Goal: Task Accomplishment & Management: Manage account settings

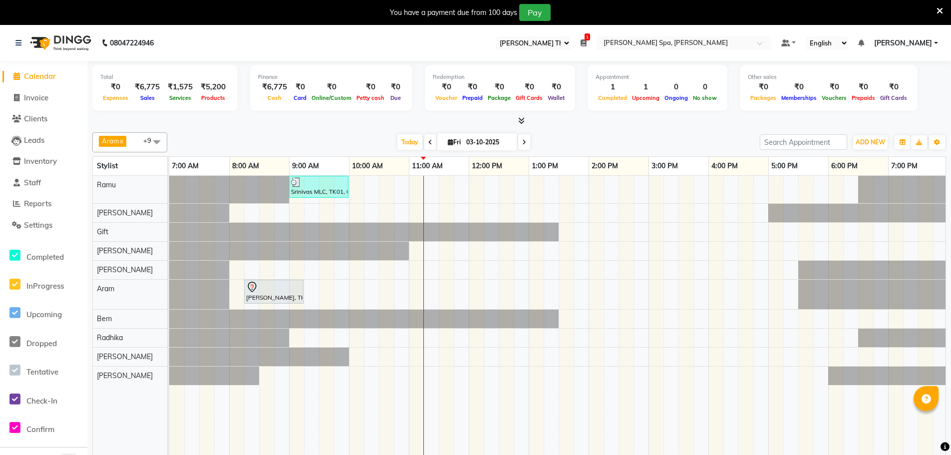
select select "100"
click at [429, 144] on icon at bounding box center [430, 142] width 4 height 6
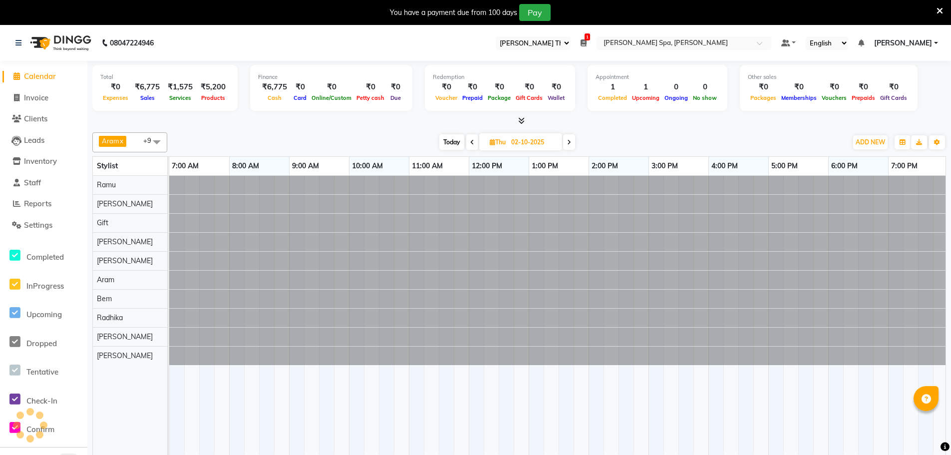
scroll to position [0, 240]
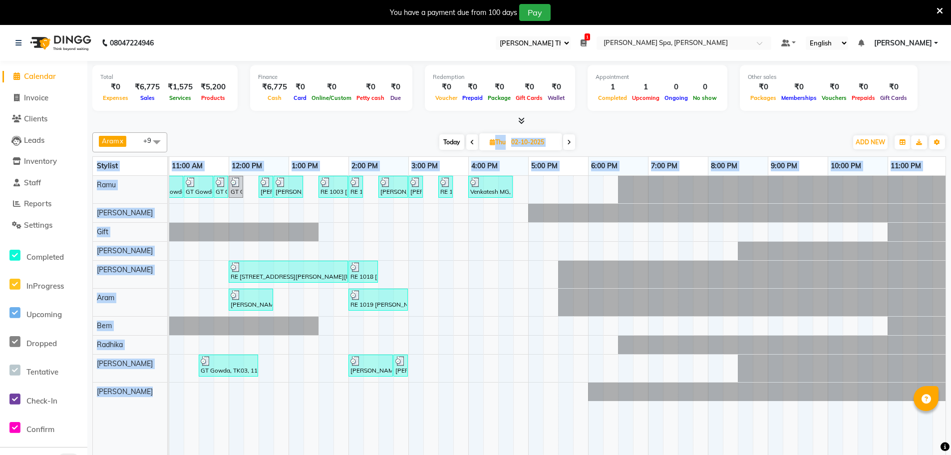
drag, startPoint x: 470, startPoint y: 141, endPoint x: 454, endPoint y: 282, distance: 142.2
click at [454, 278] on div "Aram x Bem x Poornesh x Priscilla x Radhika x Ramu x Gift x Shantha x Amy x Ric…" at bounding box center [519, 298] width 854 height 341
click at [468, 142] on span at bounding box center [472, 141] width 12 height 15
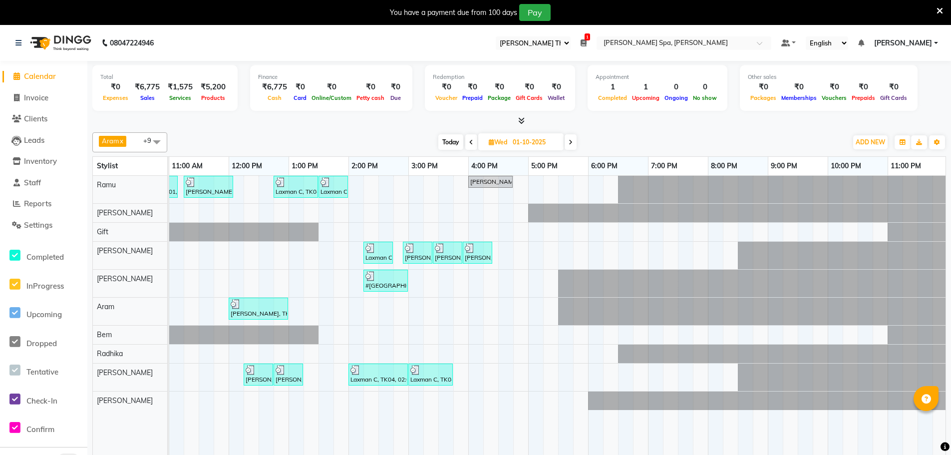
click at [572, 140] on icon at bounding box center [571, 142] width 4 height 6
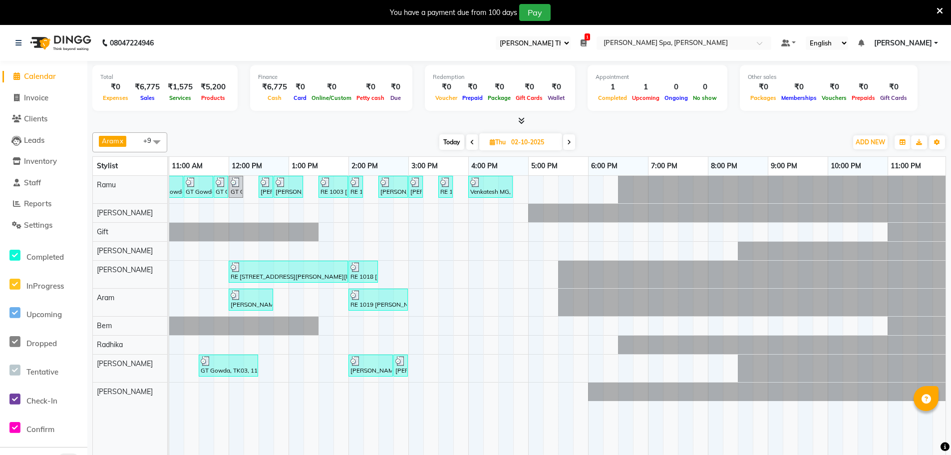
click at [569, 143] on icon at bounding box center [569, 142] width 4 height 6
type input "03-10-2025"
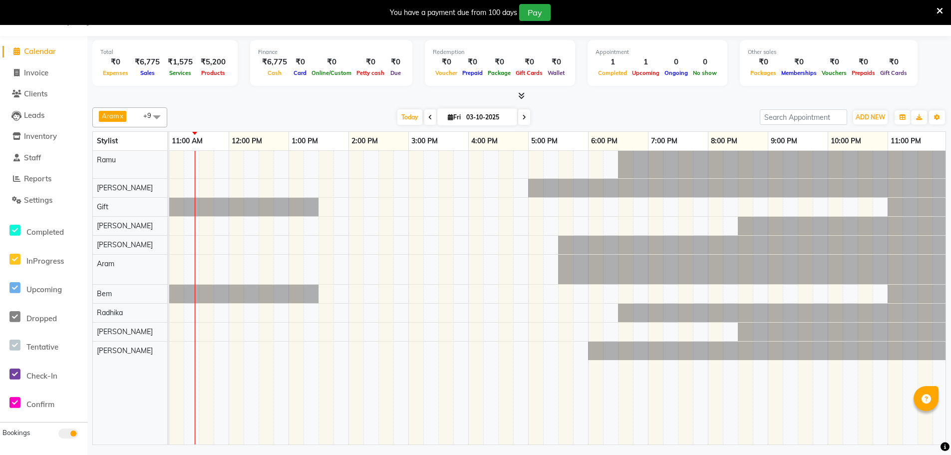
scroll to position [0, 0]
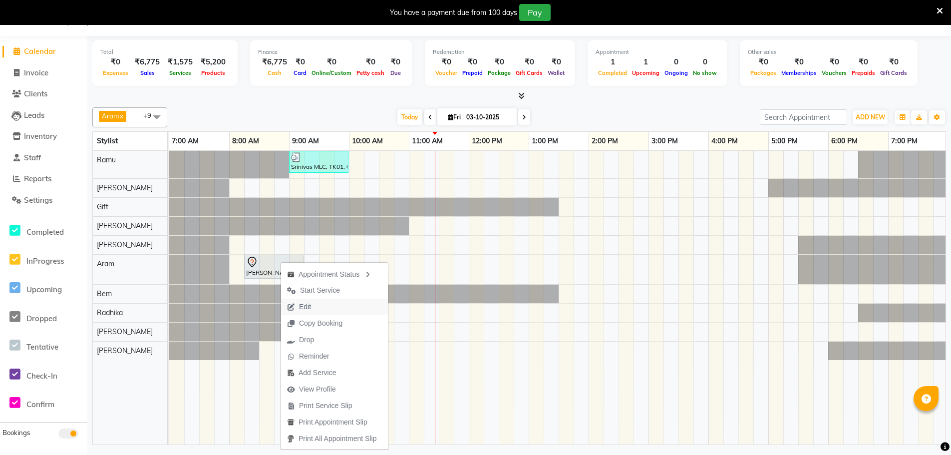
click at [313, 306] on span "Edit" at bounding box center [299, 307] width 36 height 16
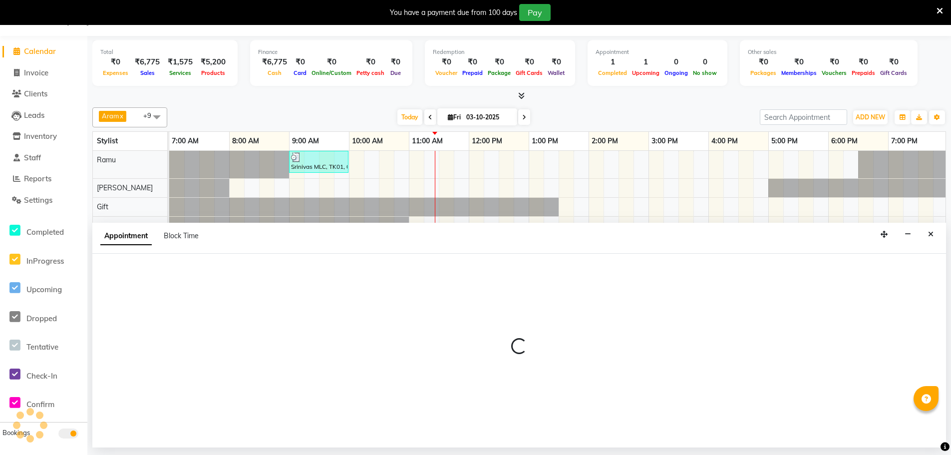
select select "495"
select select "tentative"
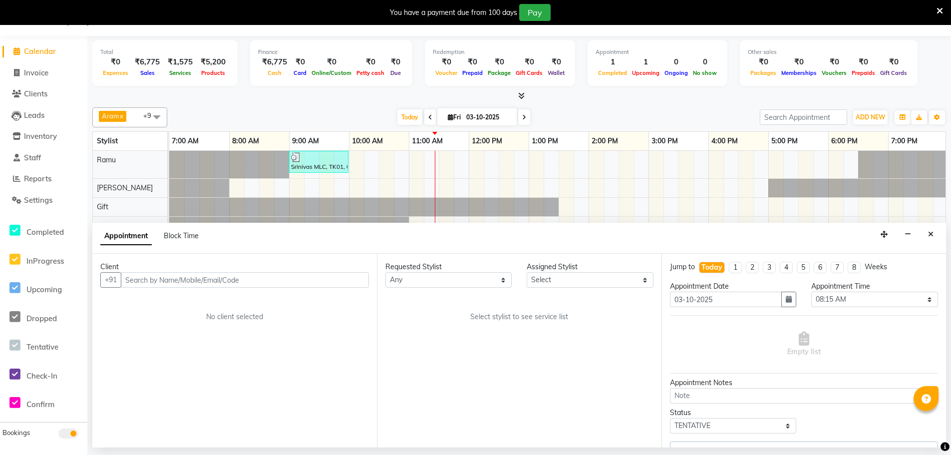
scroll to position [0, 240]
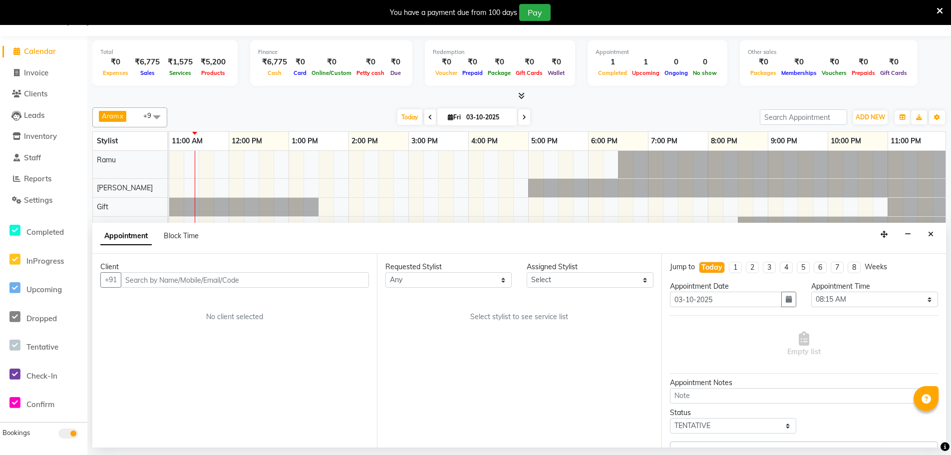
select select "84961"
select select "4302"
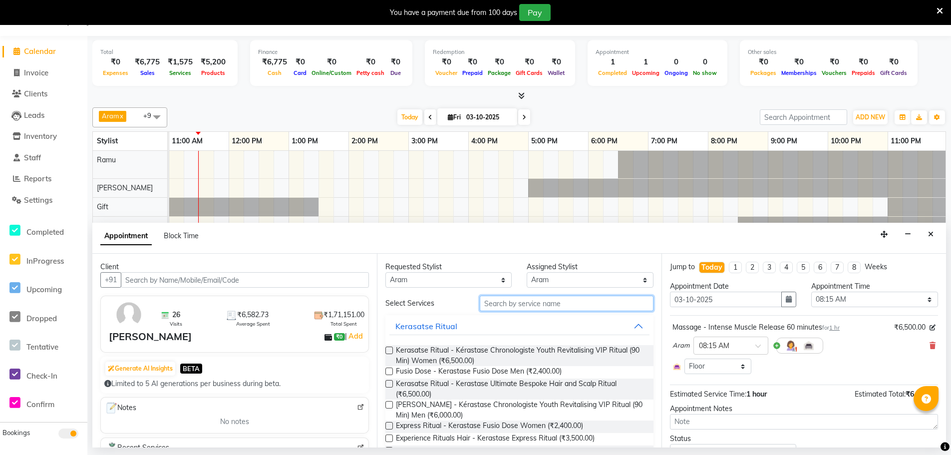
click at [503, 306] on input "text" at bounding box center [567, 303] width 174 height 15
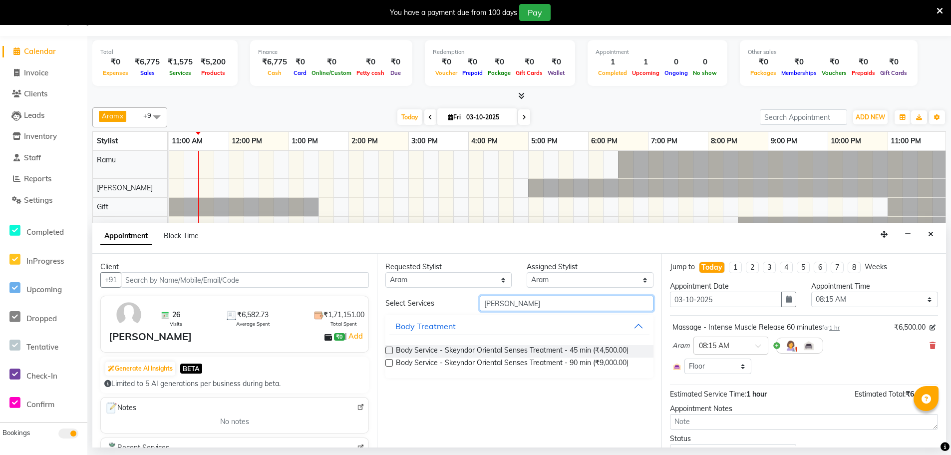
type input "orie"
click at [390, 363] on label at bounding box center [388, 362] width 7 height 7
click at [390, 363] on input "checkbox" at bounding box center [388, 363] width 6 height 6
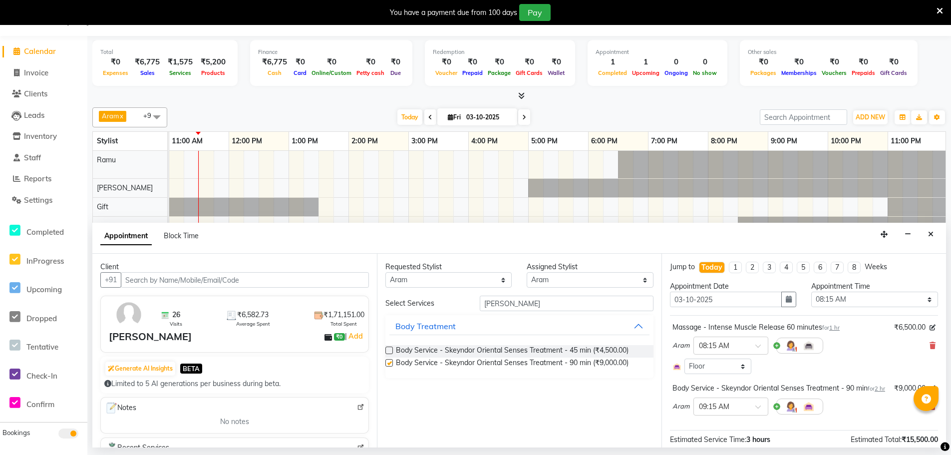
checkbox input "false"
click at [930, 343] on icon at bounding box center [933, 345] width 6 height 7
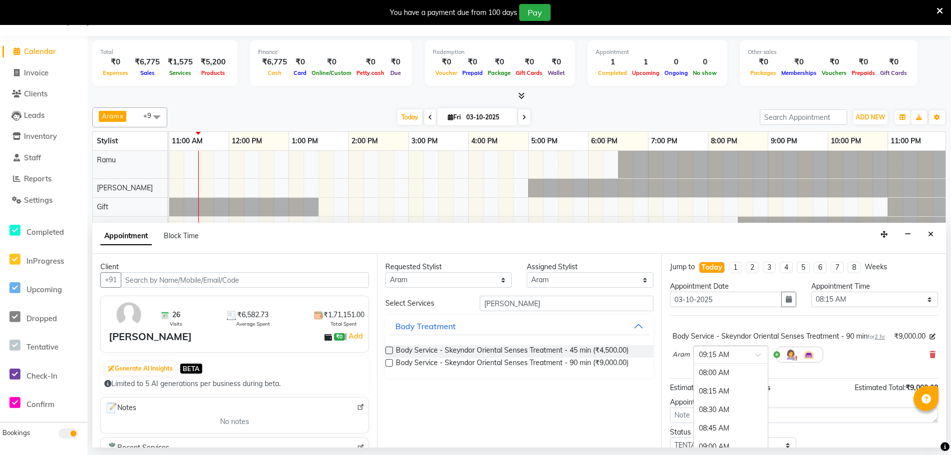
click at [726, 359] on input "text" at bounding box center [721, 353] width 44 height 10
click at [731, 400] on div "08:15 AM" at bounding box center [731, 391] width 74 height 18
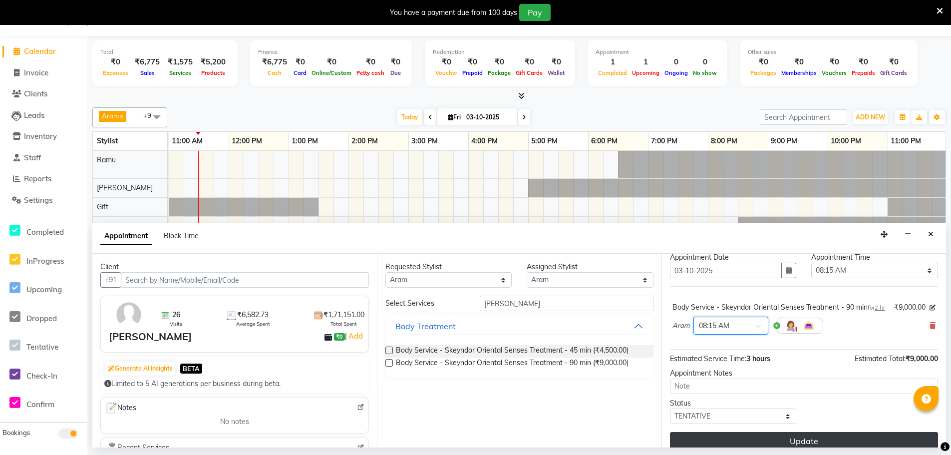
scroll to position [50, 0]
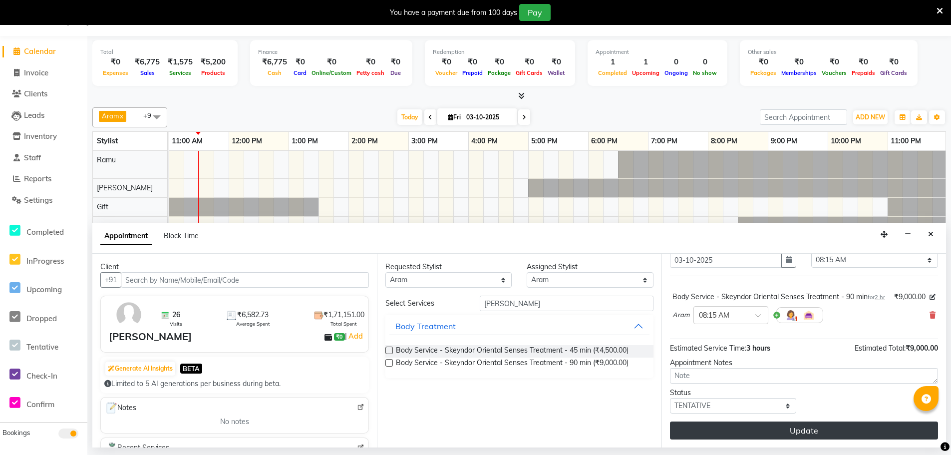
click at [765, 427] on button "Update" at bounding box center [804, 430] width 268 height 18
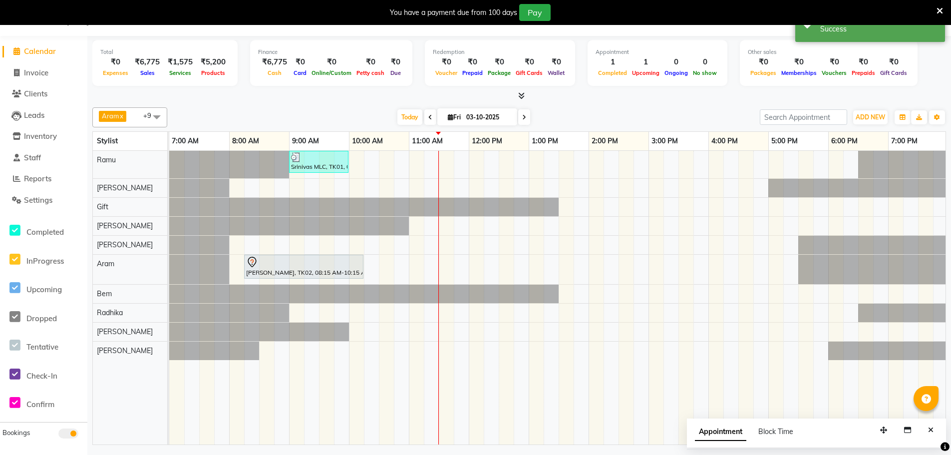
scroll to position [0, 240]
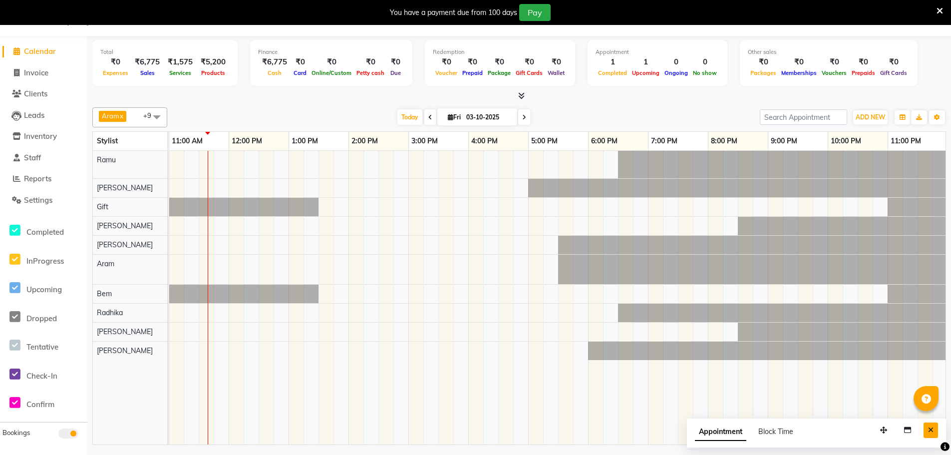
click at [928, 428] on button "Close" at bounding box center [931, 429] width 14 height 15
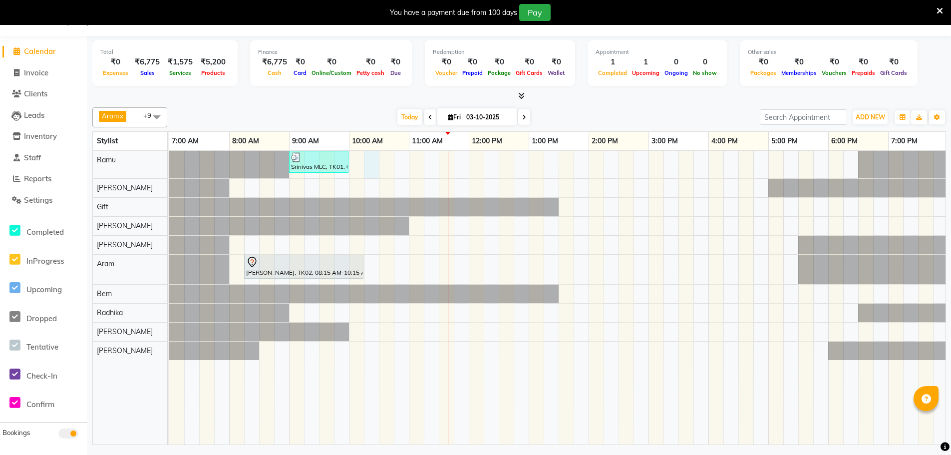
click at [368, 157] on div "Srinivas MLC, TK01, 09:00 AM-10:00 AM, Men Hair Cut - Hair cut Men Style Direct…" at bounding box center [678, 298] width 1018 height 294
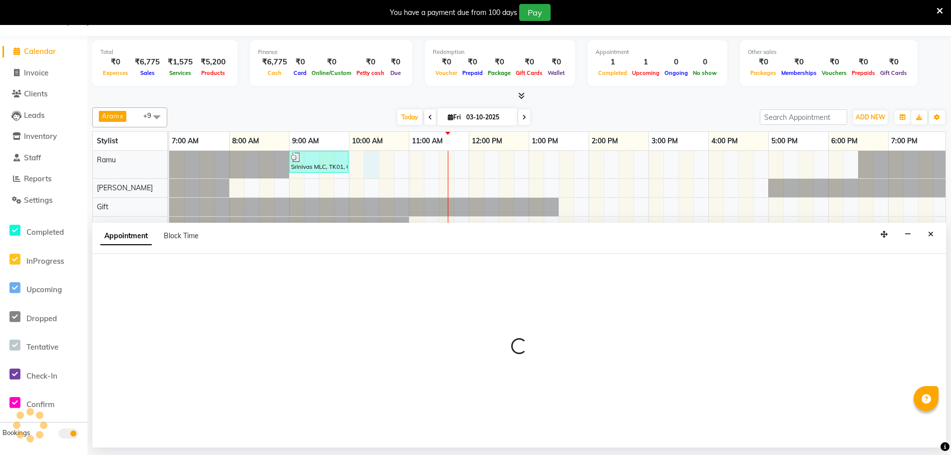
select select "84952"
select select "615"
select select "tentative"
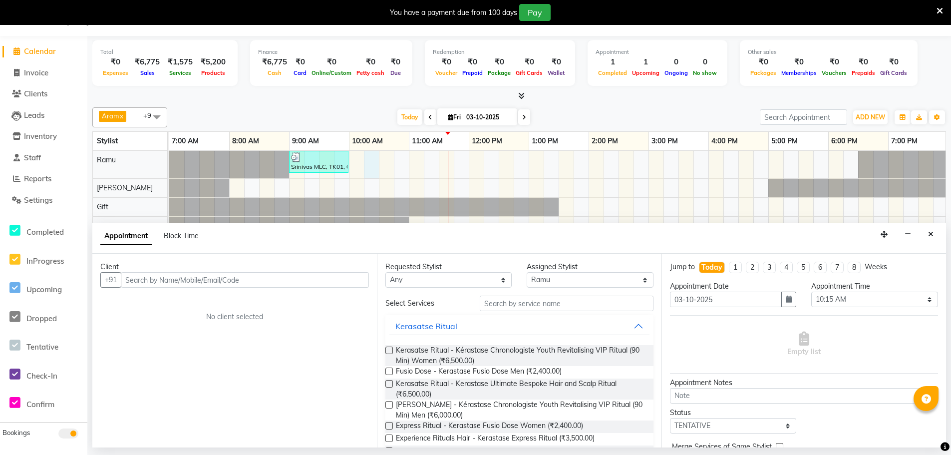
type input "h"
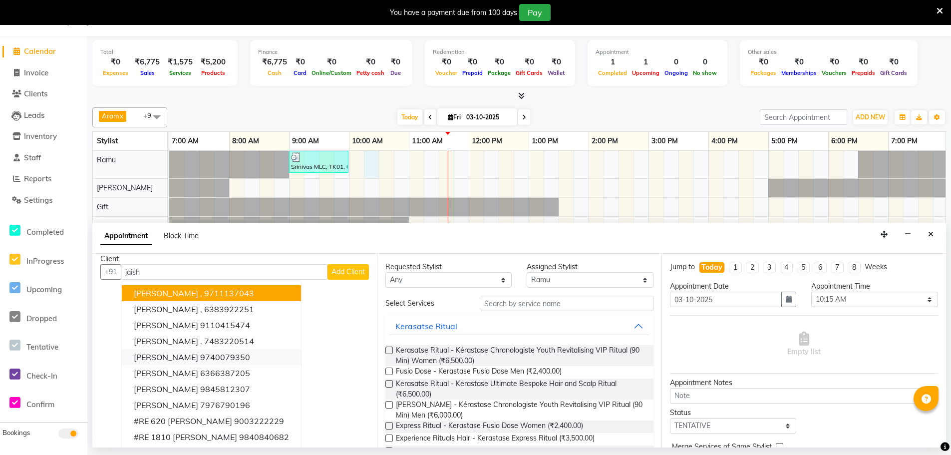
scroll to position [10, 0]
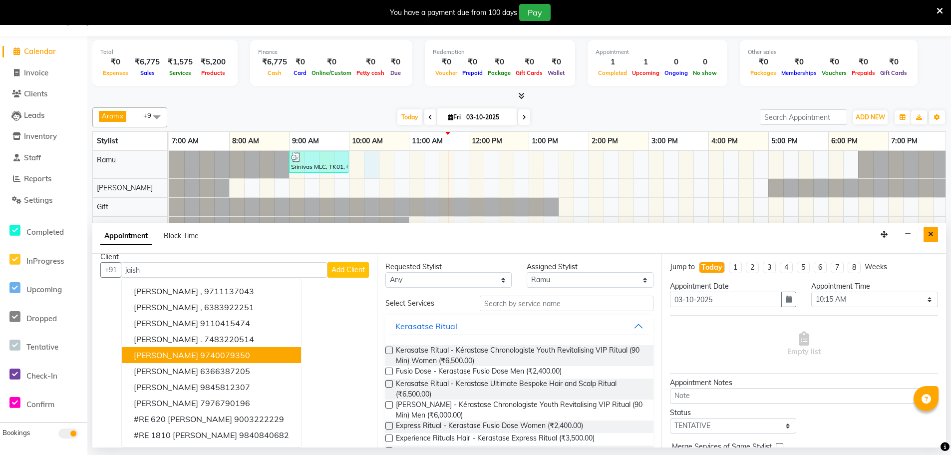
type input "jaish"
click at [926, 232] on button "Close" at bounding box center [931, 234] width 14 height 15
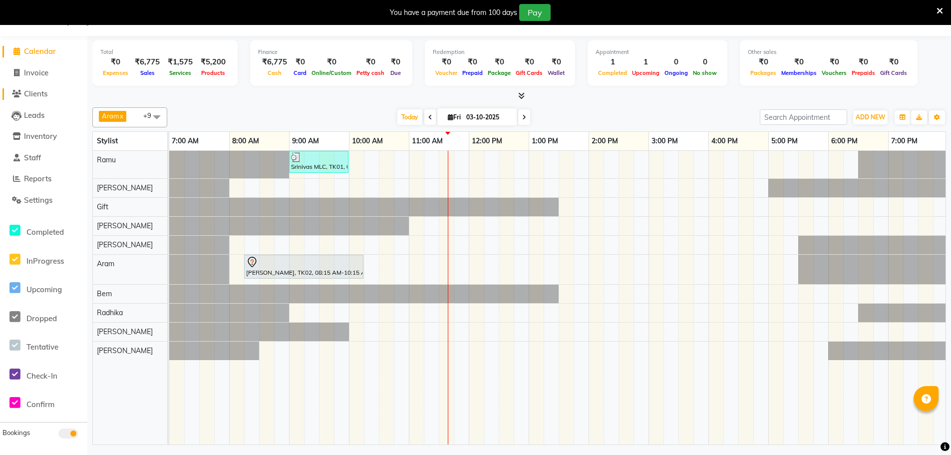
click at [36, 92] on span "Clients" at bounding box center [35, 93] width 23 height 9
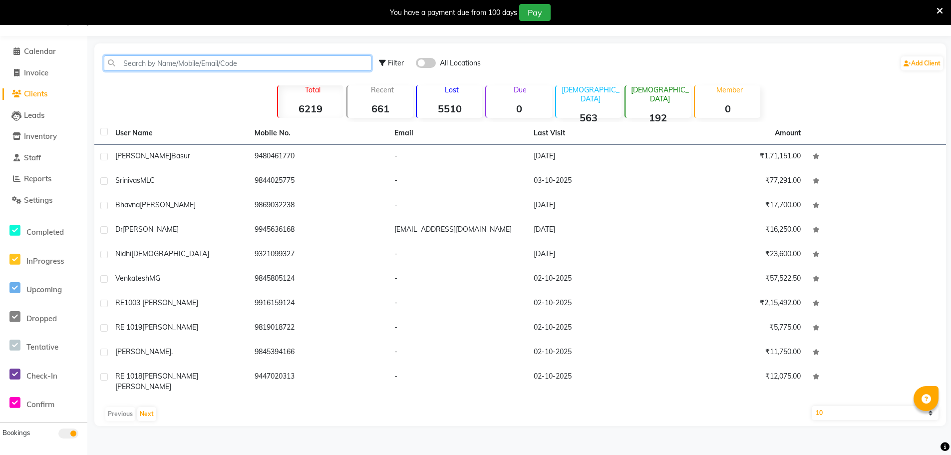
click at [180, 64] on input "text" at bounding box center [238, 62] width 268 height 15
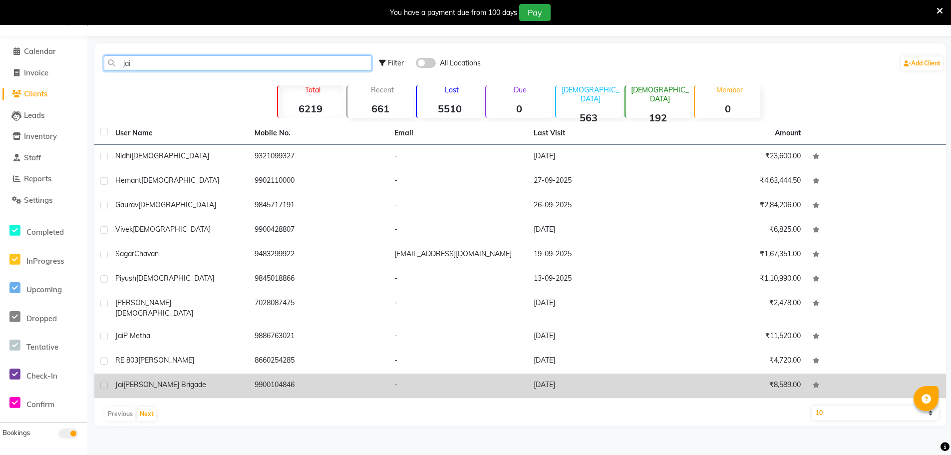
type input "jai"
click at [150, 380] on span "[PERSON_NAME] Brigade" at bounding box center [164, 384] width 83 height 9
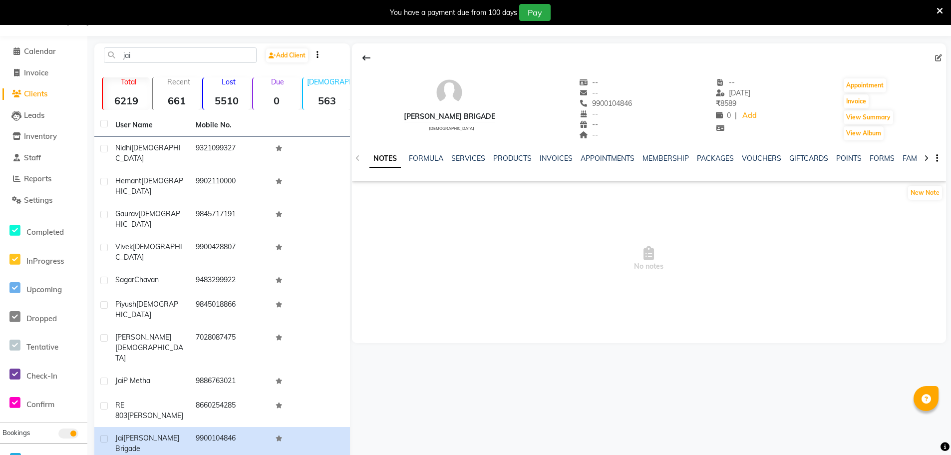
click at [938, 56] on icon at bounding box center [938, 57] width 7 height 7
select select "[DEMOGRAPHIC_DATA]"
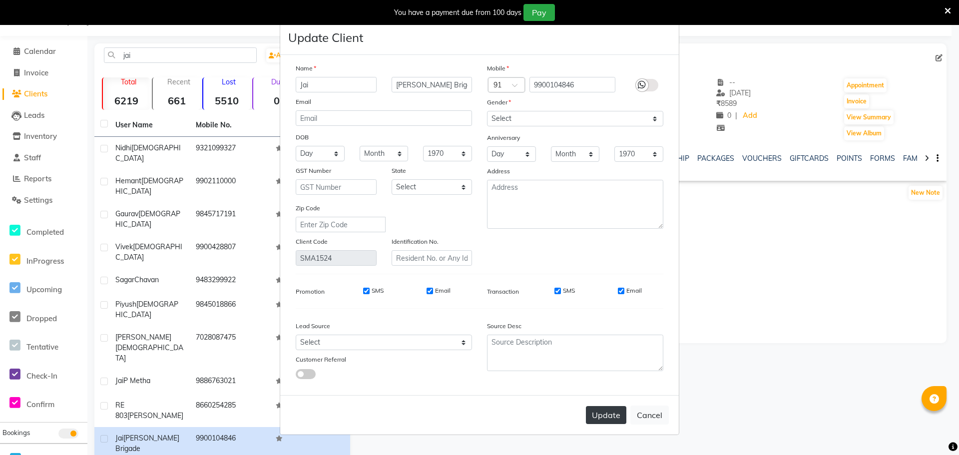
click at [604, 409] on button "Update" at bounding box center [606, 415] width 40 height 18
select select
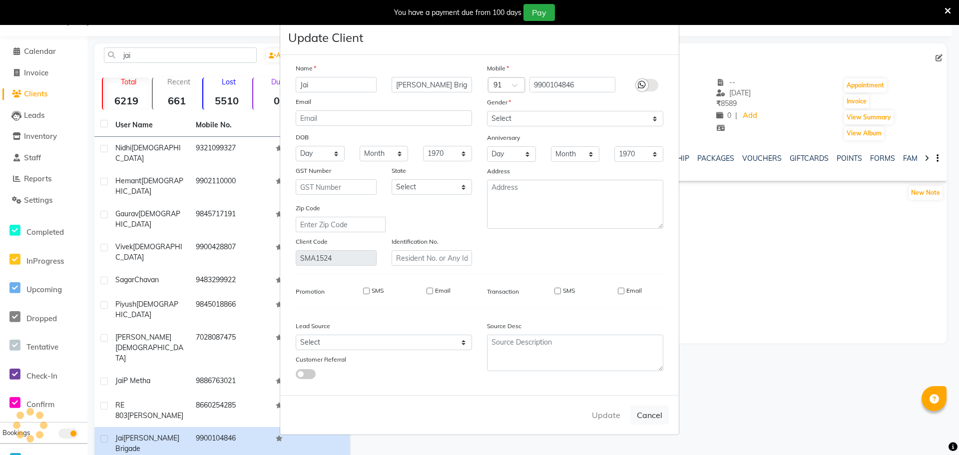
select select
checkbox input "false"
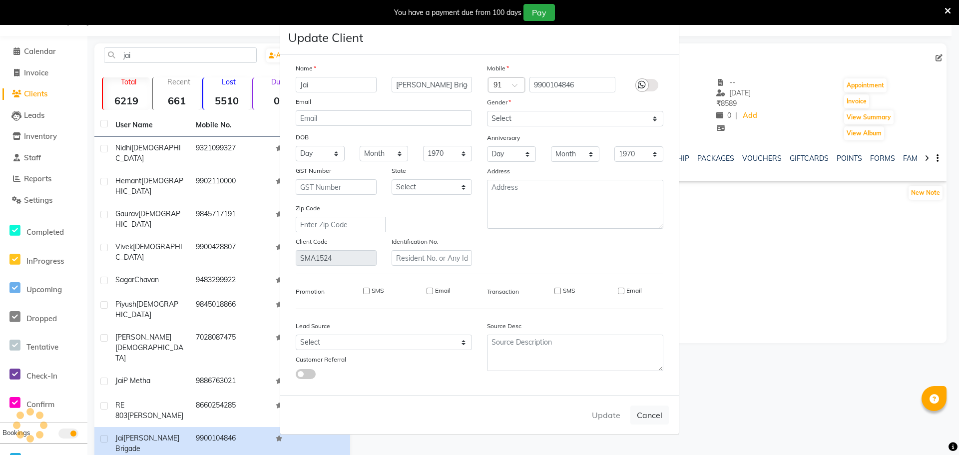
checkbox input "false"
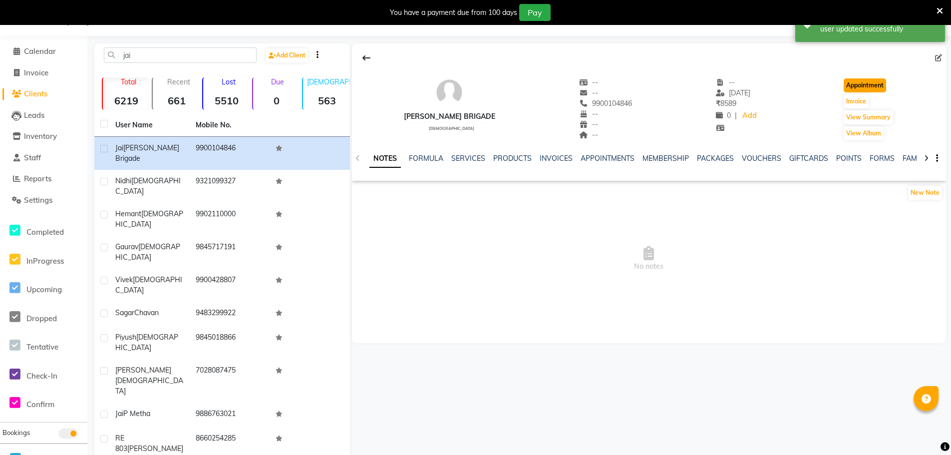
click at [866, 85] on button "Appointment" at bounding box center [865, 85] width 42 height 14
select select "tentative"
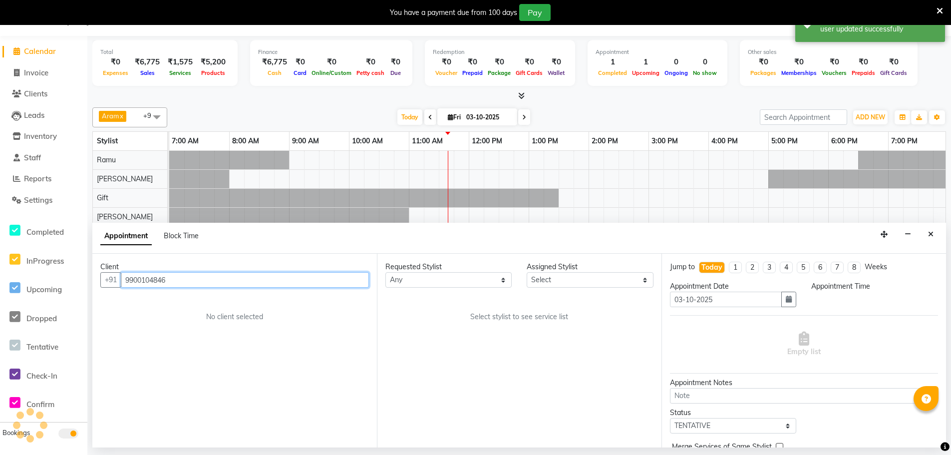
scroll to position [0, 240]
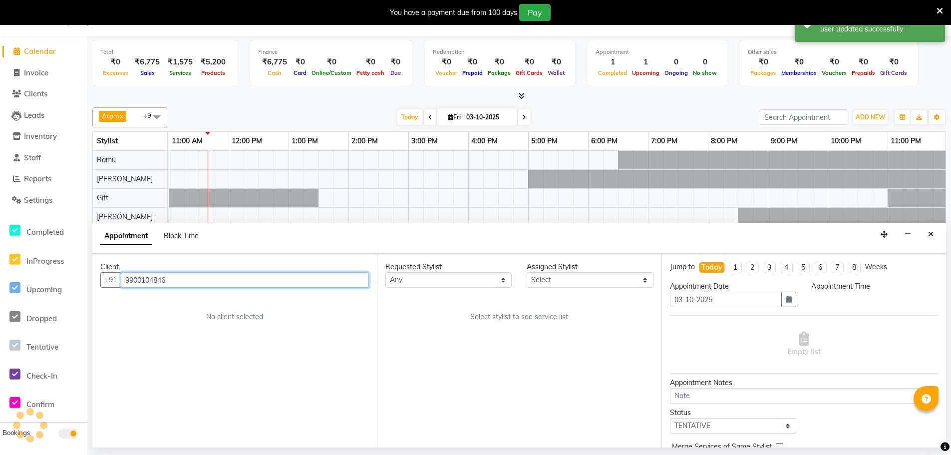
select select "480"
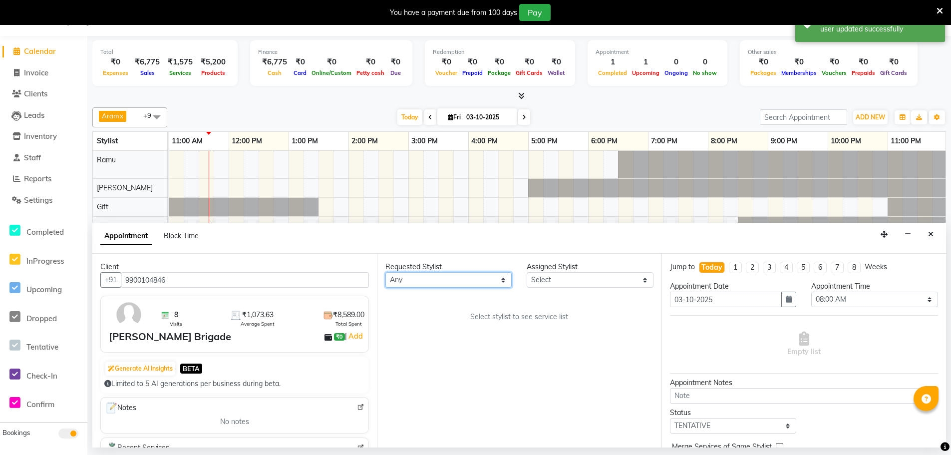
click at [461, 276] on select "Any [PERSON_NAME] Bem Gift [PERSON_NAME] Radhika [PERSON_NAME] [PERSON_NAME] Spa" at bounding box center [448, 279] width 126 height 15
select select "84952"
click at [385, 272] on select "Any [PERSON_NAME] Bem Gift [PERSON_NAME] Radhika [PERSON_NAME] [PERSON_NAME] Spa" at bounding box center [448, 279] width 126 height 15
select select "84952"
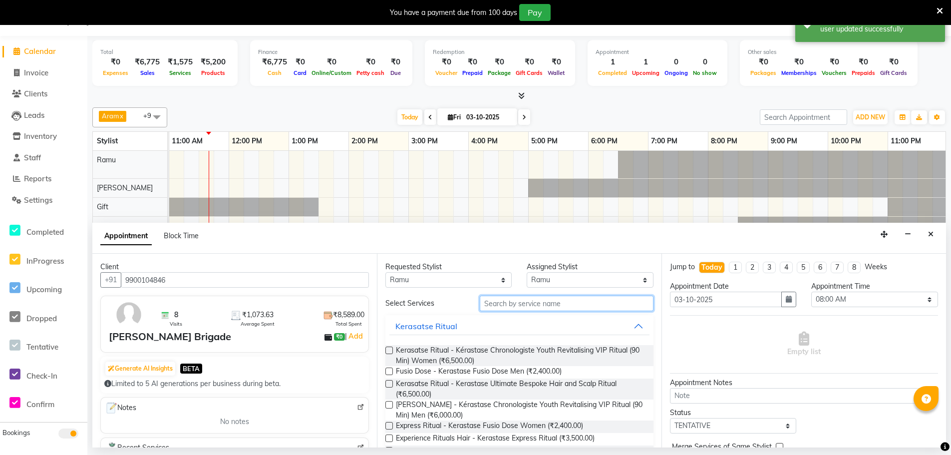
click at [532, 304] on input "text" at bounding box center [567, 303] width 174 height 15
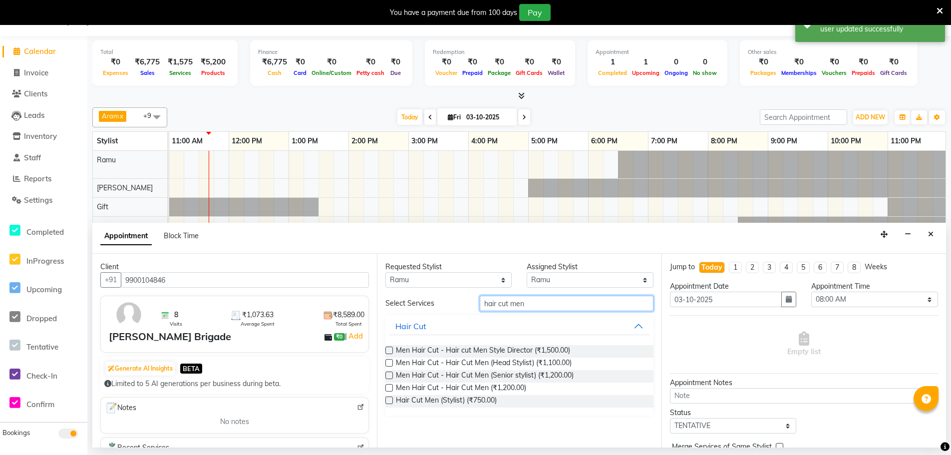
type input "hair cut men"
click at [389, 401] on label at bounding box center [388, 399] width 7 height 7
click at [389, 401] on input "checkbox" at bounding box center [388, 401] width 6 height 6
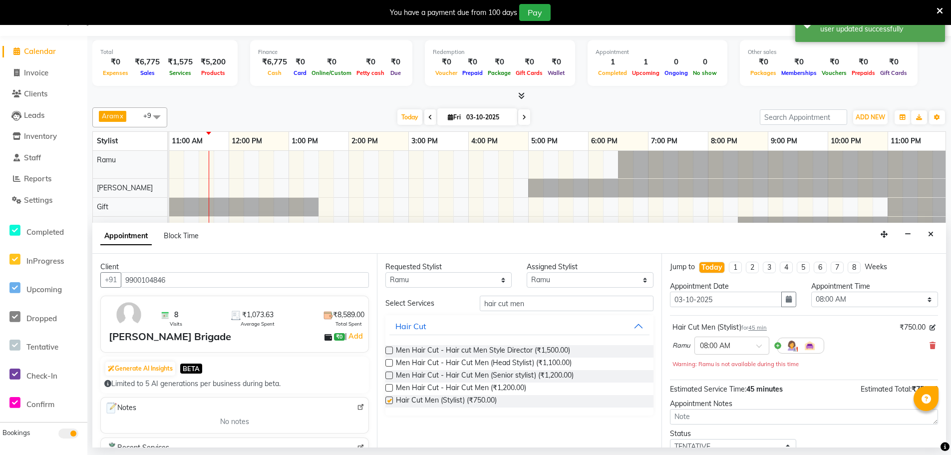
checkbox input "false"
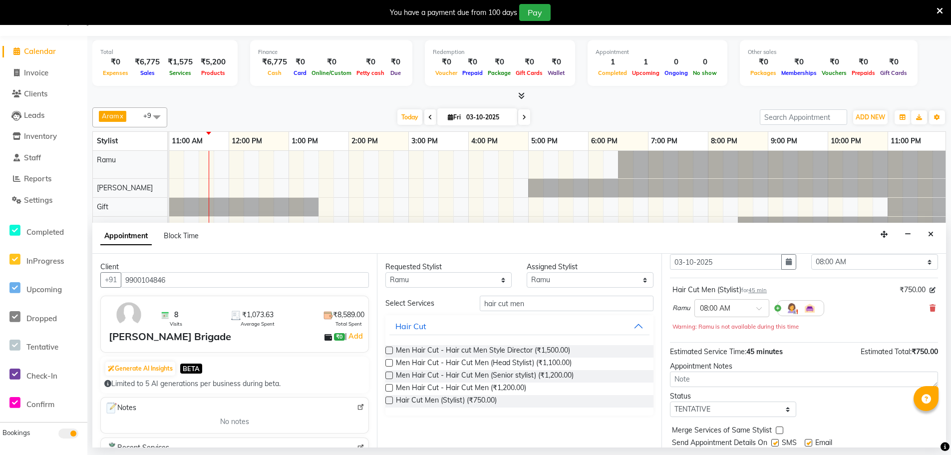
scroll to position [70, 0]
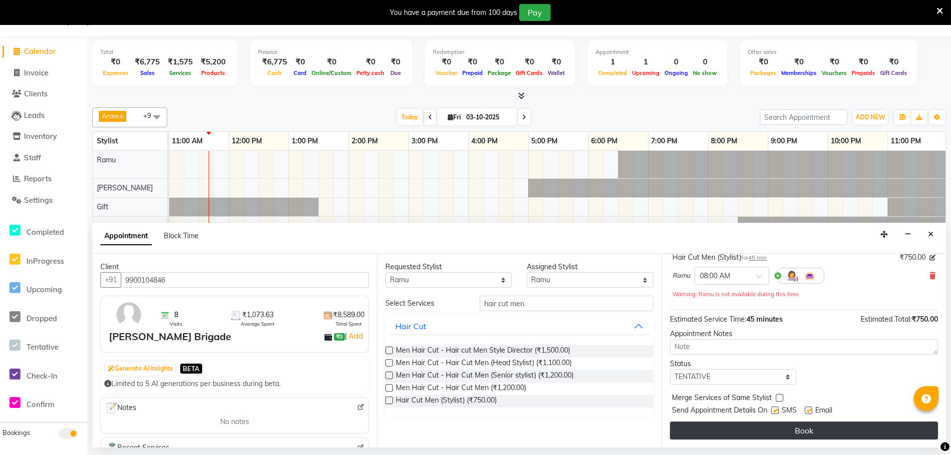
click at [738, 432] on button "Book" at bounding box center [804, 430] width 268 height 18
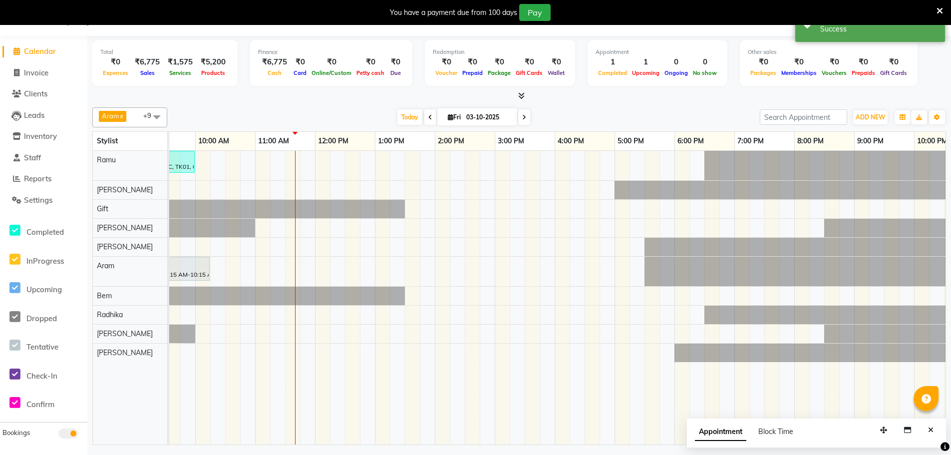
scroll to position [0, 0]
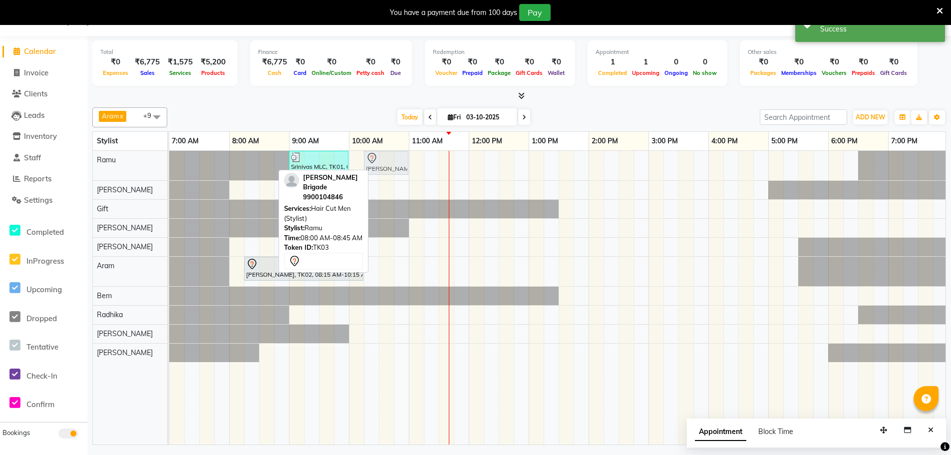
drag, startPoint x: 242, startPoint y: 162, endPoint x: 382, endPoint y: 161, distance: 140.3
click at [169, 161] on div "Jai Shanker Brigade, TK03, 08:00 AM-08:45 AM, Hair Cut Men (Stylist) Srinivas M…" at bounding box center [169, 165] width 0 height 29
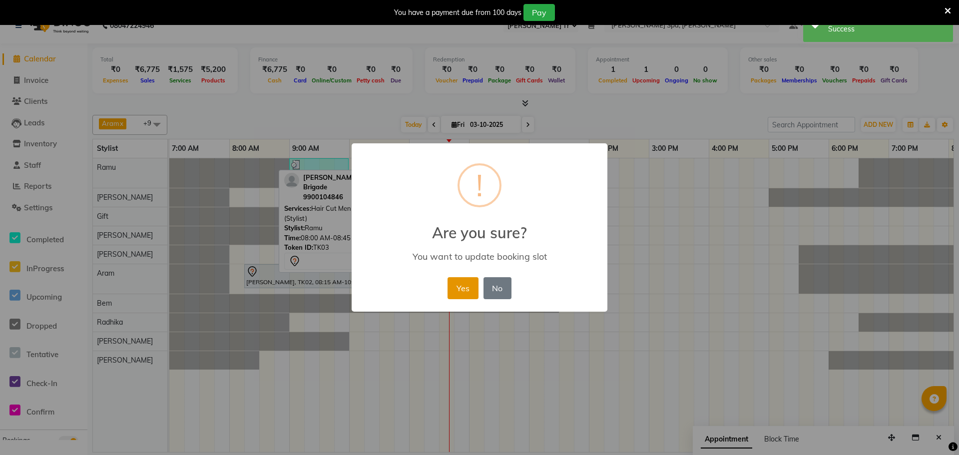
click at [464, 290] on button "Yes" at bounding box center [462, 288] width 30 height 22
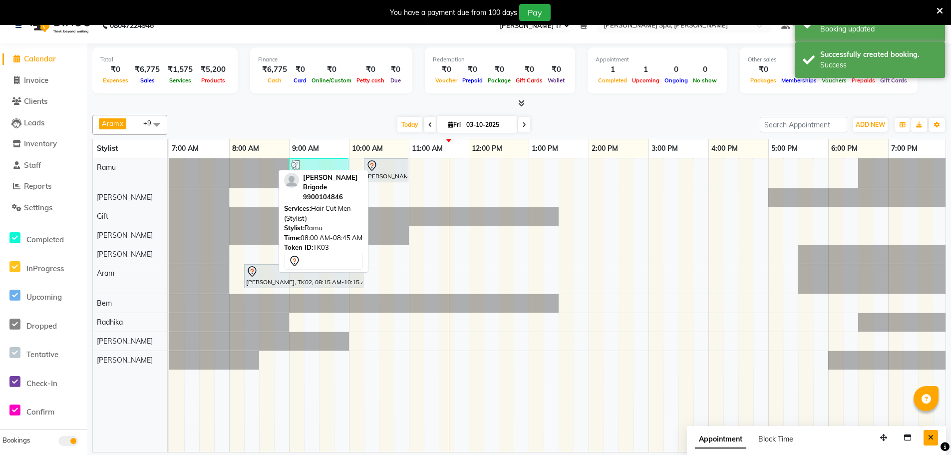
click at [932, 436] on icon "Close" at bounding box center [930, 437] width 5 height 7
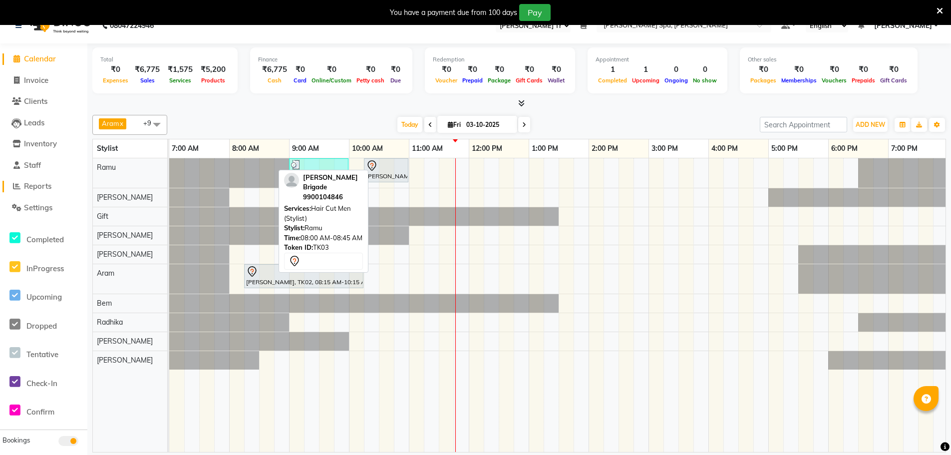
click at [40, 187] on span "Reports" at bounding box center [37, 185] width 27 height 9
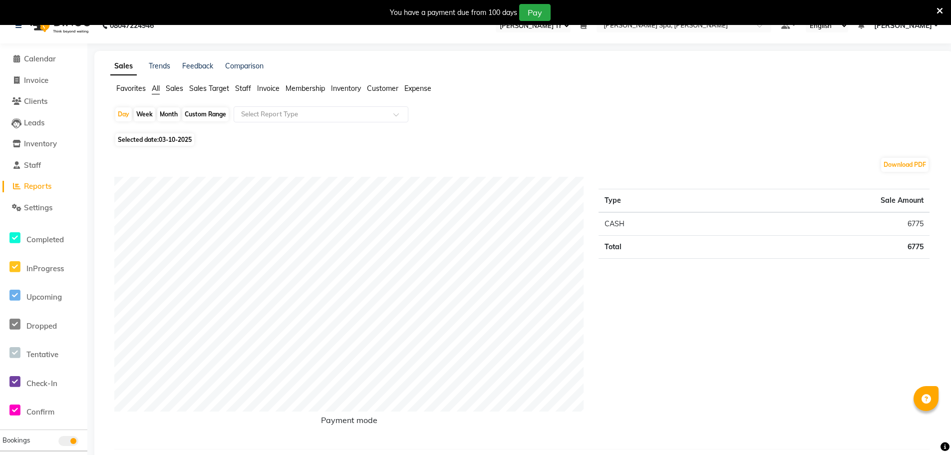
click at [245, 87] on span "Staff" at bounding box center [243, 88] width 16 height 9
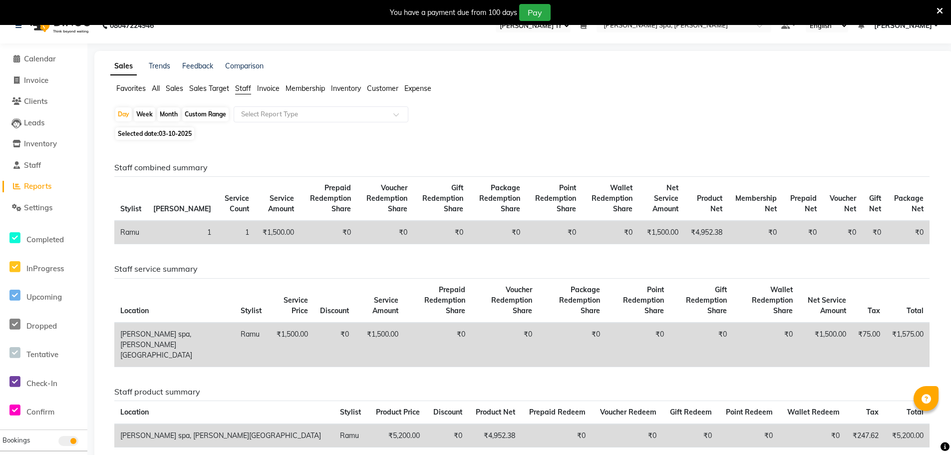
click at [177, 130] on span "03-10-2025" at bounding box center [175, 133] width 33 height 7
select select "10"
select select "2025"
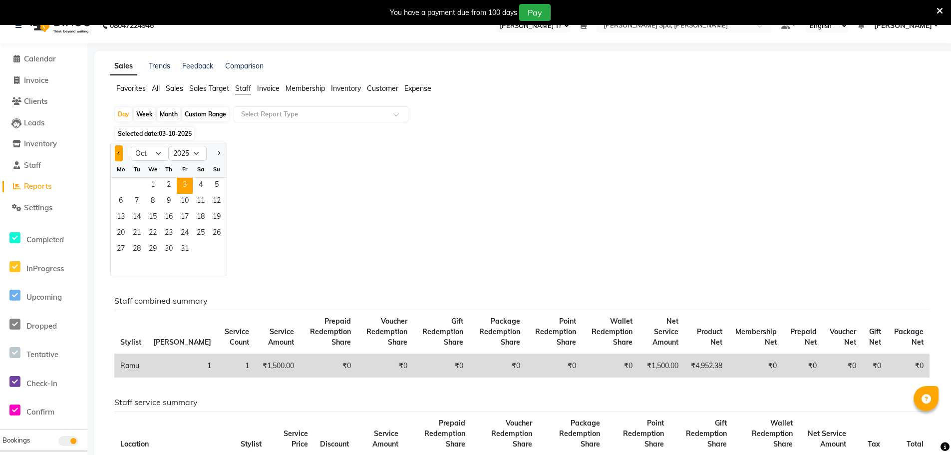
click at [123, 155] on button "Previous month" at bounding box center [119, 153] width 8 height 16
select select "9"
click at [126, 248] on span "29" at bounding box center [121, 250] width 16 height 16
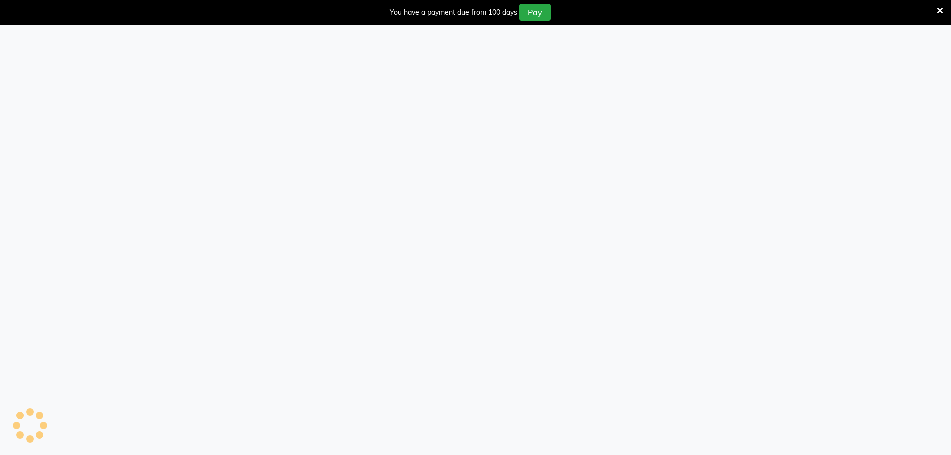
select select "100"
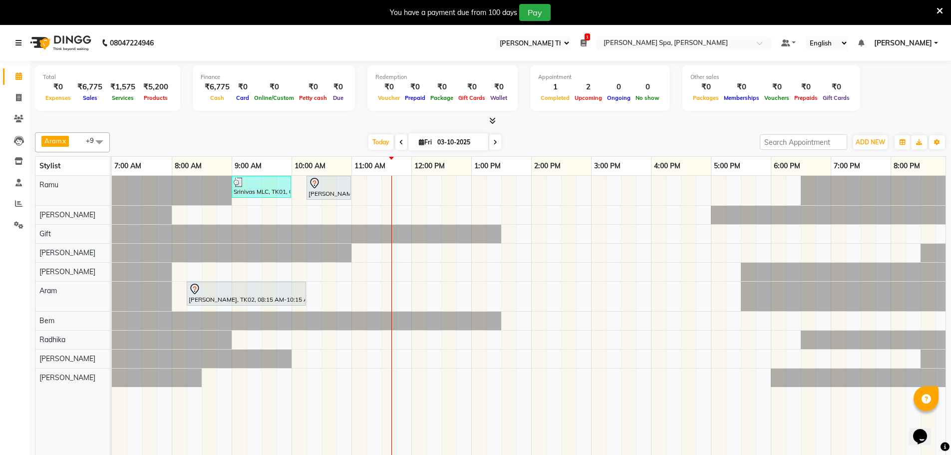
click at [20, 41] on icon at bounding box center [18, 42] width 6 height 7
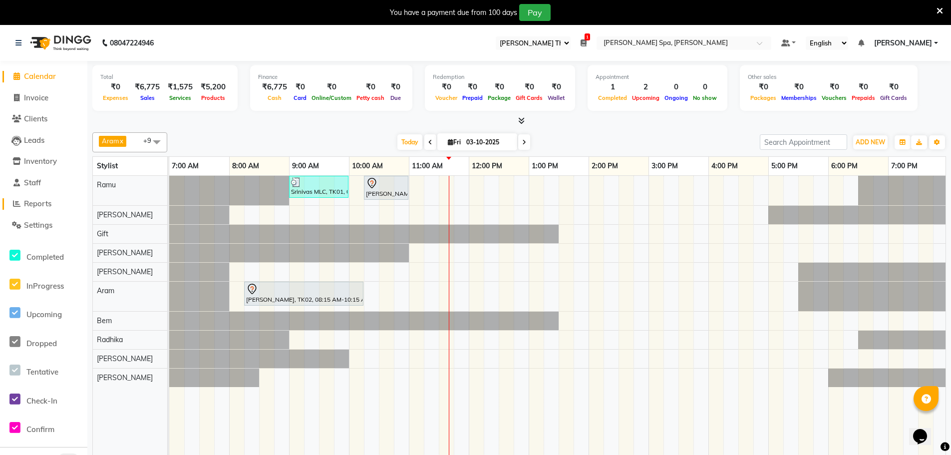
click at [40, 204] on span "Reports" at bounding box center [37, 203] width 27 height 9
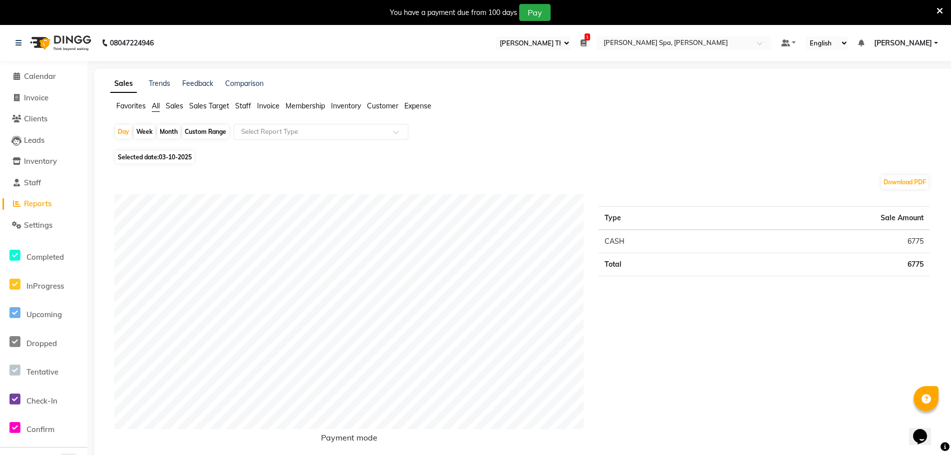
click at [249, 104] on span "Staff" at bounding box center [243, 105] width 16 height 9
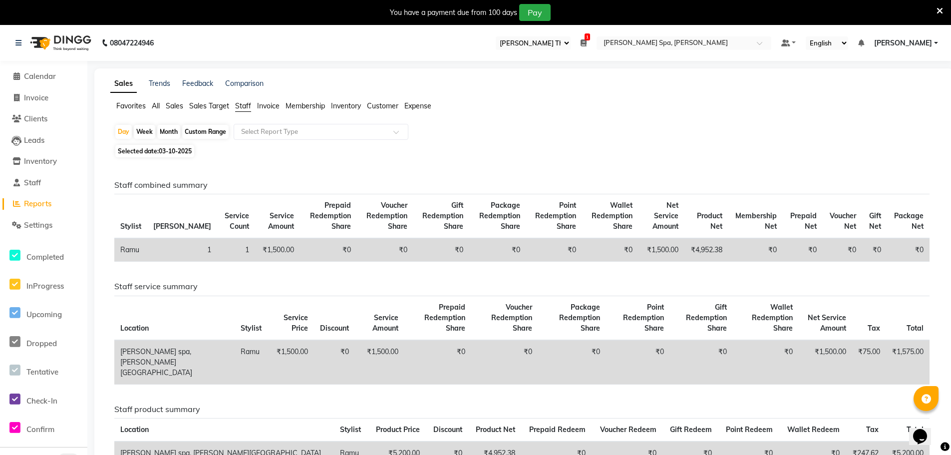
click at [169, 151] on span "03-10-2025" at bounding box center [175, 150] width 33 height 7
select select "10"
select select "2025"
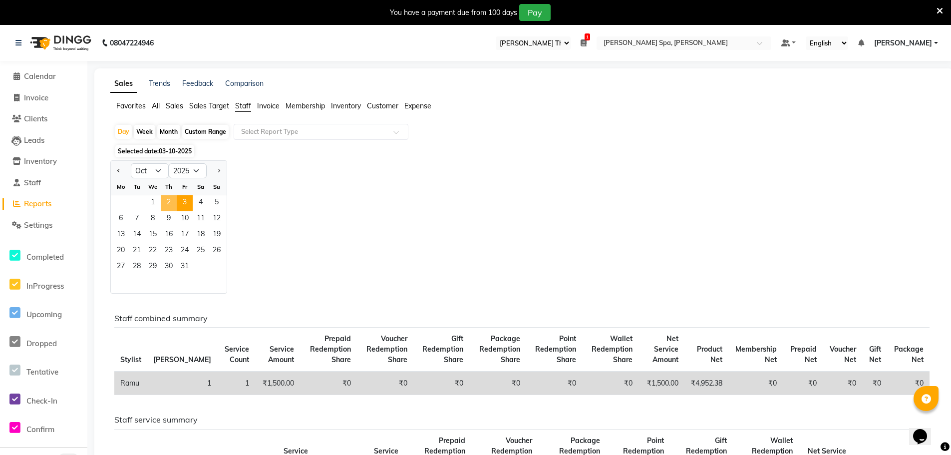
click at [173, 202] on span "2" at bounding box center [169, 203] width 16 height 16
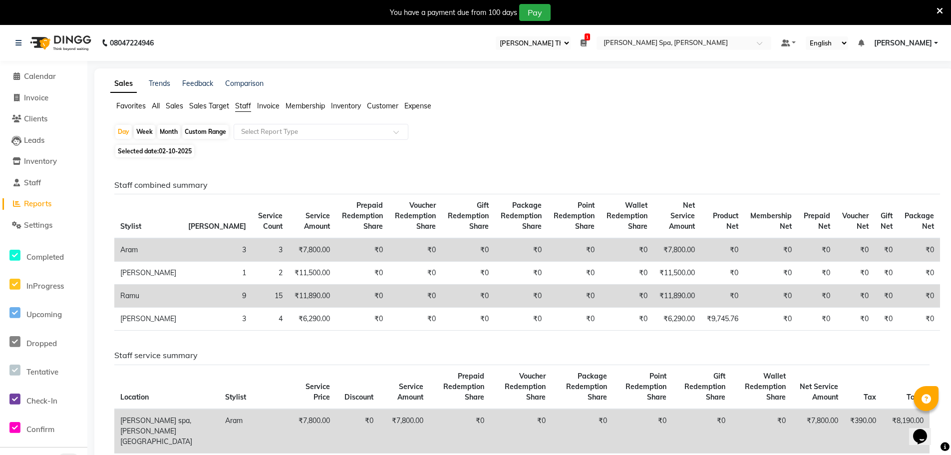
click at [156, 152] on span "Selected date: 02-10-2025" at bounding box center [154, 151] width 79 height 12
select select "10"
select select "2025"
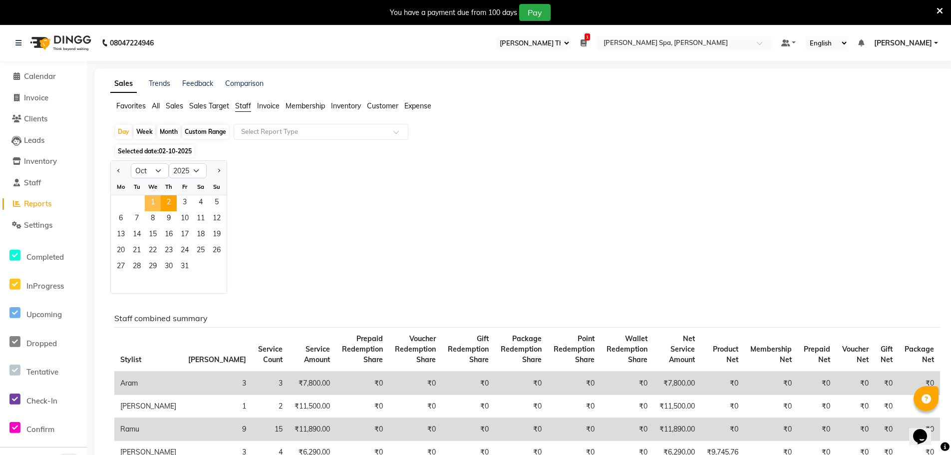
click at [151, 206] on span "1" at bounding box center [153, 203] width 16 height 16
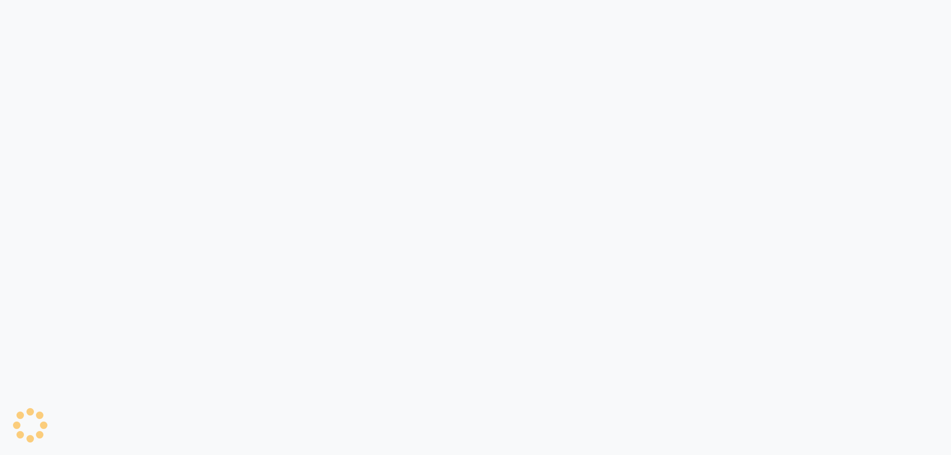
select select "100"
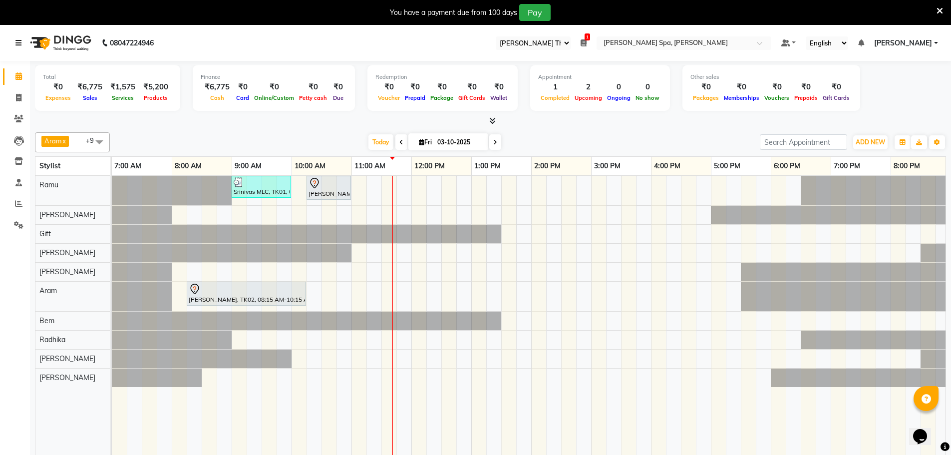
click at [18, 41] on icon at bounding box center [18, 42] width 6 height 7
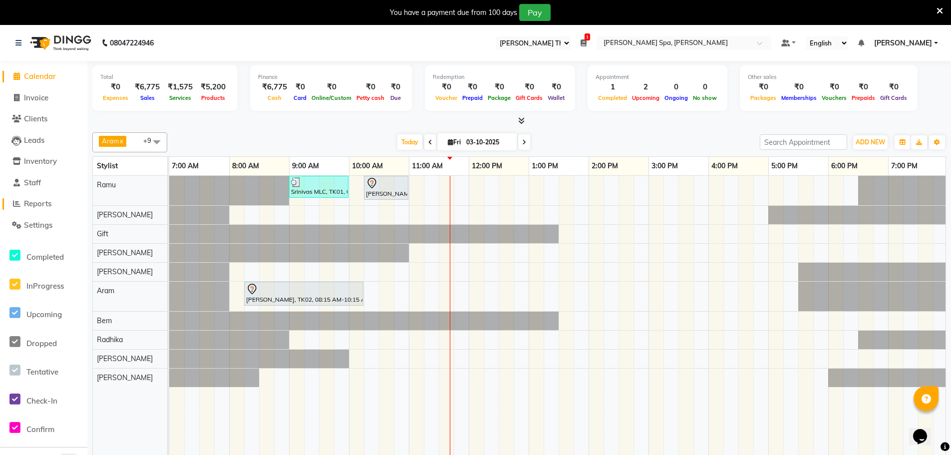
click at [39, 206] on span "Reports" at bounding box center [37, 203] width 27 height 9
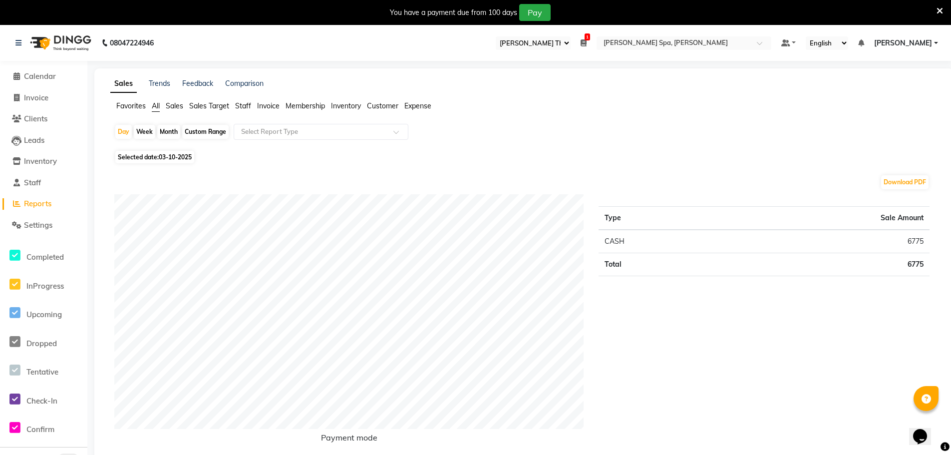
click at [197, 133] on div "Custom Range" at bounding box center [205, 132] width 46 height 14
select select "10"
select select "2025"
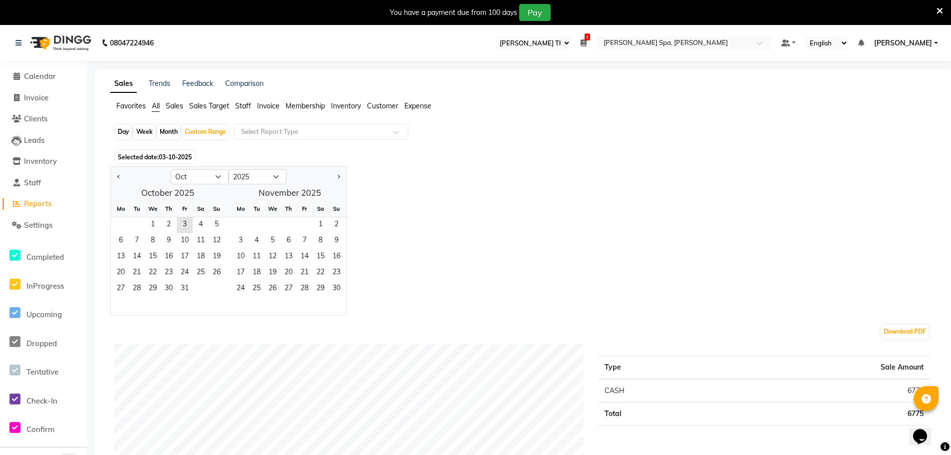
click at [245, 102] on span "Staff" at bounding box center [243, 105] width 16 height 9
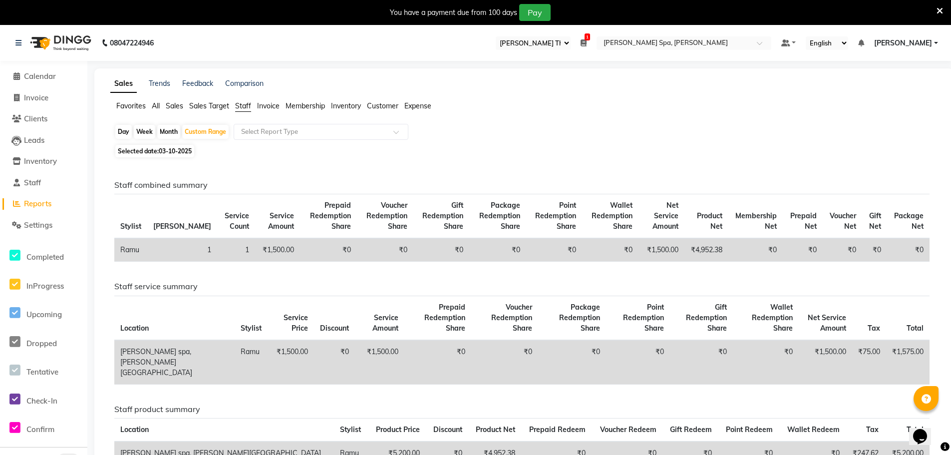
click at [129, 151] on span "Selected date: 03-10-2025" at bounding box center [154, 151] width 79 height 12
select select "10"
select select "2025"
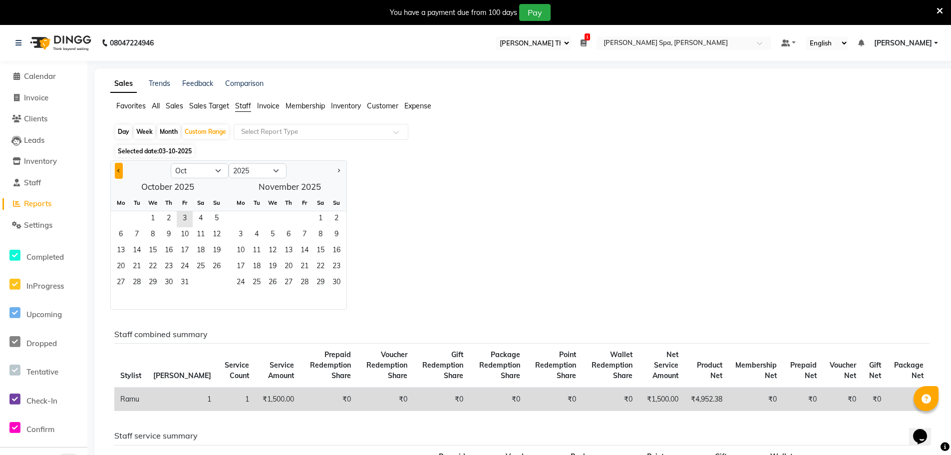
click at [118, 169] on span "Previous month" at bounding box center [118, 170] width 3 height 3
select select "9"
click at [121, 217] on span "1" at bounding box center [121, 219] width 16 height 16
click at [139, 285] on span "30" at bounding box center [137, 283] width 16 height 16
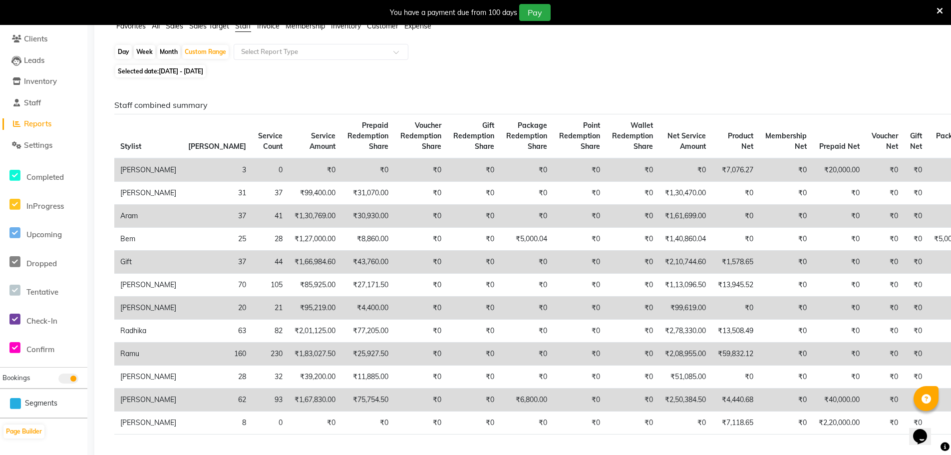
scroll to position [150, 0]
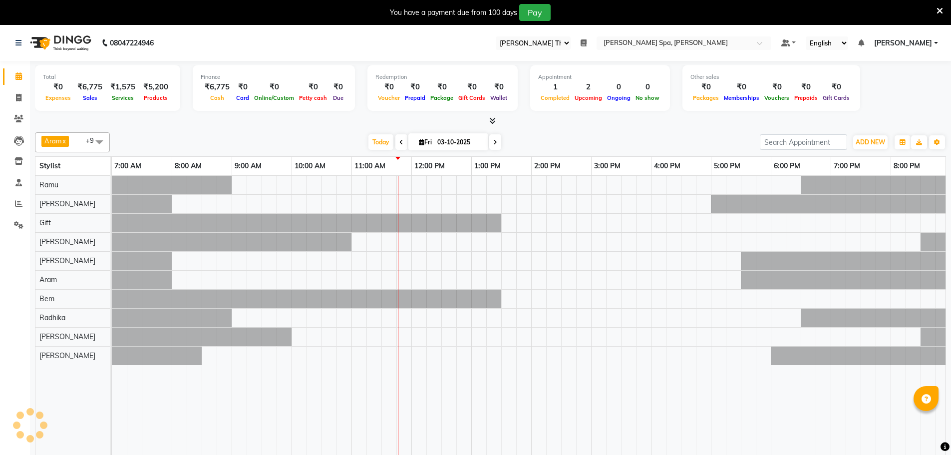
select select "100"
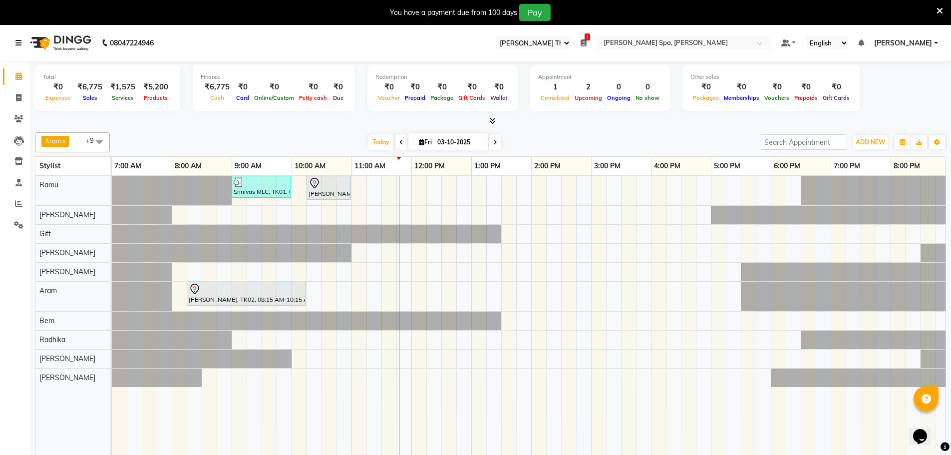
click at [20, 43] on icon at bounding box center [18, 42] width 6 height 7
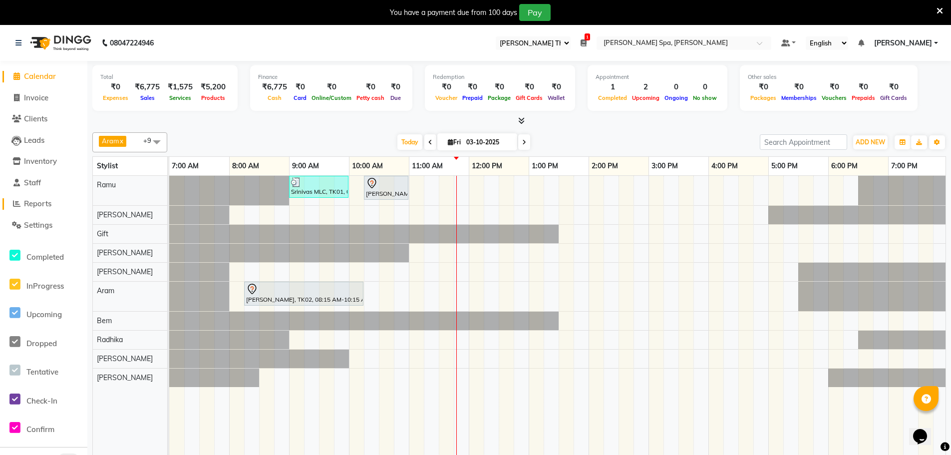
click at [49, 204] on span "Reports" at bounding box center [37, 203] width 27 height 9
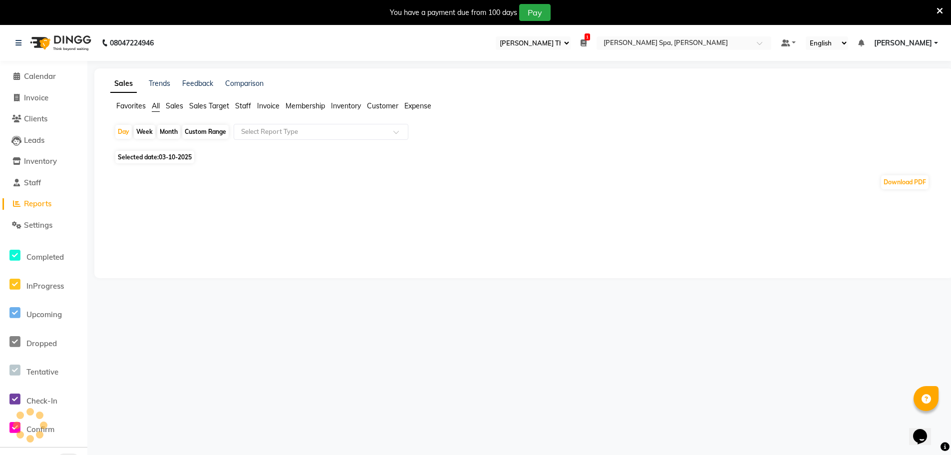
click at [238, 104] on span "Staff" at bounding box center [243, 105] width 16 height 9
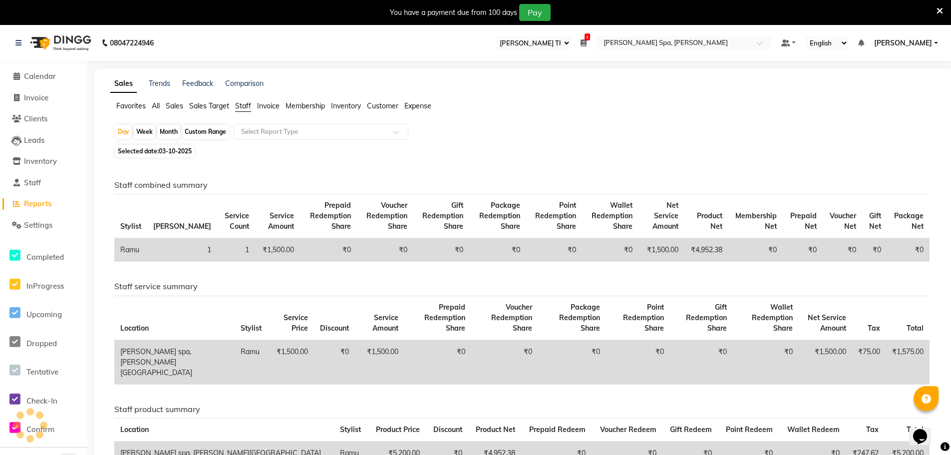
click at [174, 149] on span "03-10-2025" at bounding box center [175, 150] width 33 height 7
click at [154, 149] on span "Selected date: 03-10-2025" at bounding box center [154, 151] width 79 height 12
select select "10"
select select "2025"
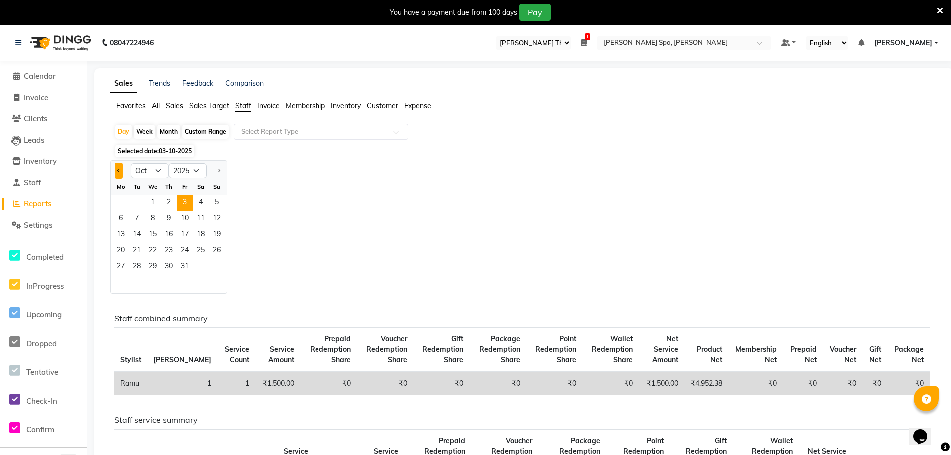
click at [118, 175] on button "Previous month" at bounding box center [119, 171] width 8 height 16
select select "9"
click at [136, 266] on span "30" at bounding box center [137, 267] width 16 height 16
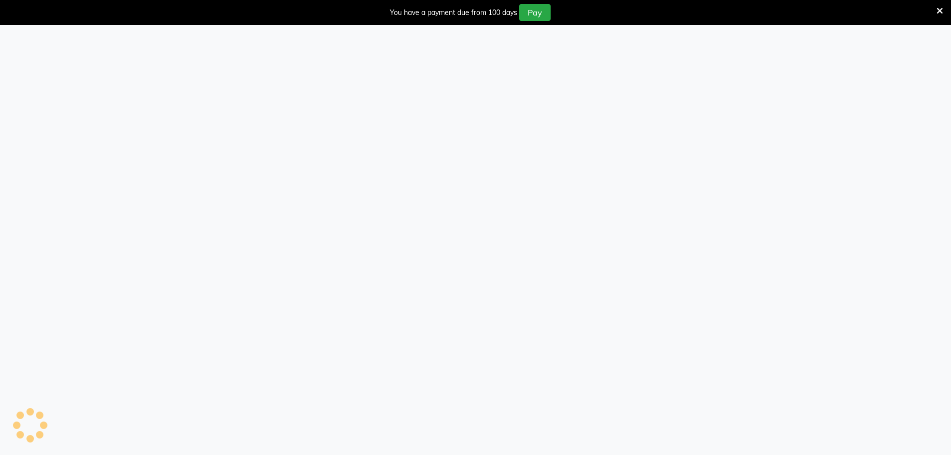
select select "100"
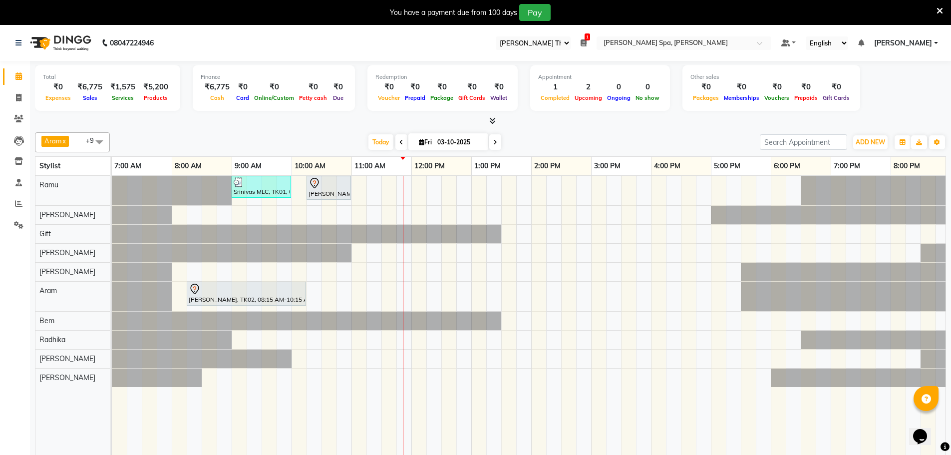
click at [15, 42] on div "08047224946" at bounding box center [84, 43] width 153 height 28
click at [19, 43] on icon at bounding box center [18, 42] width 6 height 7
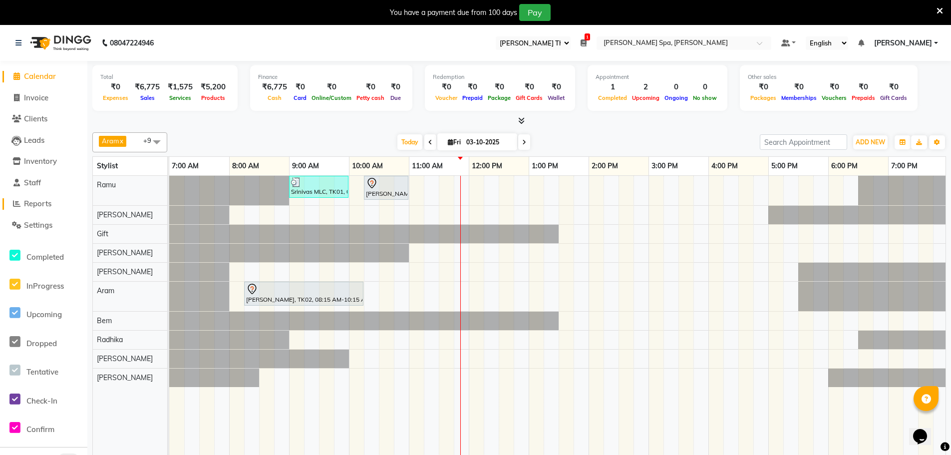
click at [37, 202] on span "Reports" at bounding box center [37, 203] width 27 height 9
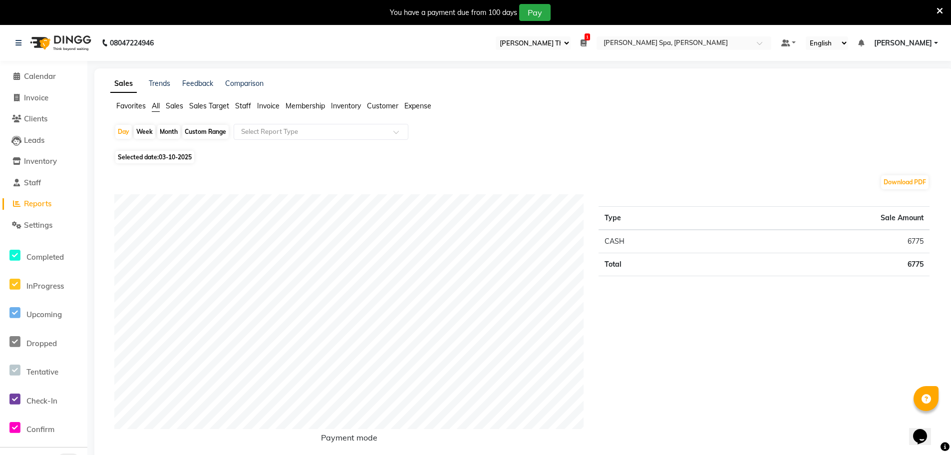
click at [241, 102] on span "Staff" at bounding box center [243, 105] width 16 height 9
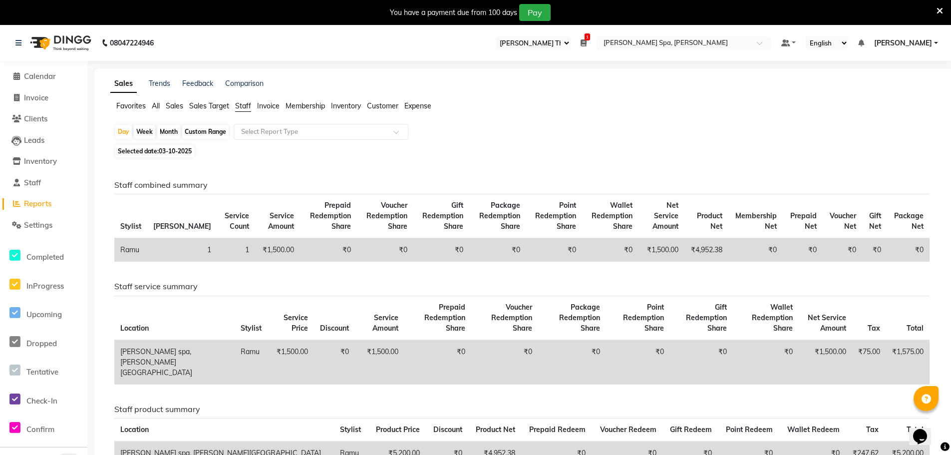
click at [139, 149] on span "Selected date: 03-10-2025" at bounding box center [154, 151] width 79 height 12
select select "10"
select select "2025"
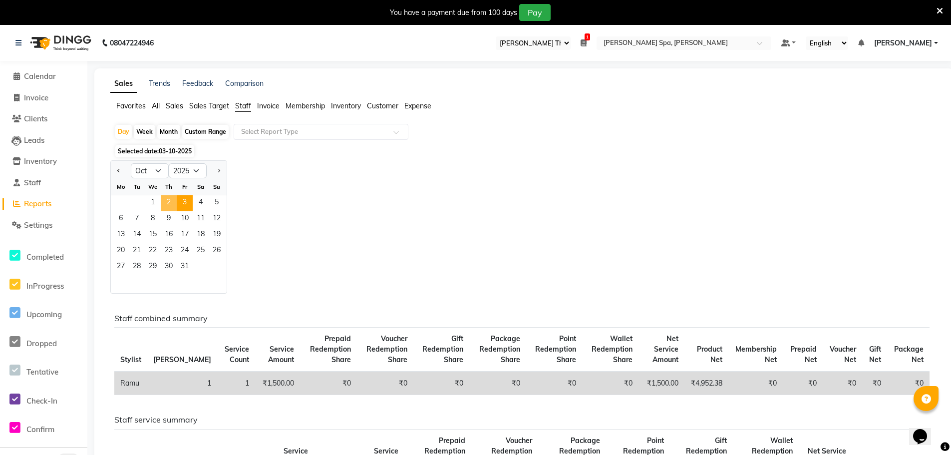
click at [171, 200] on span "2" at bounding box center [169, 203] width 16 height 16
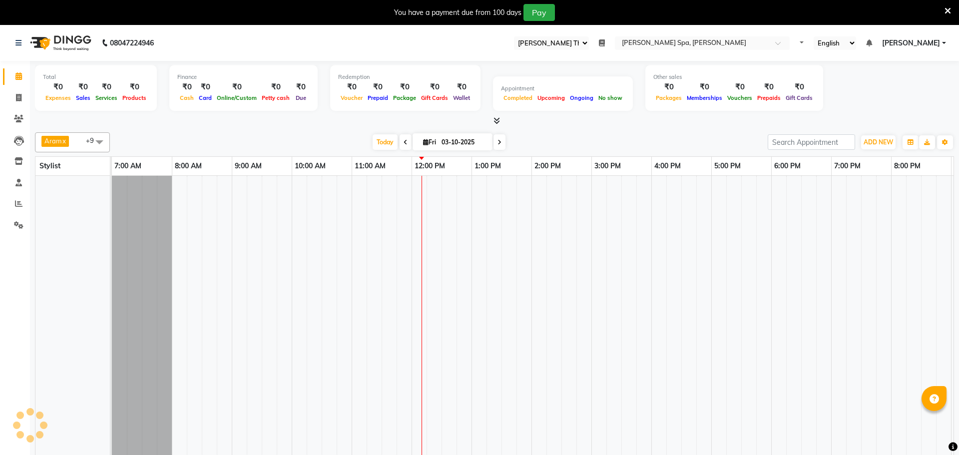
select select "100"
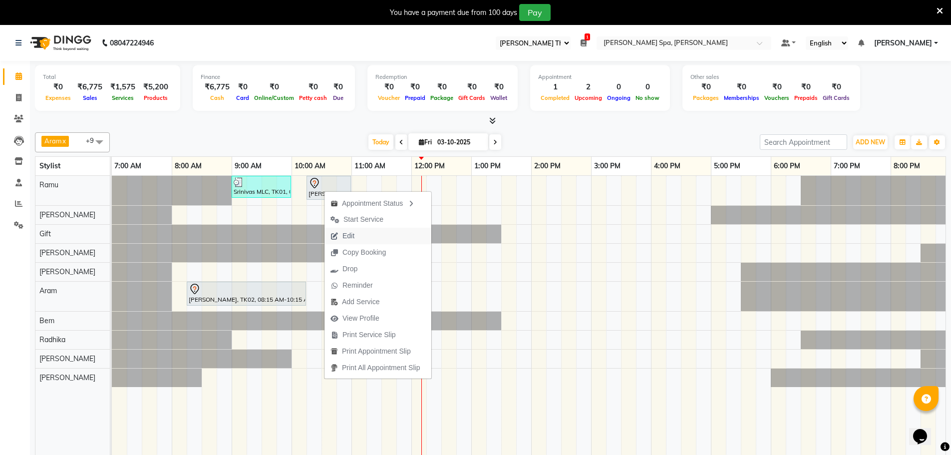
click at [343, 236] on span "Edit" at bounding box center [348, 236] width 12 height 10
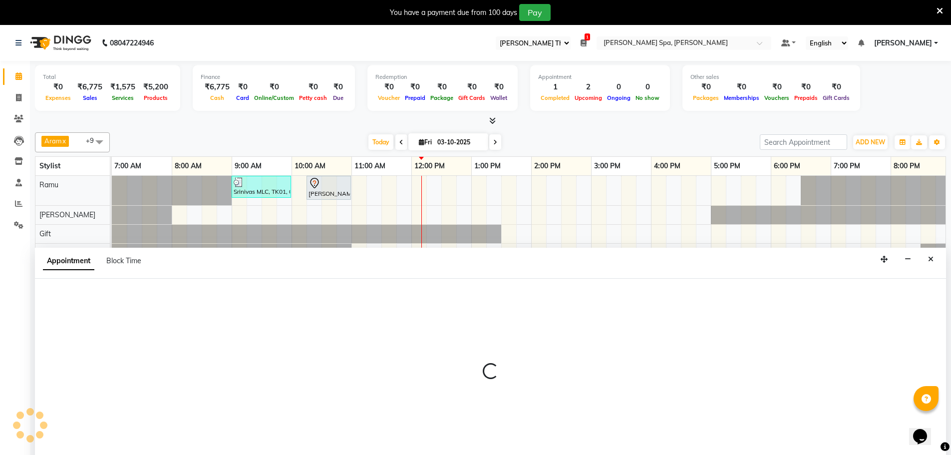
scroll to position [25, 0]
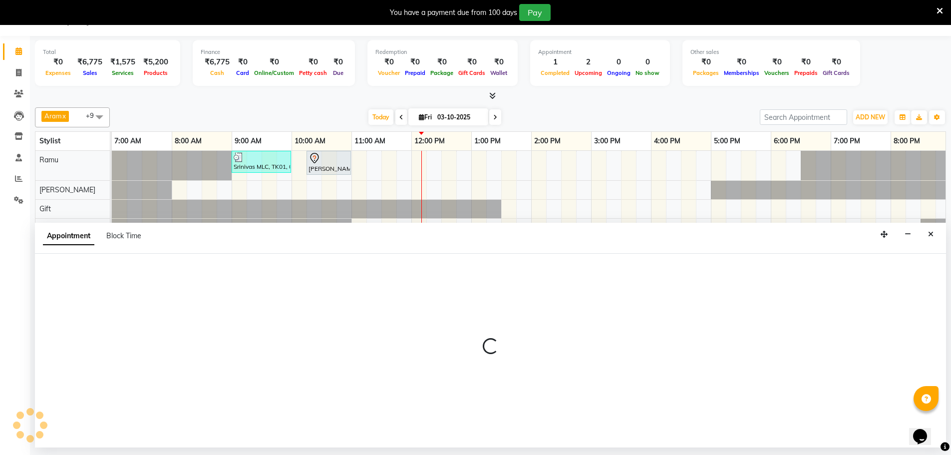
select select "615"
select select "tentative"
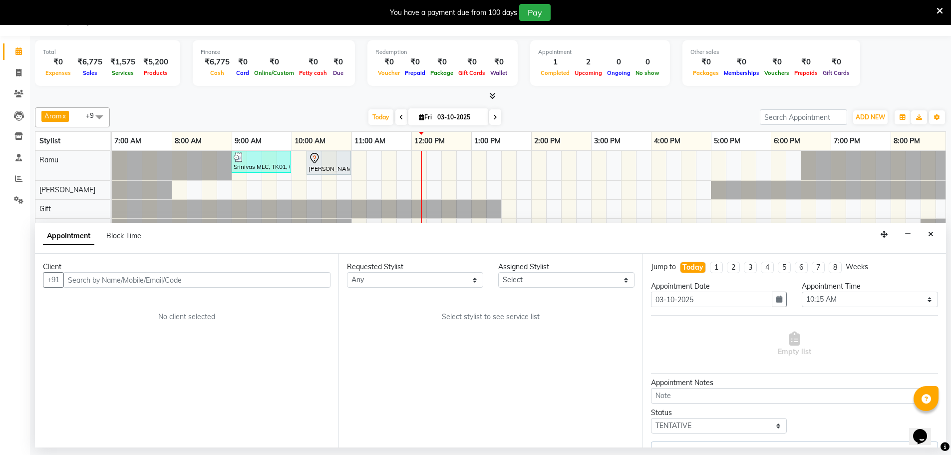
scroll to position [0, 185]
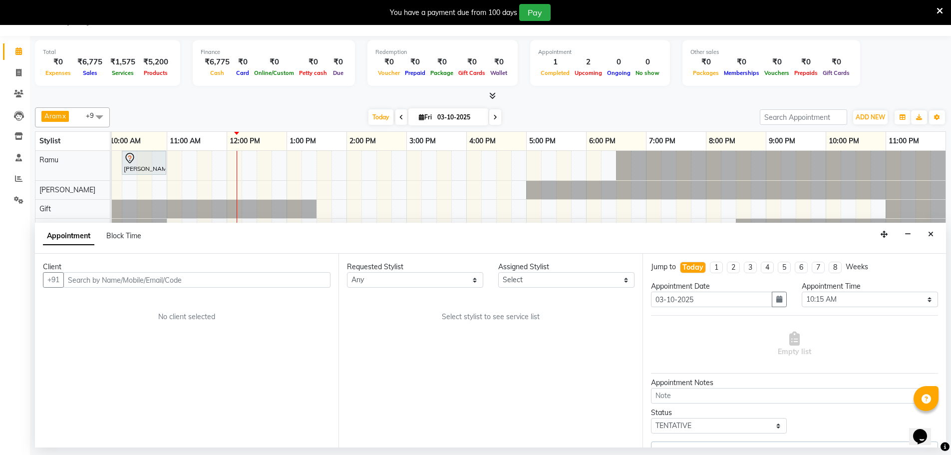
select select "84952"
select select "4302"
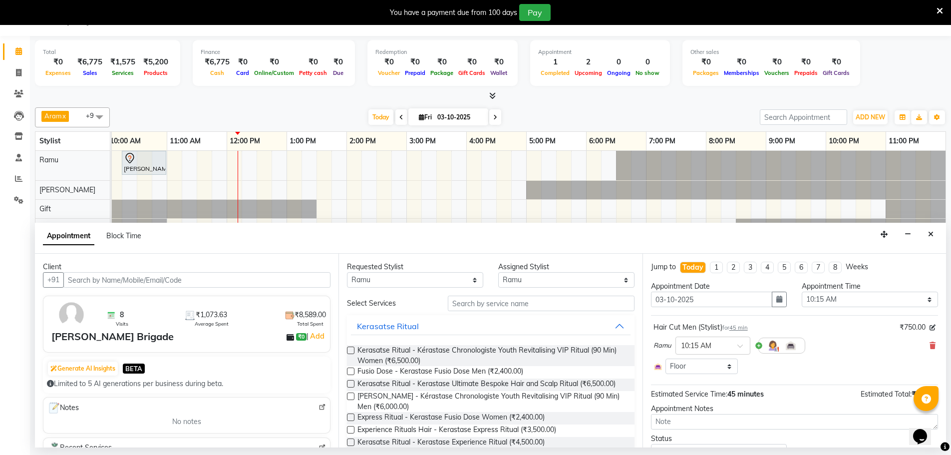
click at [740, 327] on span "45 min" at bounding box center [738, 327] width 18 height 7
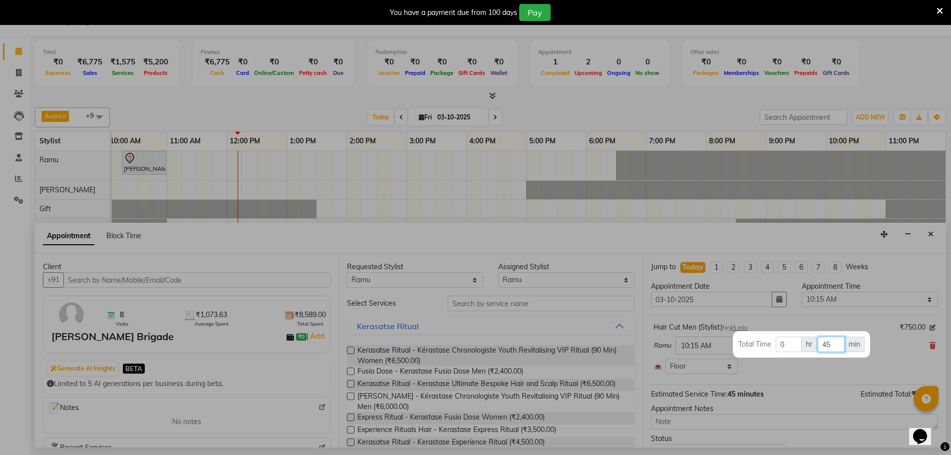
click at [835, 342] on input "45" at bounding box center [831, 343] width 26 height 15
type input "4"
type input "30"
click at [803, 375] on div at bounding box center [475, 227] width 951 height 455
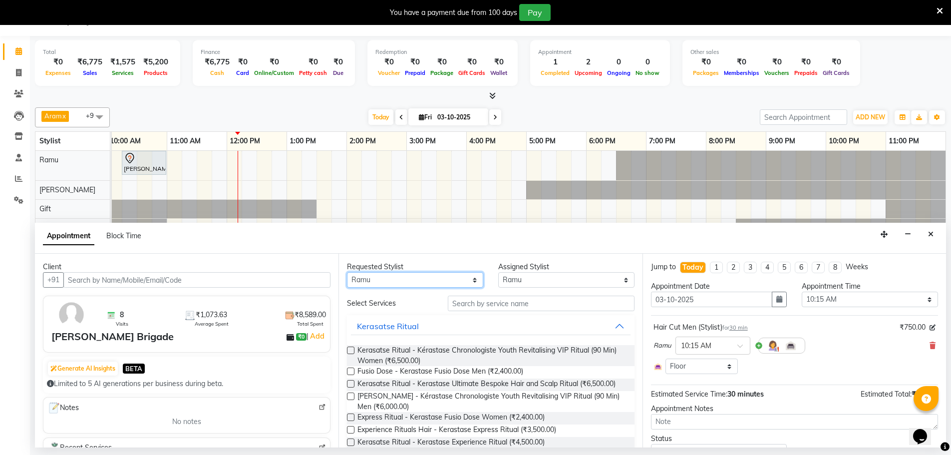
click at [441, 279] on select "Any [PERSON_NAME] Bem Gift [PERSON_NAME] Radhika [PERSON_NAME] [PERSON_NAME] Spa" at bounding box center [415, 279] width 136 height 15
select select "84961"
click at [347, 272] on select "Any [PERSON_NAME] Bem Gift [PERSON_NAME] Radhika [PERSON_NAME] [PERSON_NAME] Spa" at bounding box center [415, 279] width 136 height 15
select select "84961"
click at [476, 307] on input "text" at bounding box center [541, 303] width 187 height 15
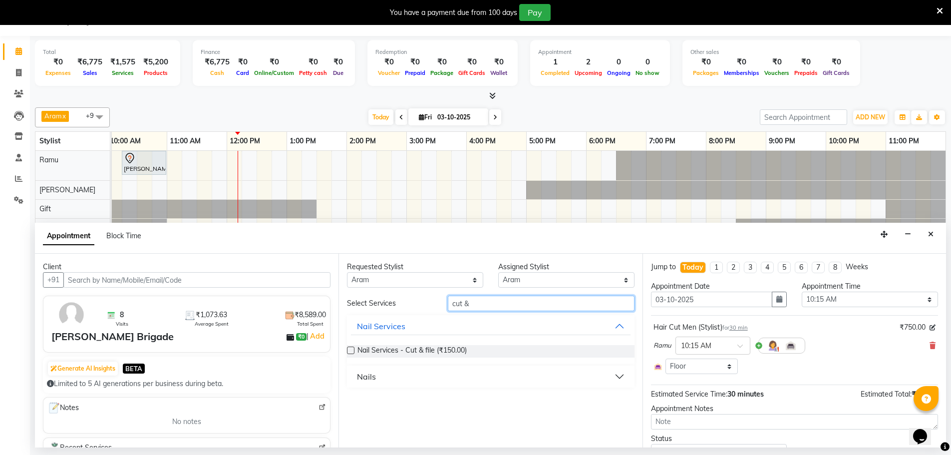
type input "cut &"
click at [351, 348] on label at bounding box center [350, 349] width 7 height 7
click at [351, 348] on input "checkbox" at bounding box center [350, 351] width 6 height 6
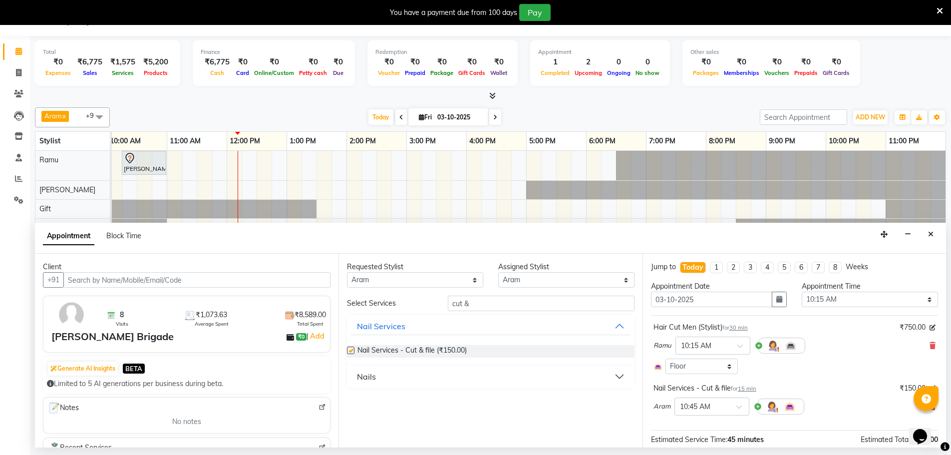
checkbox input "false"
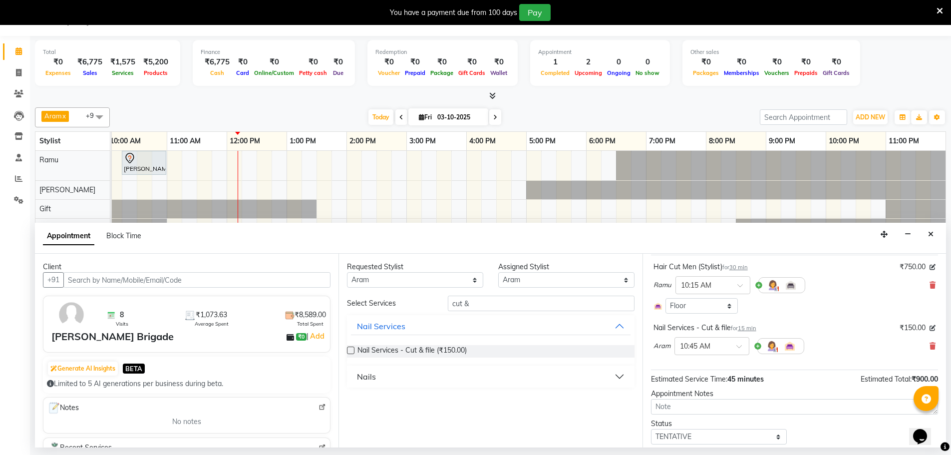
scroll to position [91, 0]
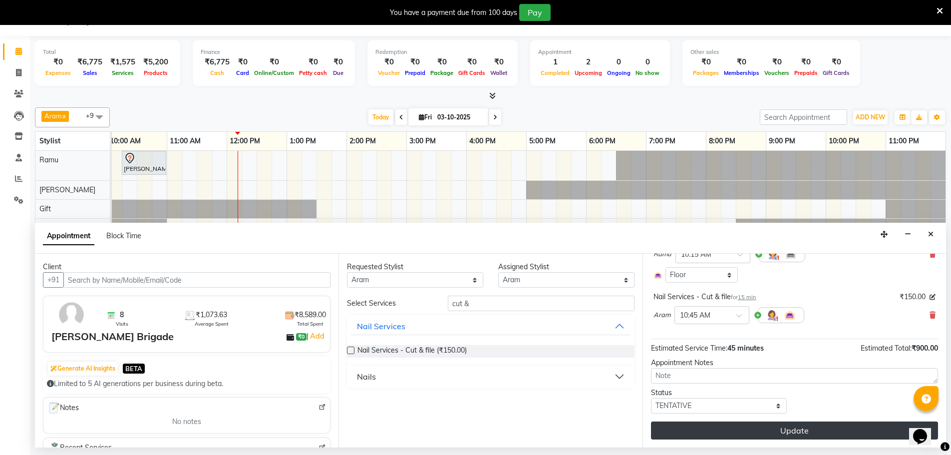
click at [774, 425] on button "Update" at bounding box center [794, 430] width 287 height 18
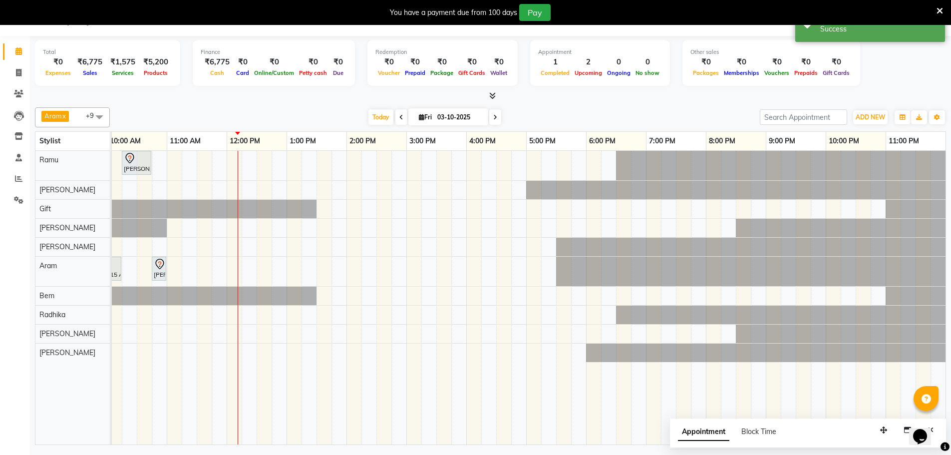
scroll to position [0, 0]
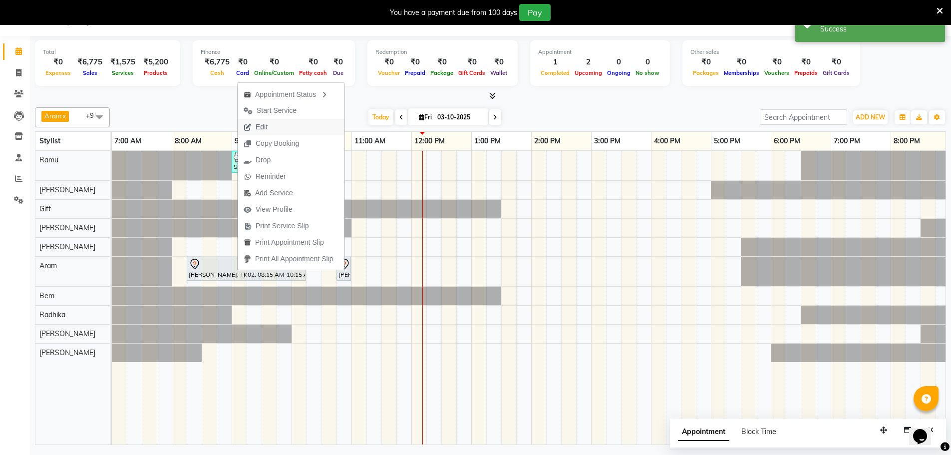
click at [266, 125] on span "Edit" at bounding box center [262, 127] width 12 height 10
select select "495"
select select "tentative"
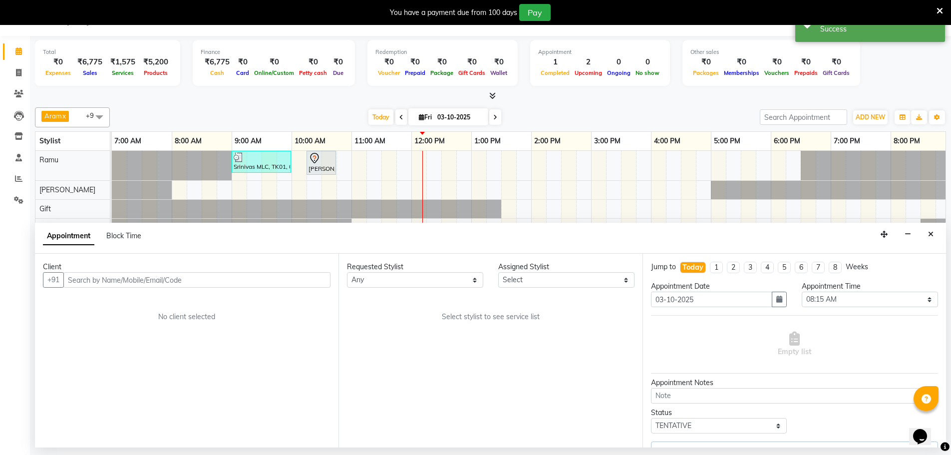
scroll to position [0, 185]
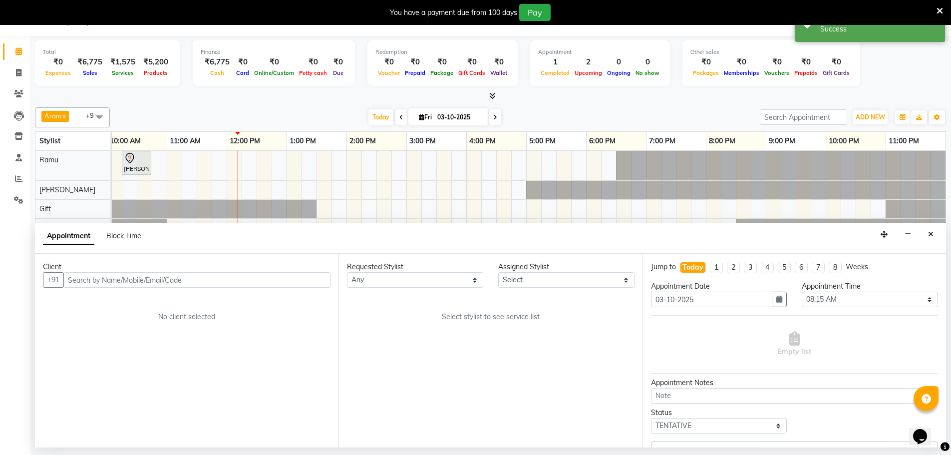
select select "84961"
select select "4302"
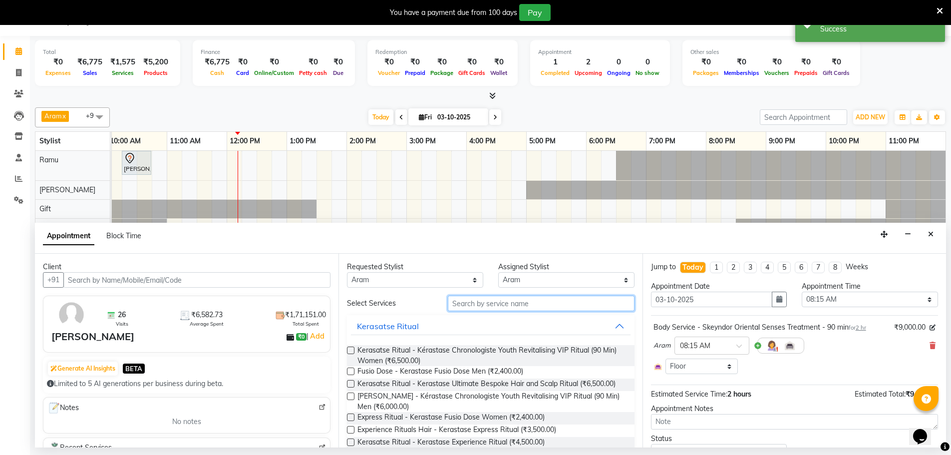
click at [486, 303] on input "text" at bounding box center [541, 303] width 187 height 15
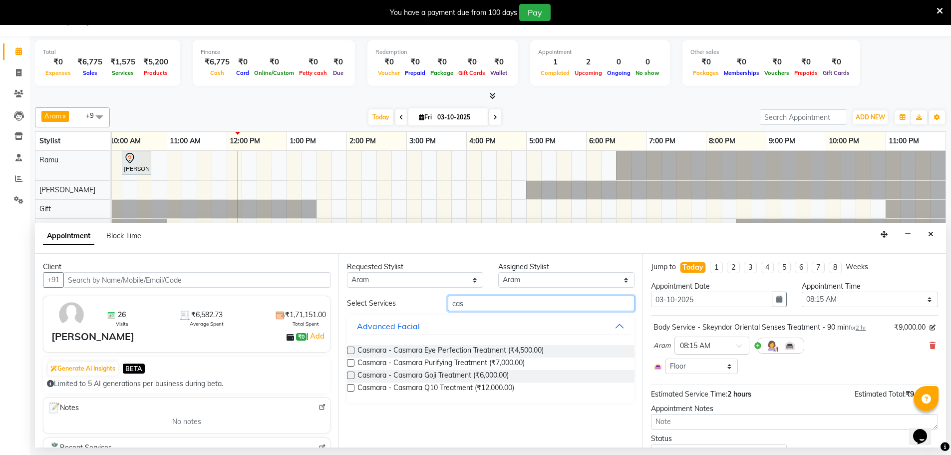
type input "cas"
click at [350, 376] on label at bounding box center [350, 374] width 7 height 7
click at [350, 376] on input "checkbox" at bounding box center [350, 376] width 6 height 6
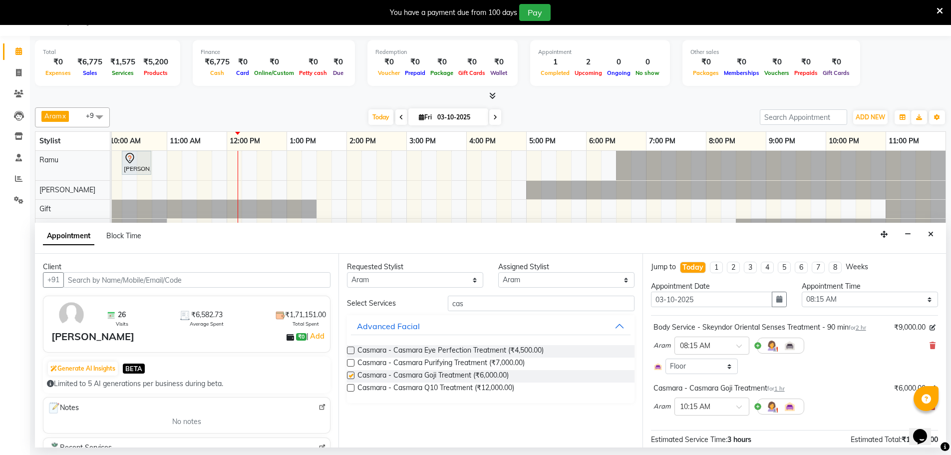
checkbox input "false"
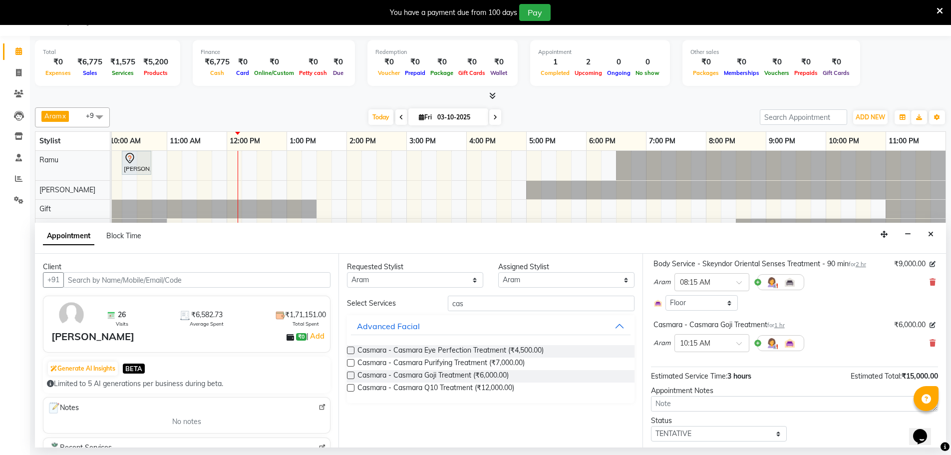
scroll to position [91, 0]
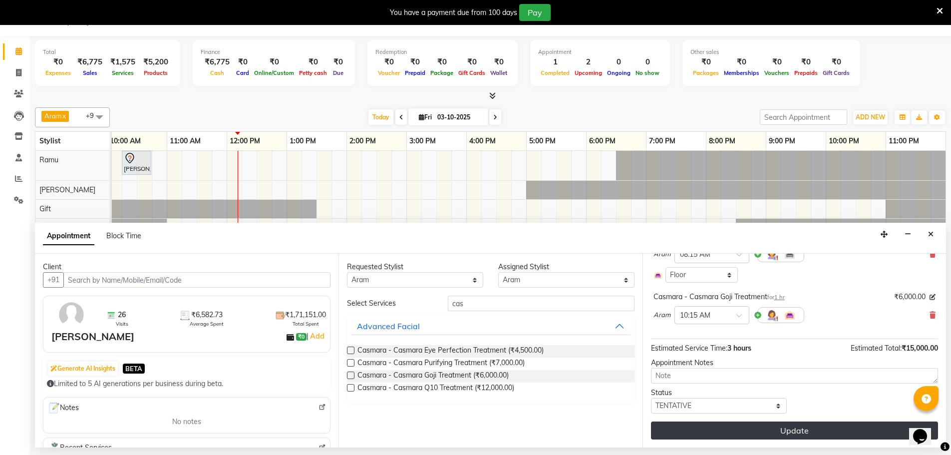
click at [779, 426] on button "Update" at bounding box center [794, 430] width 287 height 18
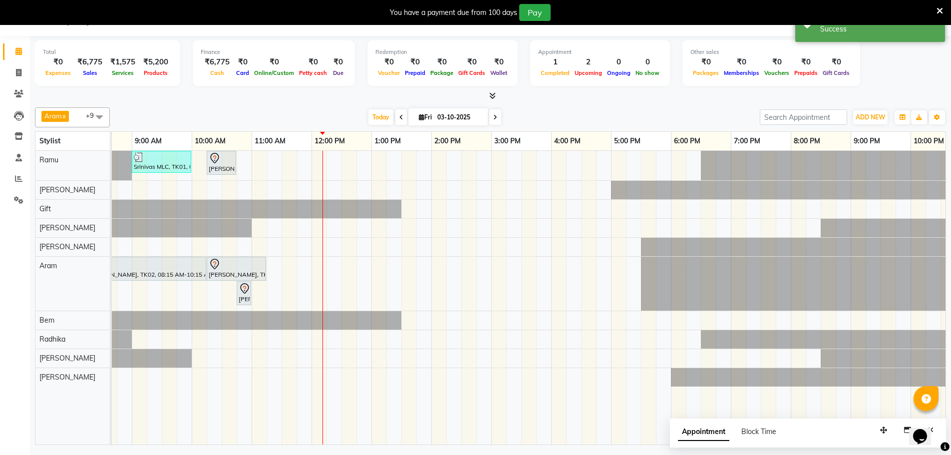
scroll to position [0, 82]
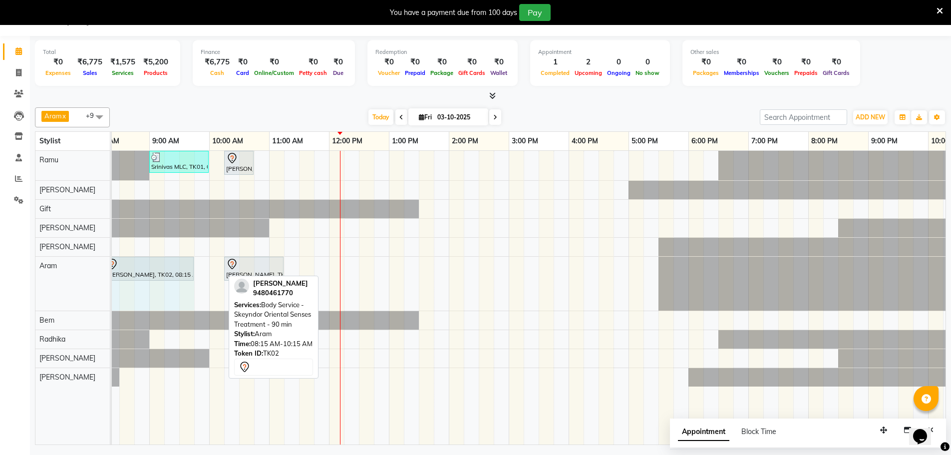
drag, startPoint x: 222, startPoint y: 265, endPoint x: 181, endPoint y: 263, distance: 41.5
click at [29, 263] on div "Raghavendra Basur, TK02, 08:15 AM-10:15 AM, Body Service - Skeyndor Oriental Se…" at bounding box center [29, 284] width 0 height 54
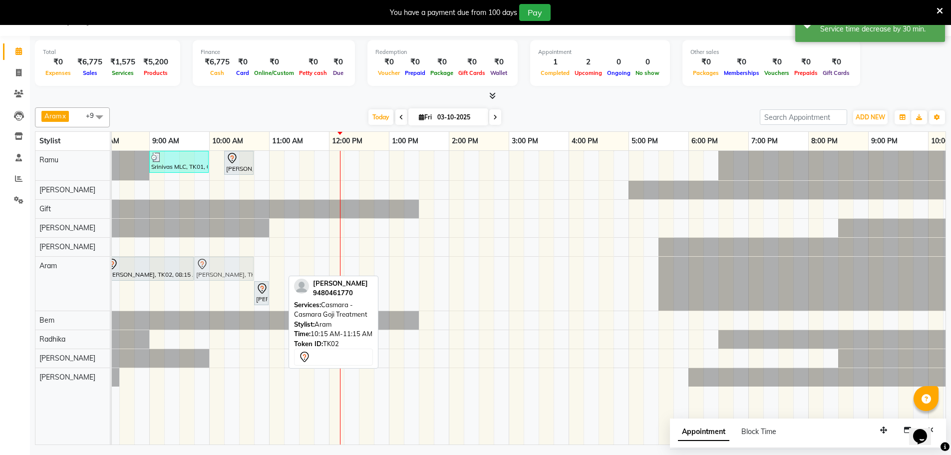
drag, startPoint x: 245, startPoint y: 269, endPoint x: 217, endPoint y: 269, distance: 27.5
click at [29, 269] on div "Raghavendra Basur, TK02, 08:15 AM-09:45 AM, Body Service - Skeyndor Oriental Se…" at bounding box center [29, 284] width 0 height 54
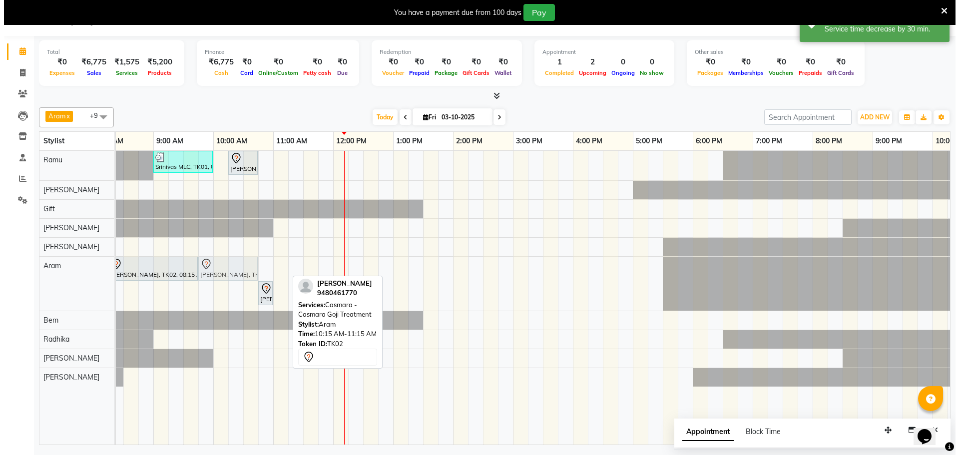
scroll to position [17, 0]
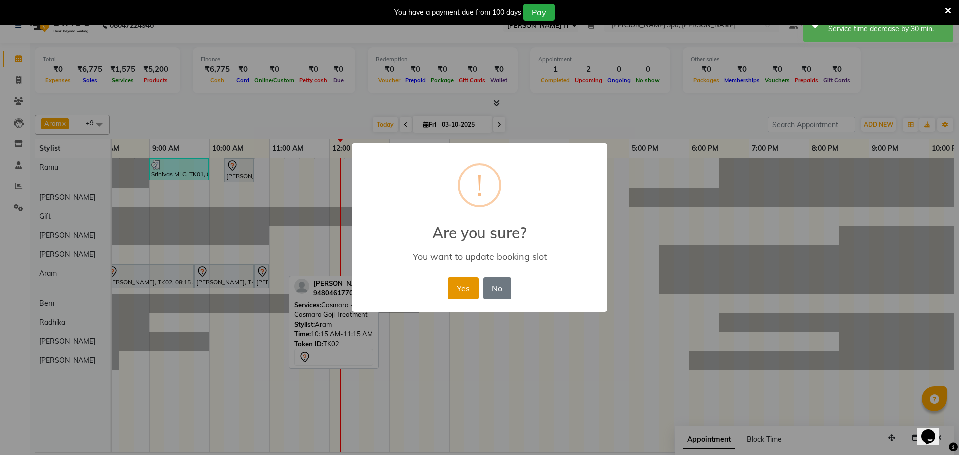
click at [469, 287] on button "Yes" at bounding box center [462, 288] width 30 height 22
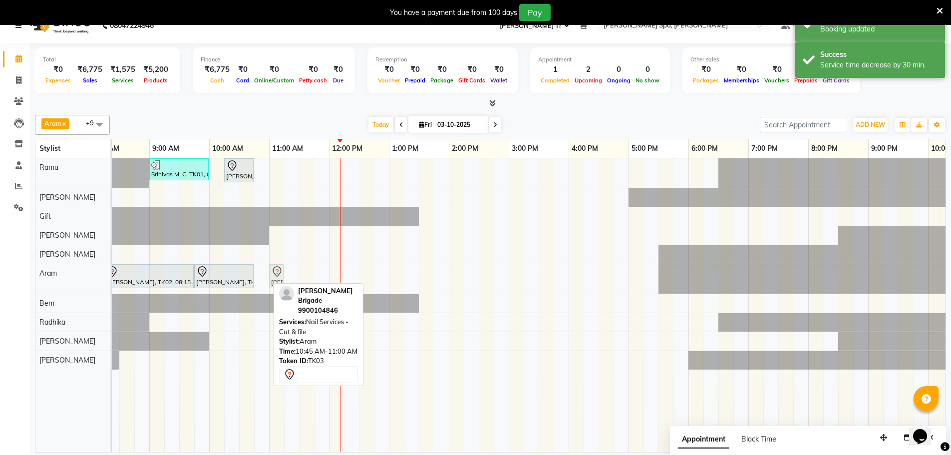
drag, startPoint x: 263, startPoint y: 272, endPoint x: 278, endPoint y: 274, distance: 15.6
click at [29, 274] on div "Raghavendra Basur, TK02, 08:15 AM-09:45 AM, Body Service - Skeyndor Oriental Se…" at bounding box center [29, 278] width 0 height 29
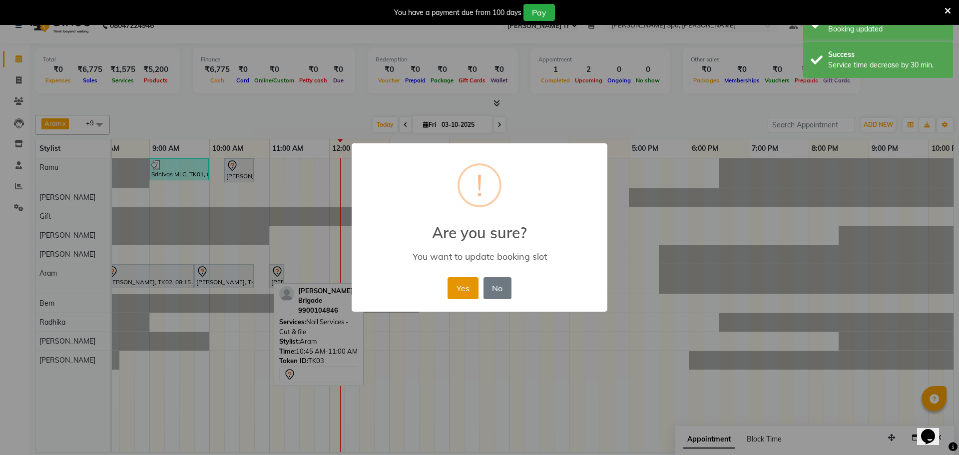
click at [468, 287] on button "Yes" at bounding box center [462, 288] width 30 height 22
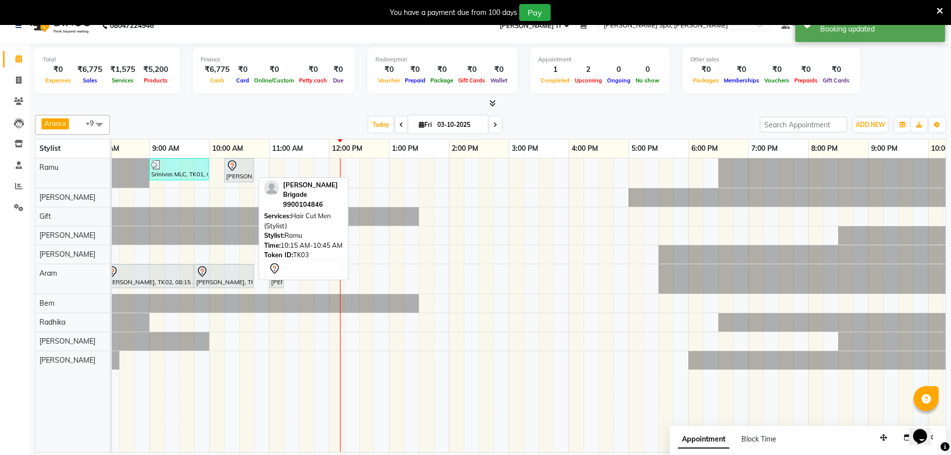
click at [236, 172] on div "Jai Shanker Brigade, TK03, 10:15 AM-10:45 AM, Hair Cut Men (Stylist)" at bounding box center [238, 170] width 27 height 21
click at [244, 166] on div at bounding box center [238, 166] width 25 height 12
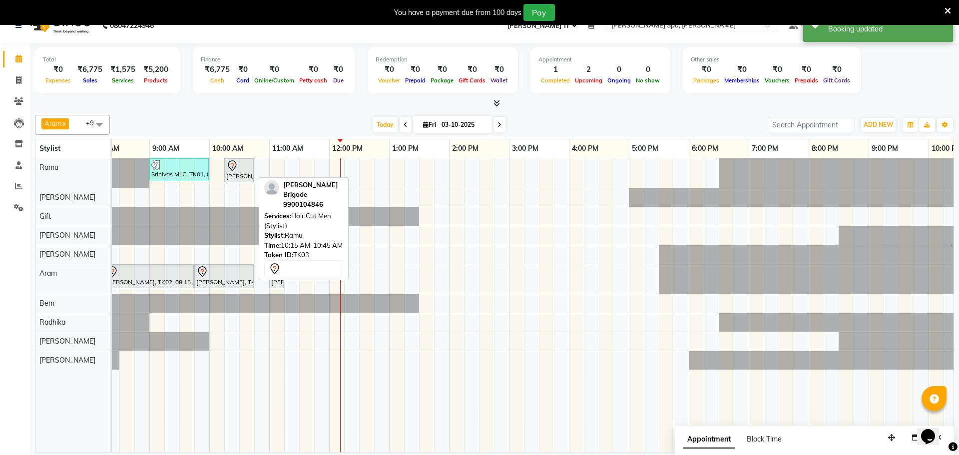
select select "7"
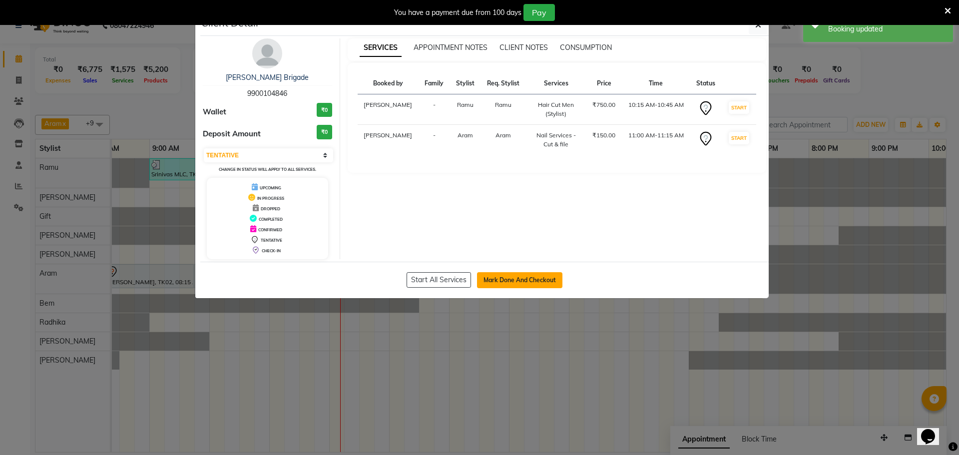
click at [509, 281] on button "Mark Done And Checkout" at bounding box center [519, 280] width 85 height 16
select select "8545"
select select "service"
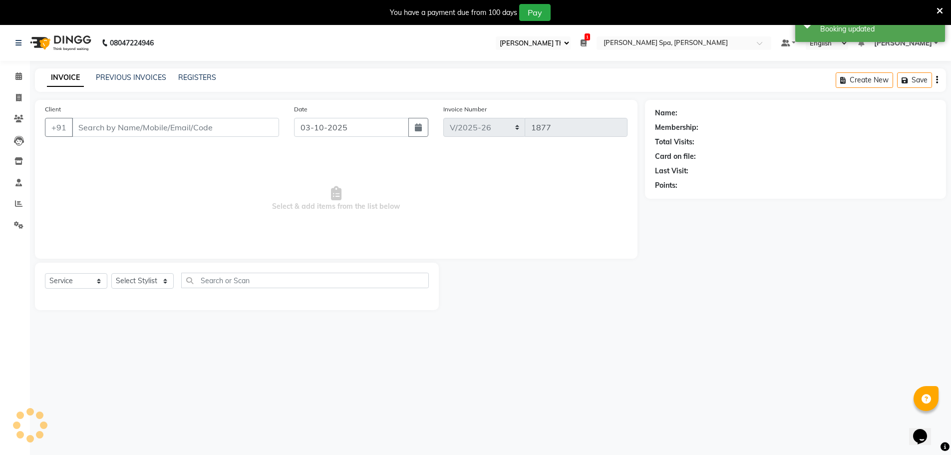
type input "9900104846"
select select "84961"
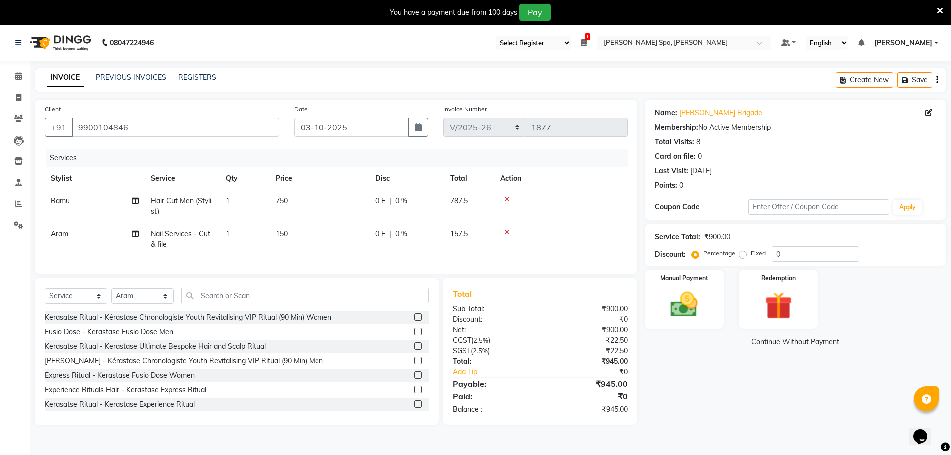
click at [230, 233] on td "1" at bounding box center [245, 239] width 50 height 33
select select "84961"
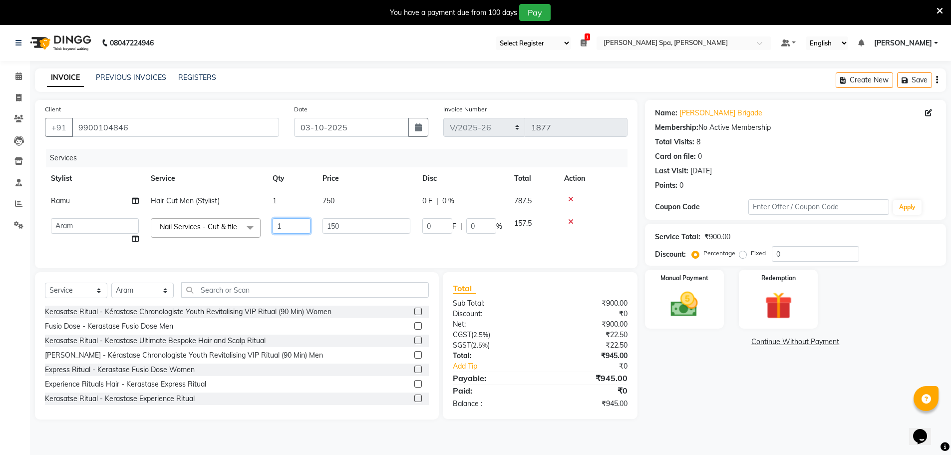
click at [281, 226] on input "1" at bounding box center [292, 225] width 38 height 15
type input "2"
click at [360, 163] on div "Services" at bounding box center [340, 158] width 589 height 18
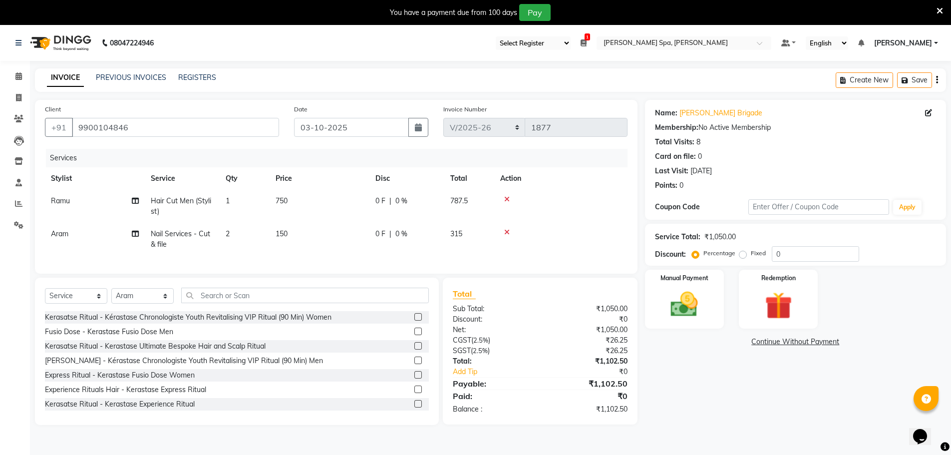
scroll to position [25, 0]
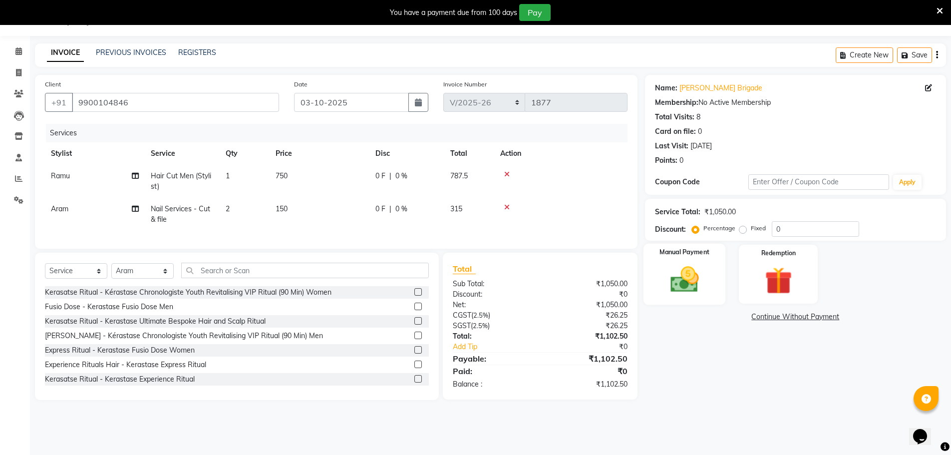
click at [703, 265] on img at bounding box center [684, 279] width 46 height 32
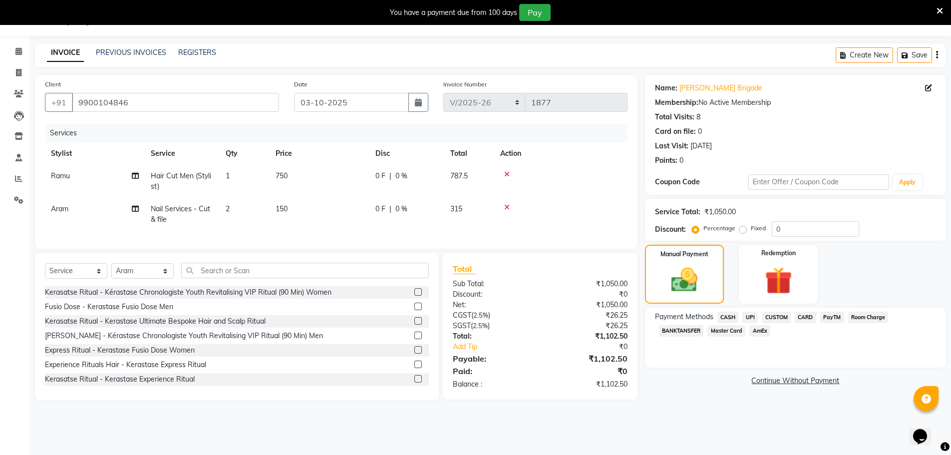
click at [735, 318] on span "CASH" at bounding box center [727, 317] width 21 height 11
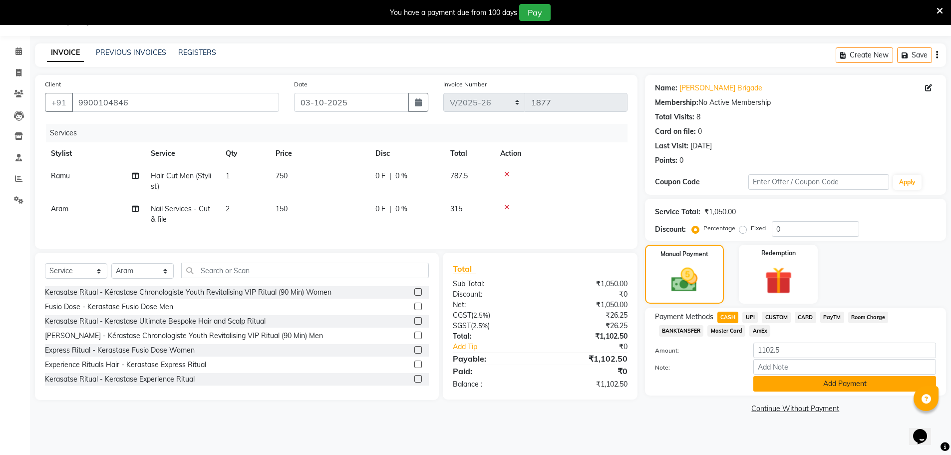
click at [782, 381] on button "Add Payment" at bounding box center [844, 383] width 183 height 15
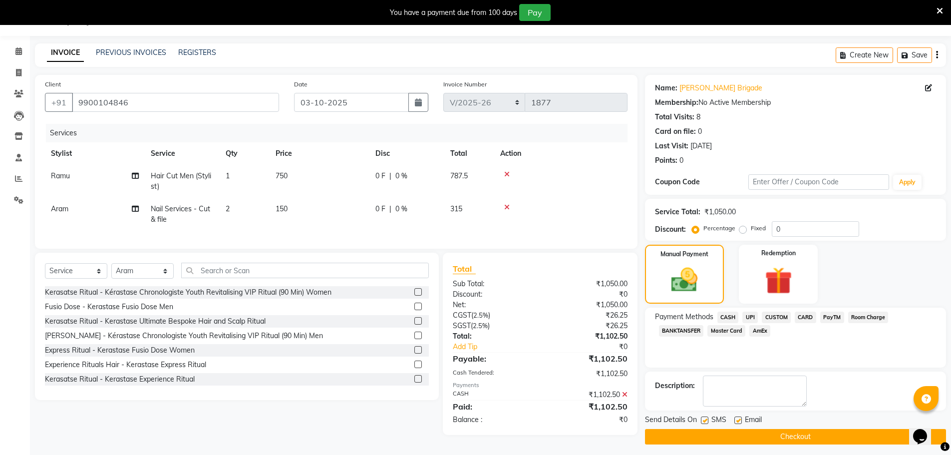
click at [739, 421] on label at bounding box center [737, 419] width 7 height 7
click at [739, 421] on input "checkbox" at bounding box center [737, 420] width 6 height 6
checkbox input "false"
click at [739, 434] on button "Checkout" at bounding box center [795, 436] width 301 height 15
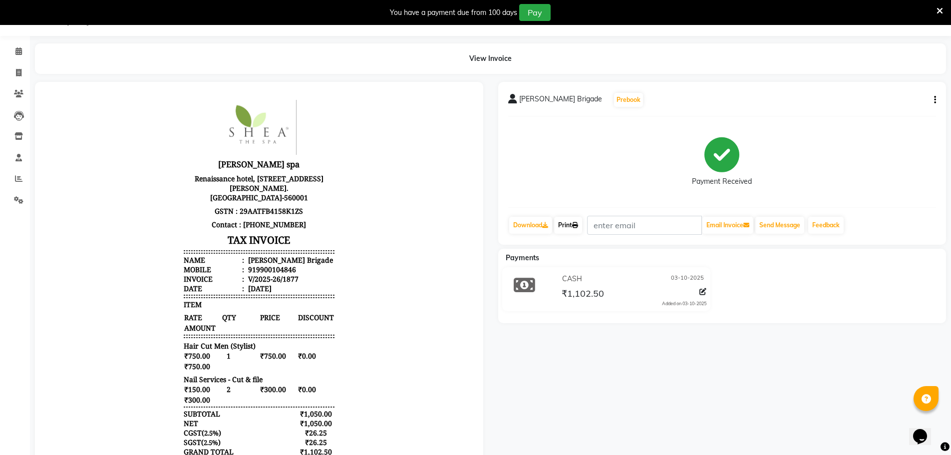
click at [569, 227] on link "Print" at bounding box center [568, 225] width 28 height 17
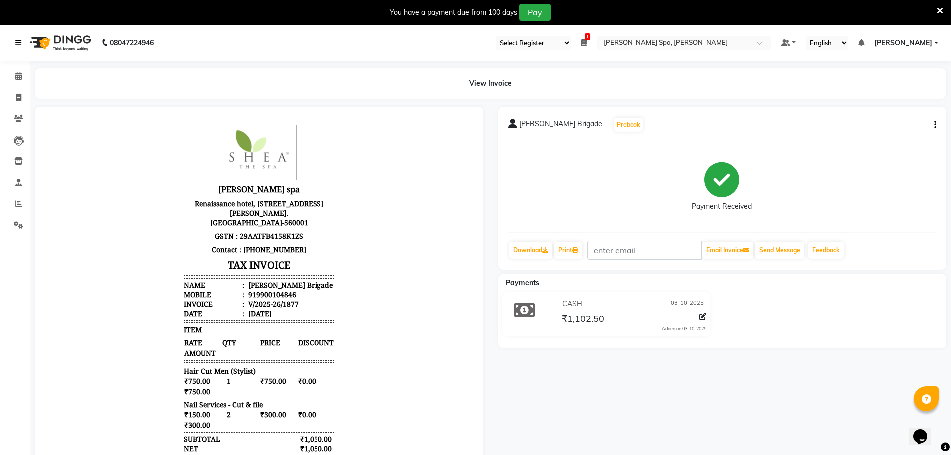
click at [19, 39] on icon at bounding box center [18, 42] width 6 height 7
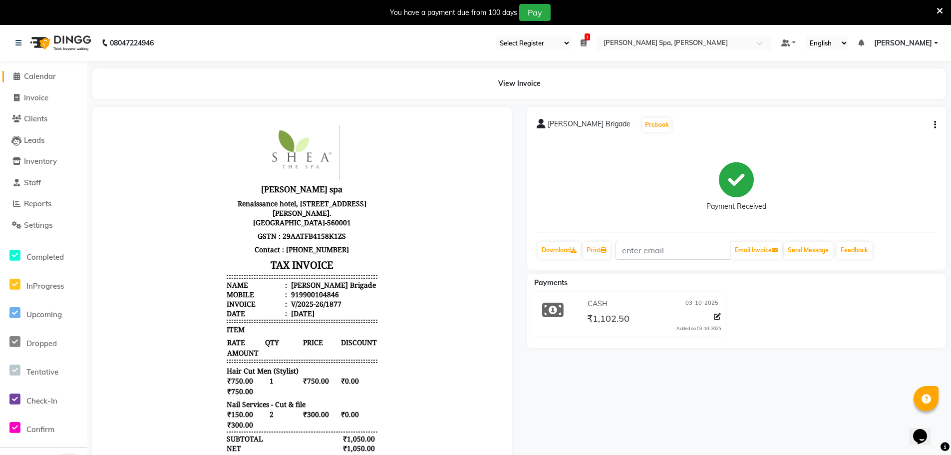
click at [29, 71] on span "Calendar" at bounding box center [40, 75] width 32 height 9
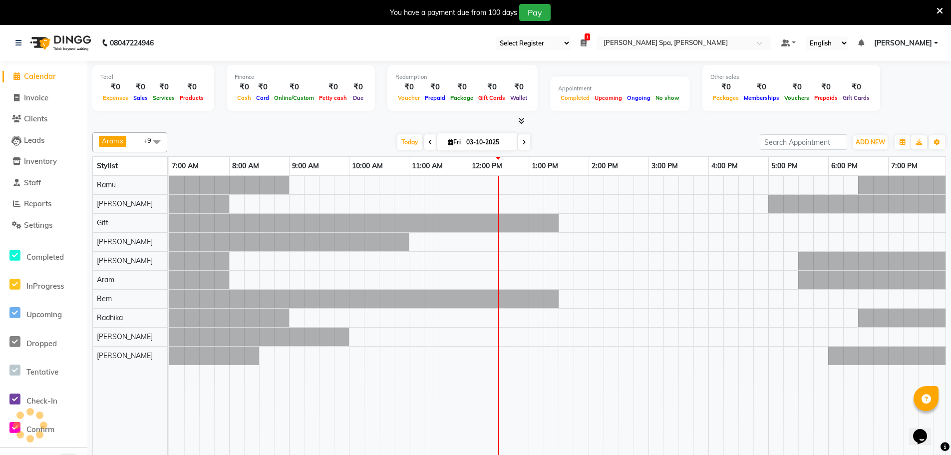
scroll to position [0, 242]
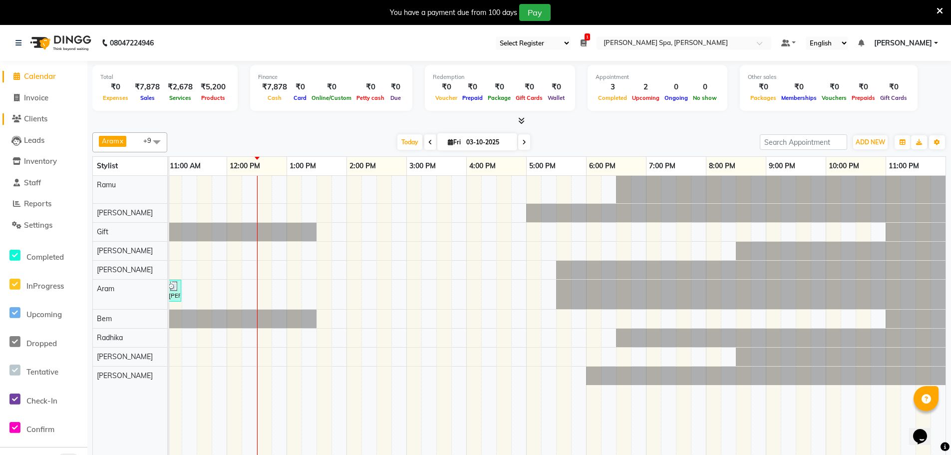
click at [29, 114] on span "Clients" at bounding box center [35, 118] width 23 height 9
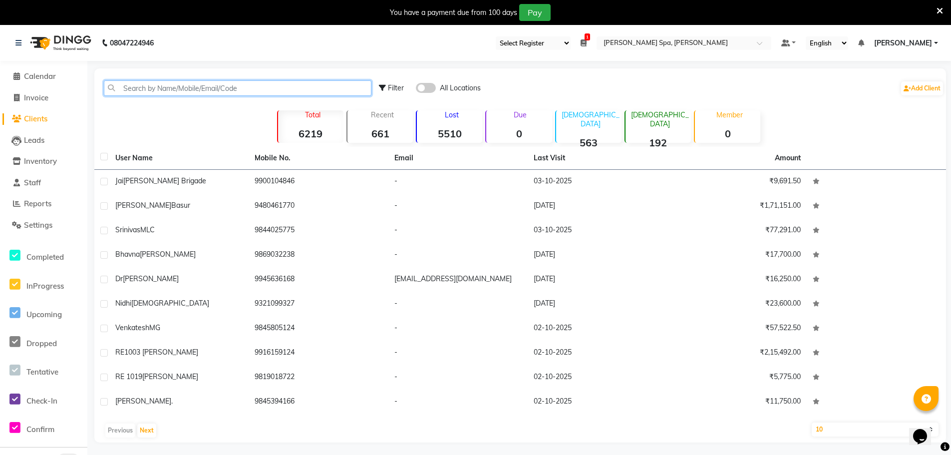
click at [200, 86] on input "text" at bounding box center [238, 87] width 268 height 15
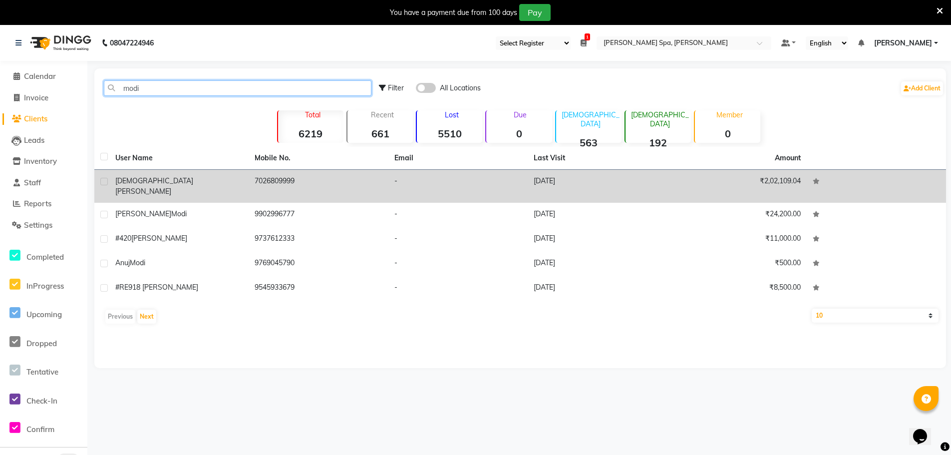
type input "modi"
click at [149, 172] on td "Sharan Kumar Modi" at bounding box center [178, 186] width 139 height 33
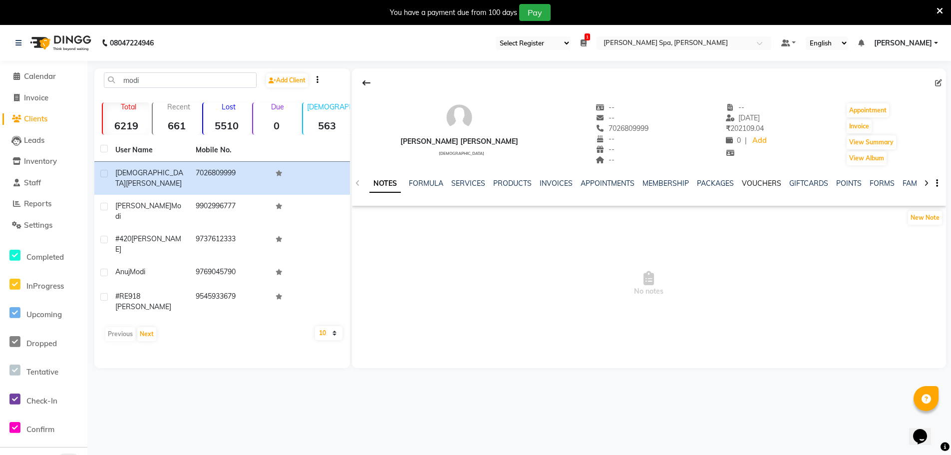
click at [746, 181] on link "VOUCHERS" at bounding box center [761, 183] width 39 height 9
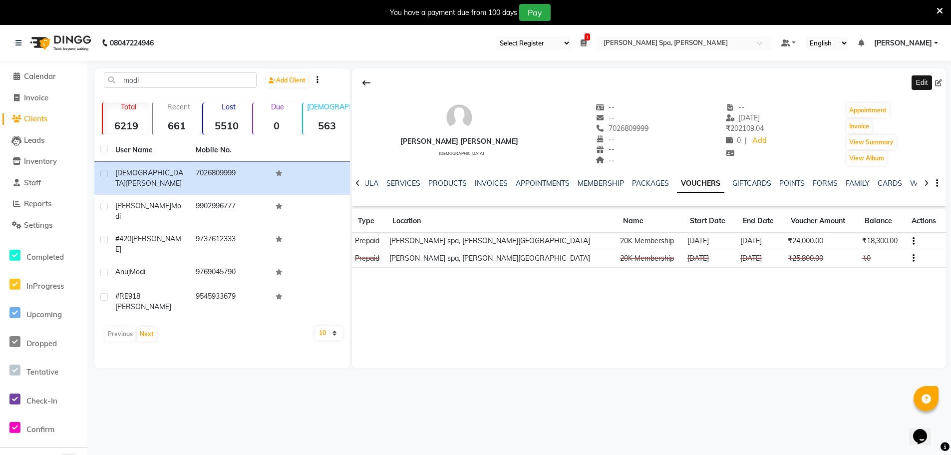
click at [936, 84] on icon at bounding box center [938, 82] width 7 height 7
select select "male"
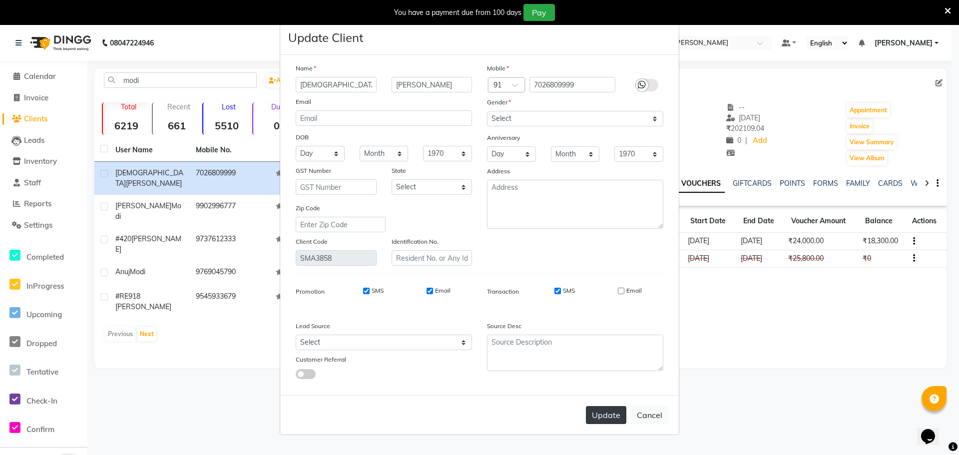
click at [610, 418] on button "Update" at bounding box center [606, 415] width 40 height 18
select select
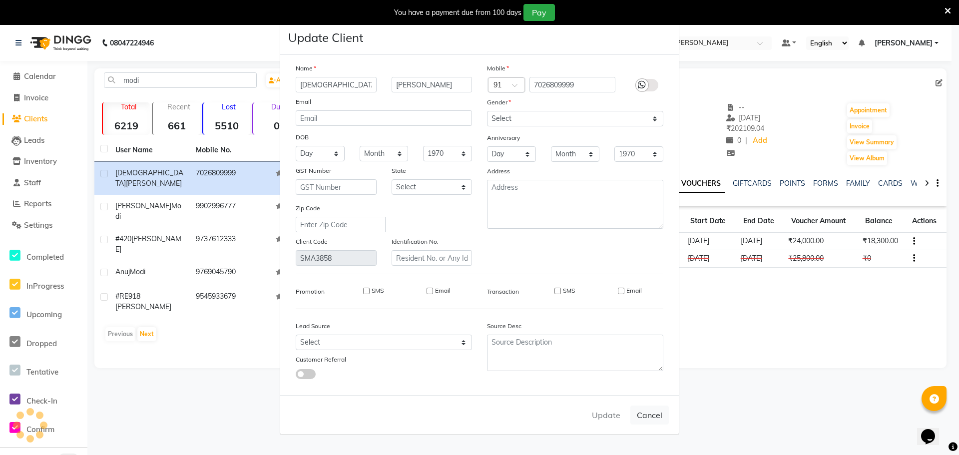
select select
checkbox input "false"
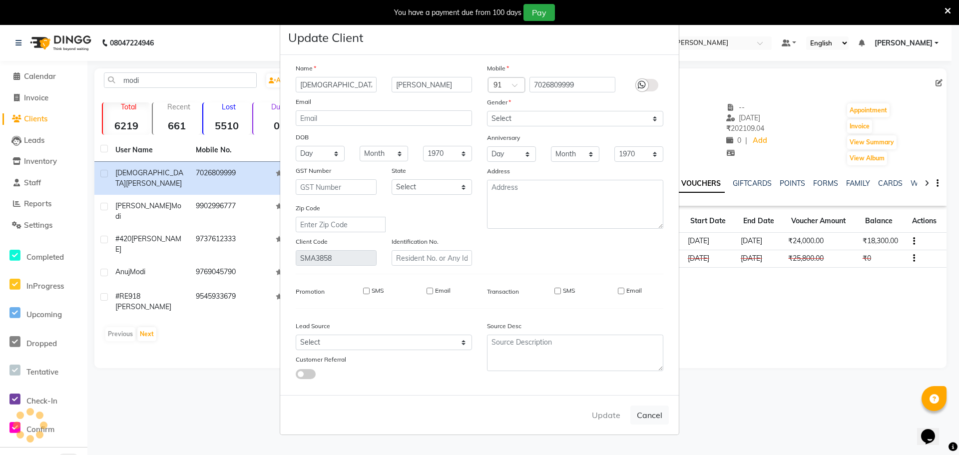
checkbox input "false"
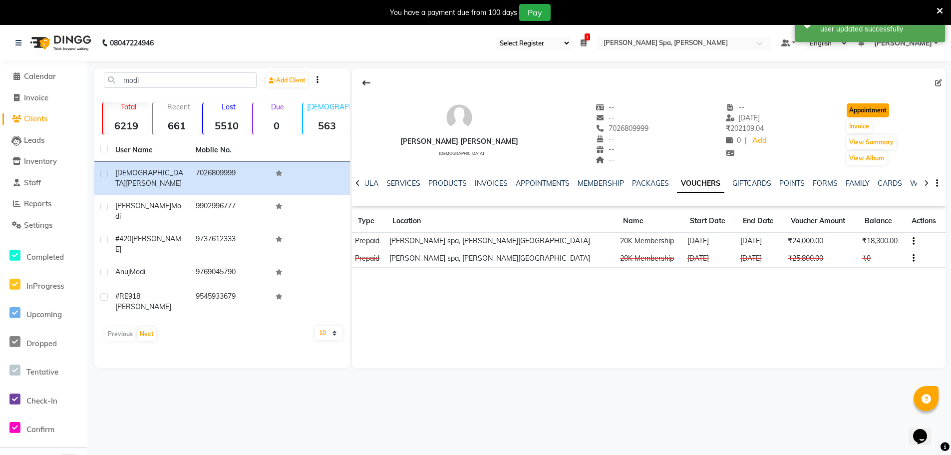
click at [873, 111] on button "Appointment" at bounding box center [868, 110] width 42 height 14
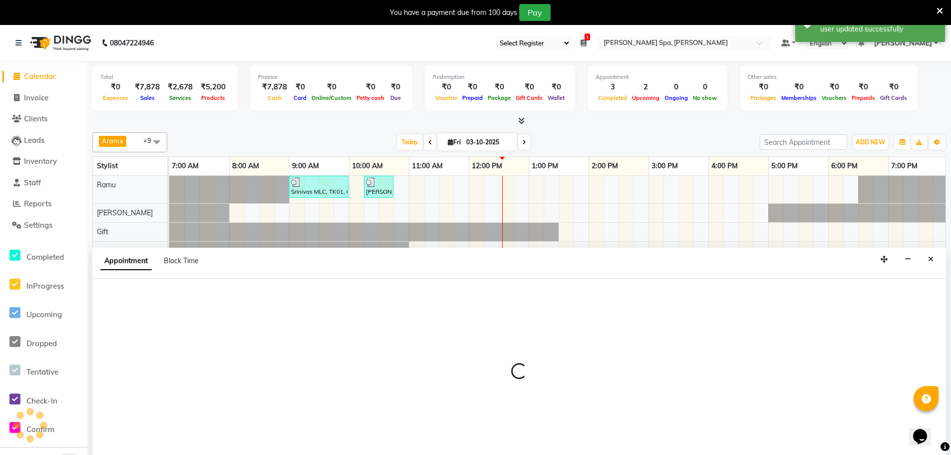
scroll to position [25, 0]
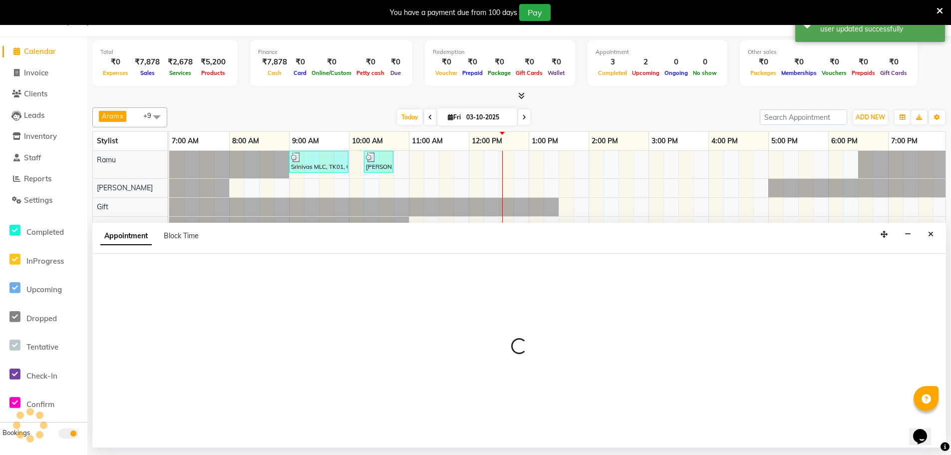
select select "tentative"
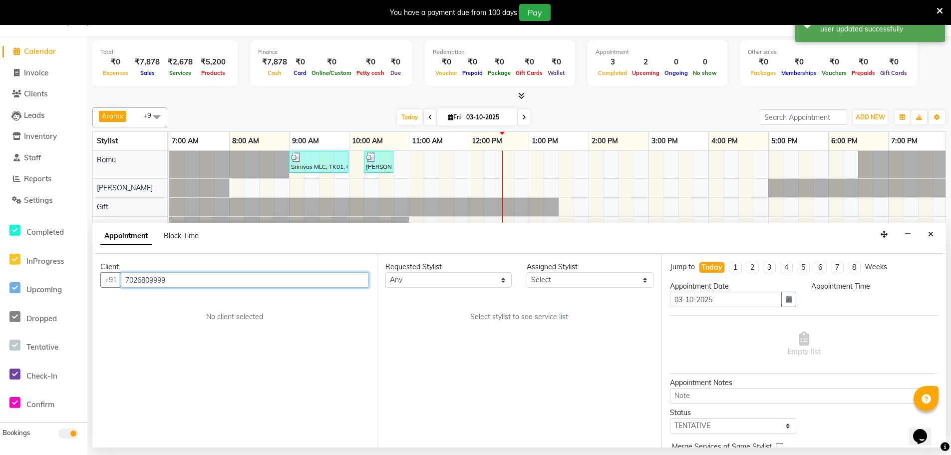
scroll to position [0, 242]
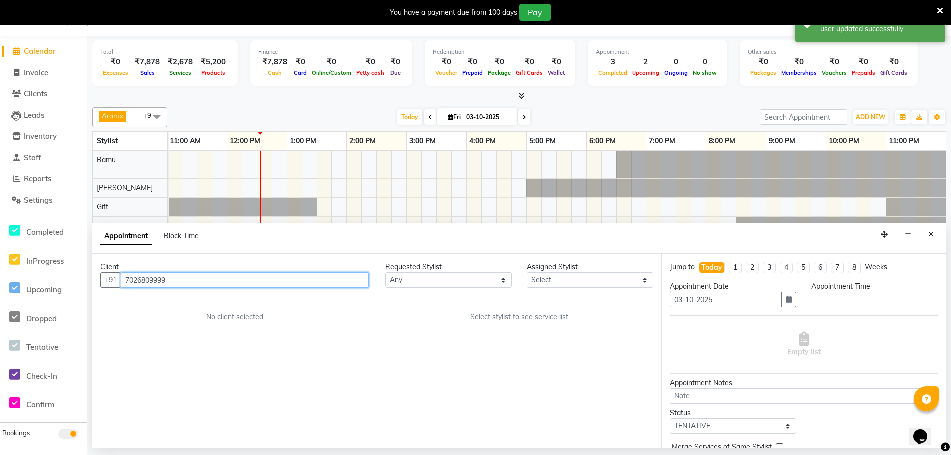
select select "480"
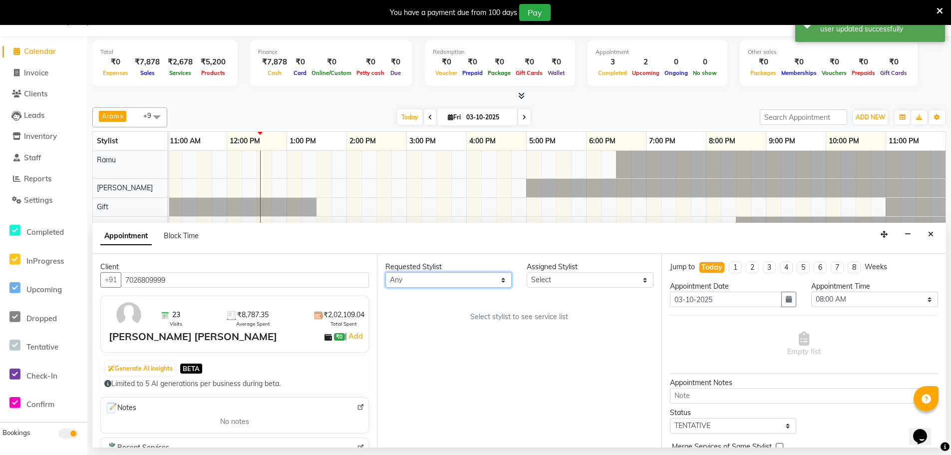
click at [430, 279] on select "Any Amy Aram Bem Gift Nirmal Poornesh Priscilla Radhika Ramu Ricky Shantha Shea…" at bounding box center [448, 279] width 126 height 15
select select "84952"
click at [385, 272] on select "Any Amy Aram Bem Gift Nirmal Poornesh Priscilla Radhika Ramu Ricky Shantha Shea…" at bounding box center [448, 279] width 126 height 15
select select "84952"
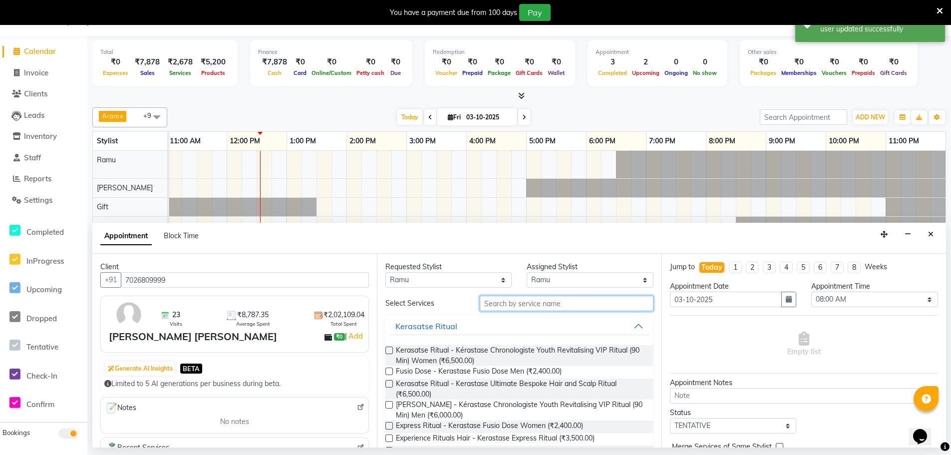
click at [546, 307] on input "text" at bounding box center [567, 303] width 174 height 15
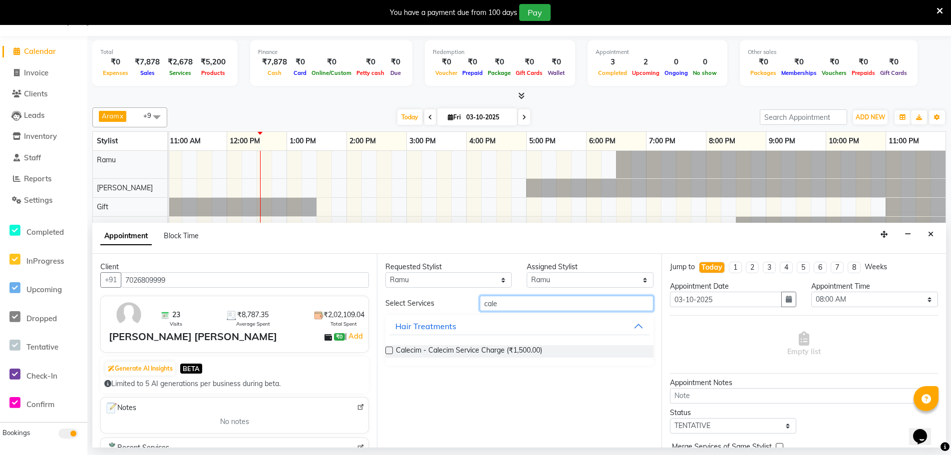
scroll to position [0, 0]
type input "cale"
click at [389, 350] on label at bounding box center [388, 349] width 7 height 7
click at [389, 350] on input "checkbox" at bounding box center [388, 351] width 6 height 6
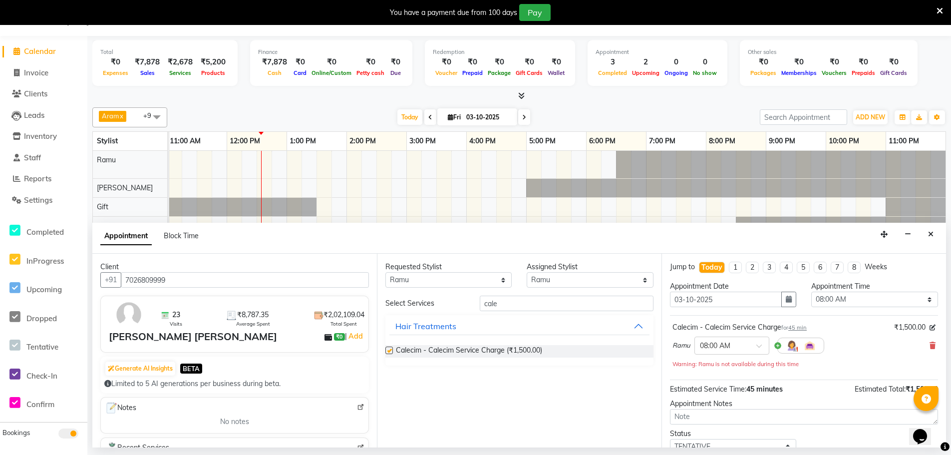
checkbox input "false"
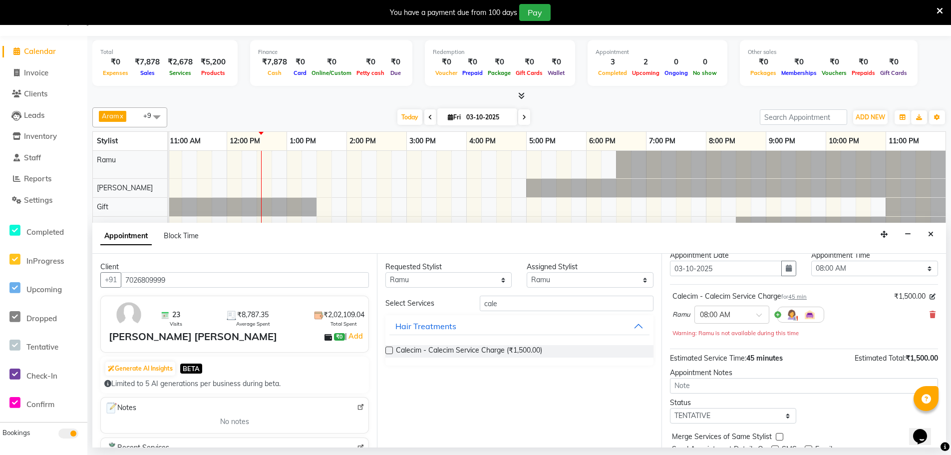
scroll to position [70, 0]
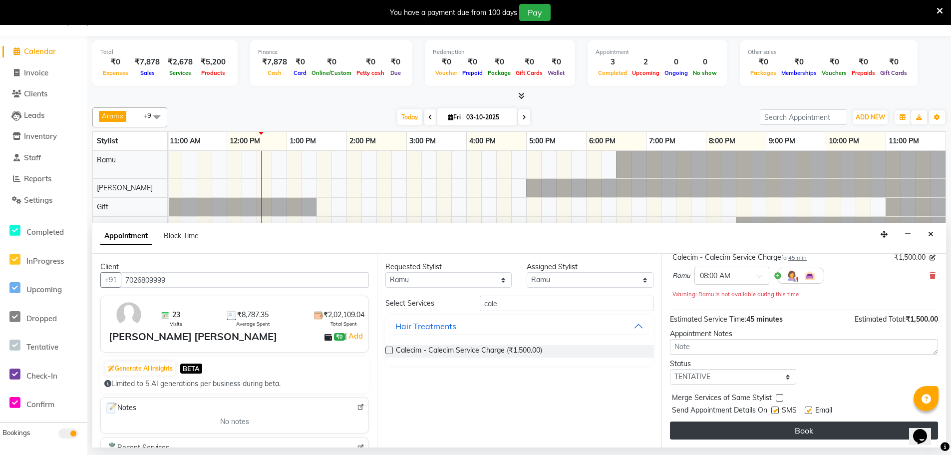
click at [779, 430] on button "Book" at bounding box center [804, 430] width 268 height 18
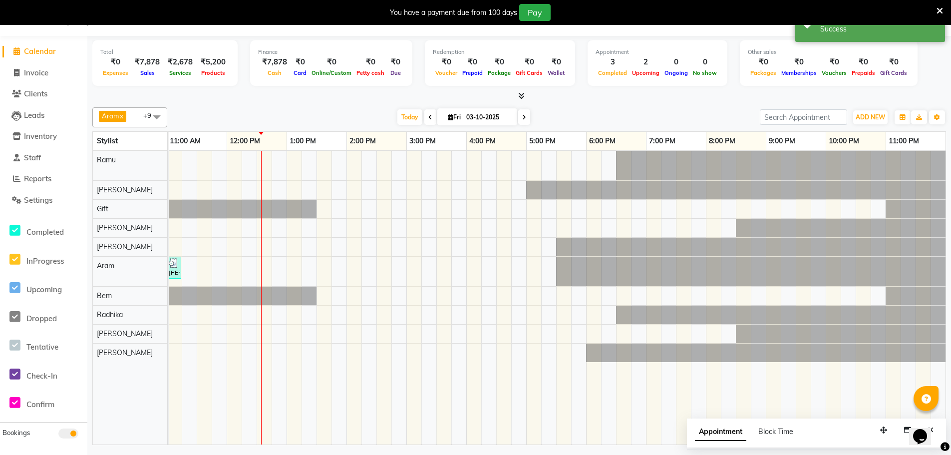
scroll to position [0, 60]
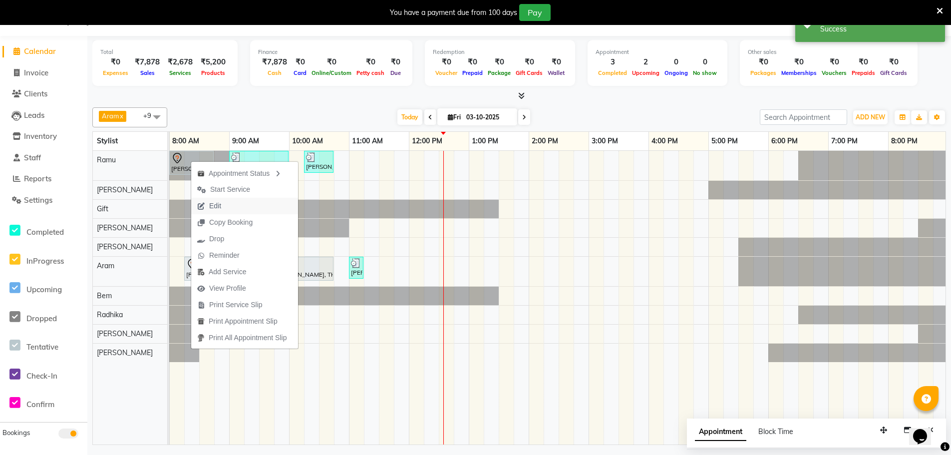
click at [212, 207] on span "Edit" at bounding box center [215, 206] width 12 height 10
select select "tentative"
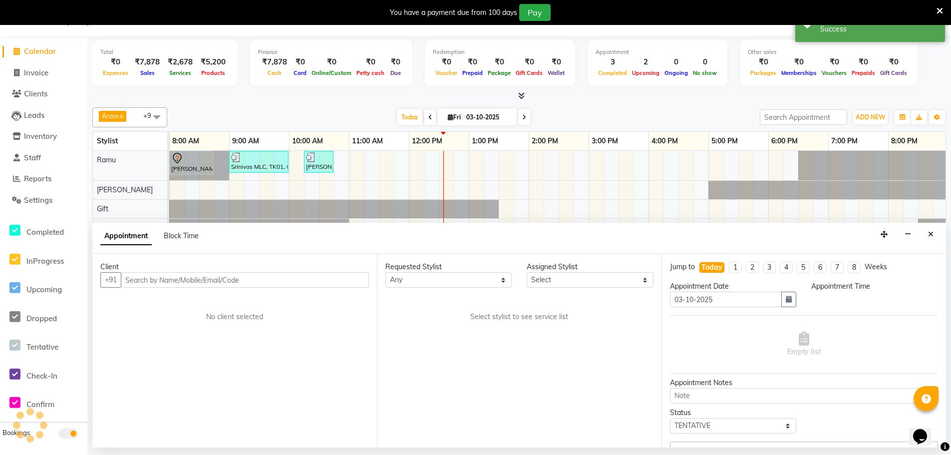
scroll to position [0, 242]
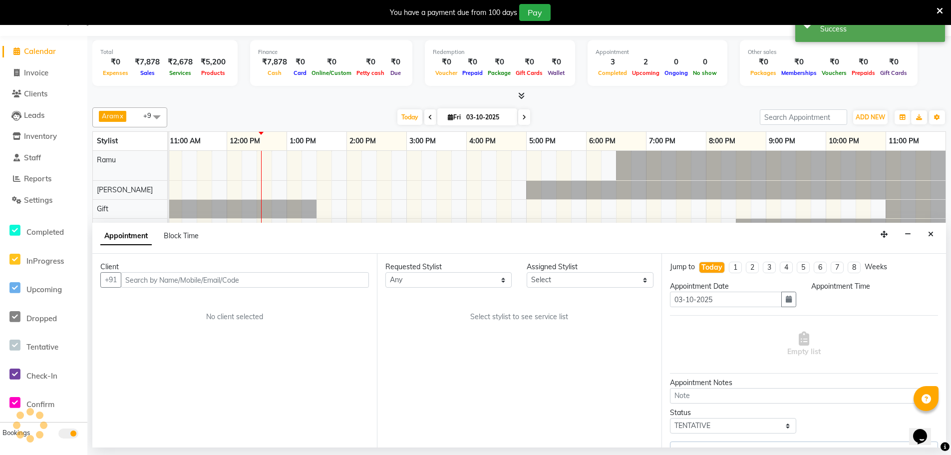
select select "480"
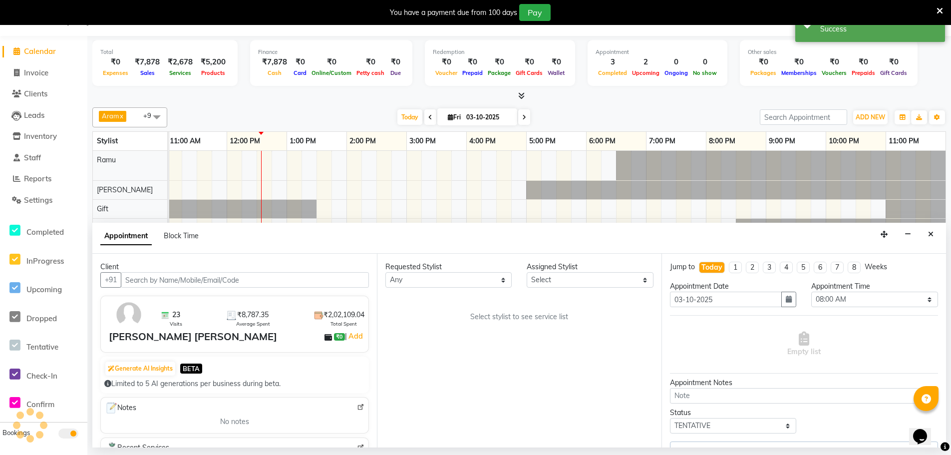
select select "84952"
select select "4302"
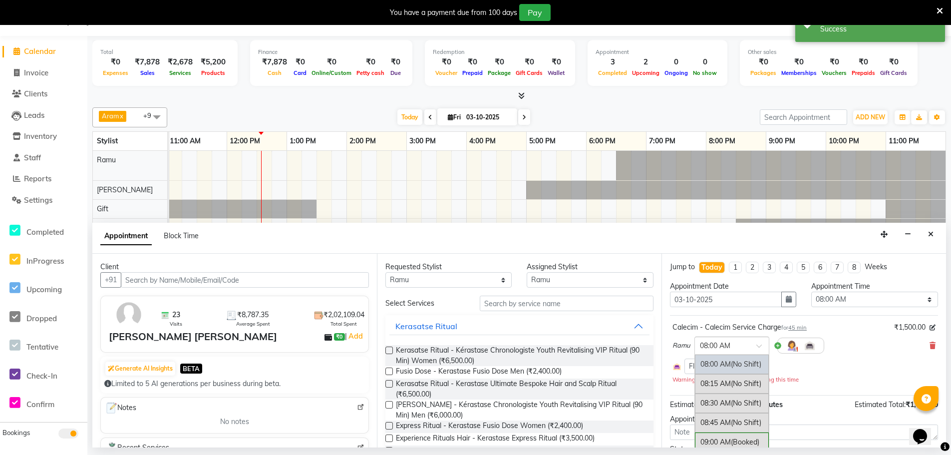
click at [717, 342] on input "text" at bounding box center [722, 344] width 44 height 10
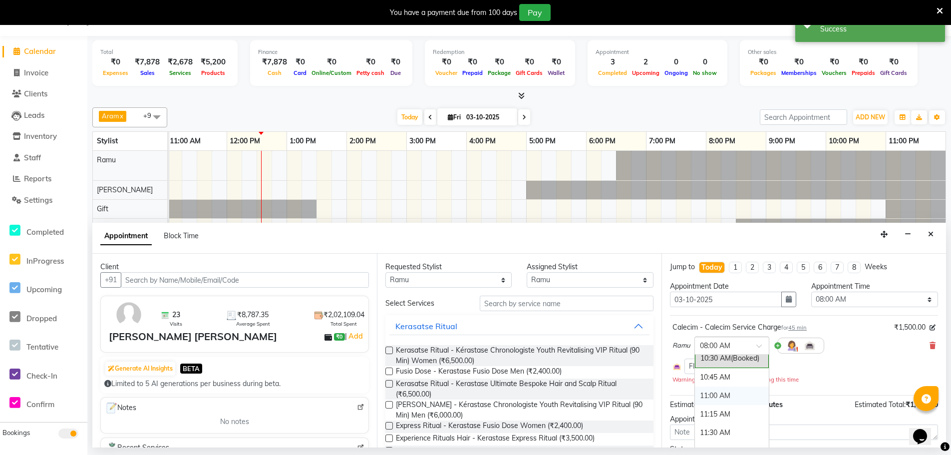
click at [725, 392] on div "11:00 AM" at bounding box center [732, 395] width 74 height 18
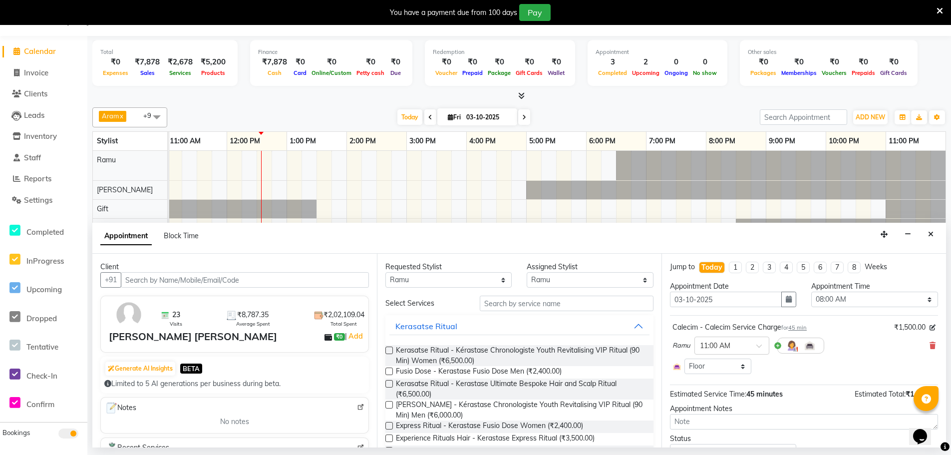
click at [799, 325] on span "45 min" at bounding box center [797, 327] width 18 height 7
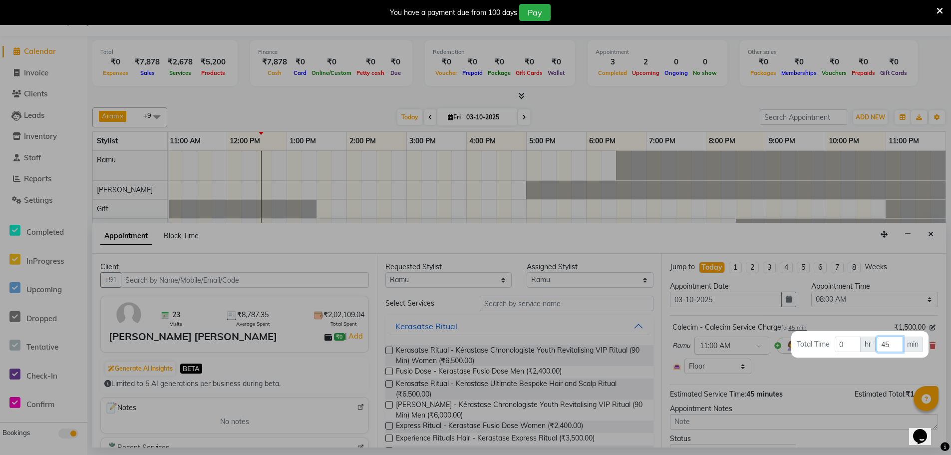
click at [888, 342] on input "45" at bounding box center [890, 343] width 26 height 15
type input "15"
click at [809, 383] on div at bounding box center [475, 227] width 951 height 455
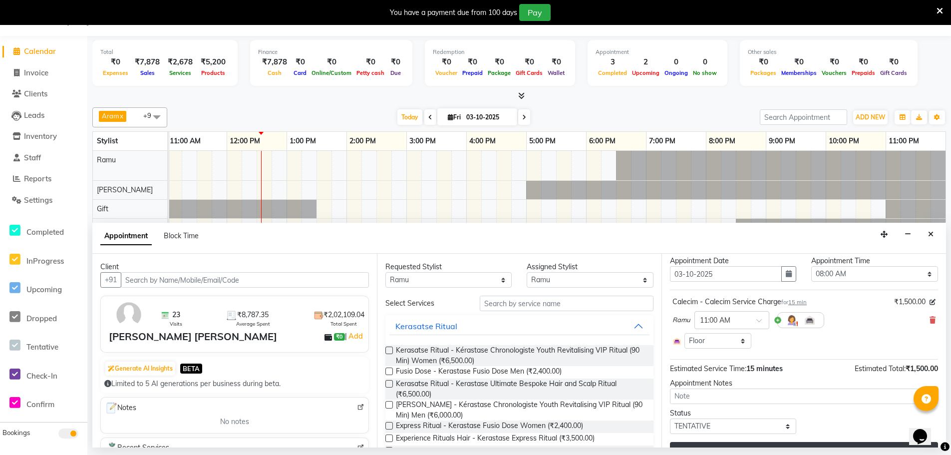
scroll to position [46, 0]
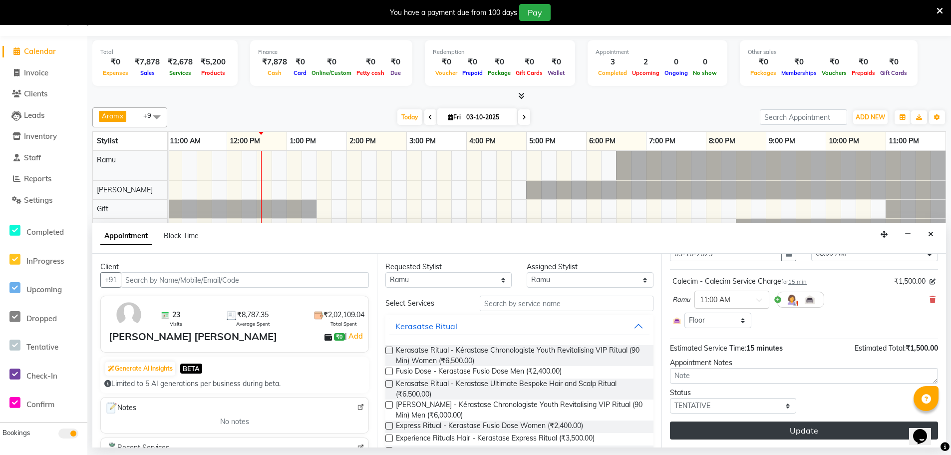
click at [815, 429] on button "Update" at bounding box center [804, 430] width 268 height 18
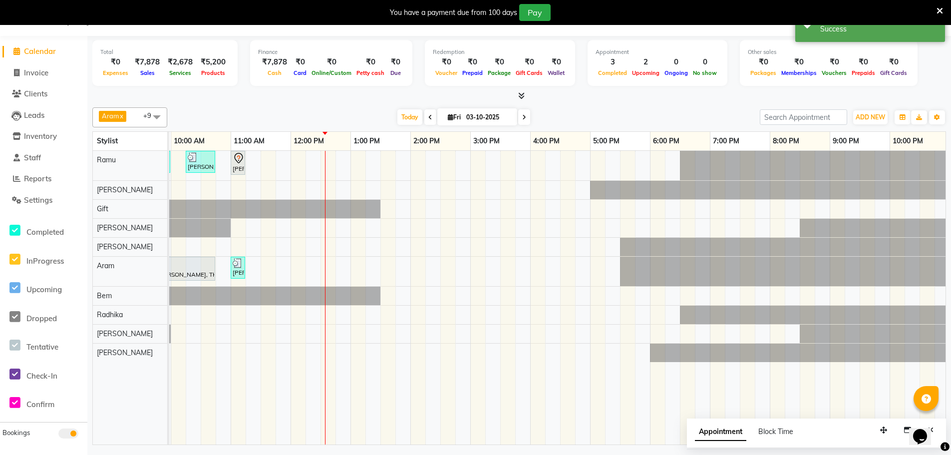
scroll to position [0, 162]
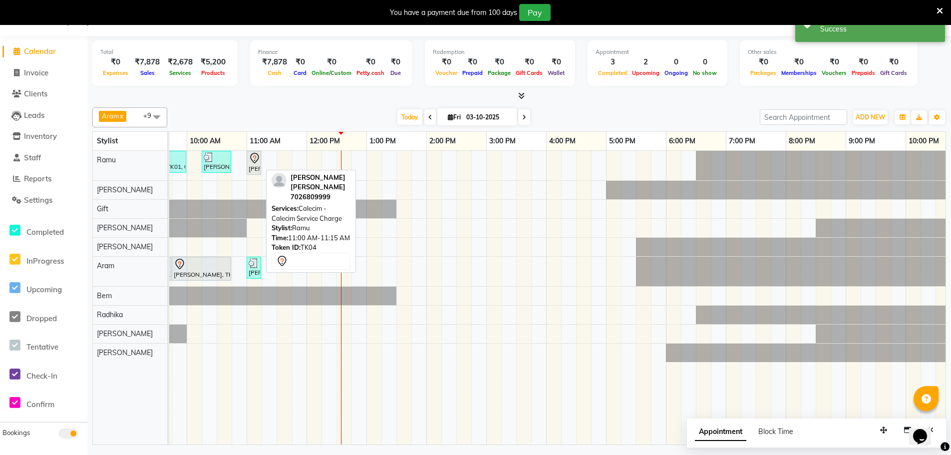
click at [251, 163] on icon at bounding box center [255, 158] width 12 height 12
select select "7"
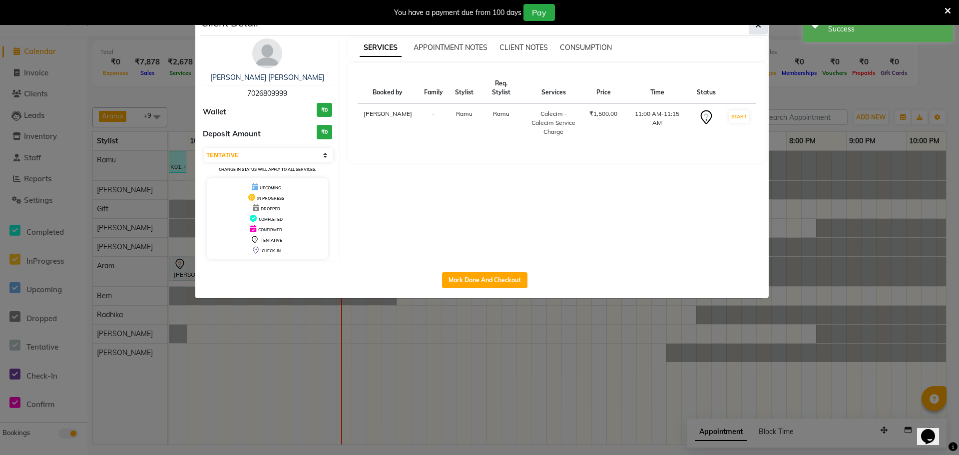
click at [755, 28] on icon "button" at bounding box center [758, 25] width 6 height 8
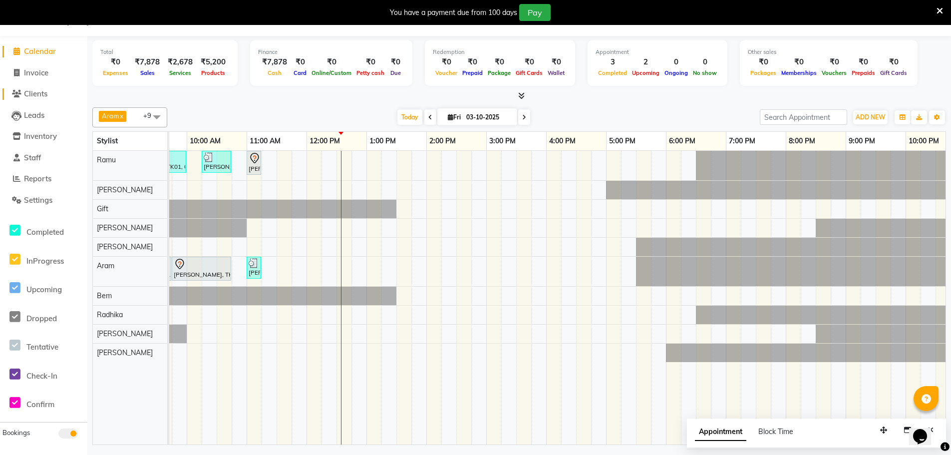
click at [33, 98] on link "Clients" at bounding box center [43, 93] width 82 height 11
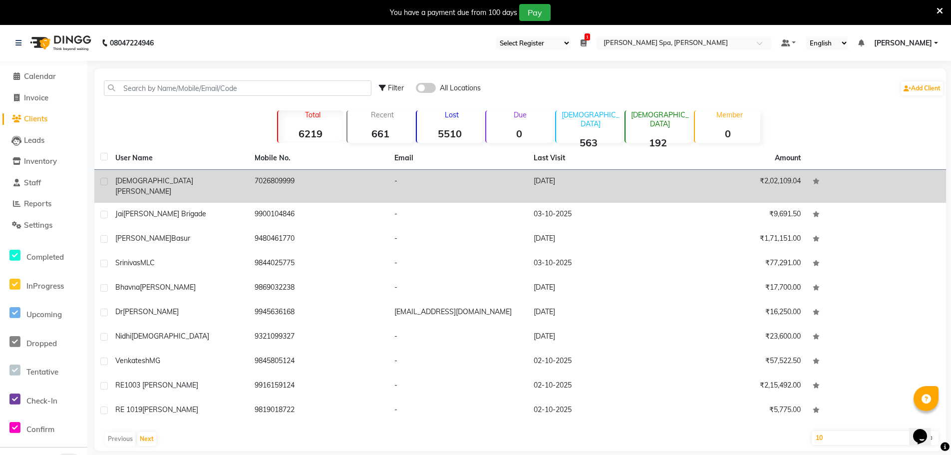
click at [143, 187] on span "Kumar Modi" at bounding box center [143, 191] width 56 height 9
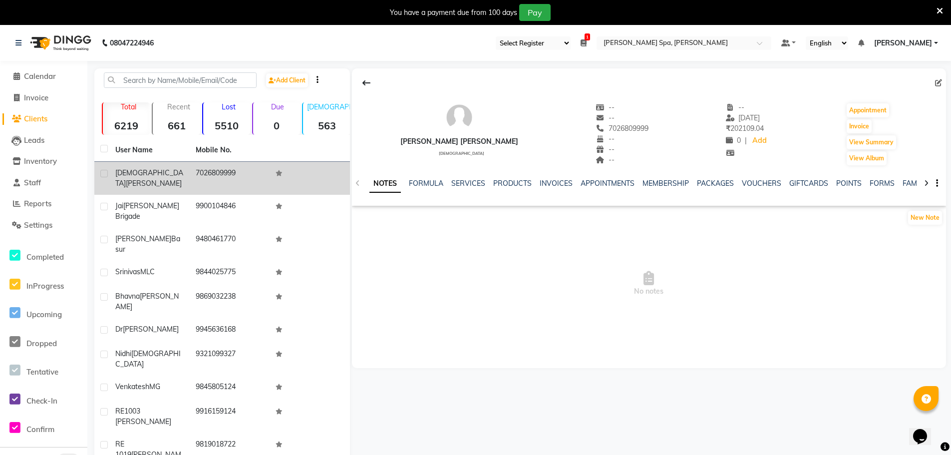
click at [153, 179] on span "Kumar Modi" at bounding box center [154, 183] width 56 height 9
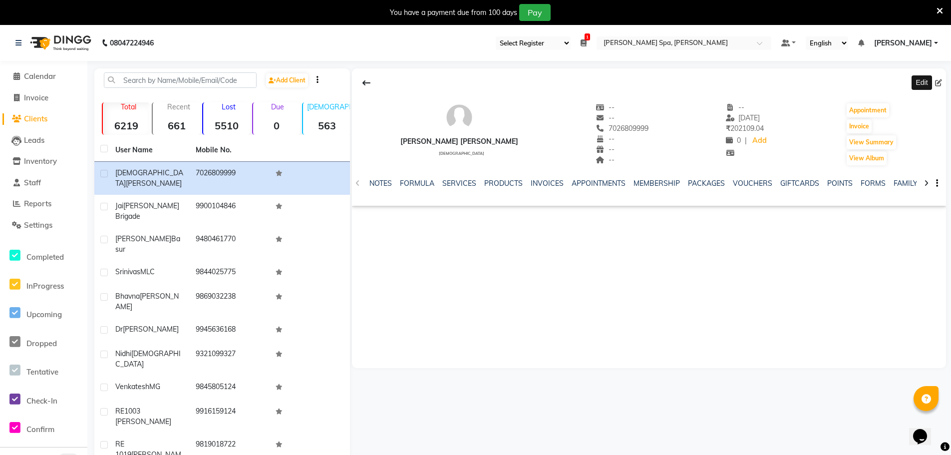
click at [938, 83] on icon at bounding box center [938, 82] width 7 height 7
select select "male"
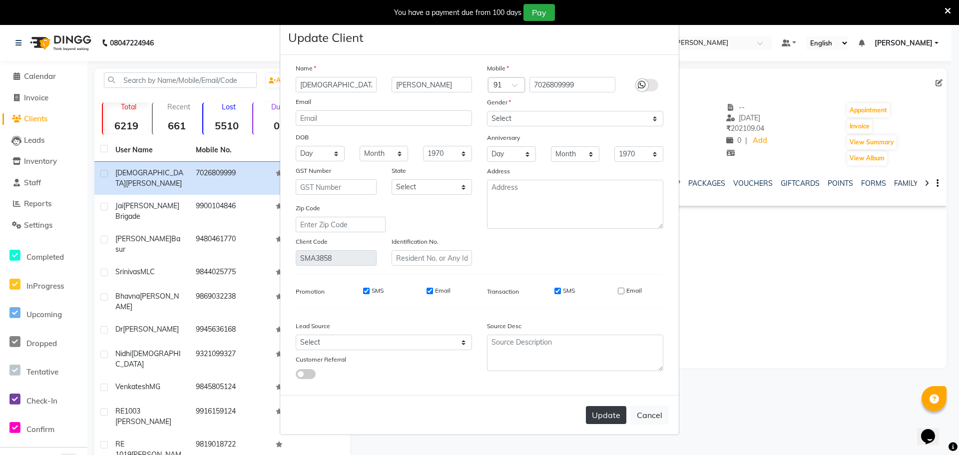
click at [620, 415] on button "Update" at bounding box center [606, 415] width 40 height 18
select select
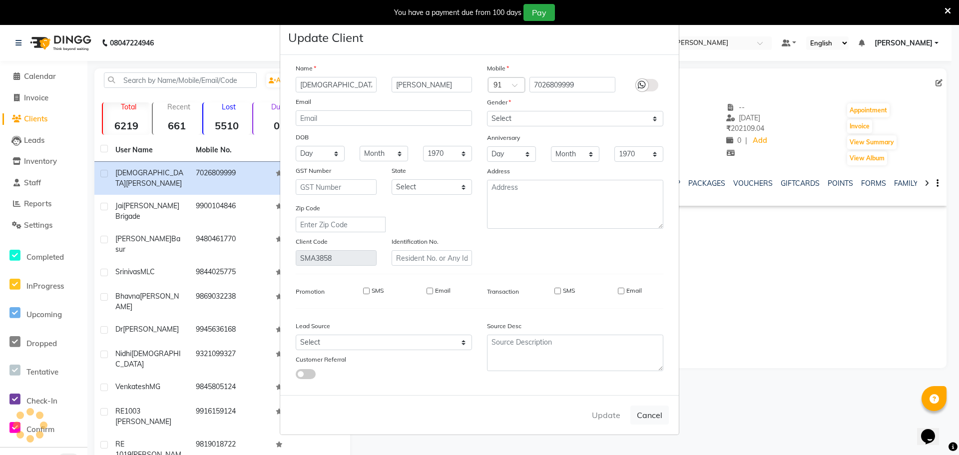
select select
checkbox input "false"
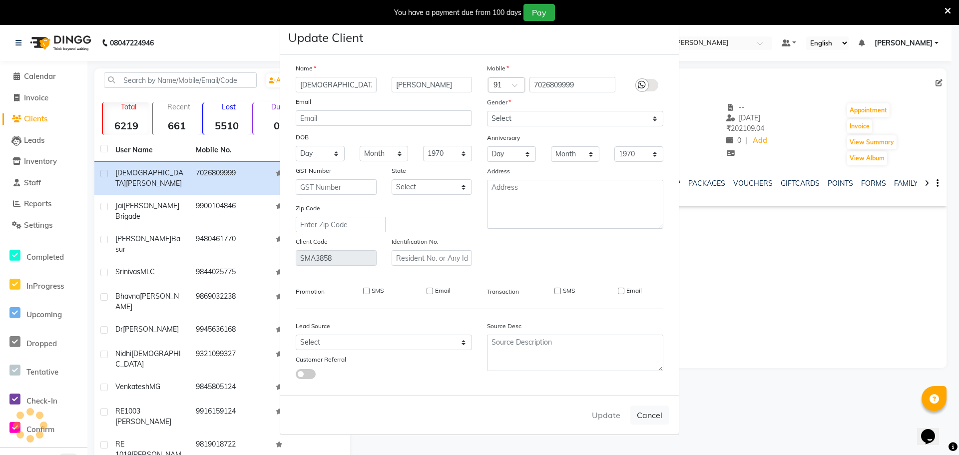
checkbox input "false"
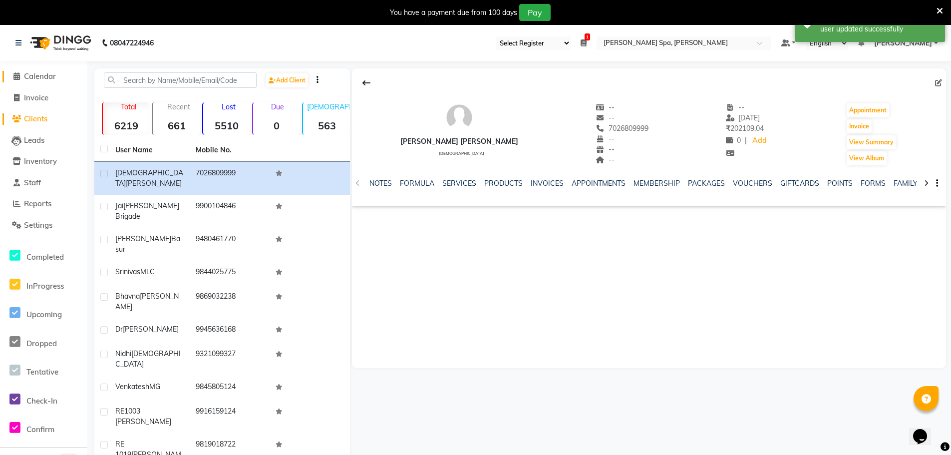
click at [36, 81] on link "Calendar" at bounding box center [43, 76] width 82 height 11
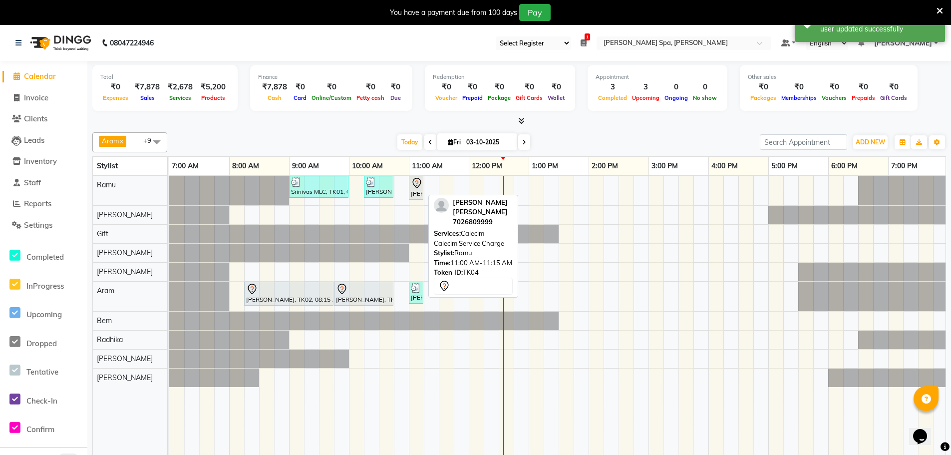
click at [416, 188] on icon at bounding box center [416, 183] width 8 height 10
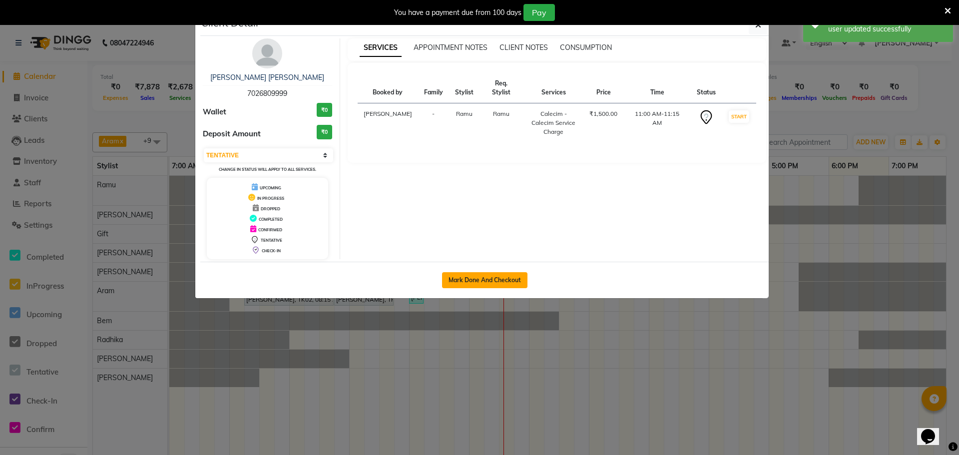
click at [480, 278] on button "Mark Done And Checkout" at bounding box center [484, 280] width 85 height 16
select select "3"
select select "8545"
select select "service"
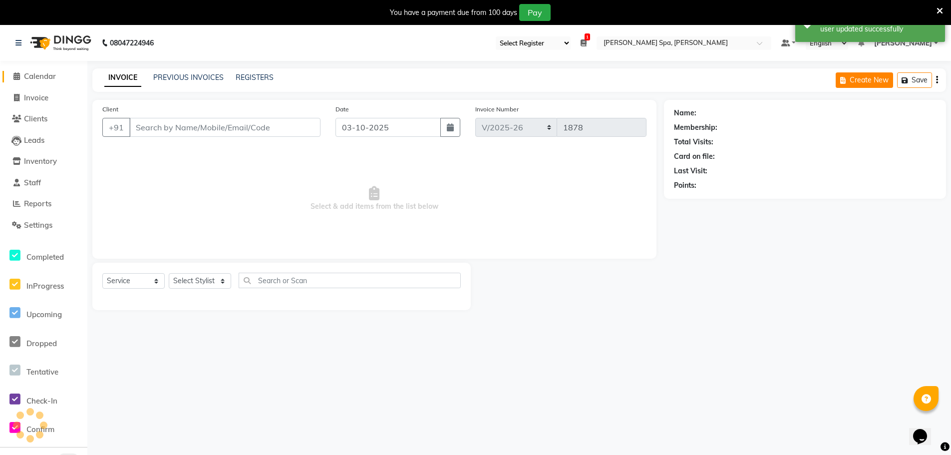
type input "7026809999"
select select "84952"
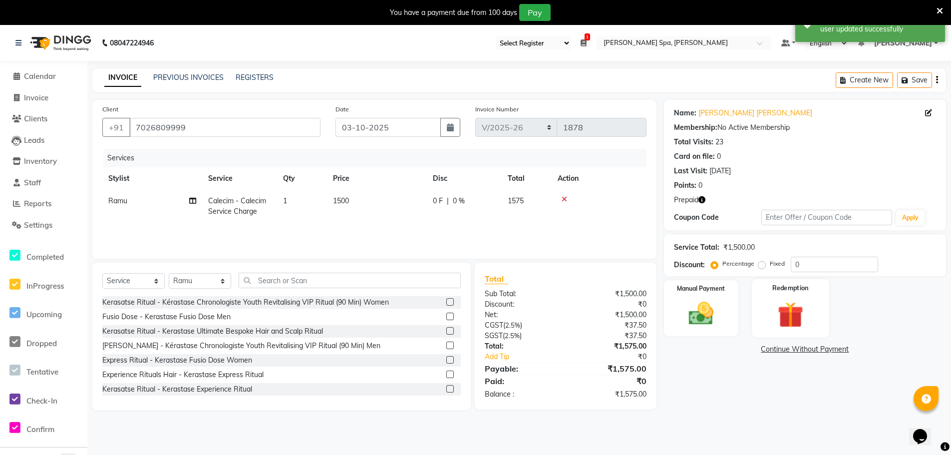
click at [797, 305] on img at bounding box center [790, 315] width 42 height 32
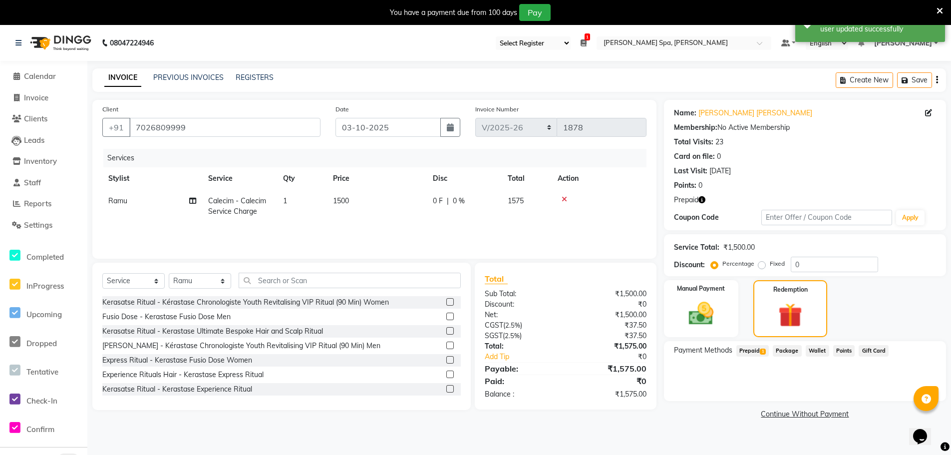
click at [754, 350] on span "Prepaid 1" at bounding box center [752, 350] width 32 height 11
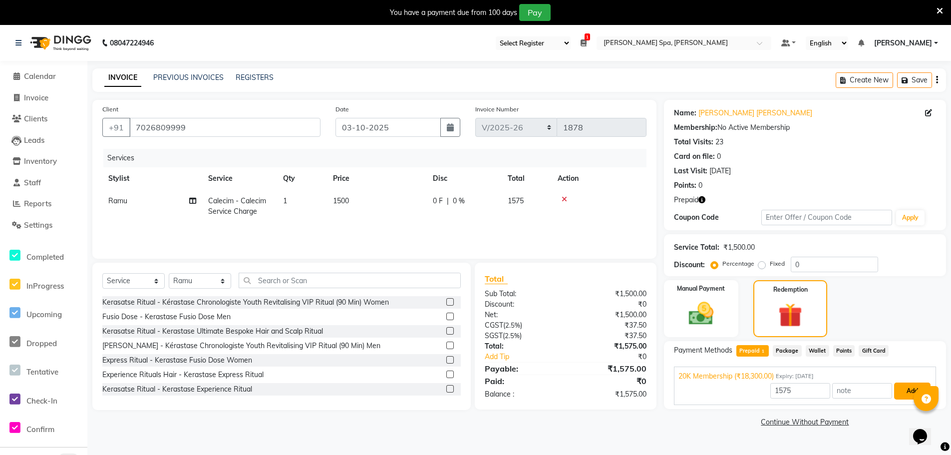
click at [902, 388] on button "Add" at bounding box center [912, 390] width 36 height 17
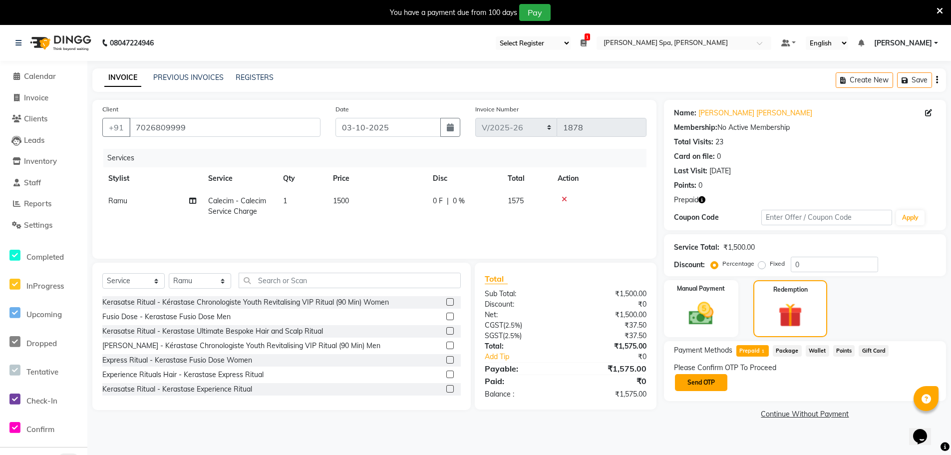
click at [695, 384] on button "Send OTP" at bounding box center [701, 382] width 52 height 17
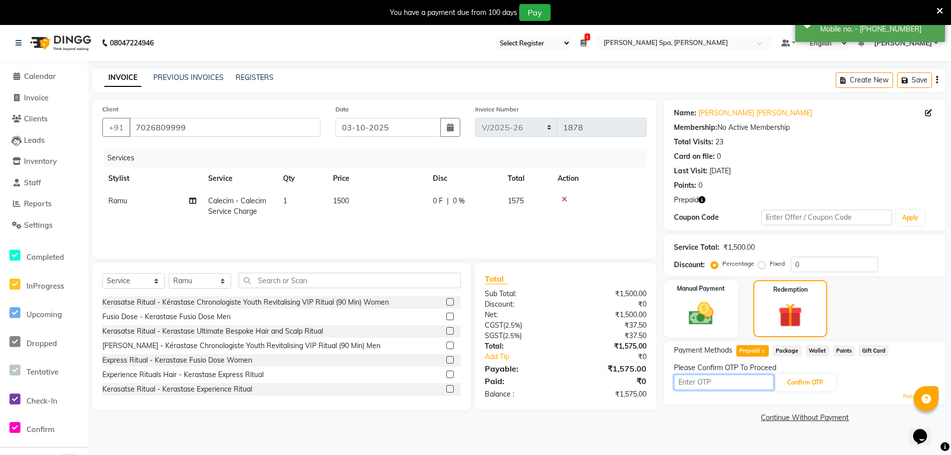
click at [728, 382] on input "text" at bounding box center [724, 381] width 100 height 15
type input "6525"
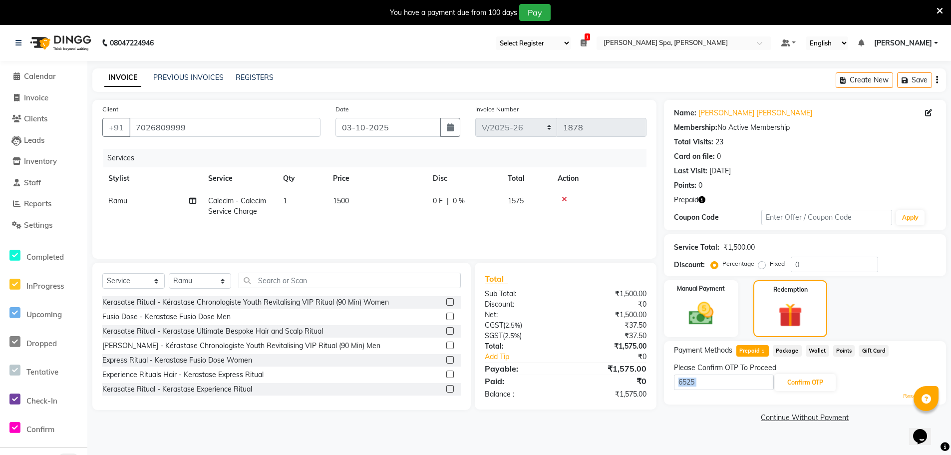
click at [806, 373] on div "Please Confirm OTP To Proceed 6525 Confirm OTP Resend OTP" at bounding box center [805, 381] width 262 height 38
click at [808, 391] on div "6525 Confirm OTP" at bounding box center [805, 382] width 262 height 19
click at [813, 378] on button "Confirm OTP" at bounding box center [805, 382] width 61 height 17
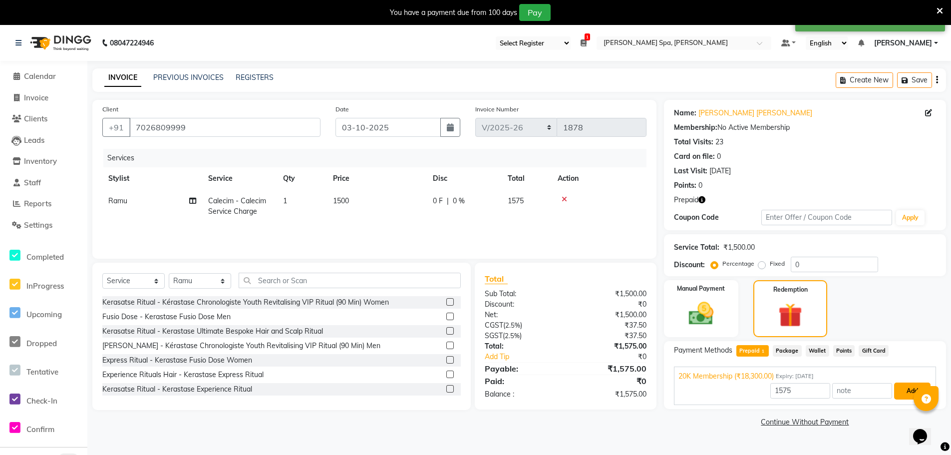
click at [904, 395] on button "Add" at bounding box center [912, 390] width 36 height 17
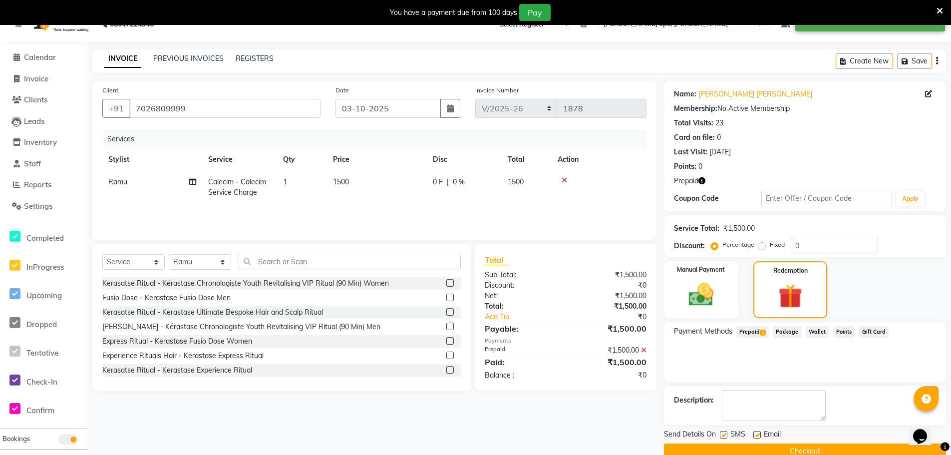
scroll to position [38, 0]
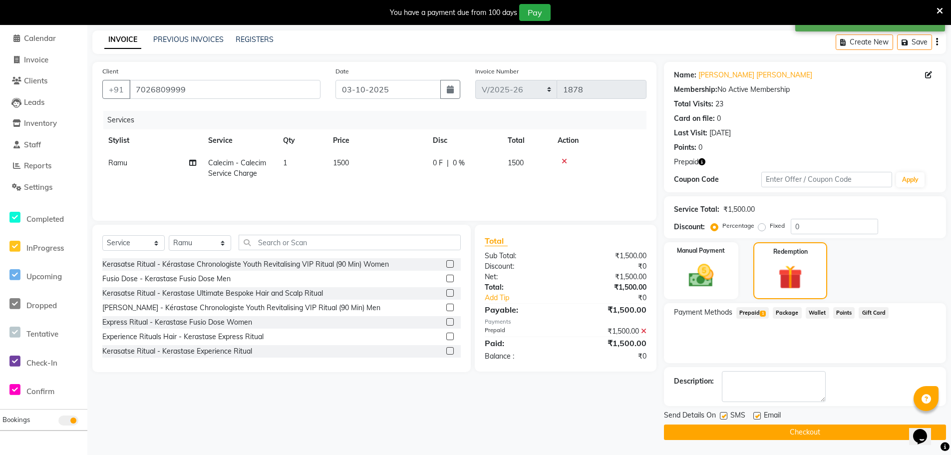
click at [758, 416] on label at bounding box center [756, 415] width 7 height 7
click at [758, 416] on input "checkbox" at bounding box center [756, 416] width 6 height 6
checkbox input "false"
click at [758, 431] on button "Checkout" at bounding box center [805, 431] width 282 height 15
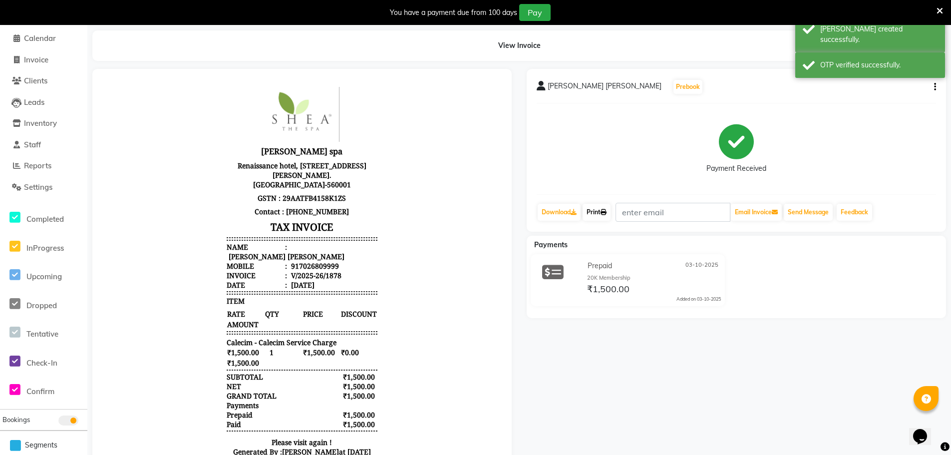
click at [598, 217] on link "Print" at bounding box center [597, 212] width 28 height 17
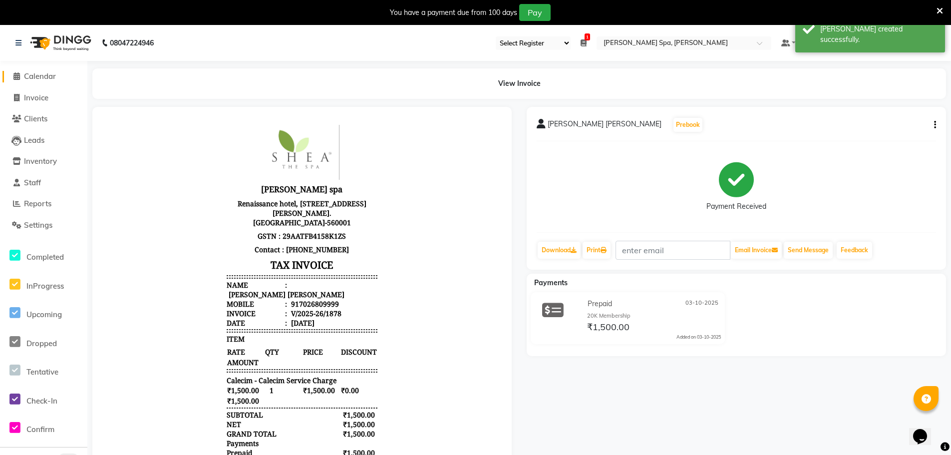
click at [39, 77] on span "Calendar" at bounding box center [40, 75] width 32 height 9
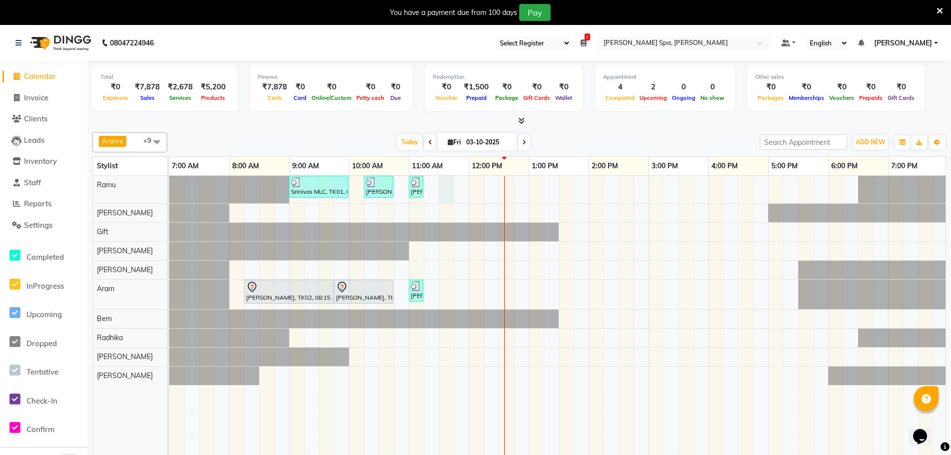
click at [442, 183] on div "Srinivas MLC, TK01, 09:00 AM-10:00 AM, Men Hair Cut - Hair cut Men Style Direct…" at bounding box center [678, 323] width 1018 height 294
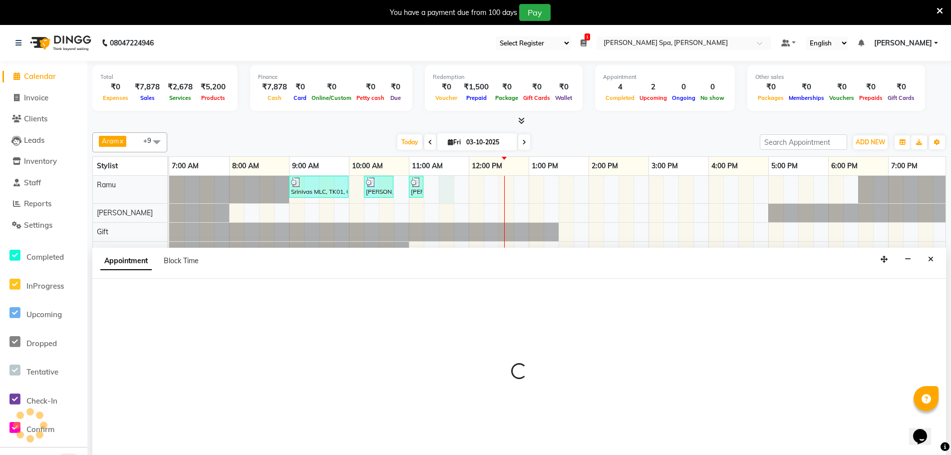
scroll to position [25, 0]
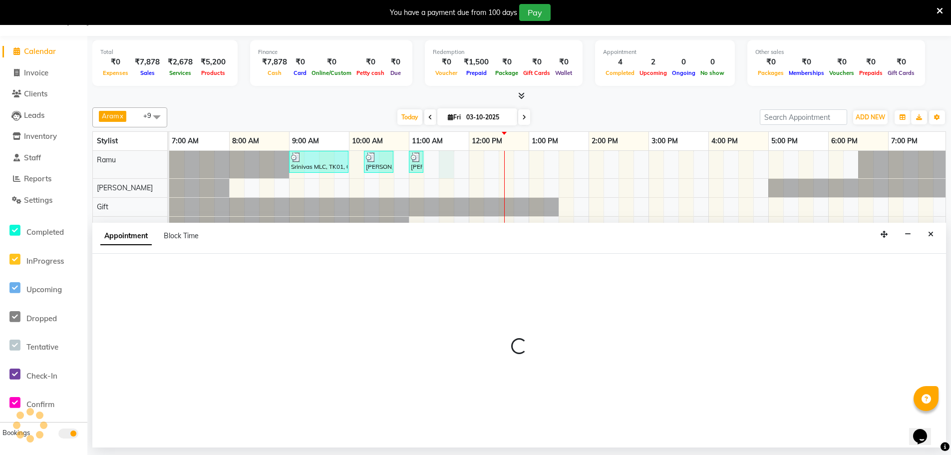
select select "84952"
select select "690"
select select "tentative"
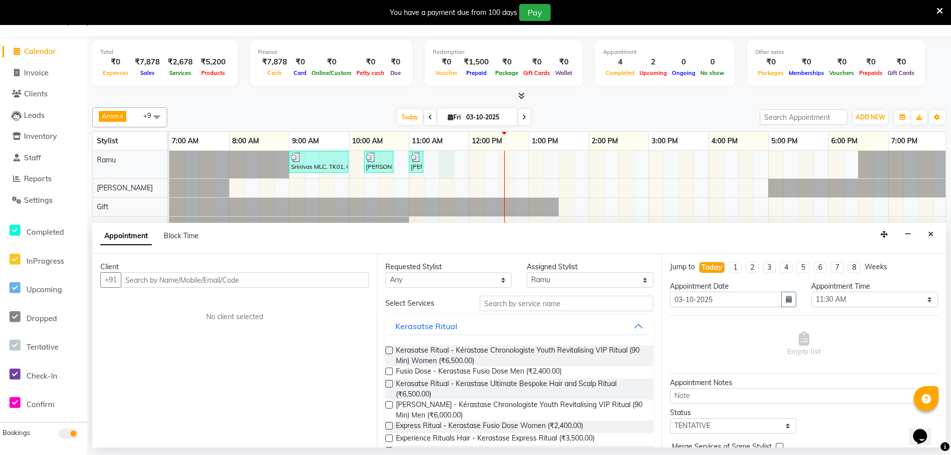
click at [203, 282] on input "text" at bounding box center [245, 279] width 248 height 15
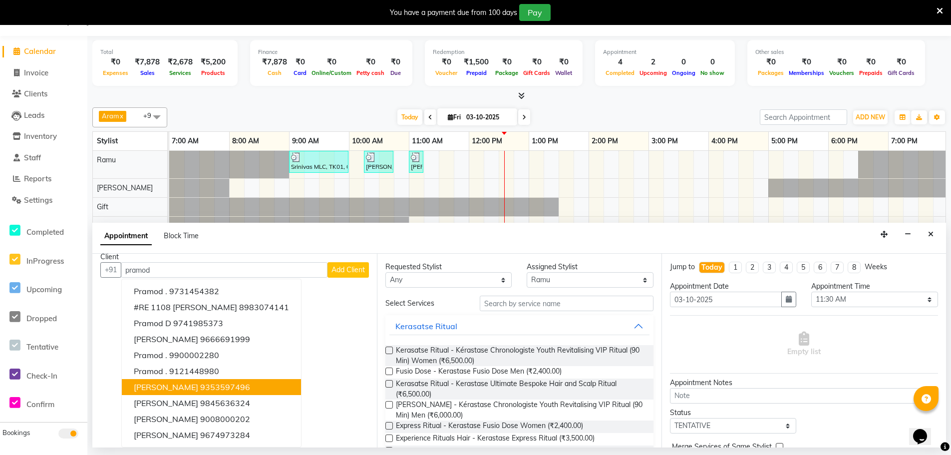
scroll to position [0, 0]
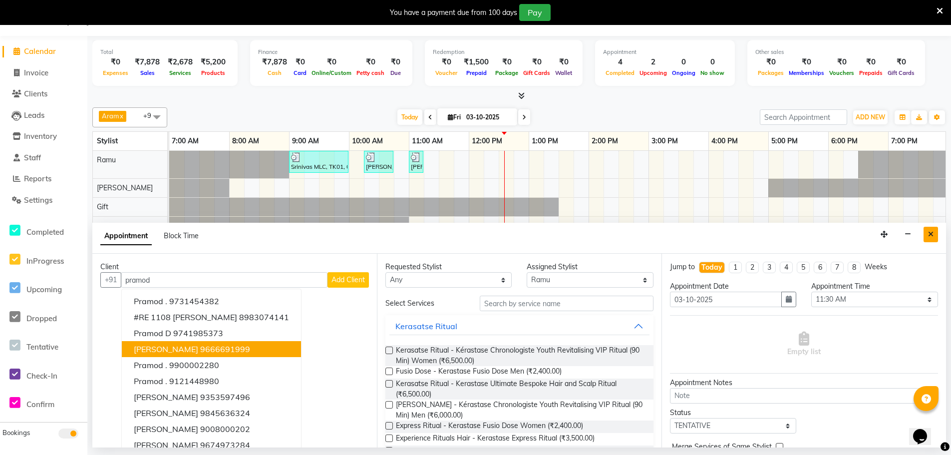
type input "pramod"
click at [928, 236] on button "Close" at bounding box center [931, 234] width 14 height 15
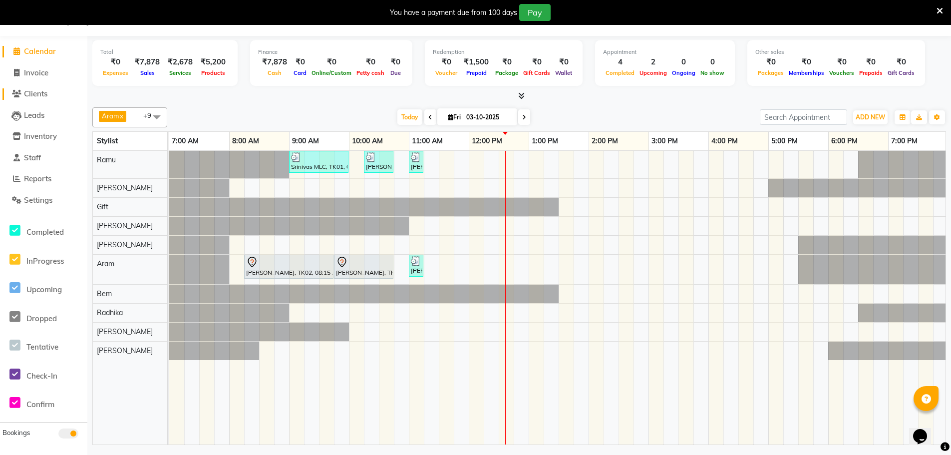
click at [36, 90] on span "Clients" at bounding box center [35, 93] width 23 height 9
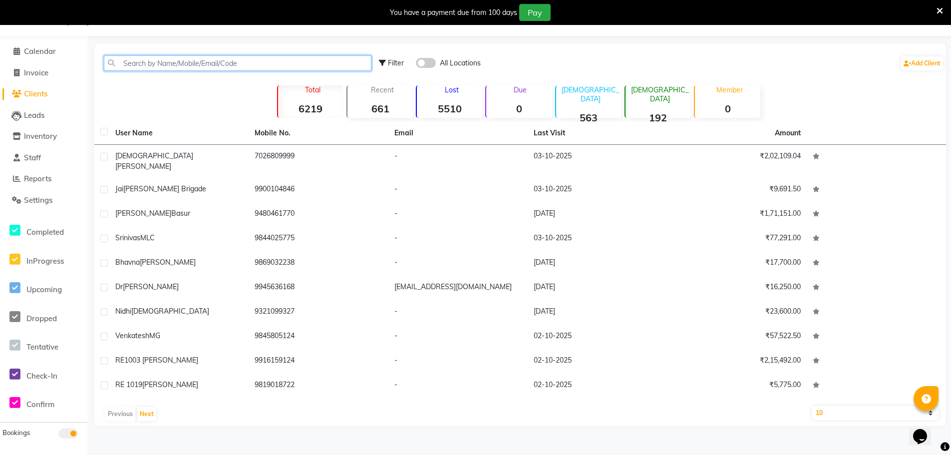
click at [203, 58] on input "text" at bounding box center [238, 62] width 268 height 15
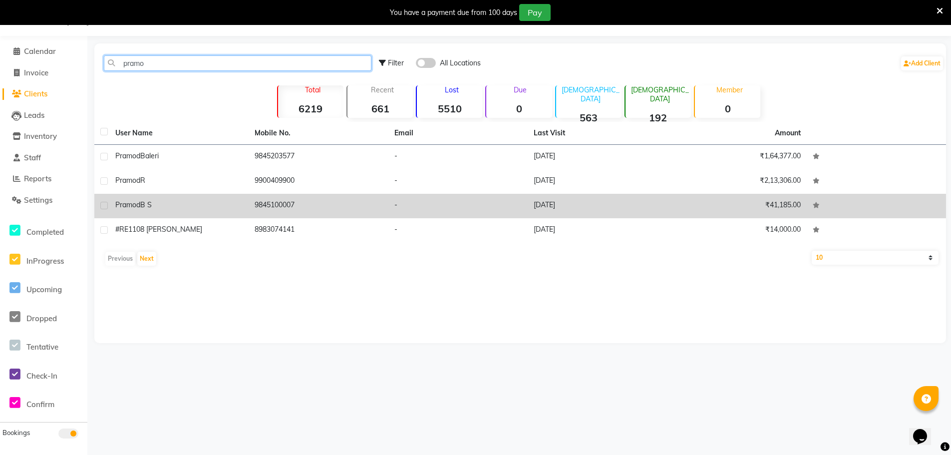
type input "pramo"
click at [137, 207] on span "Pramod" at bounding box center [127, 204] width 25 height 9
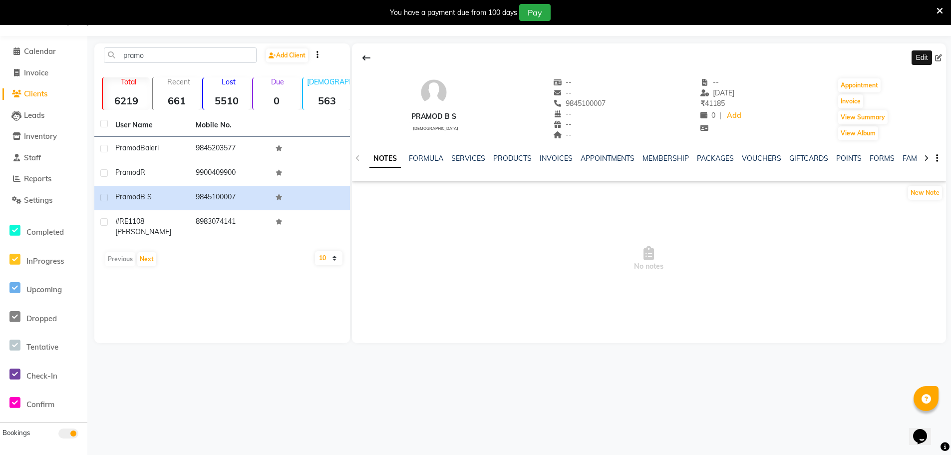
click at [938, 56] on icon at bounding box center [938, 57] width 7 height 7
select select "male"
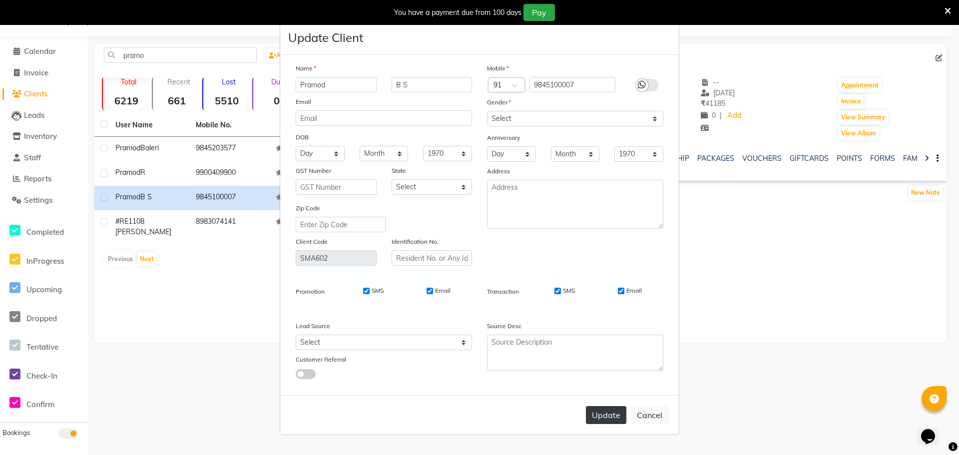
click at [609, 415] on button "Update" at bounding box center [606, 415] width 40 height 18
select select
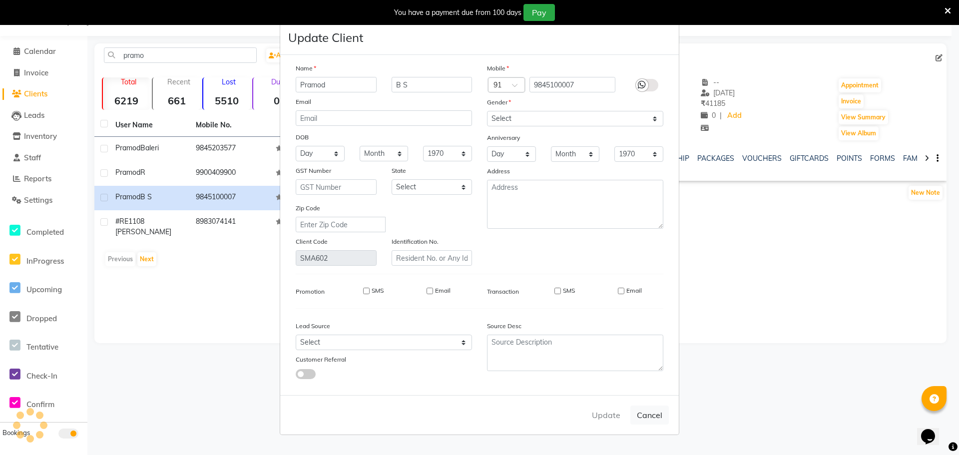
select select
checkbox input "false"
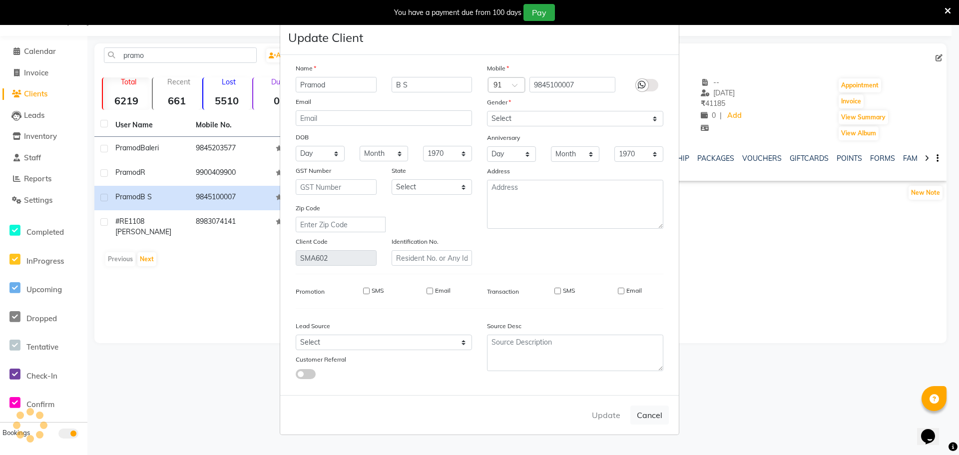
checkbox input "false"
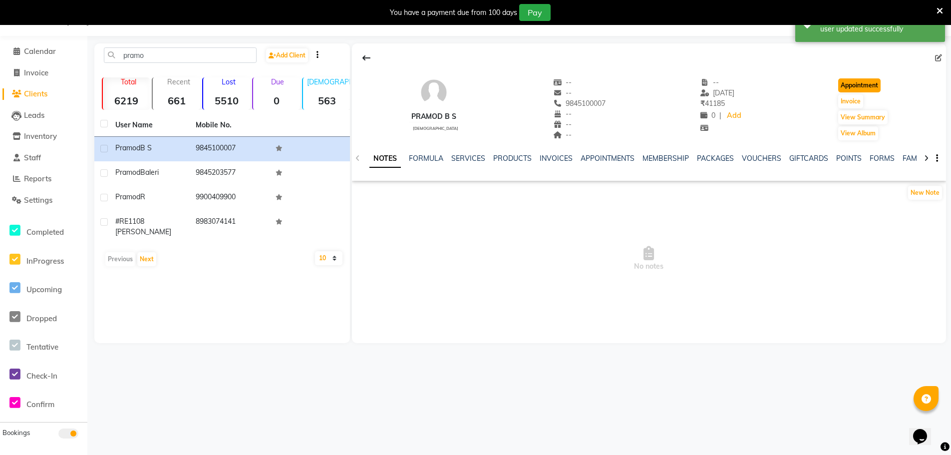
click at [870, 87] on button "Appointment" at bounding box center [859, 85] width 42 height 14
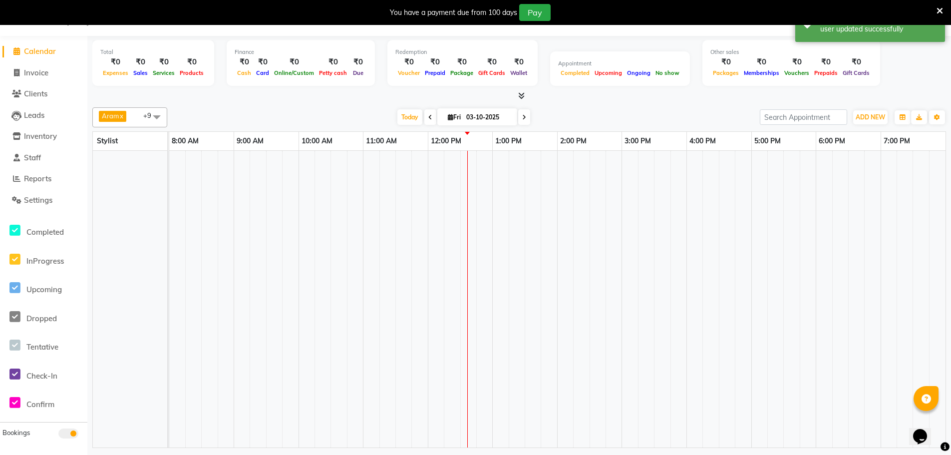
select select "480"
select select "tentative"
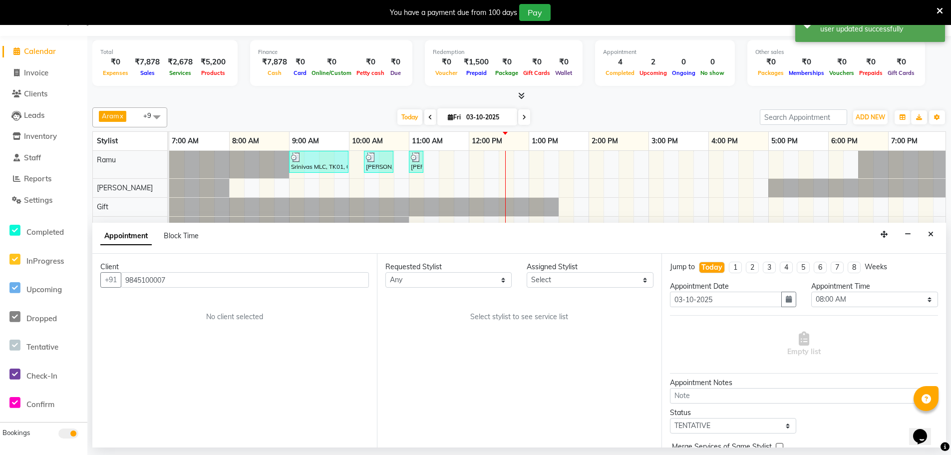
scroll to position [0, 242]
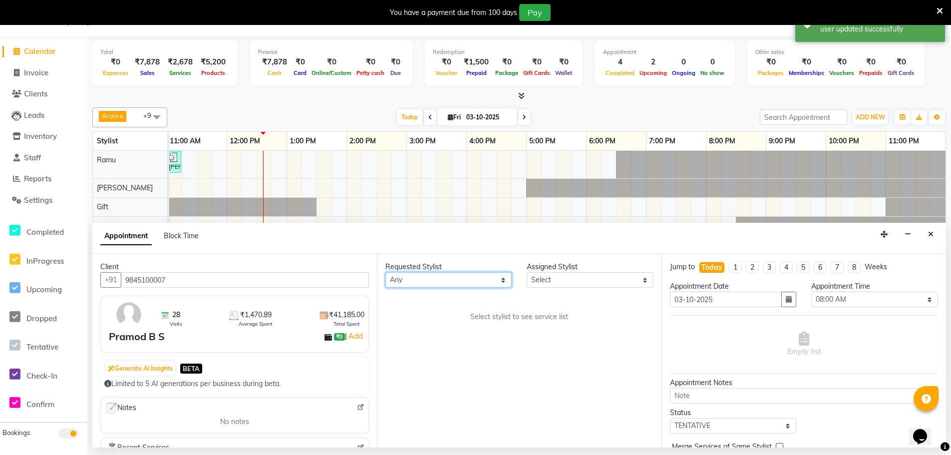
click at [429, 277] on select "Any Amy Aram Bem Gift Nirmal Poornesh Priscilla Radhika Ramu Ricky Shantha Shea…" at bounding box center [448, 279] width 126 height 15
select select "84952"
click at [385, 272] on select "Any Amy Aram Bem Gift Nirmal Poornesh Priscilla Radhika Ramu Ricky Shantha Shea…" at bounding box center [448, 279] width 126 height 15
select select "84952"
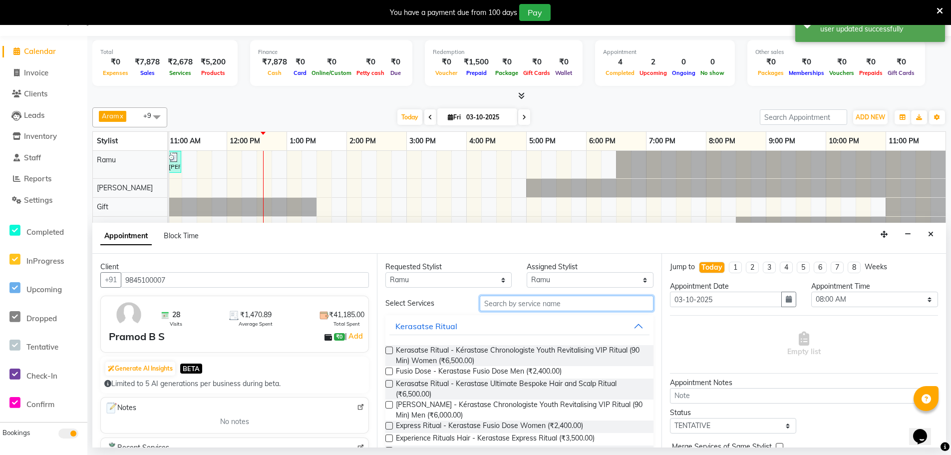
click at [515, 306] on input "text" at bounding box center [567, 303] width 174 height 15
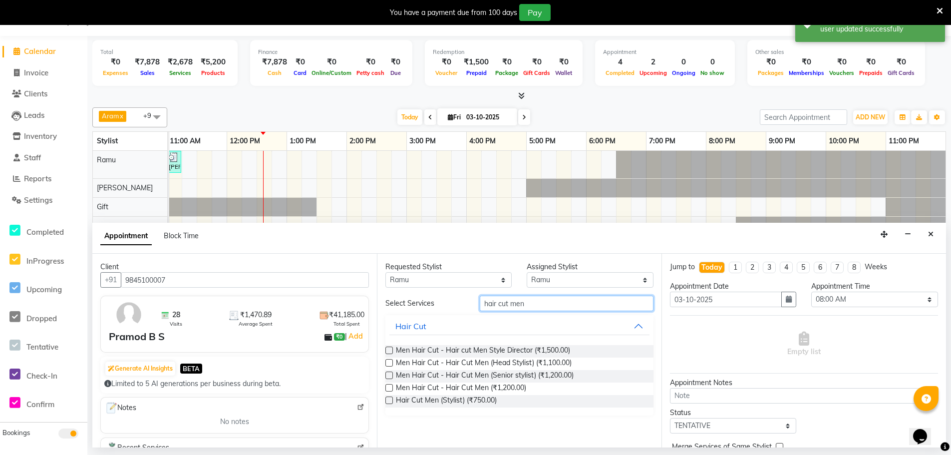
type input "hair cut men"
click at [389, 398] on label at bounding box center [388, 399] width 7 height 7
click at [389, 398] on input "checkbox" at bounding box center [388, 401] width 6 height 6
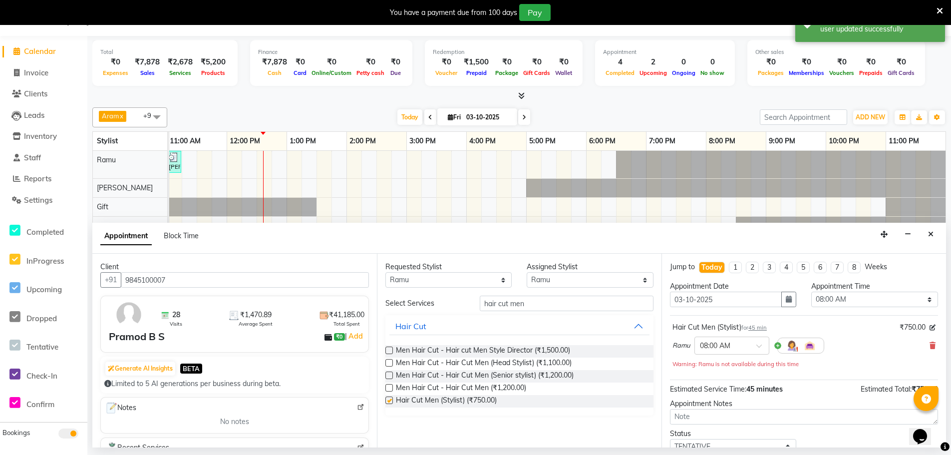
checkbox input "false"
click at [730, 351] on div "× 08:00 AM" at bounding box center [731, 345] width 75 height 18
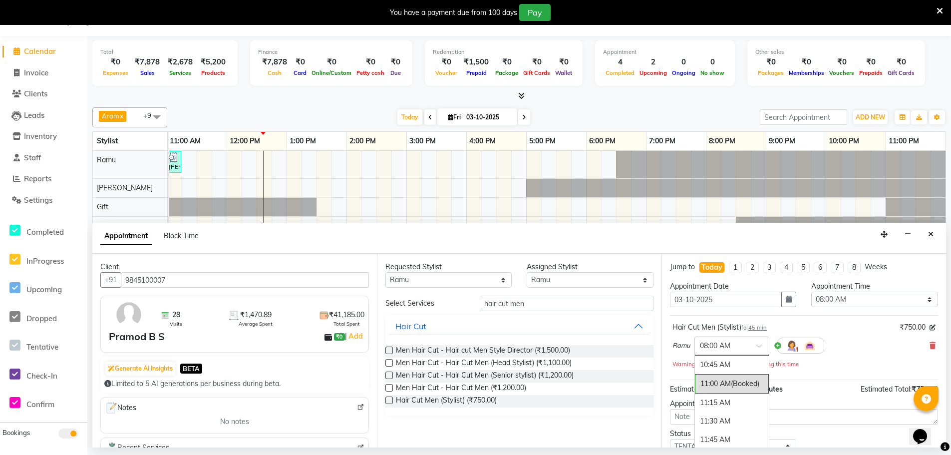
scroll to position [250, 0]
click at [724, 371] on div "11:15 AM" at bounding box center [732, 365] width 74 height 18
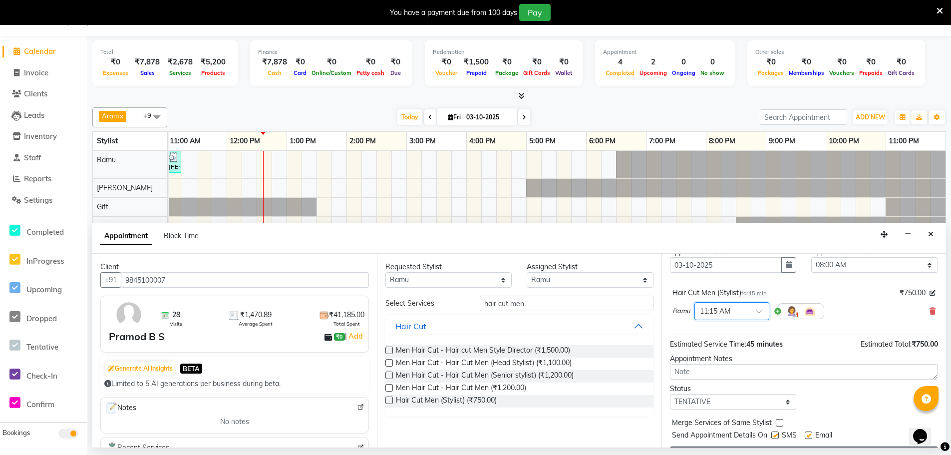
scroll to position [59, 0]
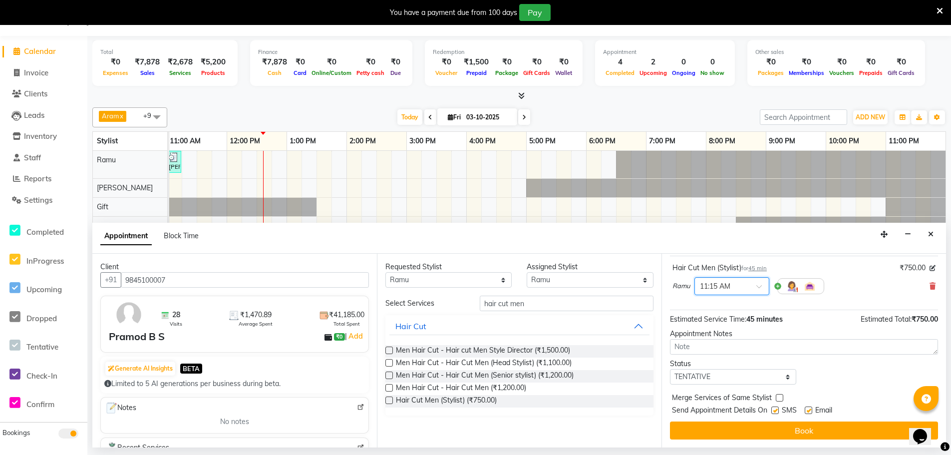
click at [761, 287] on span at bounding box center [762, 289] width 12 height 10
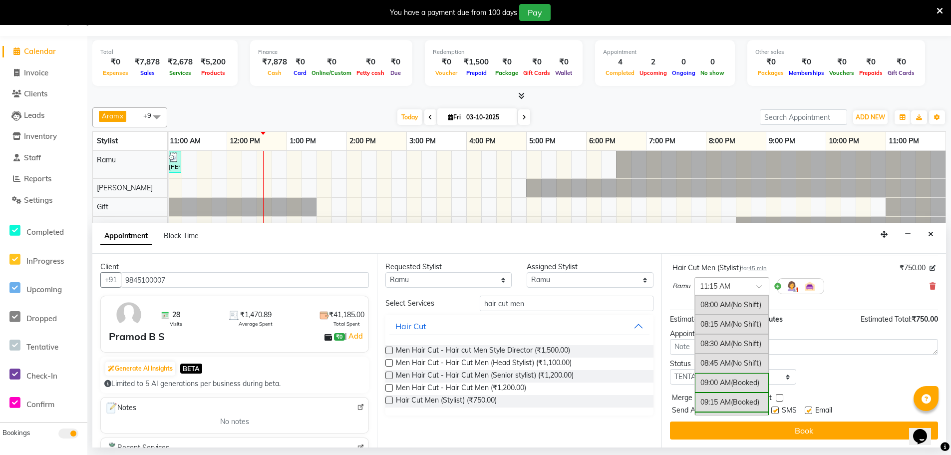
scroll to position [251, 0]
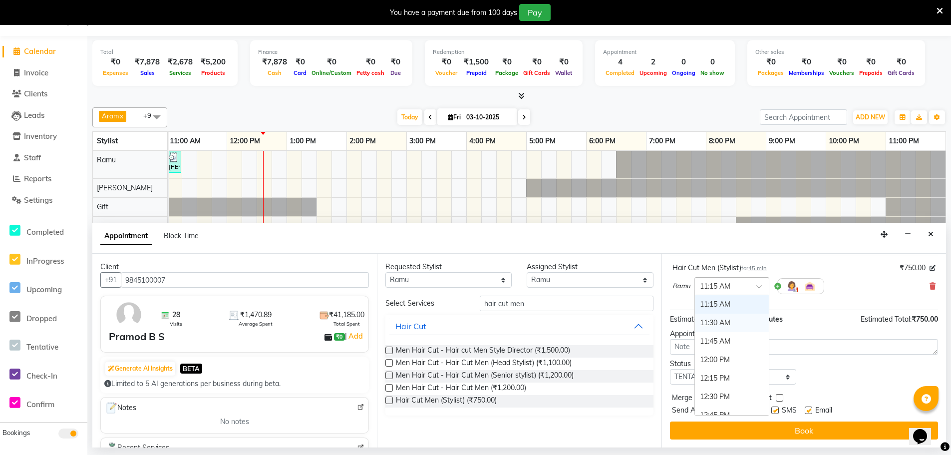
click at [719, 323] on div "11:30 AM" at bounding box center [732, 323] width 74 height 18
click at [771, 430] on button "Book" at bounding box center [804, 430] width 268 height 18
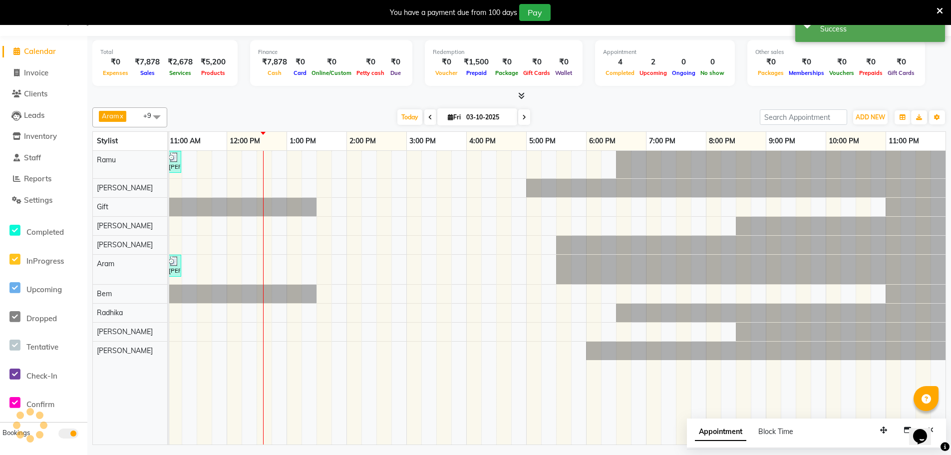
scroll to position [0, 0]
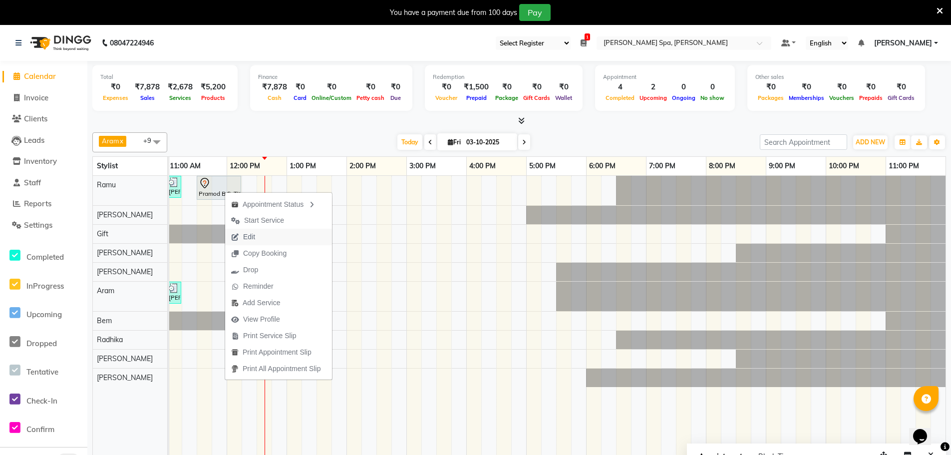
click at [249, 241] on span "Edit" at bounding box center [249, 237] width 12 height 10
select select "tentative"
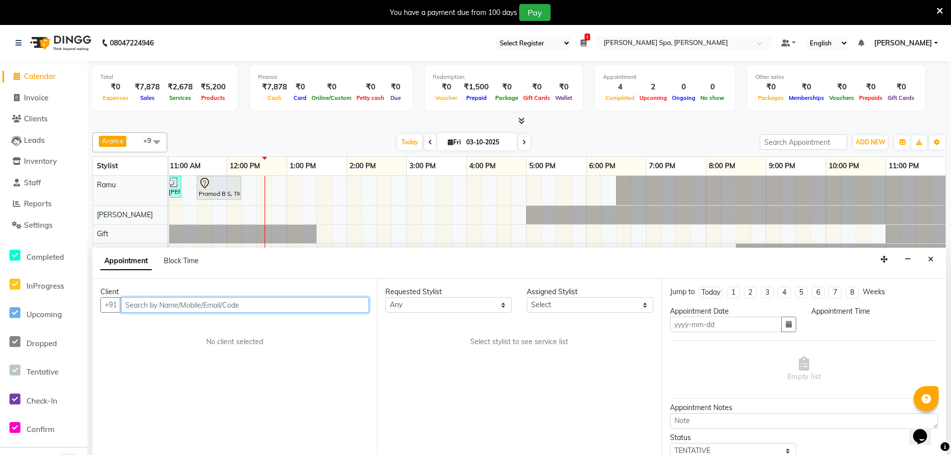
type input "03-10-2025"
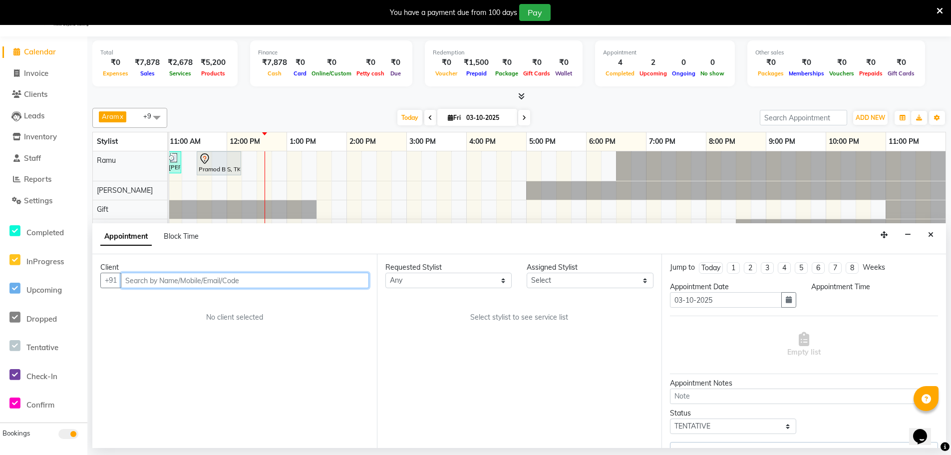
scroll to position [0, 242]
select select "84952"
select select "690"
select select "4302"
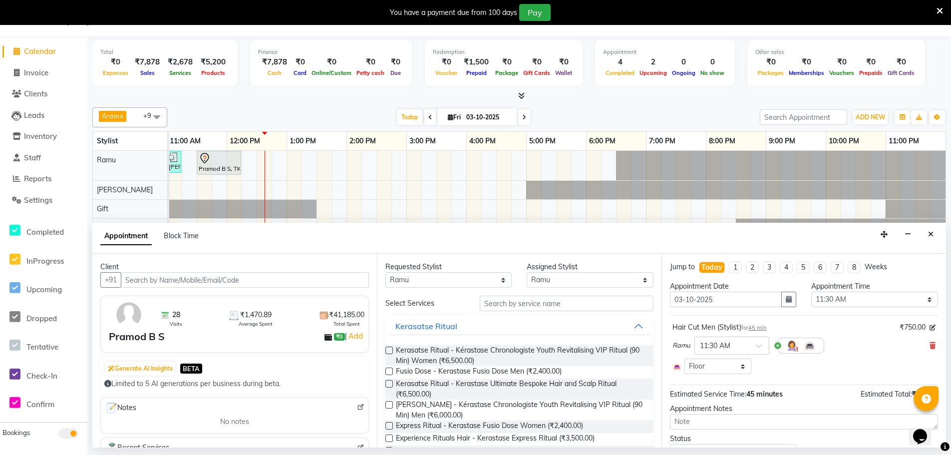
click at [759, 327] on span "45 min" at bounding box center [757, 327] width 18 height 7
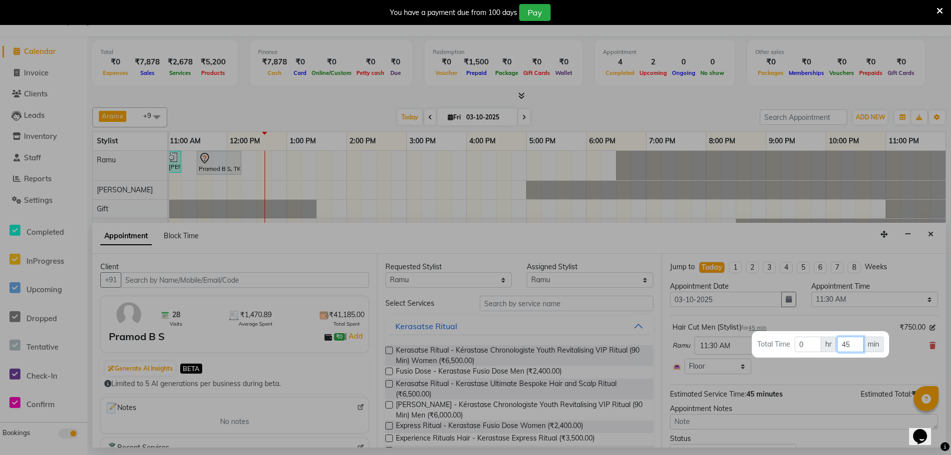
click at [850, 345] on input "45" at bounding box center [850, 343] width 26 height 15
type input "4"
type input "30"
click at [809, 366] on div at bounding box center [475, 227] width 951 height 455
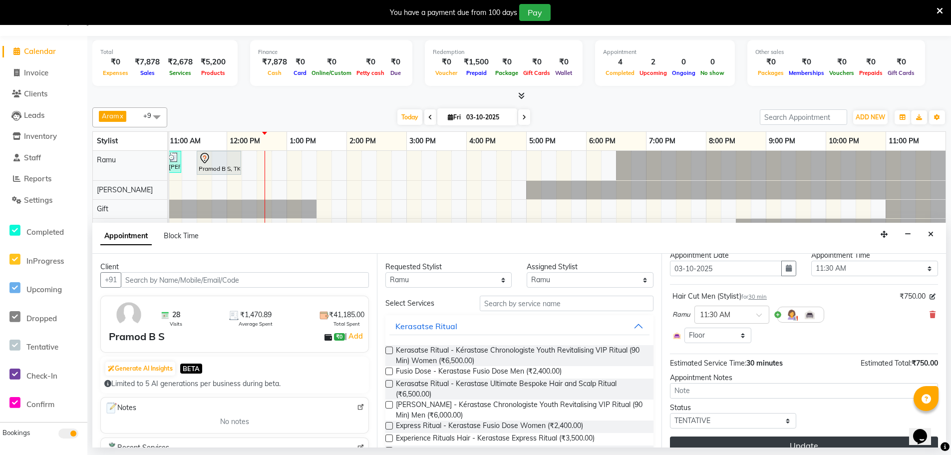
scroll to position [46, 0]
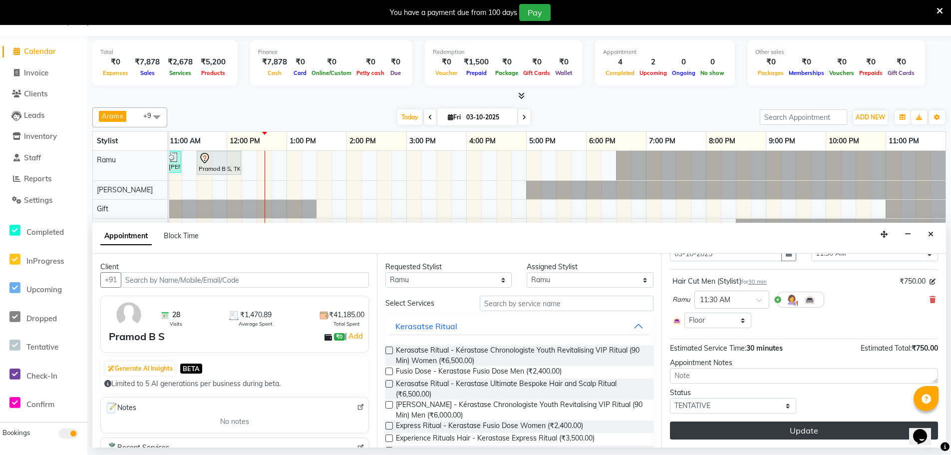
click at [780, 429] on button "Update" at bounding box center [804, 430] width 268 height 18
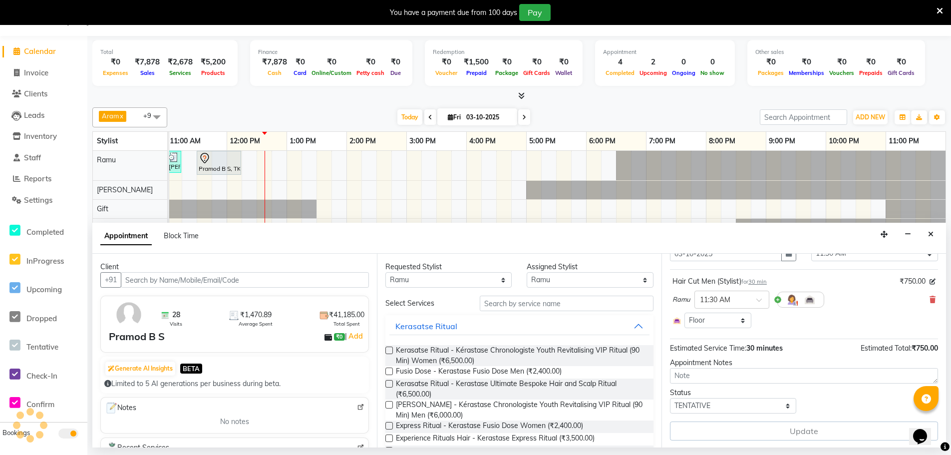
scroll to position [0, 0]
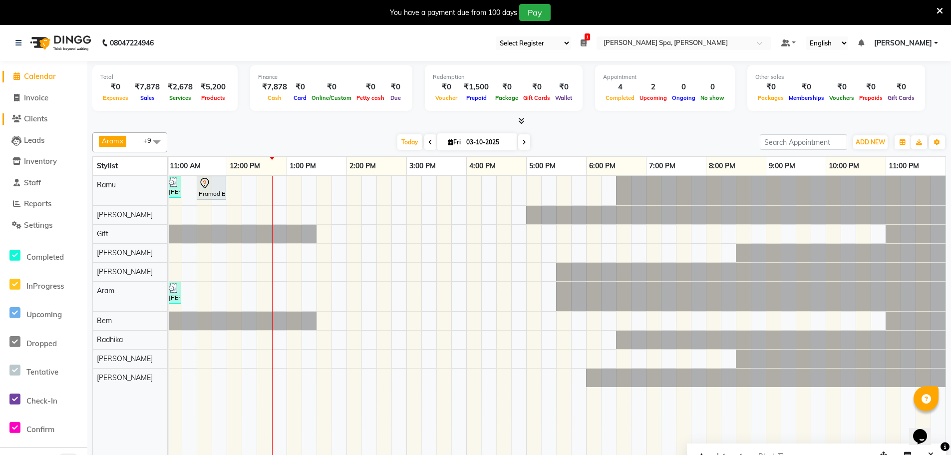
click at [39, 120] on span "Clients" at bounding box center [35, 118] width 23 height 9
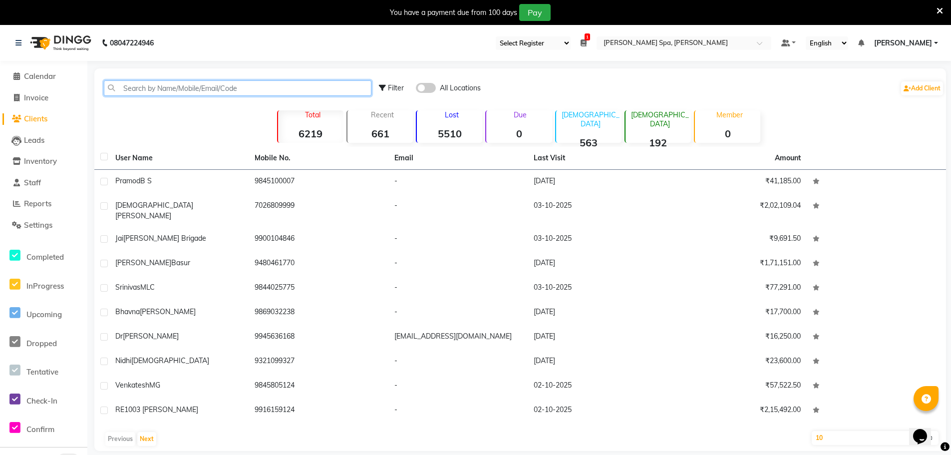
click at [146, 88] on input "text" at bounding box center [238, 87] width 268 height 15
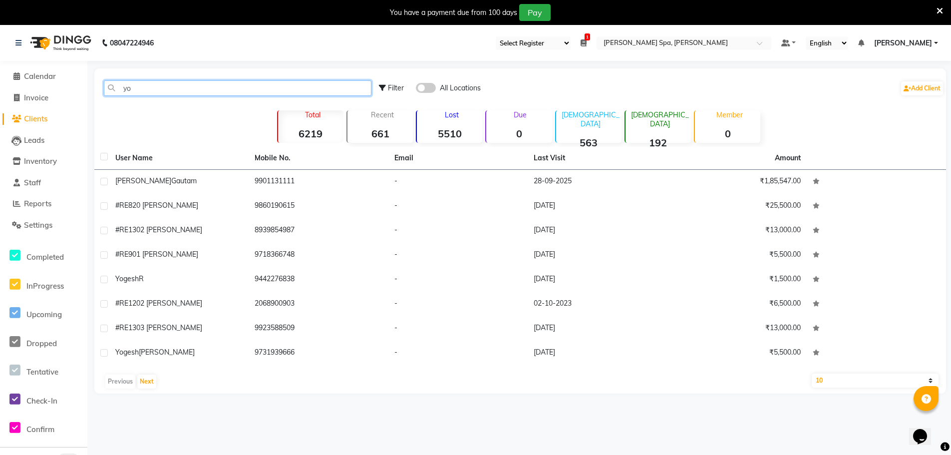
type input "y"
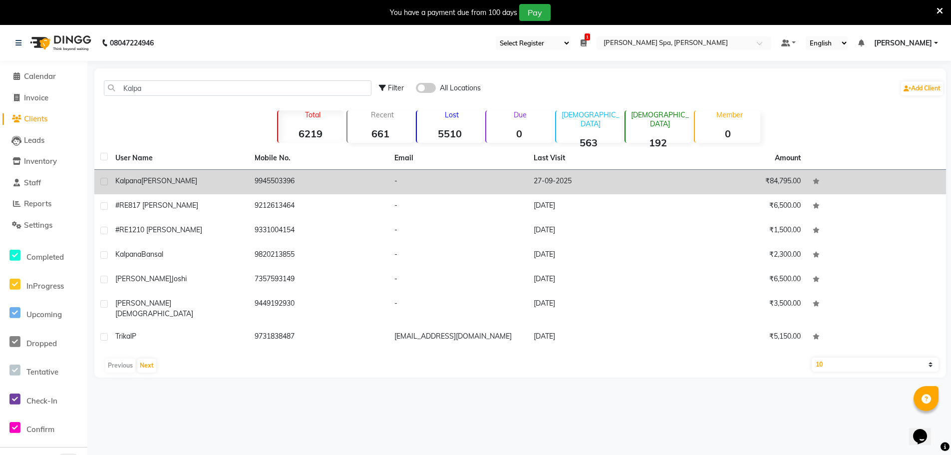
click at [255, 178] on td "9945503396" at bounding box center [318, 182] width 139 height 24
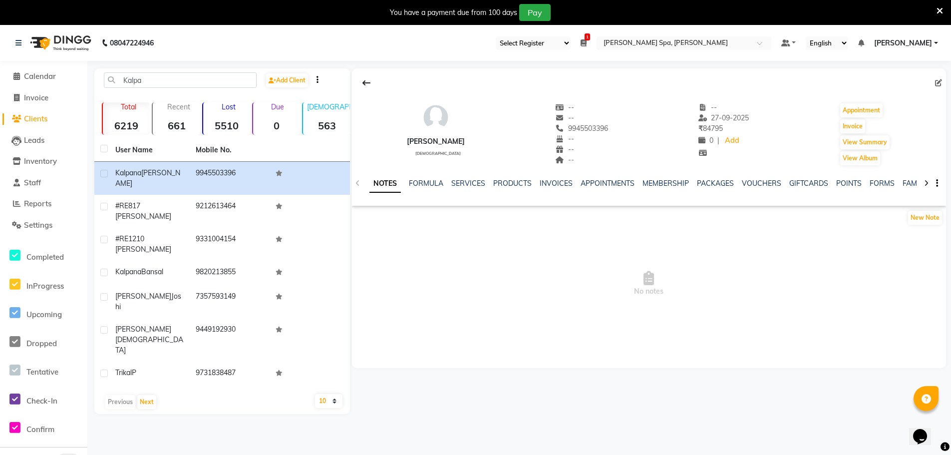
drag, startPoint x: 579, startPoint y: 126, endPoint x: 637, endPoint y: 125, distance: 57.9
click at [637, 125] on div "Kalpana Tatavarti female -- -- 9945503396 -- -- -- -- 27-09-2025 ₹ 84795 0 | Ad…" at bounding box center [649, 129] width 594 height 74
copy span "9945503396"
click at [163, 75] on input "Kalpa" at bounding box center [180, 79] width 153 height 15
type input "K"
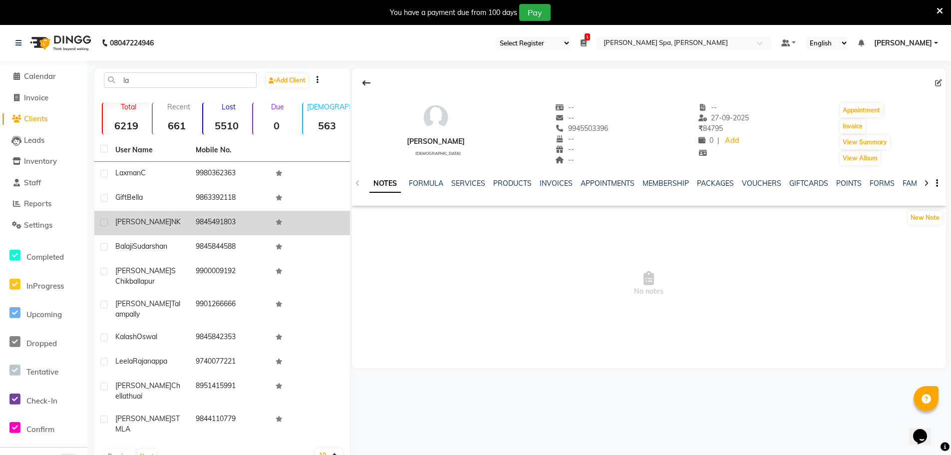
click at [150, 220] on span "Lakshmipathi" at bounding box center [143, 221] width 56 height 9
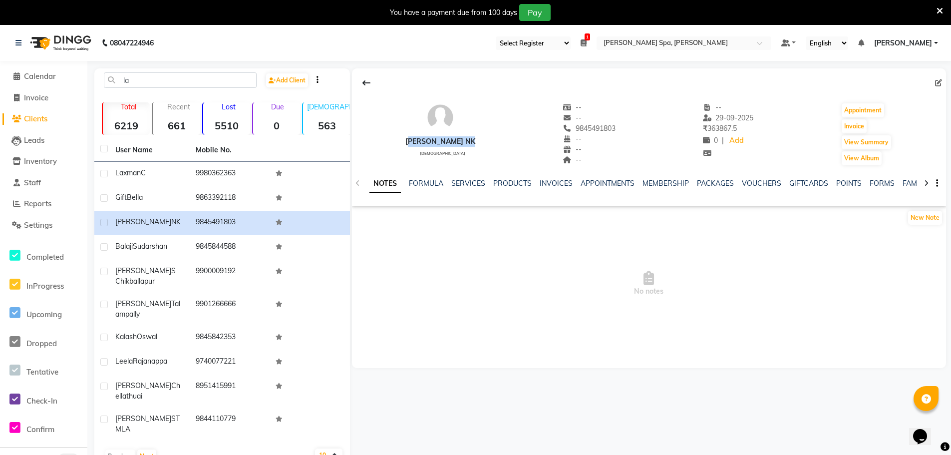
drag, startPoint x: 405, startPoint y: 141, endPoint x: 476, endPoint y: 137, distance: 70.5
click at [476, 137] on div "Lakshmipathi NK male -- -- 9845491803 -- -- -- -- 29-09-2025 ₹ 363867.5 0 | Add…" at bounding box center [649, 129] width 594 height 74
copy div "Lakshmipathi NK"
drag, startPoint x: 572, startPoint y: 127, endPoint x: 621, endPoint y: 127, distance: 48.9
click at [621, 127] on div "Lakshmipathi NK male -- -- 9845491803 Mobile No. -- -- -- -- 29-09-2025 ₹ 36386…" at bounding box center [649, 129] width 594 height 74
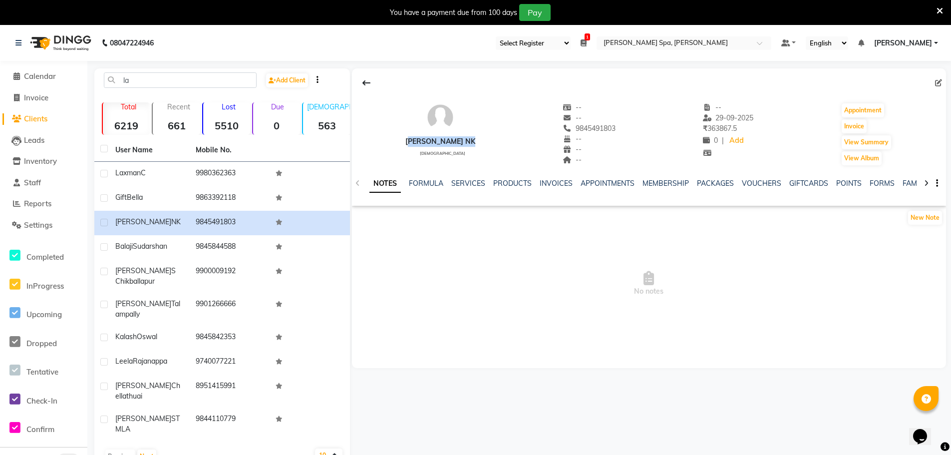
copy span "9845491803"
click at [143, 81] on input "la" at bounding box center [180, 79] width 153 height 15
type input "l"
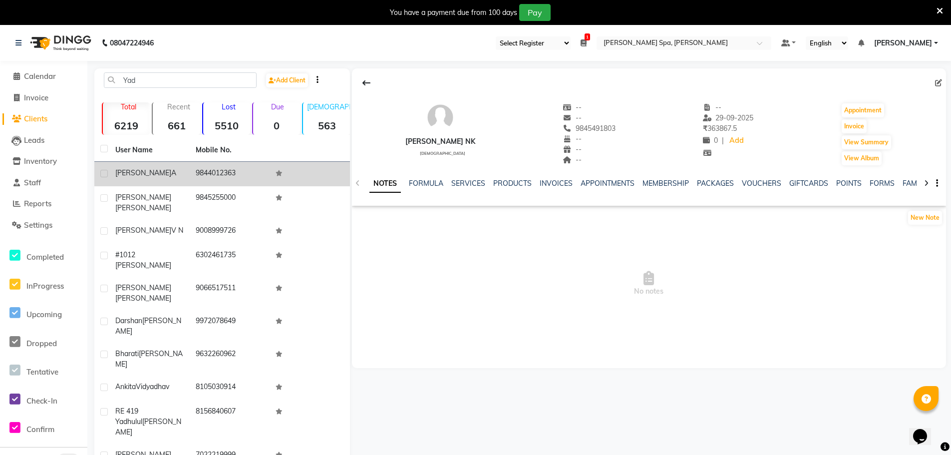
click at [149, 163] on td "Yadunath A" at bounding box center [149, 174] width 80 height 24
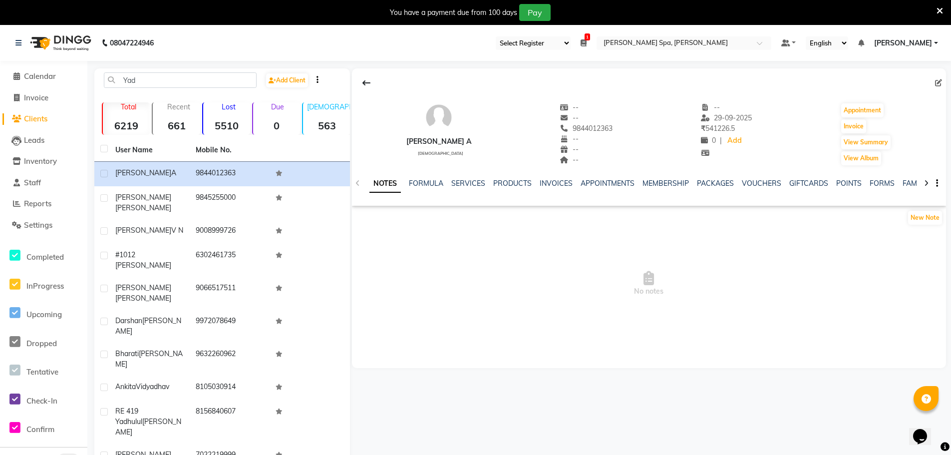
drag, startPoint x: 562, startPoint y: 126, endPoint x: 647, endPoint y: 128, distance: 85.9
click at [647, 128] on div "Yadunath A male -- -- 9844012363 Mobile No. -- -- -- -- 29-09-2025 ₹ 541226.5 0…" at bounding box center [649, 129] width 594 height 74
copy span "9844012363"
click at [186, 83] on input "Yad" at bounding box center [180, 79] width 153 height 15
type input "Y"
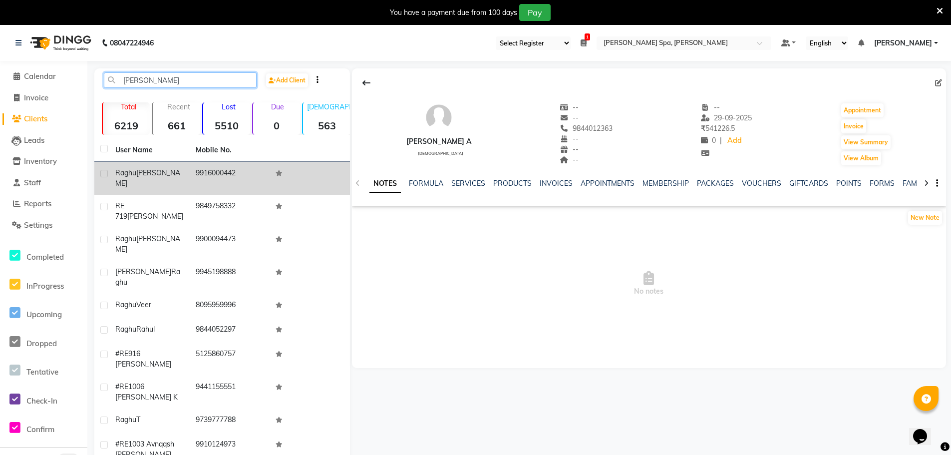
type input "raghu"
click at [127, 173] on span "Raghu" at bounding box center [125, 172] width 21 height 9
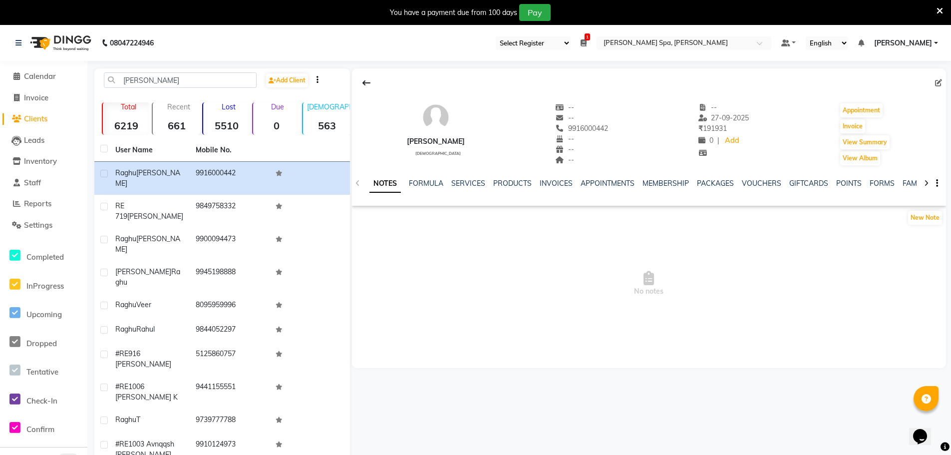
drag, startPoint x: 405, startPoint y: 138, endPoint x: 492, endPoint y: 138, distance: 87.4
click at [492, 138] on div "Raghu Viswanath male -- -- 9916000442 -- -- -- -- 27-09-2025 ₹ 191931 0 | Add A…" at bounding box center [649, 129] width 594 height 74
copy div "Raghu Viswanath"
drag, startPoint x: 575, startPoint y: 129, endPoint x: 633, endPoint y: 125, distance: 58.0
click at [633, 125] on div "Raghu Viswanath male -- -- 9916000442 -- -- -- -- 27-09-2025 ₹ 191931 0 | Add A…" at bounding box center [649, 129] width 594 height 74
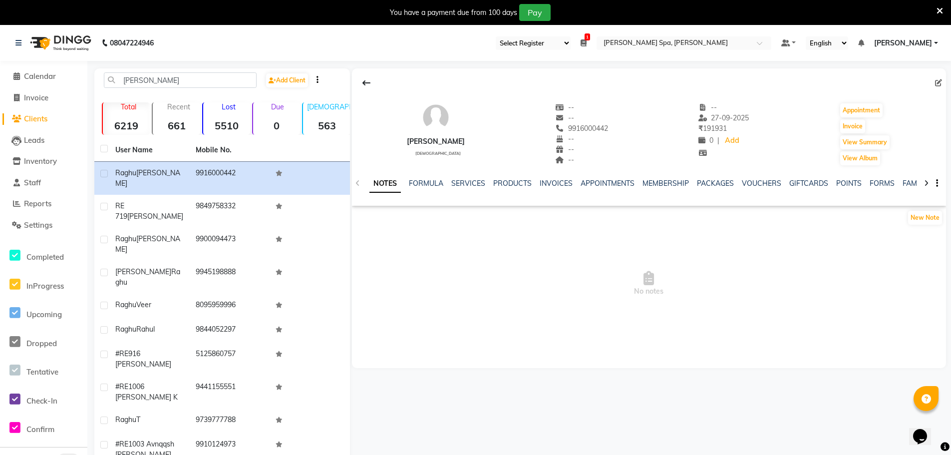
copy span "9916000442"
click at [32, 75] on span "Calendar" at bounding box center [40, 75] width 32 height 9
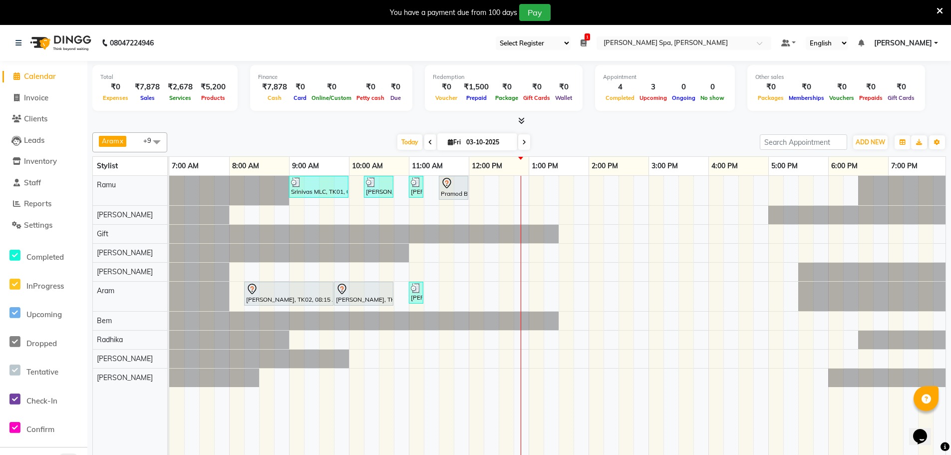
click at [470, 141] on input "03-10-2025" at bounding box center [488, 142] width 50 height 15
select select "10"
select select "2025"
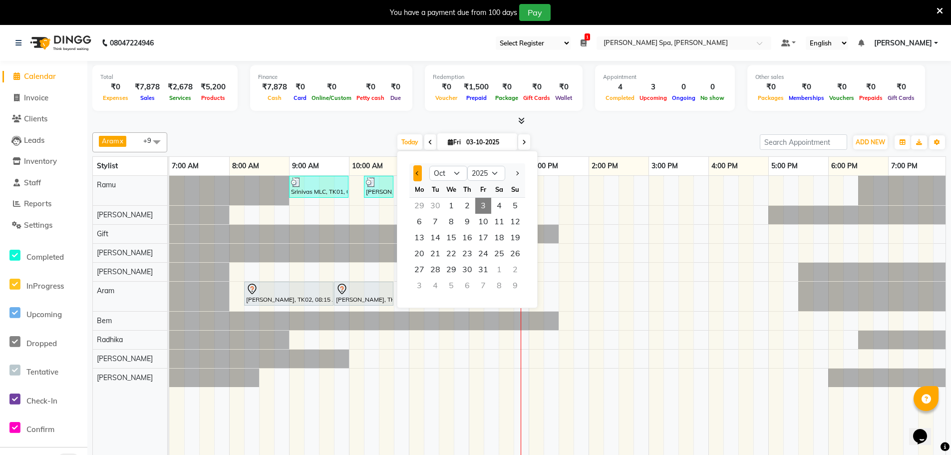
click at [415, 176] on button "Previous month" at bounding box center [417, 173] width 8 height 16
select select "9"
click at [417, 258] on span "22" at bounding box center [419, 254] width 16 height 16
type input "22-09-2025"
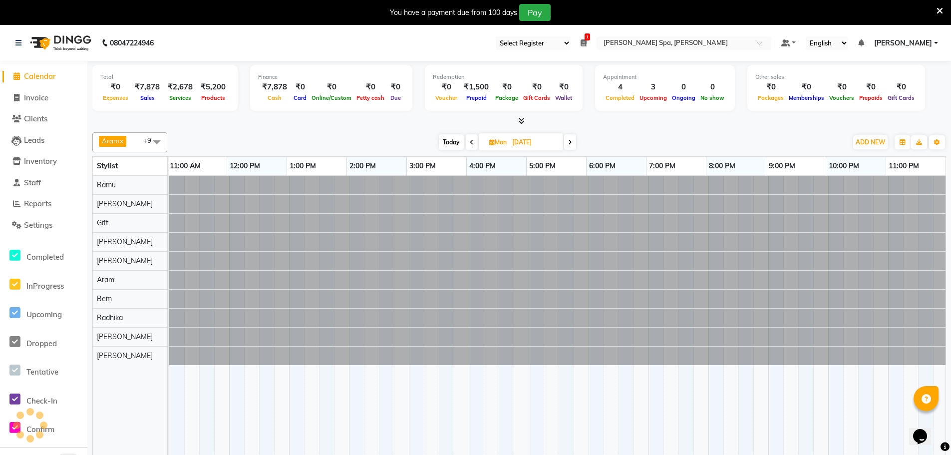
scroll to position [0, 242]
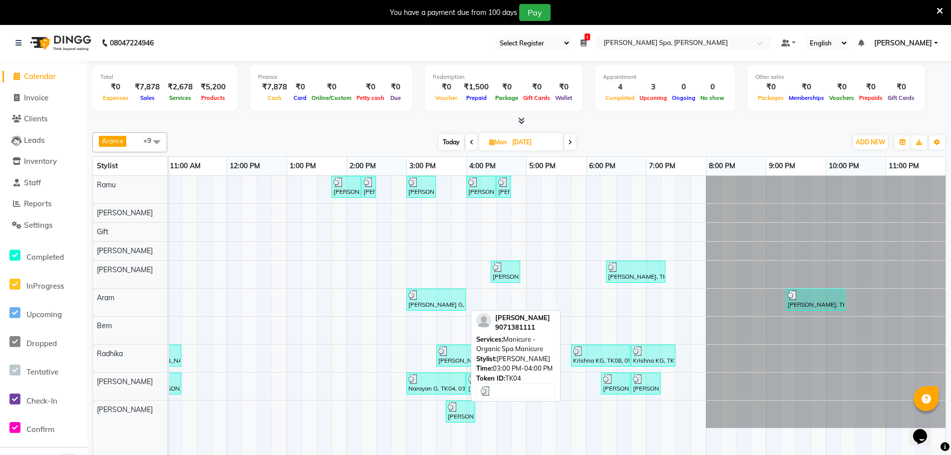
click at [455, 382] on div at bounding box center [435, 379] width 55 height 10
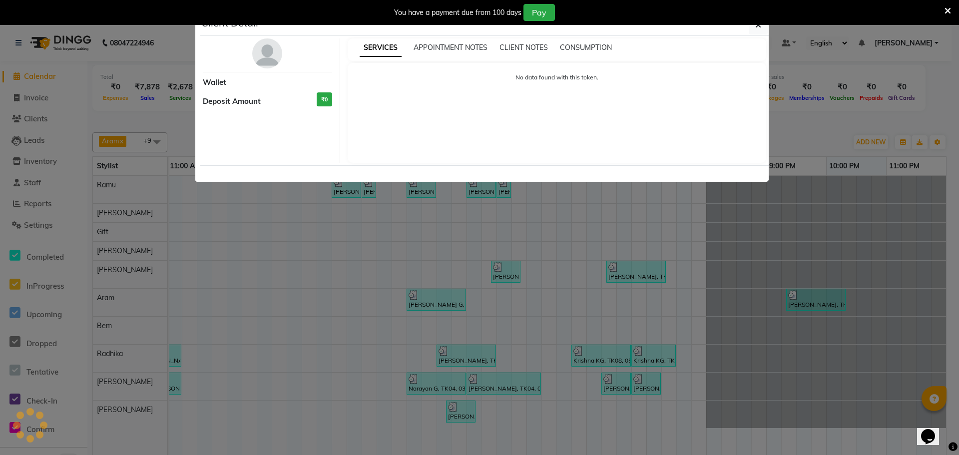
select select "3"
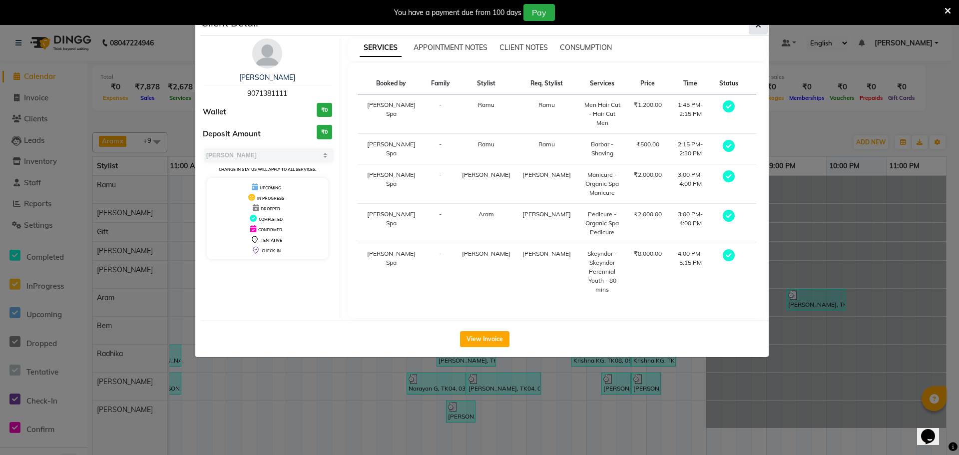
click at [759, 26] on icon "button" at bounding box center [758, 25] width 6 height 8
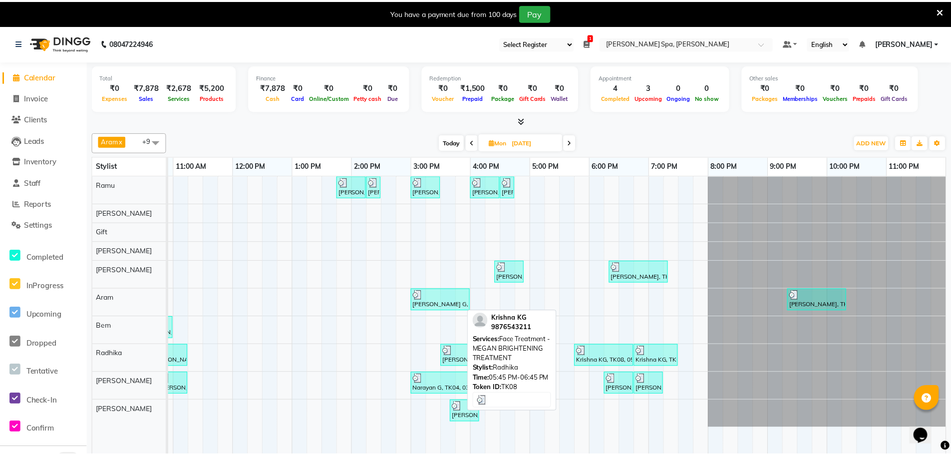
scroll to position [0, 235]
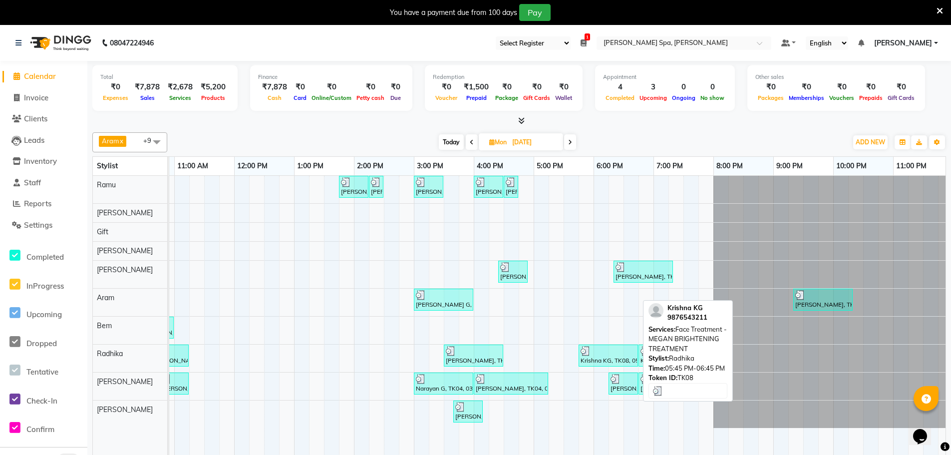
click at [623, 357] on div "Krishna KG, TK08, 05:45 PM-06:45 PM, Face Treatment - MEGAN BRIGHTENING TREATME…" at bounding box center [608, 355] width 57 height 19
select select "3"
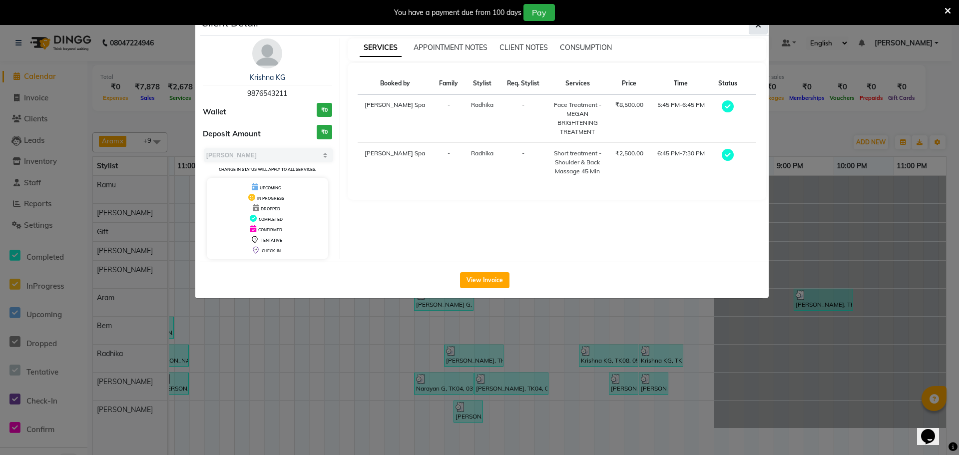
click at [754, 25] on button "button" at bounding box center [757, 24] width 19 height 19
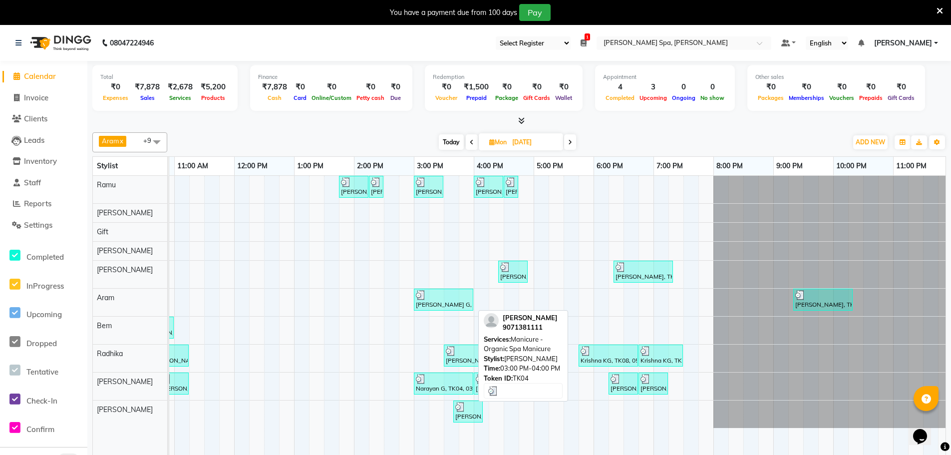
click at [447, 386] on div "Narayan G, TK04, 03:00 PM-04:00 PM, Manicure - Organic Spa Manicure" at bounding box center [443, 383] width 57 height 19
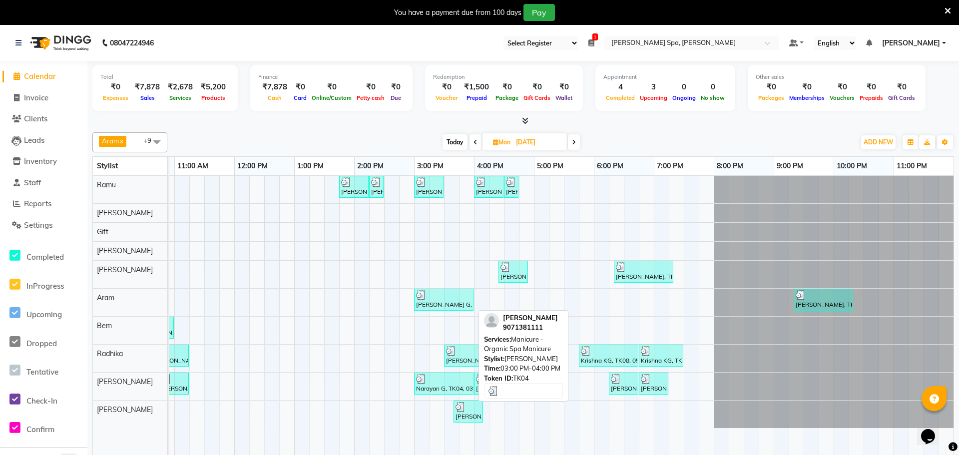
select select "3"
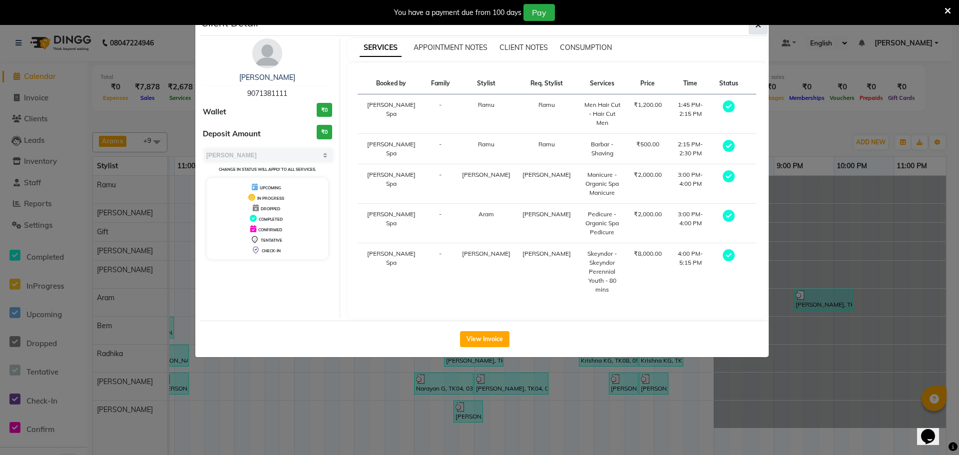
click at [757, 27] on icon "button" at bounding box center [758, 25] width 6 height 8
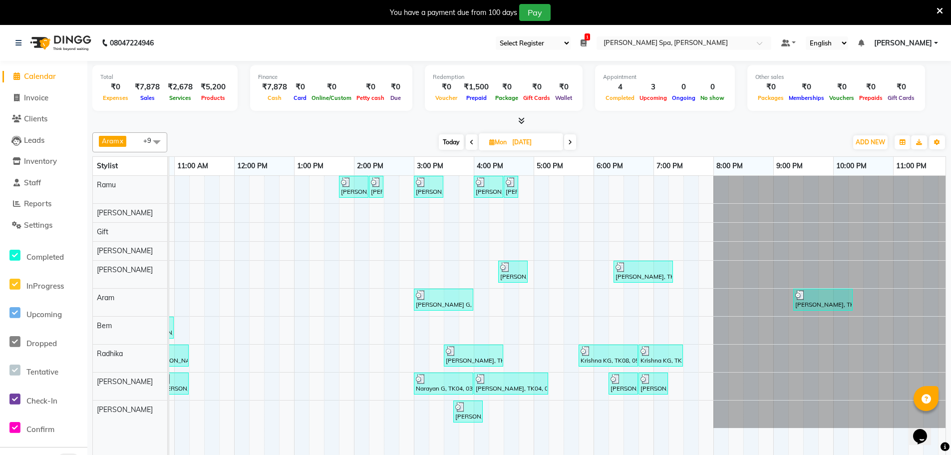
click at [568, 144] on span at bounding box center [570, 141] width 12 height 15
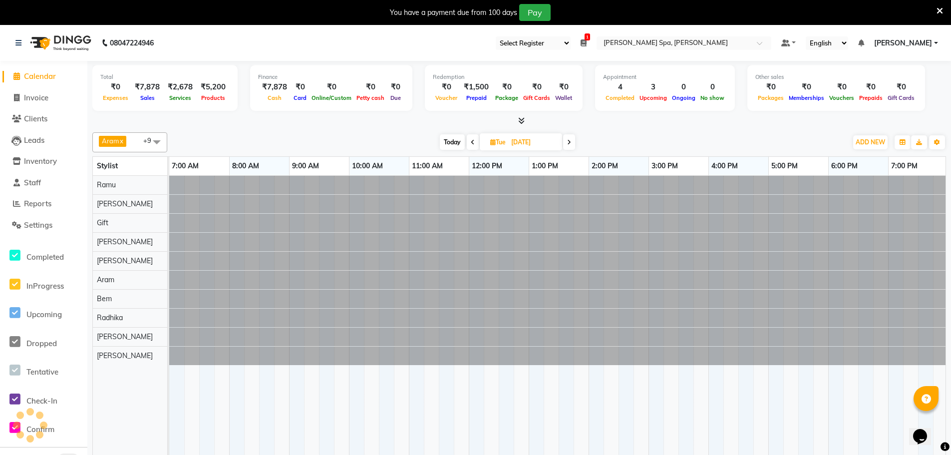
scroll to position [0, 242]
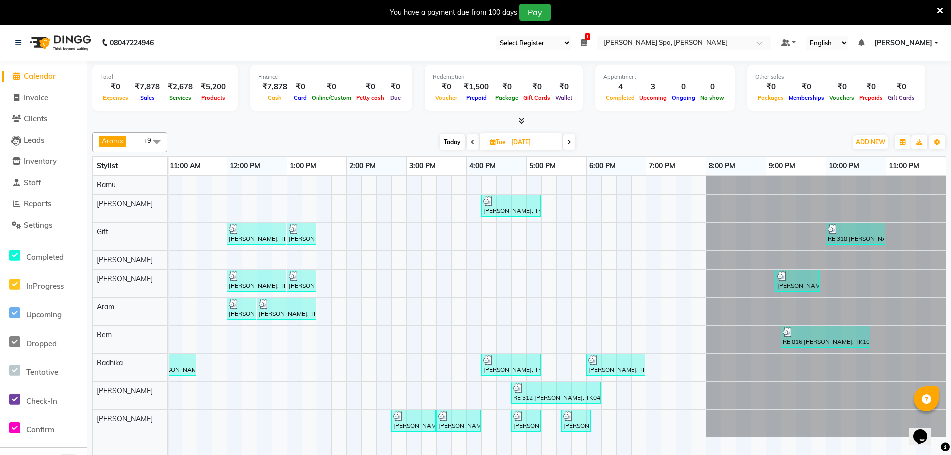
click at [568, 143] on icon at bounding box center [569, 142] width 4 height 6
type input "24-09-2025"
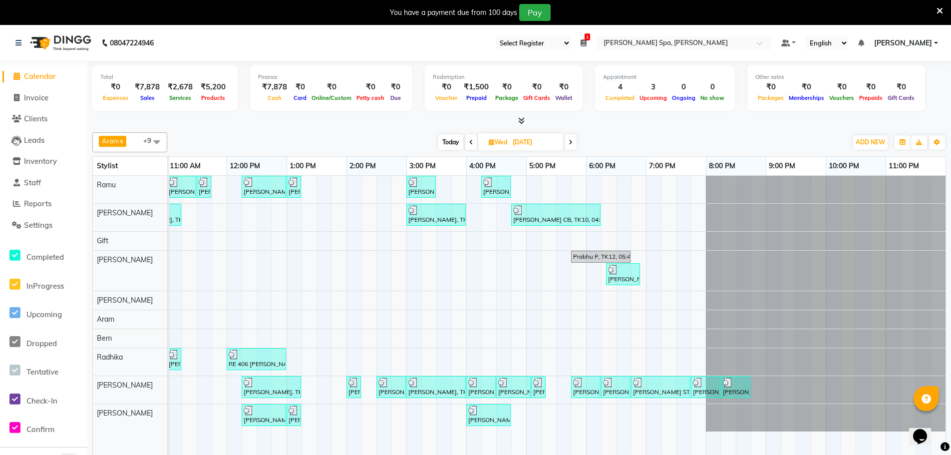
click at [527, 141] on input "24-09-2025" at bounding box center [535, 142] width 50 height 15
select select "9"
select select "2025"
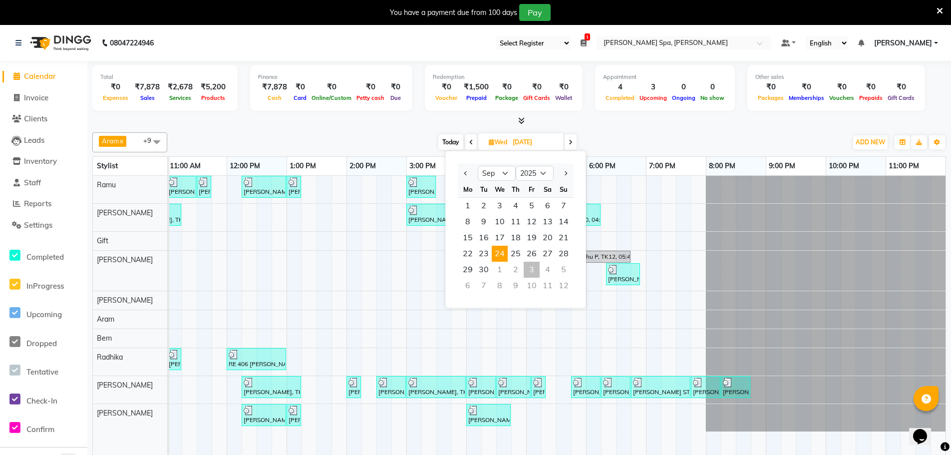
click at [531, 269] on div "3" at bounding box center [532, 270] width 16 height 16
type input "03-10-2025"
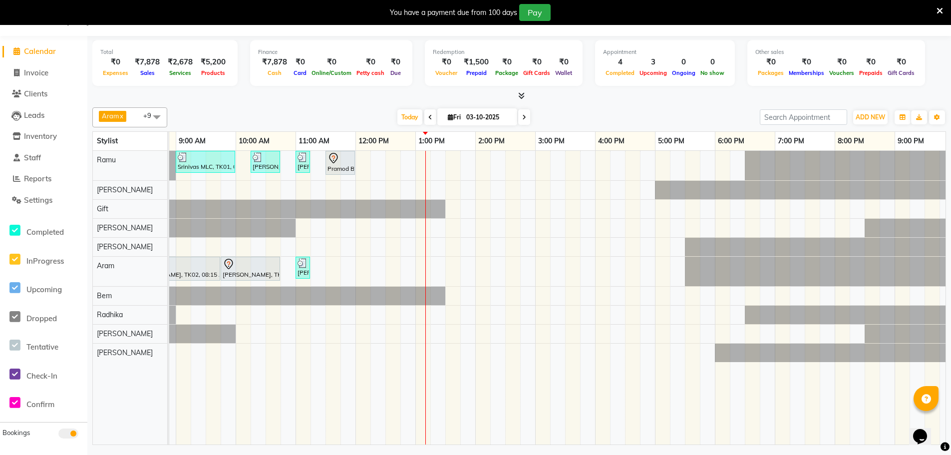
scroll to position [0, 0]
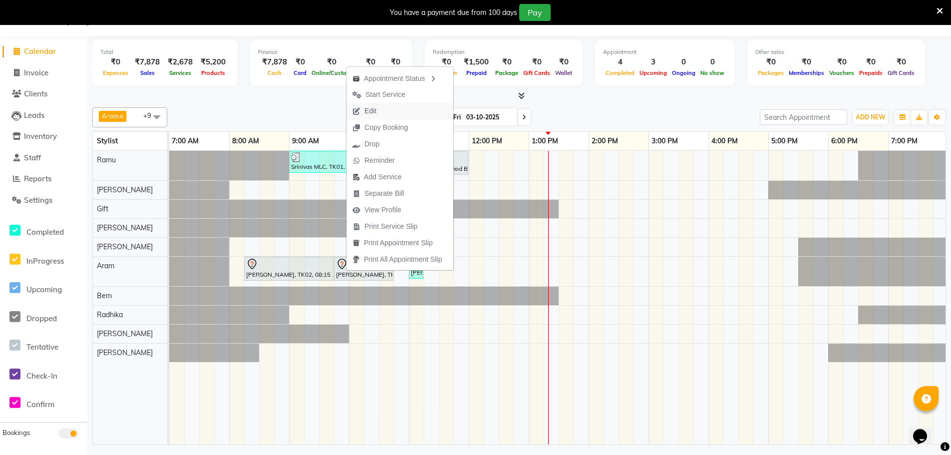
click at [383, 110] on button "Edit" at bounding box center [399, 111] width 107 height 16
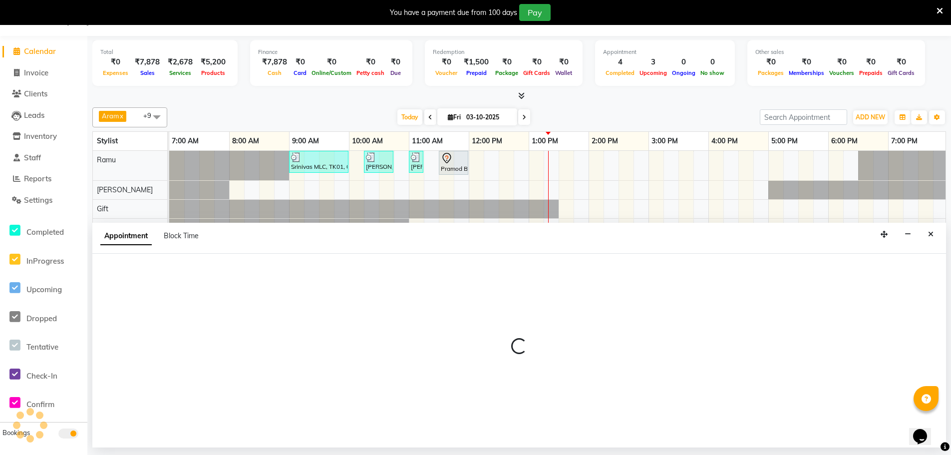
select select "tentative"
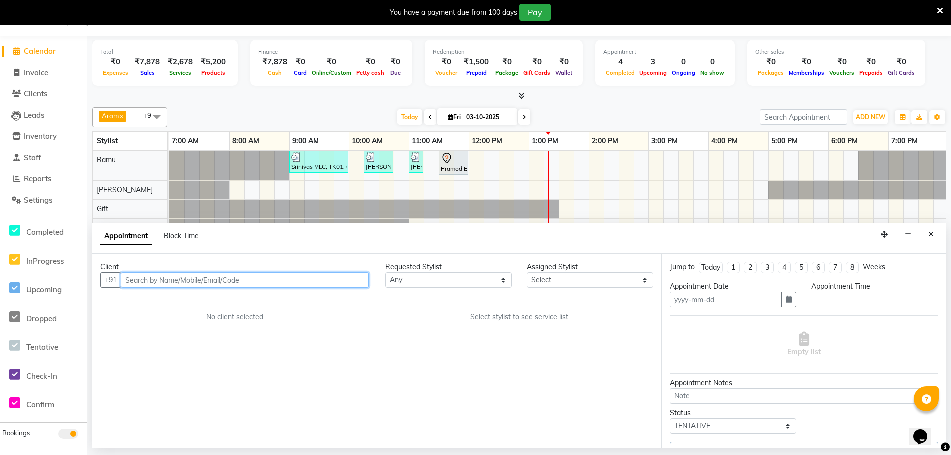
type input "03-10-2025"
select select "495"
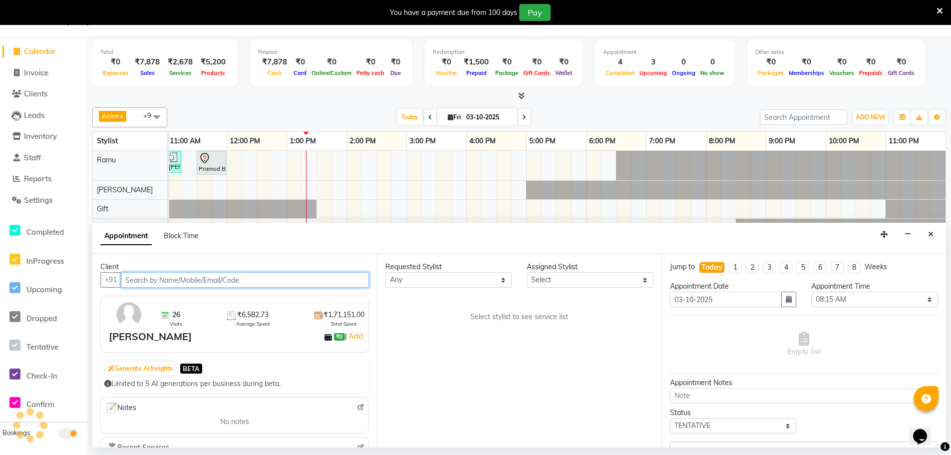
select select "84961"
select select "4302"
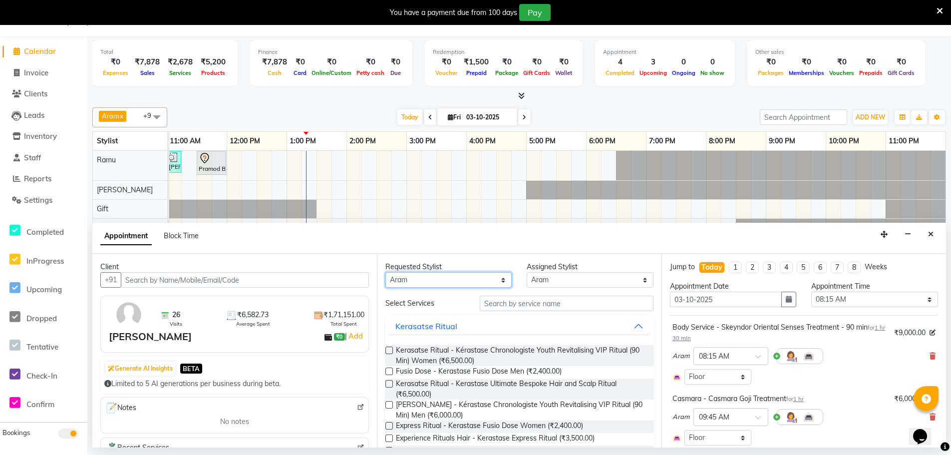
click at [470, 281] on select "Any Amy Aram Bem Gift Nirmal Poornesh Priscilla Radhika Ramu Ricky Shantha Shea…" at bounding box center [448, 279] width 126 height 15
select select "84958"
click at [385, 272] on select "Any Amy Aram Bem Gift Nirmal Poornesh Priscilla Radhika Ramu Ricky Shantha Shea…" at bounding box center [448, 279] width 126 height 15
select select "84958"
click at [528, 307] on input "text" at bounding box center [567, 303] width 174 height 15
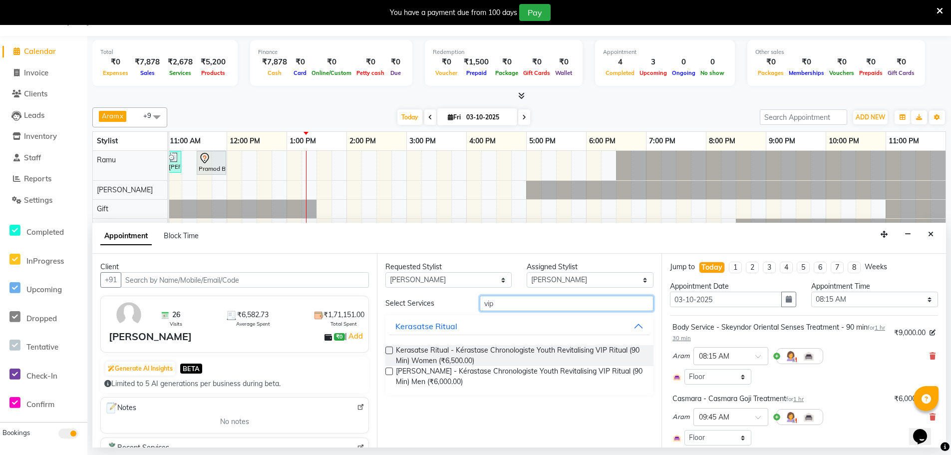
type input "vip"
click at [388, 351] on label at bounding box center [388, 349] width 7 height 7
click at [388, 351] on input "checkbox" at bounding box center [388, 351] width 6 height 6
checkbox input "false"
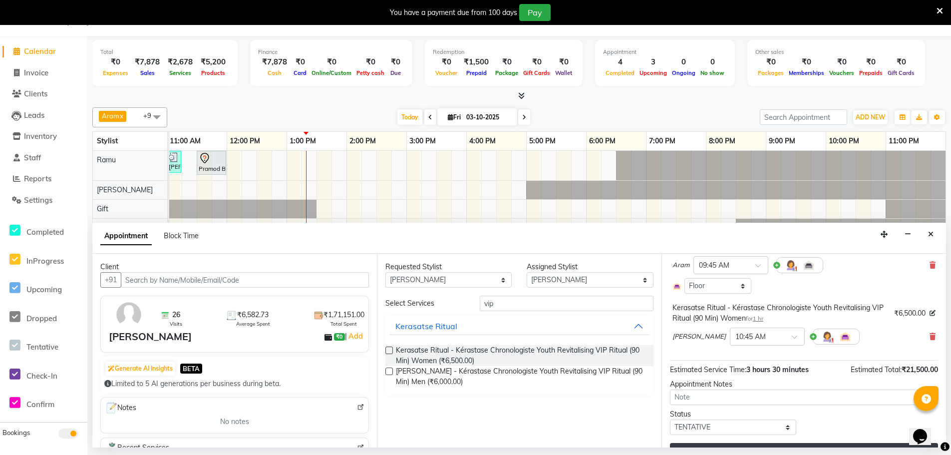
scroll to position [173, 0]
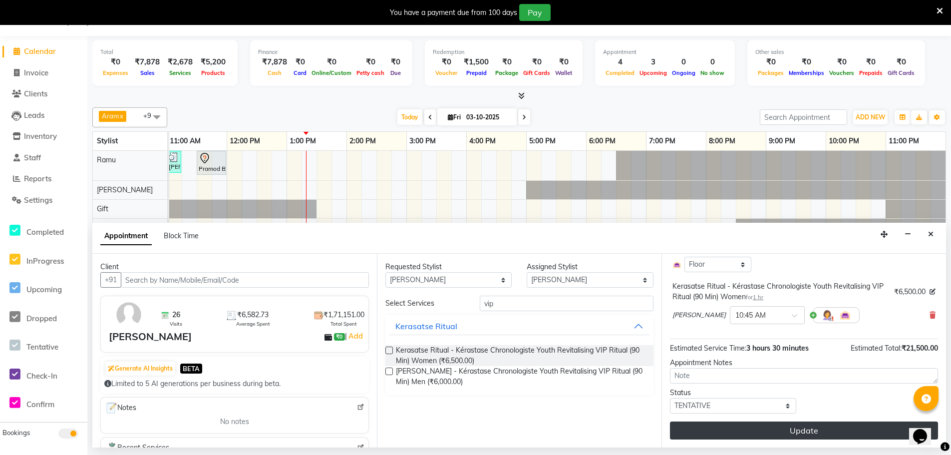
click at [728, 428] on button "Update" at bounding box center [804, 430] width 268 height 18
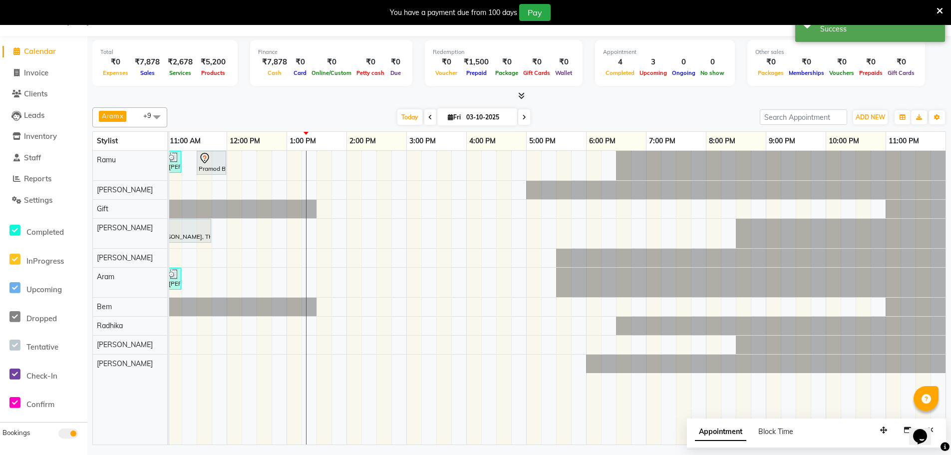
scroll to position [0, 0]
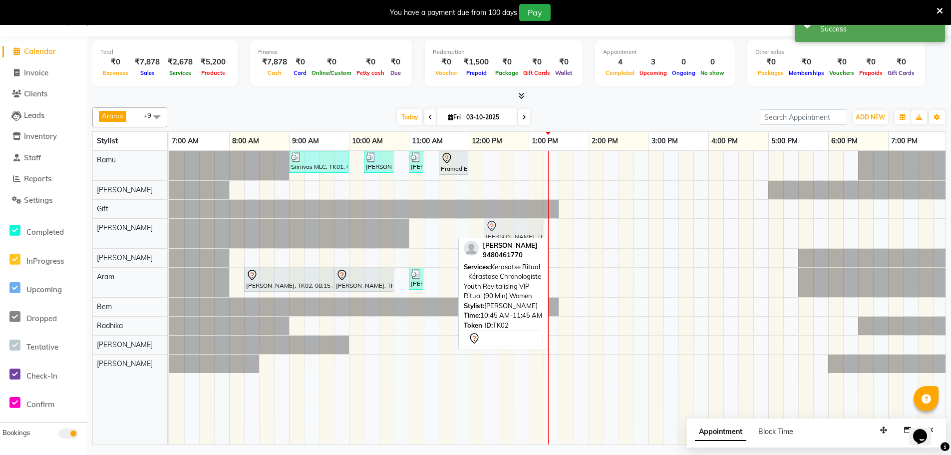
drag, startPoint x: 418, startPoint y: 222, endPoint x: 503, endPoint y: 225, distance: 84.9
click at [169, 225] on div "Raghavendra Basur, TK02, 10:45 AM-11:45 AM, Kerasatse Ritual - Kérastase Chrono…" at bounding box center [169, 233] width 0 height 29
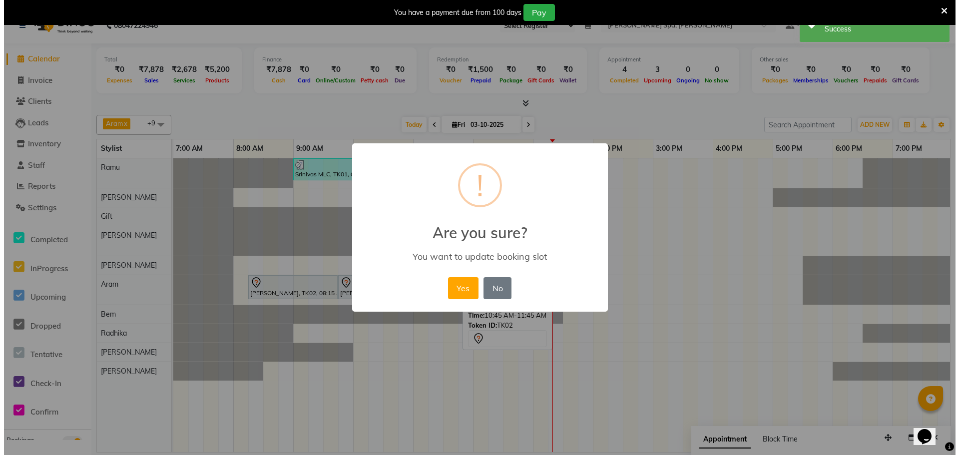
scroll to position [17, 0]
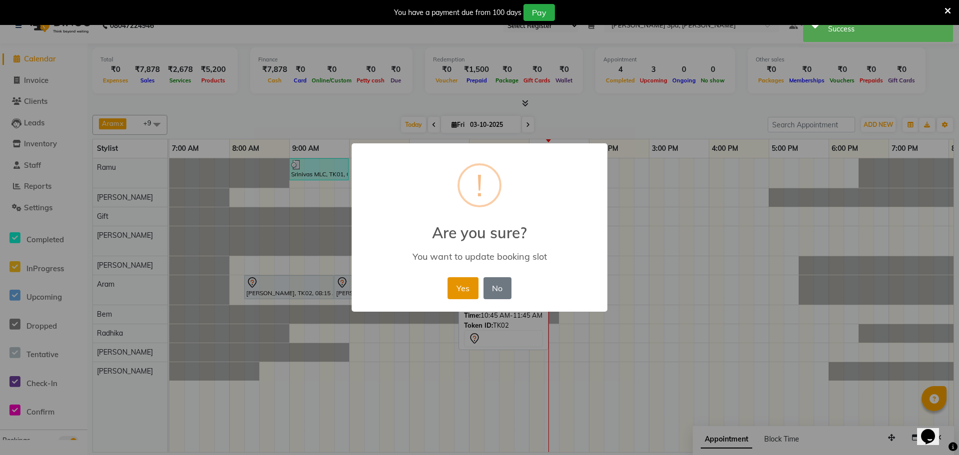
click at [464, 285] on button "Yes" at bounding box center [462, 288] width 30 height 22
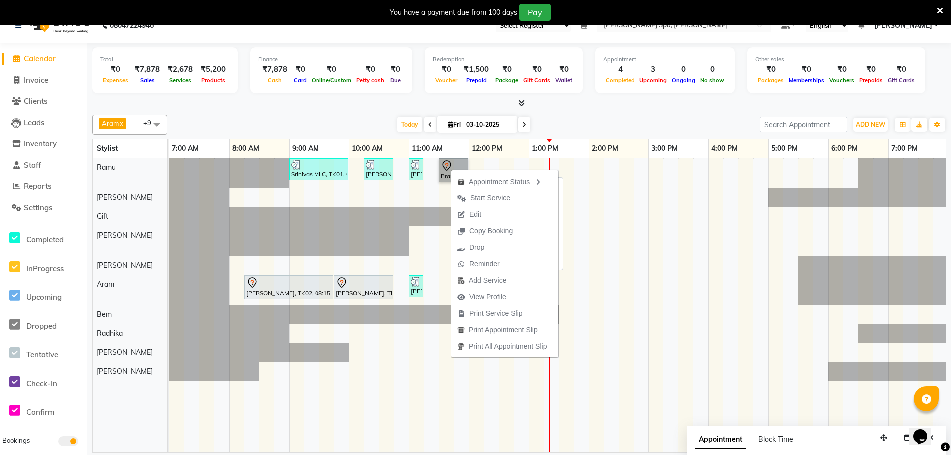
click at [447, 161] on link "Pramod B S, TK05, 11:30 AM-12:00 PM, Hair Cut Men (Stylist)" at bounding box center [453, 170] width 29 height 24
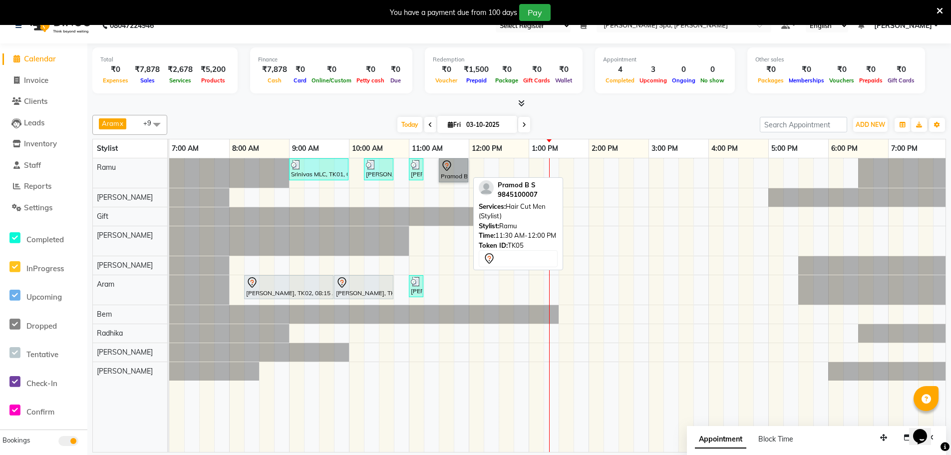
click at [453, 171] on link "Pramod B S, TK05, 11:30 AM-12:00 PM, Hair Cut Men (Stylist)" at bounding box center [453, 170] width 29 height 24
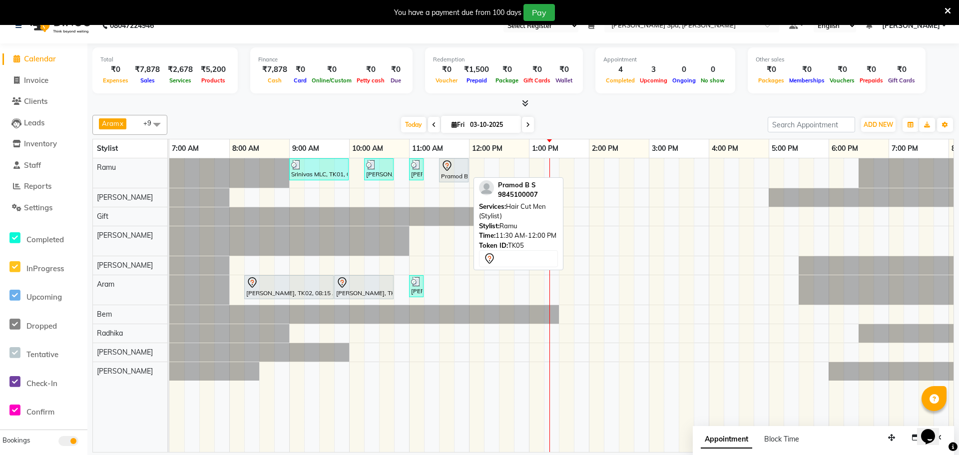
select select "7"
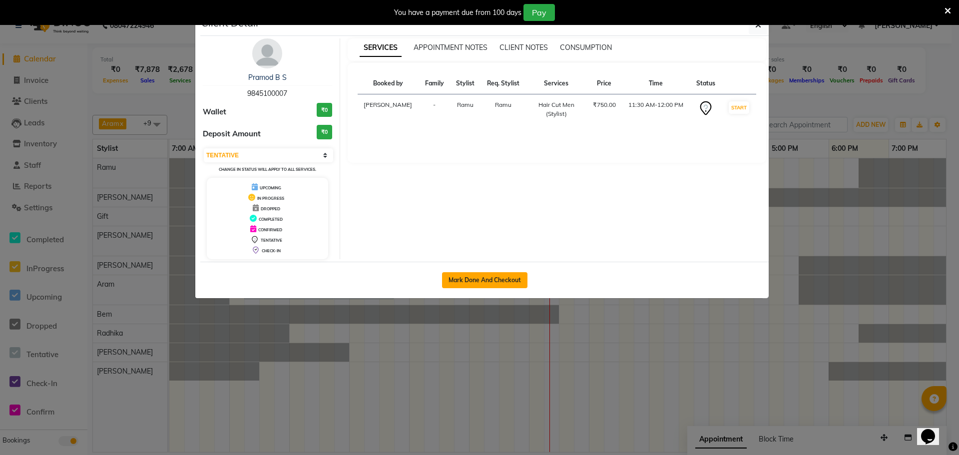
click at [508, 280] on button "Mark Done And Checkout" at bounding box center [484, 280] width 85 height 16
select select "service"
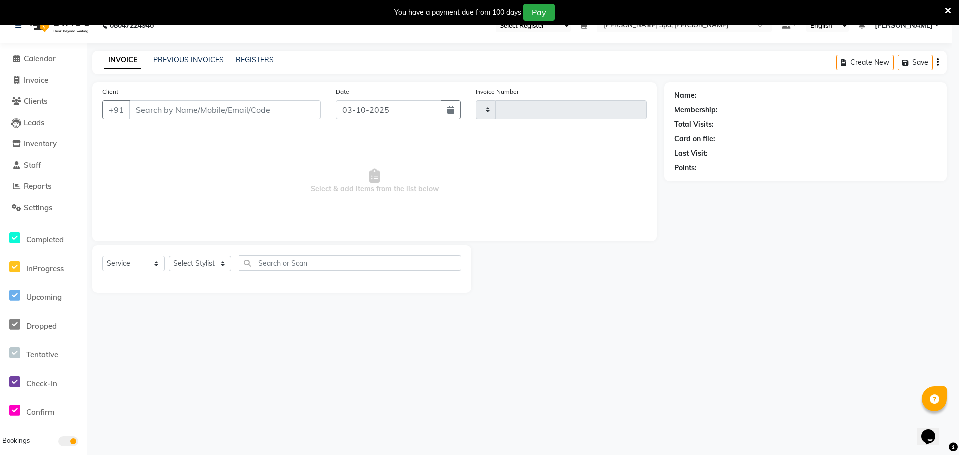
type input "1879"
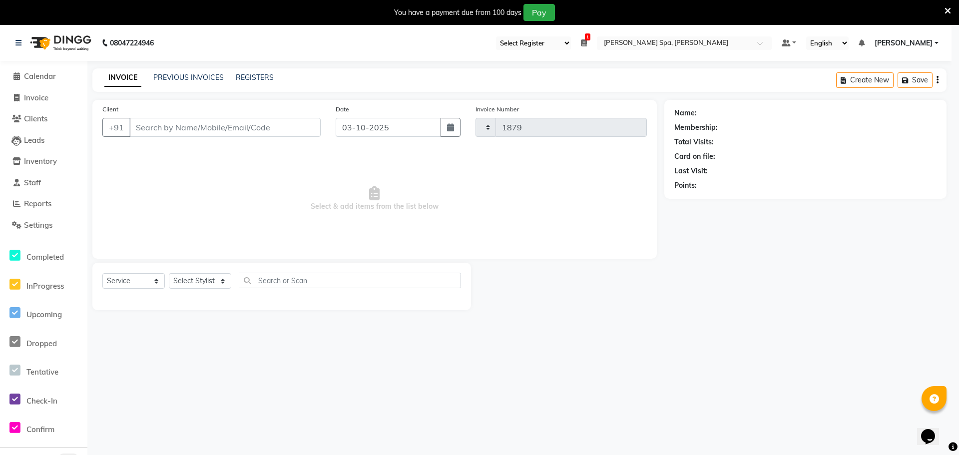
select select "8545"
type input "9845100007"
select select "84952"
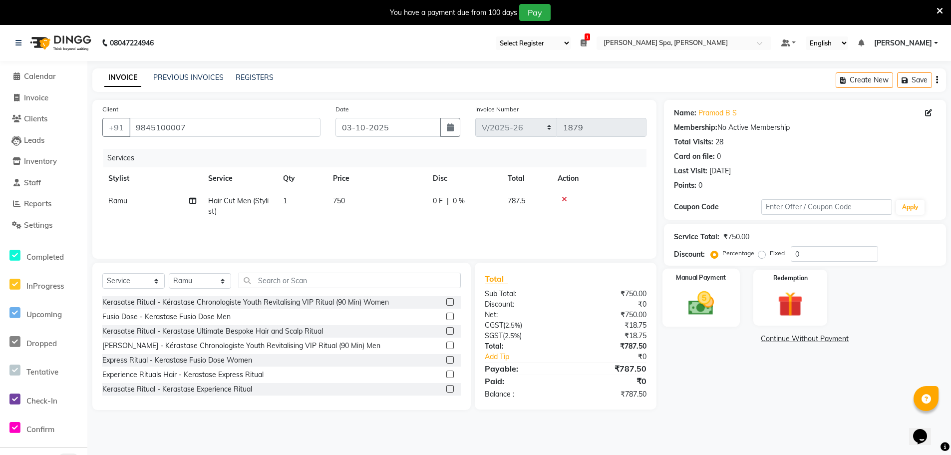
click at [713, 294] on img at bounding box center [701, 303] width 42 height 30
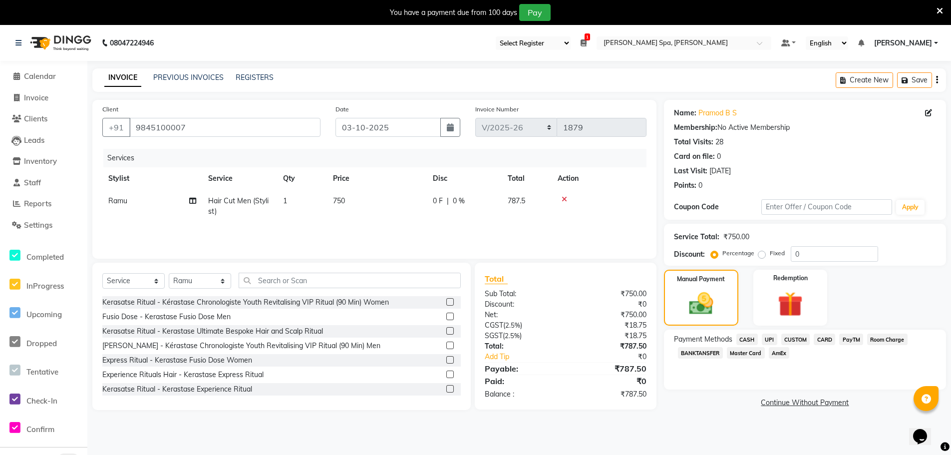
click at [749, 336] on span "CASH" at bounding box center [746, 338] width 21 height 11
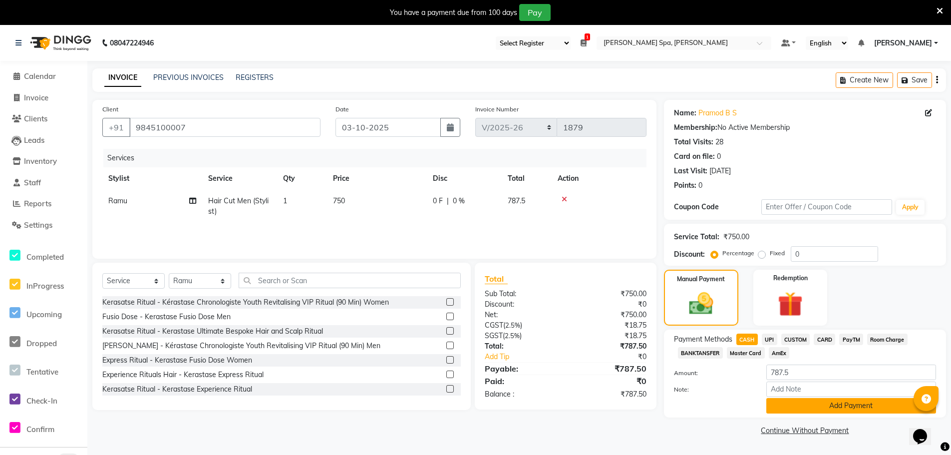
click at [775, 406] on button "Add Payment" at bounding box center [851, 405] width 170 height 15
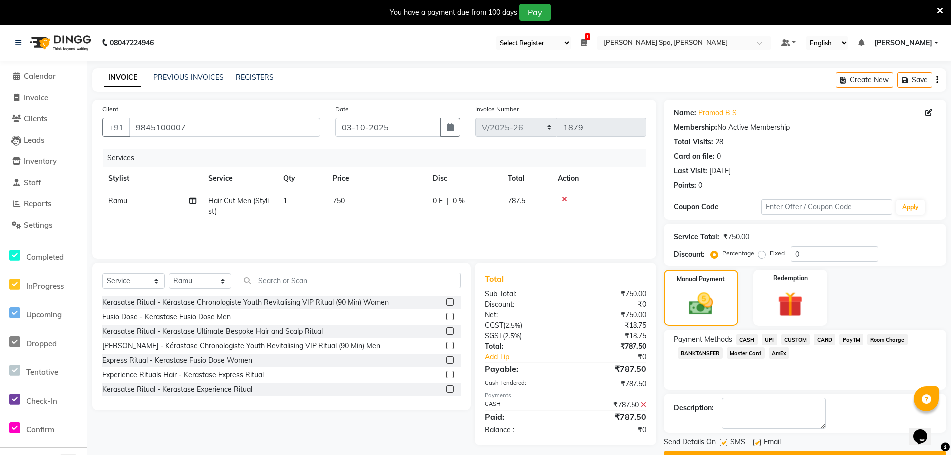
click at [759, 443] on label at bounding box center [756, 441] width 7 height 7
click at [759, 443] on input "checkbox" at bounding box center [756, 442] width 6 height 6
checkbox input "false"
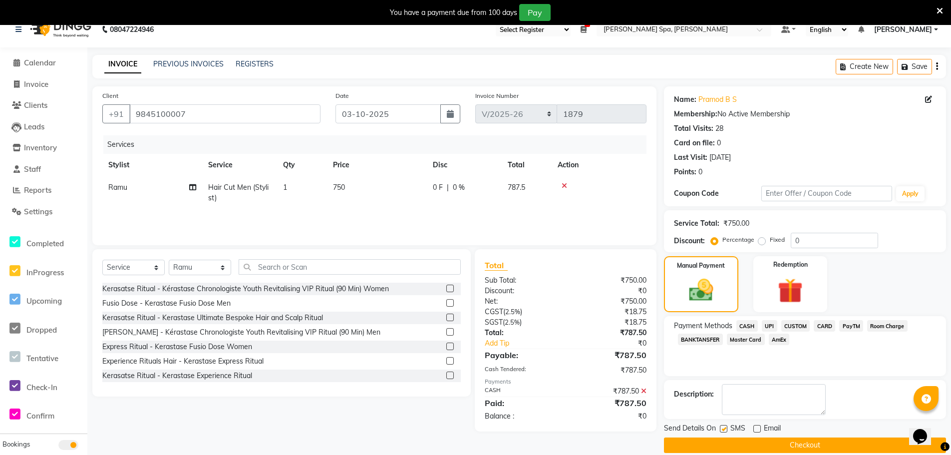
scroll to position [26, 0]
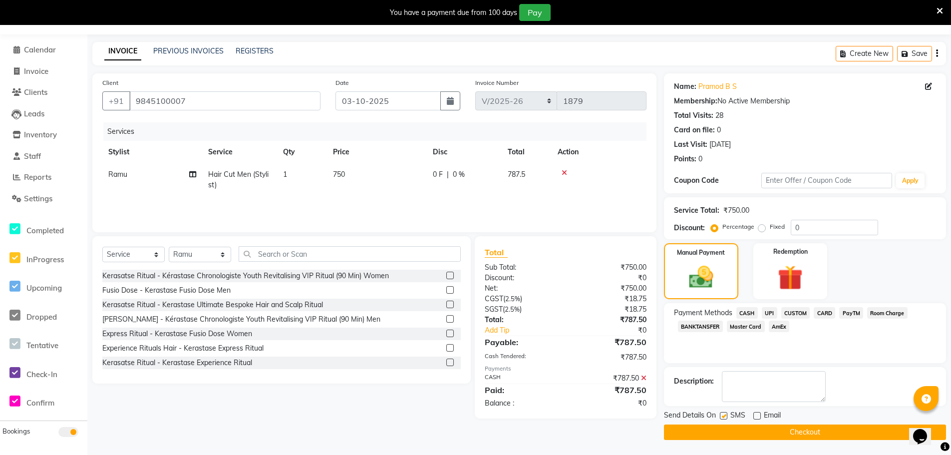
click at [759, 433] on button "Checkout" at bounding box center [805, 431] width 282 height 15
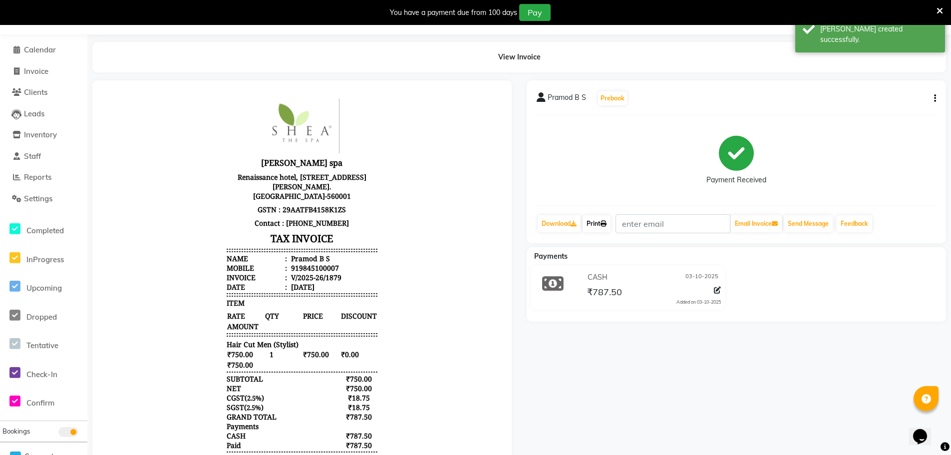
click at [604, 229] on link "Print" at bounding box center [597, 223] width 28 height 17
click at [41, 51] on span "Calendar" at bounding box center [40, 49] width 32 height 9
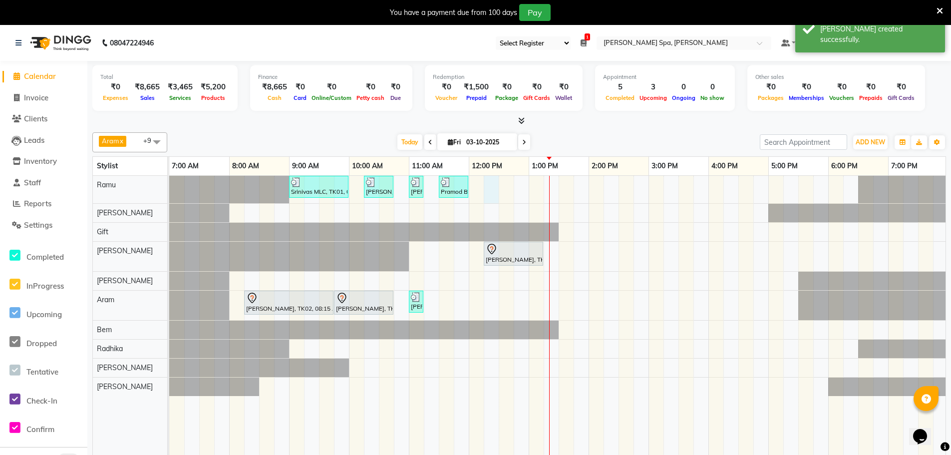
click at [488, 180] on div "Srinivas MLC, TK01, 09:00 AM-10:00 AM, Men Hair Cut - Hair cut Men Style Direct…" at bounding box center [678, 323] width 1018 height 294
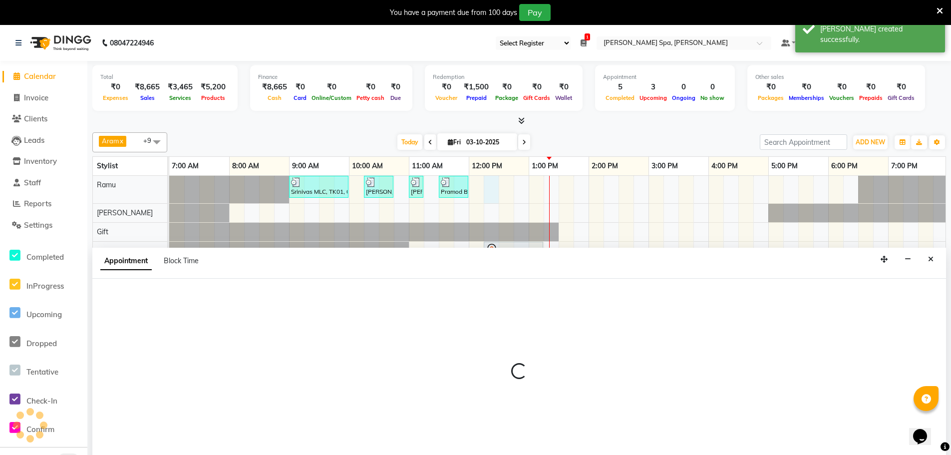
scroll to position [25, 0]
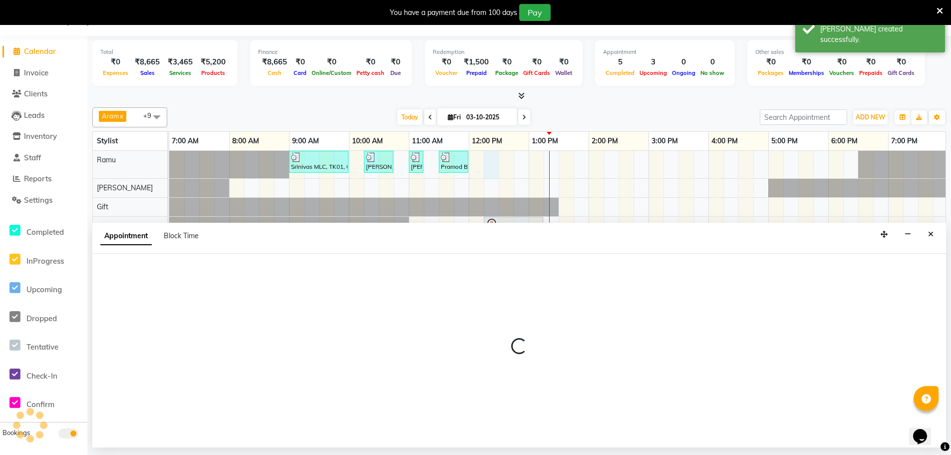
select select "84952"
select select "735"
select select "tentative"
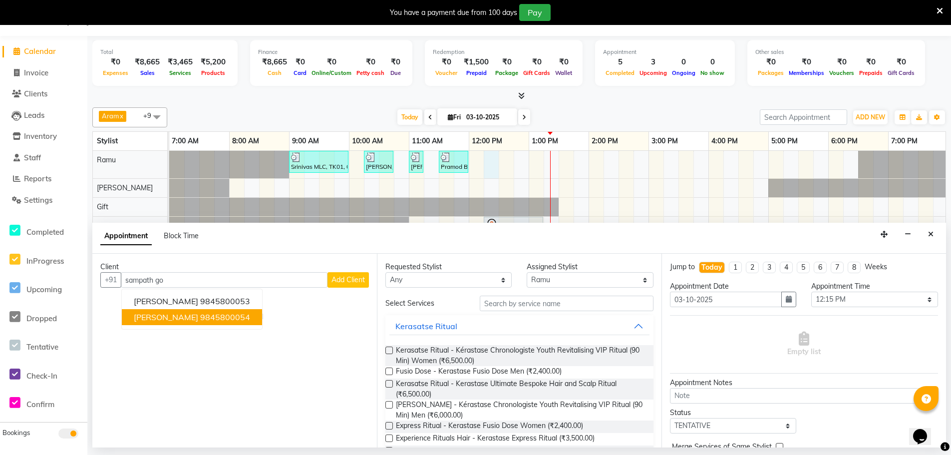
click at [198, 316] on button "Sampath Gowda 9845800054" at bounding box center [192, 317] width 140 height 16
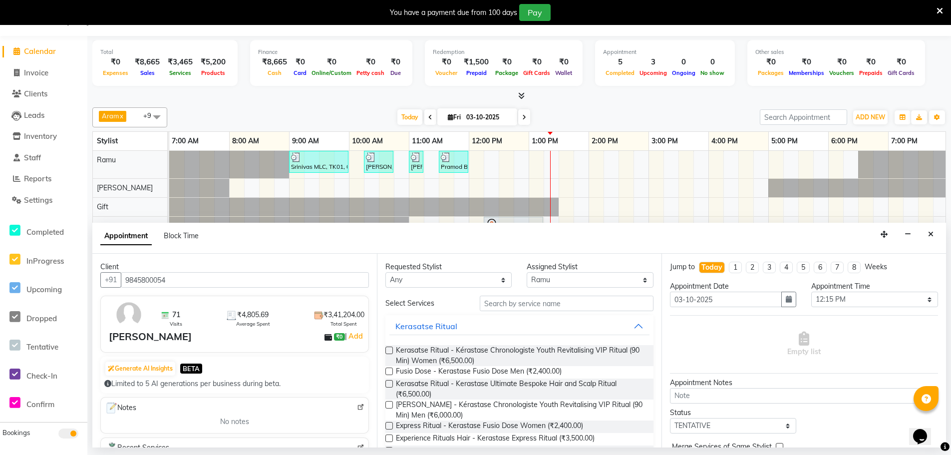
type input "9845800054"
click at [441, 280] on select "Any Amy Aram Bem Gift Nirmal Poornesh Priscilla Radhika Ramu Ricky Shantha Shea…" at bounding box center [448, 279] width 126 height 15
select select "84952"
click at [385, 272] on select "Any Amy Aram Bem Gift Nirmal Poornesh Priscilla Radhika Ramu Ricky Shantha Shea…" at bounding box center [448, 279] width 126 height 15
click at [493, 305] on input "text" at bounding box center [567, 303] width 174 height 15
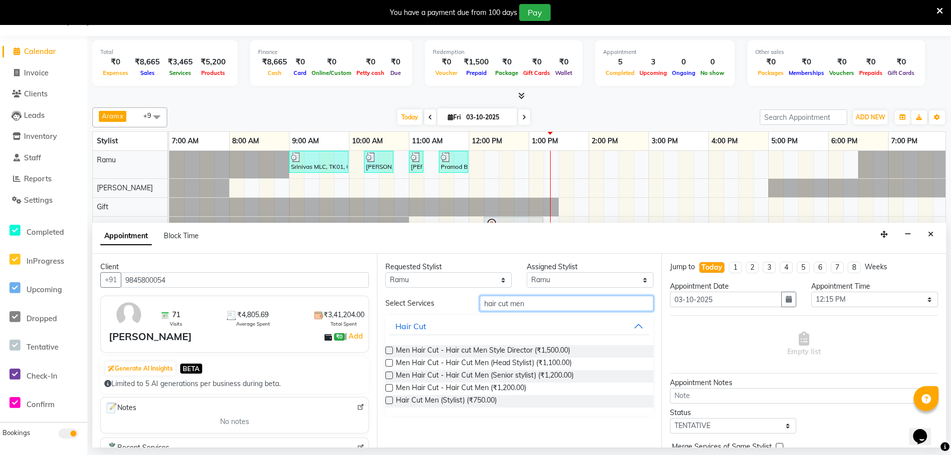
type input "hair cut men"
click at [386, 397] on label at bounding box center [388, 399] width 7 height 7
click at [386, 398] on input "checkbox" at bounding box center [388, 401] width 6 height 6
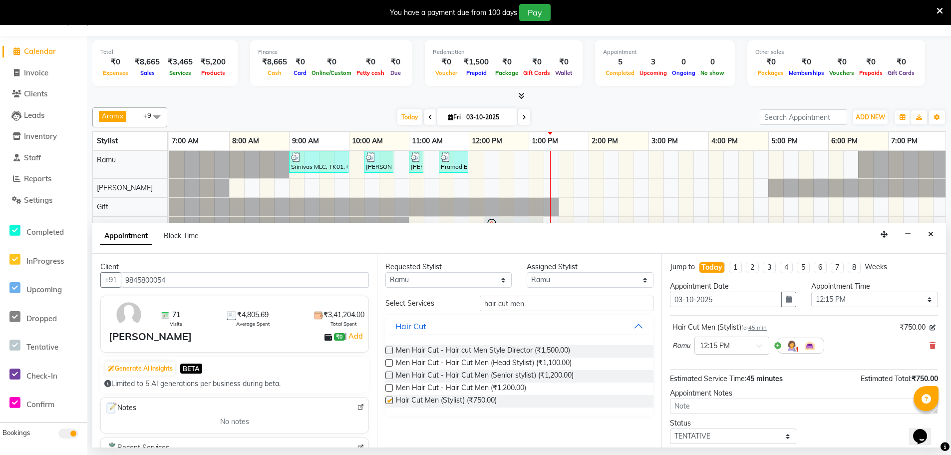
checkbox input "false"
drag, startPoint x: 540, startPoint y: 306, endPoint x: 282, endPoint y: 315, distance: 257.8
click at [282, 315] on div "Client +91 9845800054 71 Visits ₹4,805.69 Average Spent ₹3,41,204.00 Total Spen…" at bounding box center [519, 351] width 854 height 194
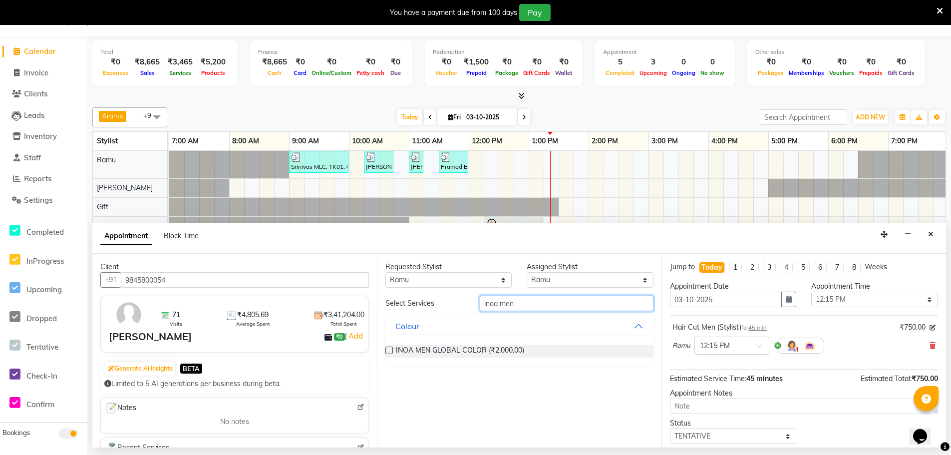
type input "inoa men"
click at [388, 346] on label at bounding box center [388, 349] width 7 height 7
click at [388, 348] on input "checkbox" at bounding box center [388, 351] width 6 height 6
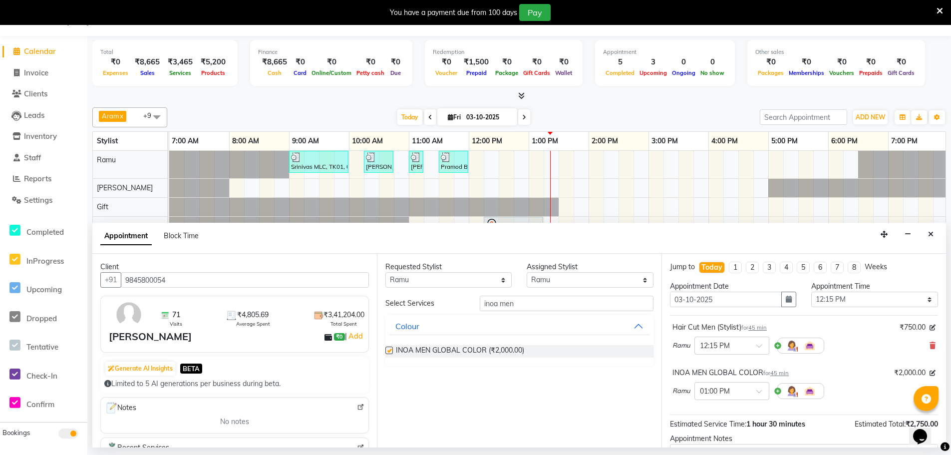
checkbox input "false"
drag, startPoint x: 536, startPoint y: 303, endPoint x: 426, endPoint y: 300, distance: 109.4
click at [426, 300] on div "Select Services inoa men" at bounding box center [519, 303] width 283 height 15
type input "trim"
click at [389, 351] on label at bounding box center [388, 349] width 7 height 7
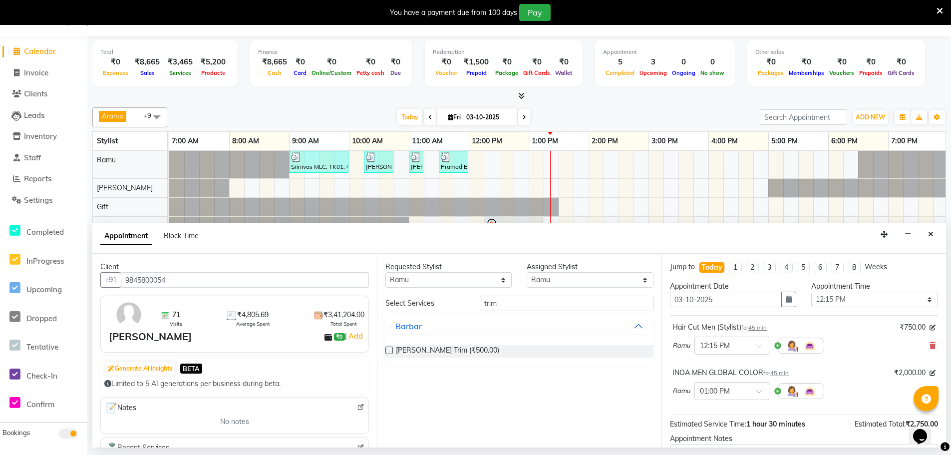
click at [389, 351] on input "checkbox" at bounding box center [388, 351] width 6 height 6
checkbox input "false"
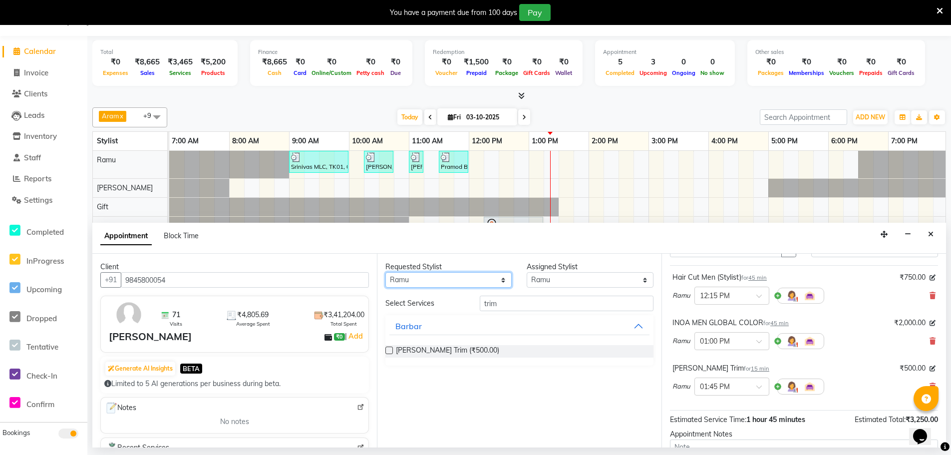
click at [436, 278] on select "Any Amy Aram Bem Gift Nirmal Poornesh Priscilla Radhika Ramu Ricky Shantha Shea…" at bounding box center [448, 279] width 126 height 15
select select "84961"
click at [385, 272] on select "Any Amy Aram Bem Gift Nirmal Poornesh Priscilla Radhika Ramu Ricky Shantha Shea…" at bounding box center [448, 279] width 126 height 15
select select "84961"
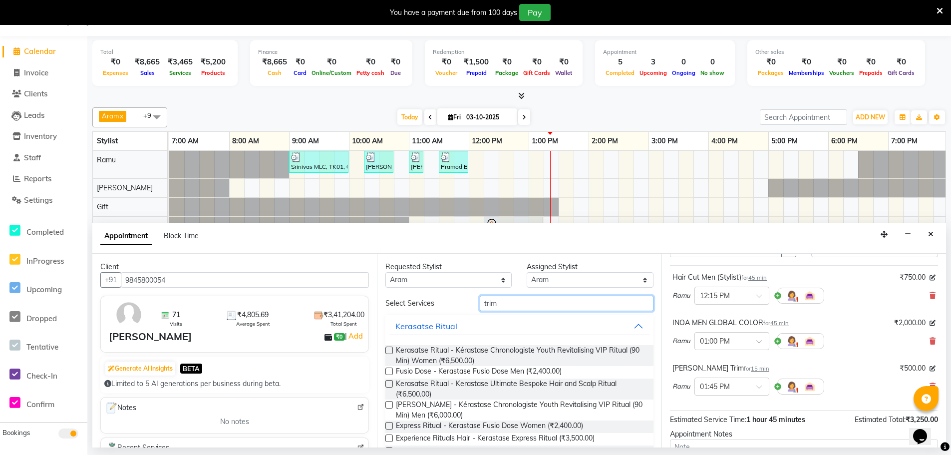
drag, startPoint x: 500, startPoint y: 305, endPoint x: 352, endPoint y: 303, distance: 147.8
click at [352, 303] on div "Client +91 9845800054 71 Visits ₹4,805.69 Average Spent ₹3,41,204.00 Total Spen…" at bounding box center [519, 351] width 854 height 194
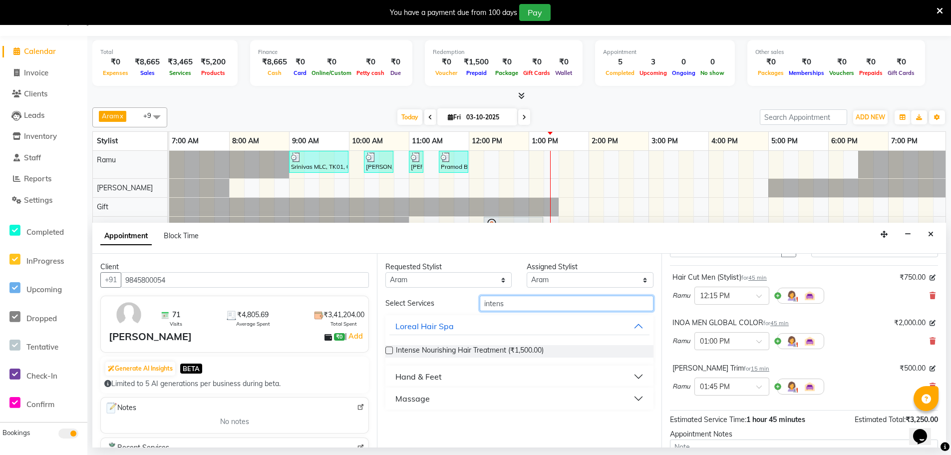
type input "intens"
click at [428, 376] on div "Hand & Feet" at bounding box center [418, 376] width 46 height 12
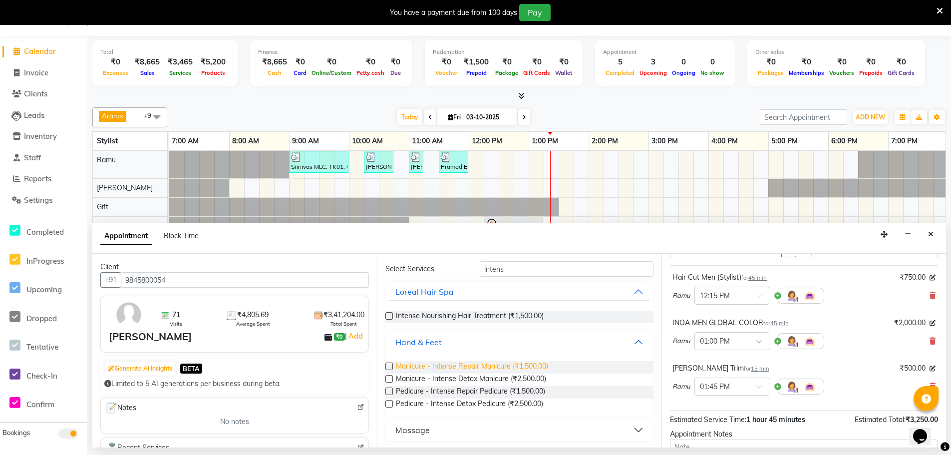
scroll to position [36, 0]
click at [388, 389] on label at bounding box center [388, 389] width 7 height 7
click at [388, 389] on input "checkbox" at bounding box center [388, 390] width 6 height 6
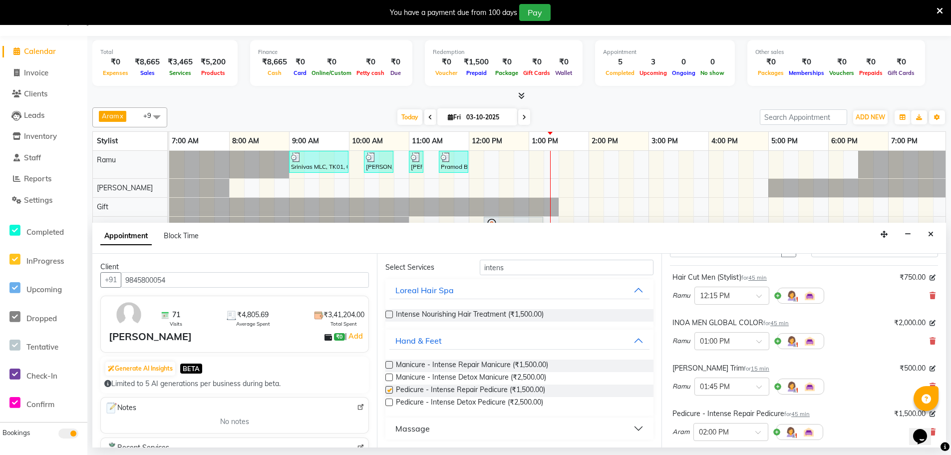
checkbox input "false"
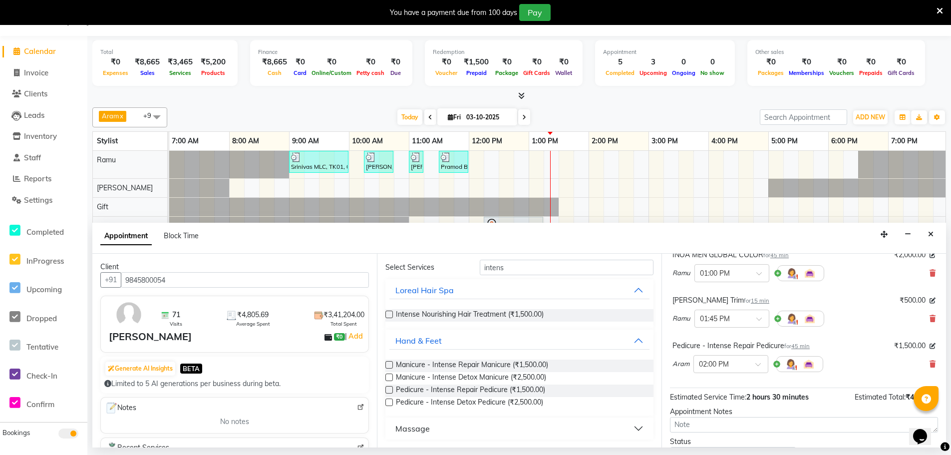
scroll to position [196, 0]
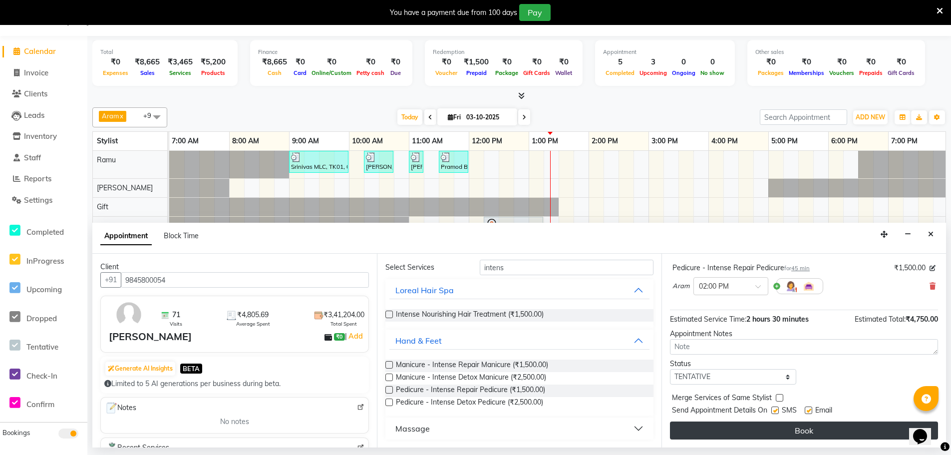
click at [734, 435] on button "Book" at bounding box center [804, 430] width 268 height 18
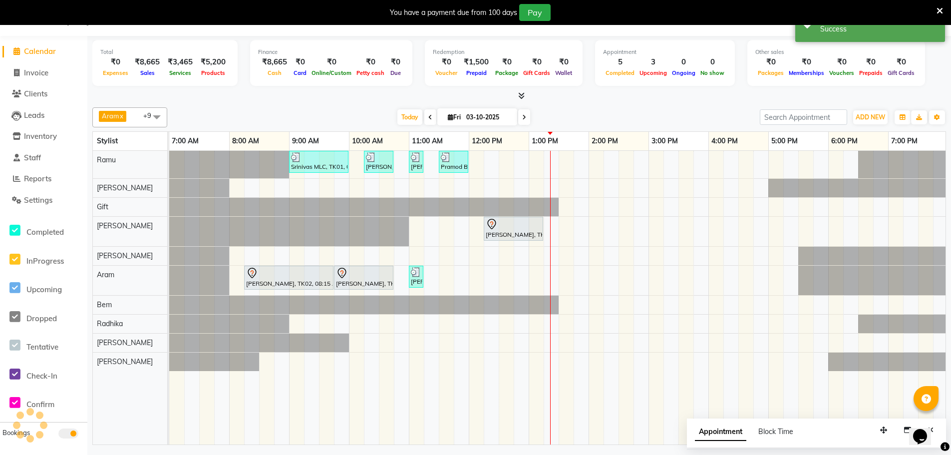
scroll to position [0, 0]
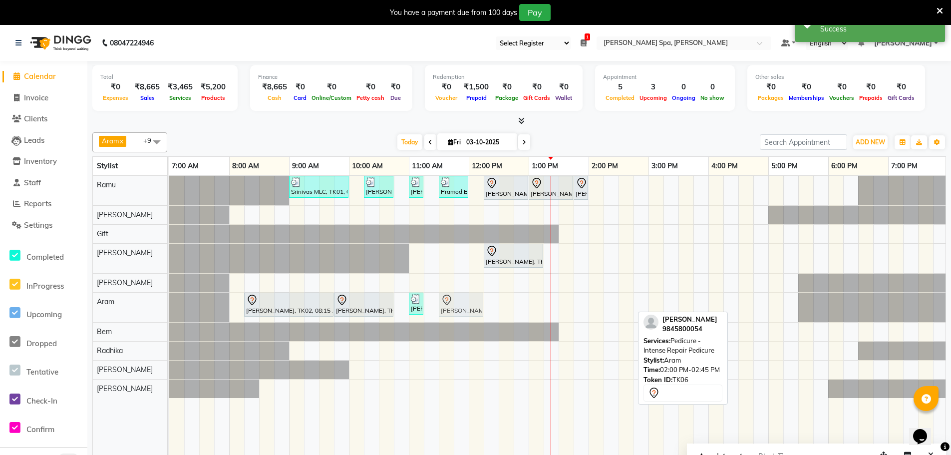
drag, startPoint x: 604, startPoint y: 303, endPoint x: 450, endPoint y: 304, distance: 153.8
click at [169, 304] on div "Raghavendra Basur, TK02, 08:15 AM-09:45 AM, Body Service - Skeyndor Oriental Se…" at bounding box center [169, 307] width 0 height 29
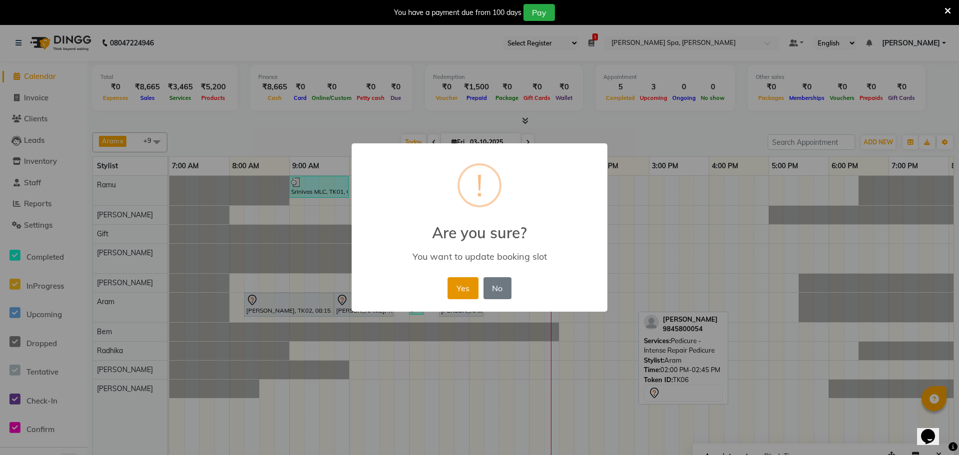
click at [453, 285] on button "Yes" at bounding box center [462, 288] width 30 height 22
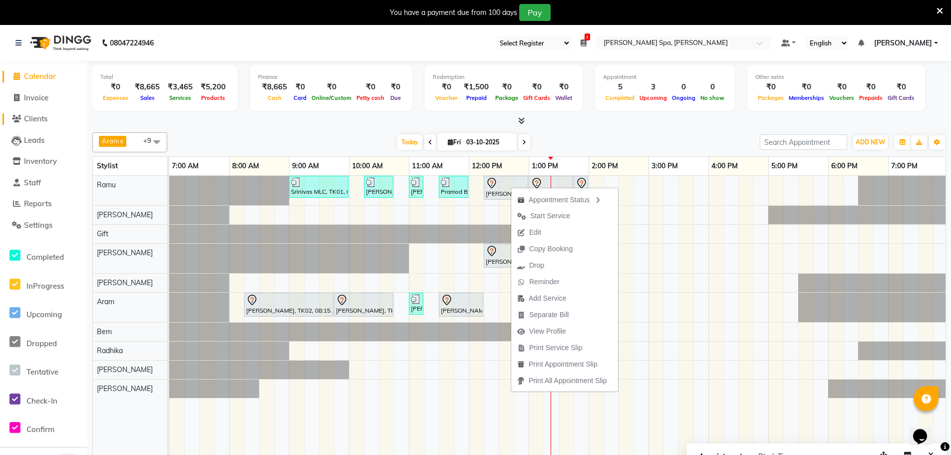
click at [38, 122] on span "Clients" at bounding box center [35, 118] width 23 height 9
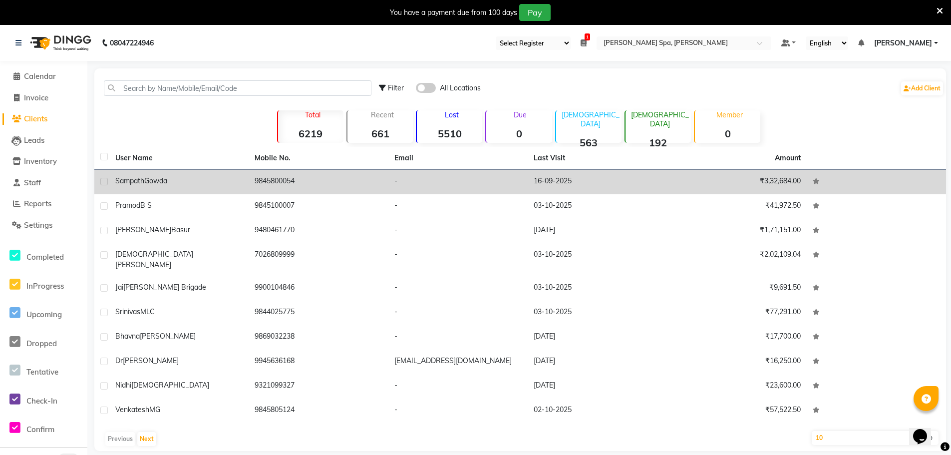
click at [163, 176] on div "Sampath Gowda" at bounding box center [178, 181] width 127 height 10
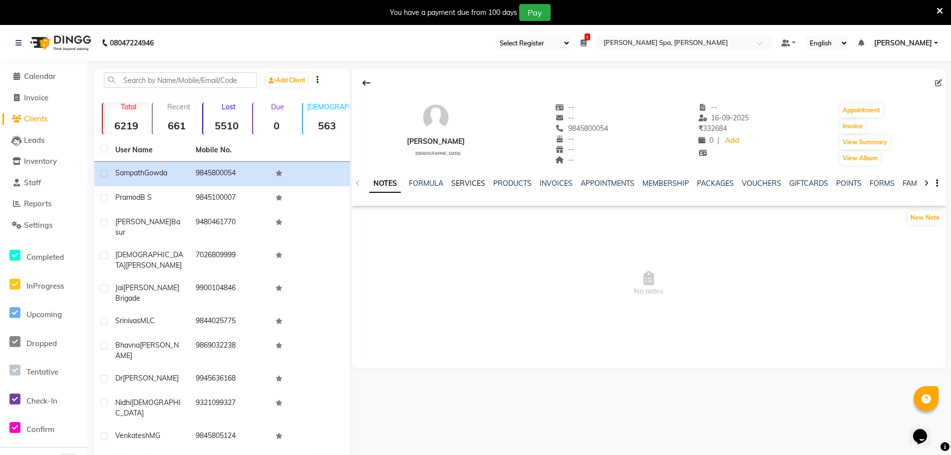
click at [475, 184] on link "SERVICES" at bounding box center [468, 183] width 34 height 9
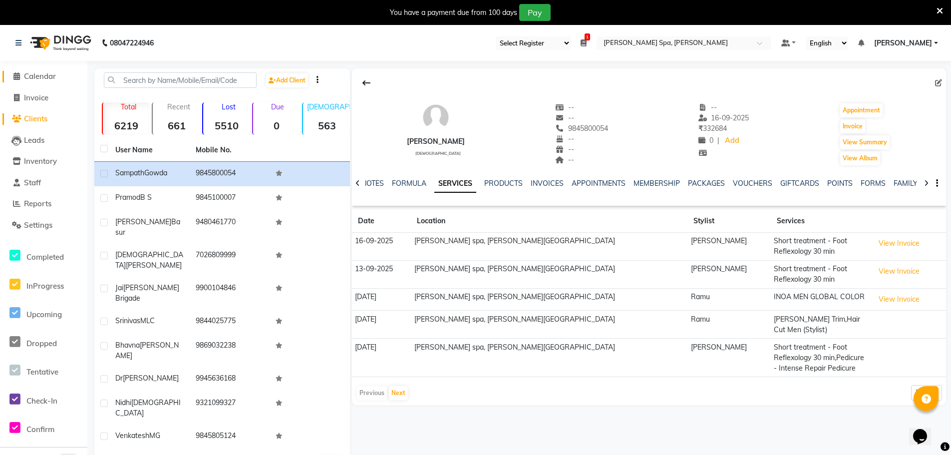
click at [46, 76] on span "Calendar" at bounding box center [40, 75] width 32 height 9
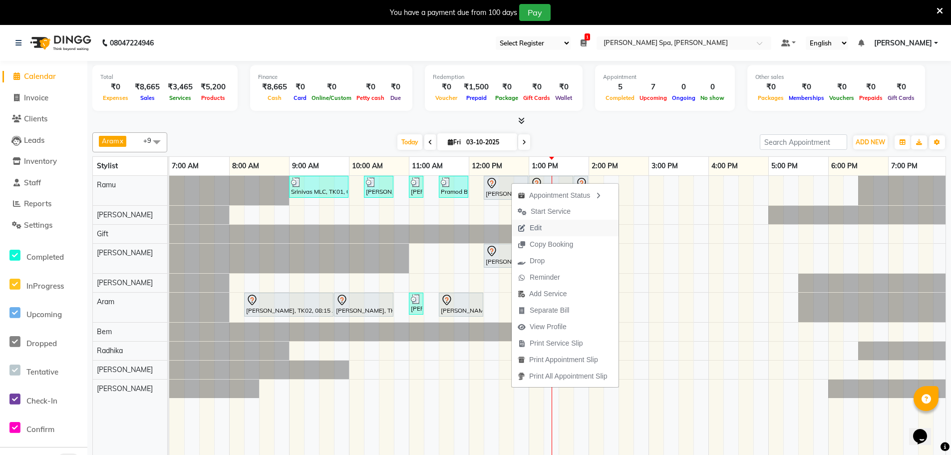
click at [534, 226] on span "Edit" at bounding box center [536, 228] width 12 height 10
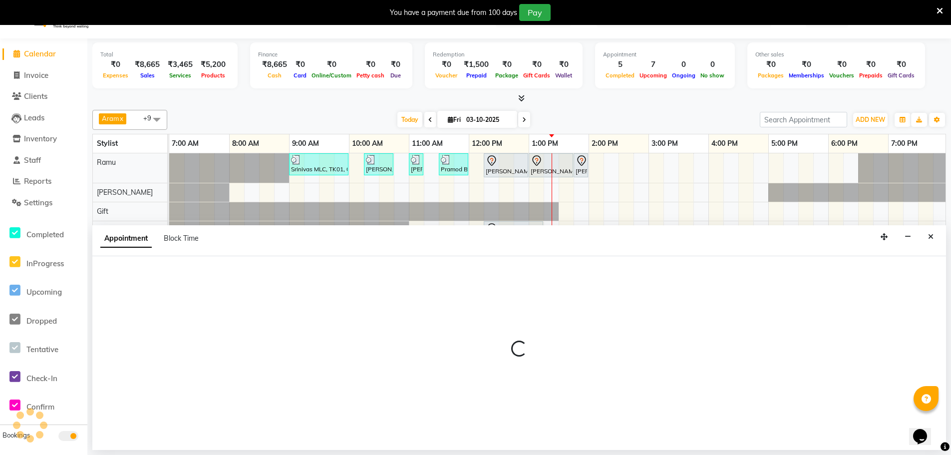
scroll to position [25, 0]
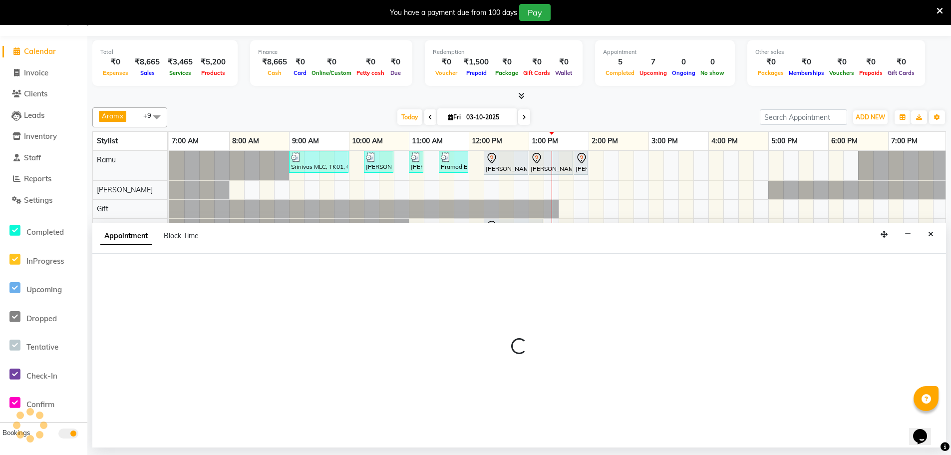
select select "690"
select select "tentative"
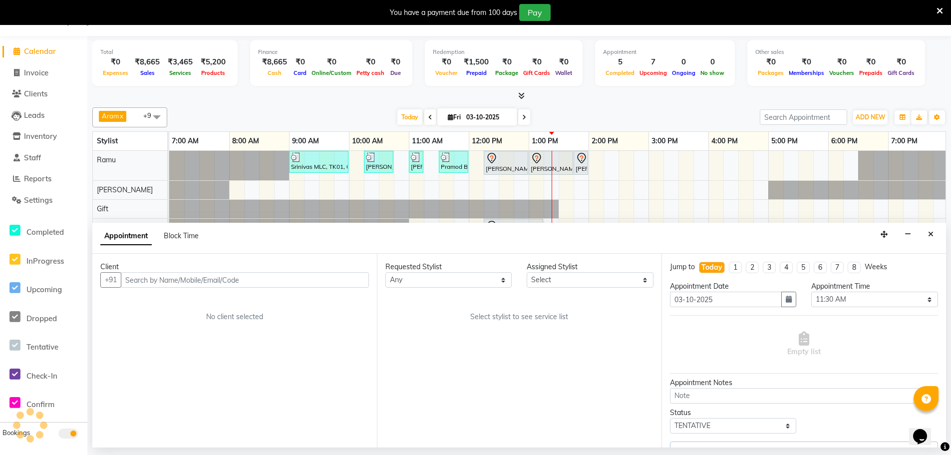
scroll to position [0, 242]
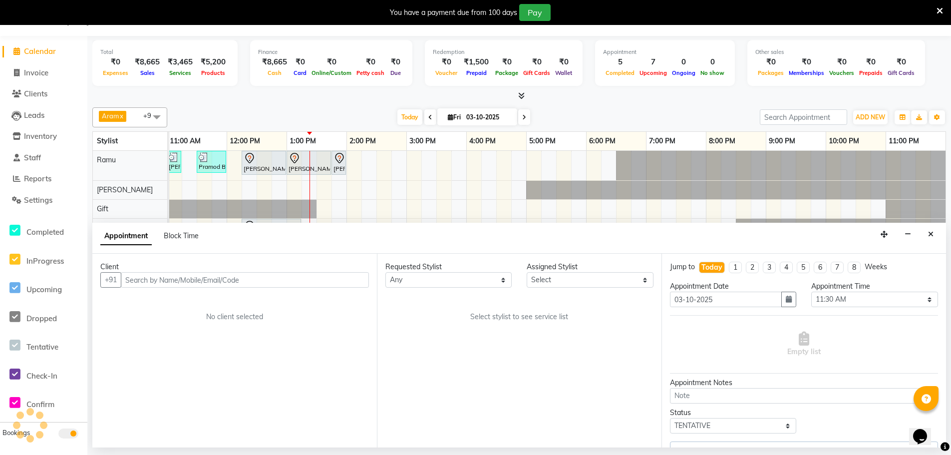
select select "84952"
select select "4302"
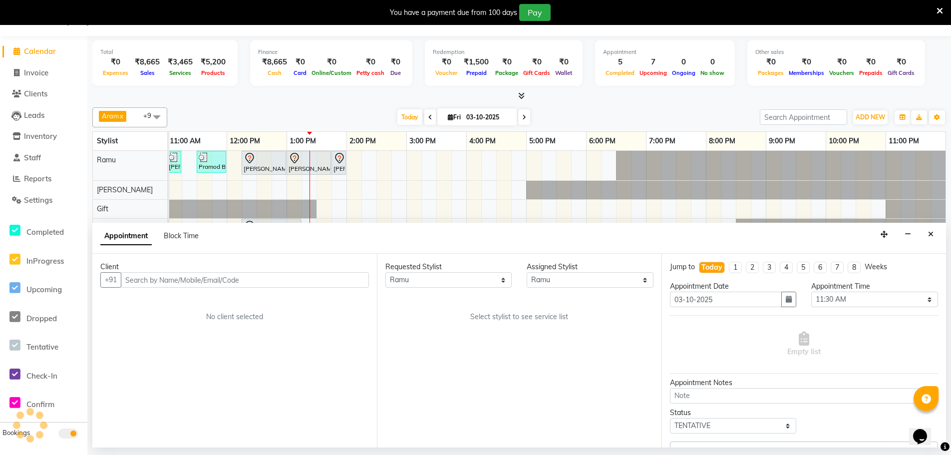
select select "4302"
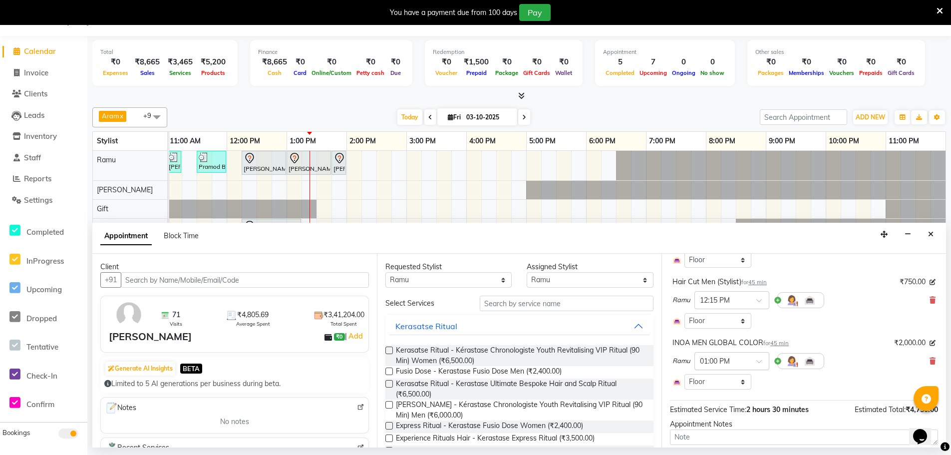
scroll to position [150, 0]
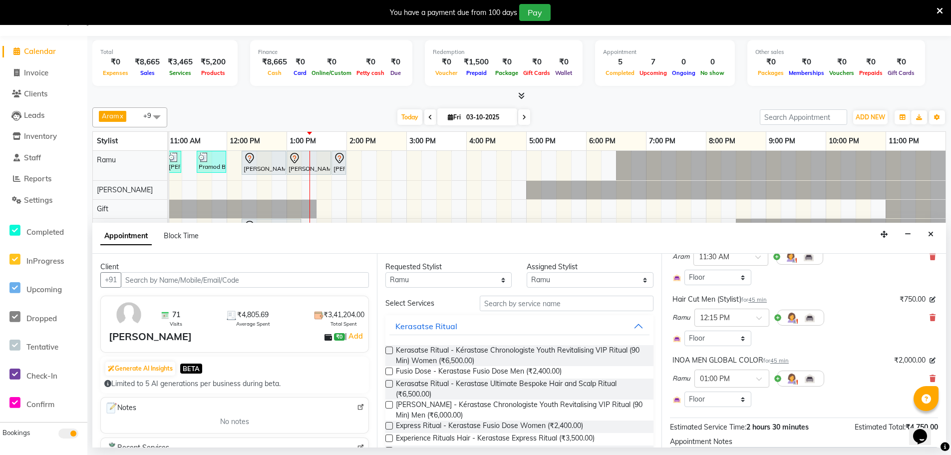
click at [764, 298] on span "45 min" at bounding box center [757, 299] width 18 height 7
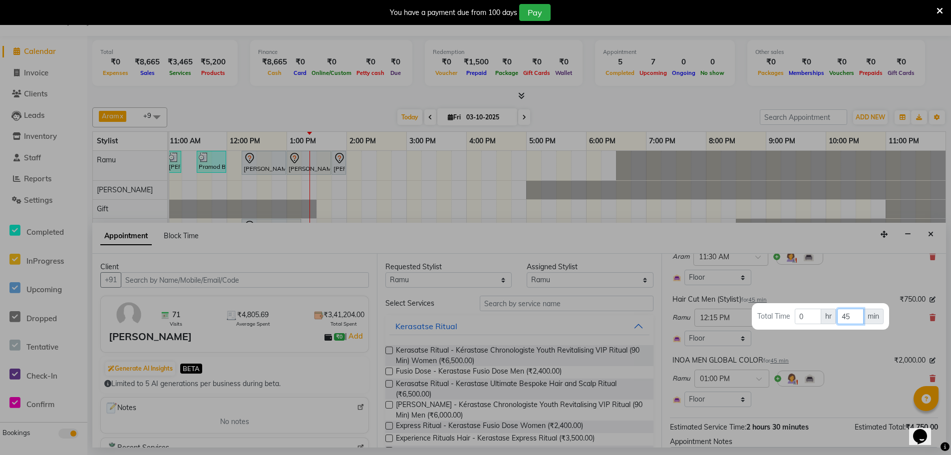
click at [851, 315] on input "45" at bounding box center [850, 316] width 26 height 15
type input "4"
type input "30"
click at [843, 352] on div at bounding box center [475, 227] width 951 height 455
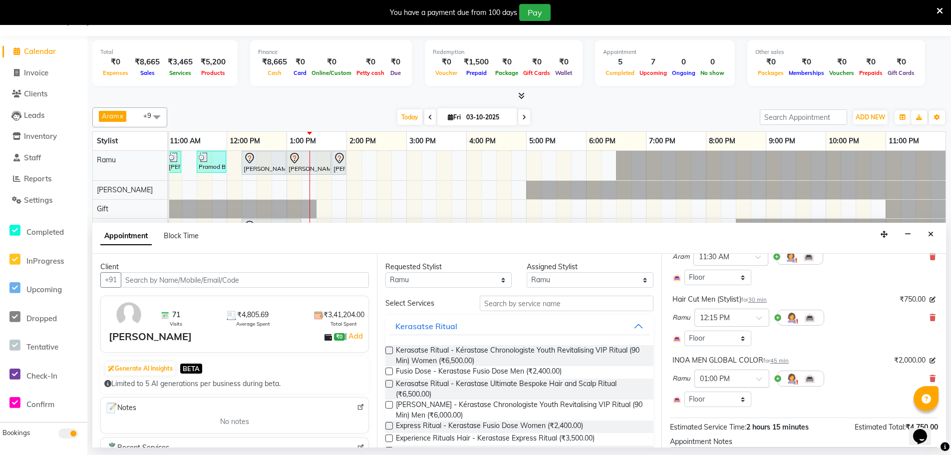
click at [722, 377] on input "text" at bounding box center [722, 377] width 44 height 10
click at [734, 401] on div "12:45 PM" at bounding box center [732, 398] width 74 height 18
click at [783, 360] on span "45 min" at bounding box center [779, 360] width 18 height 7
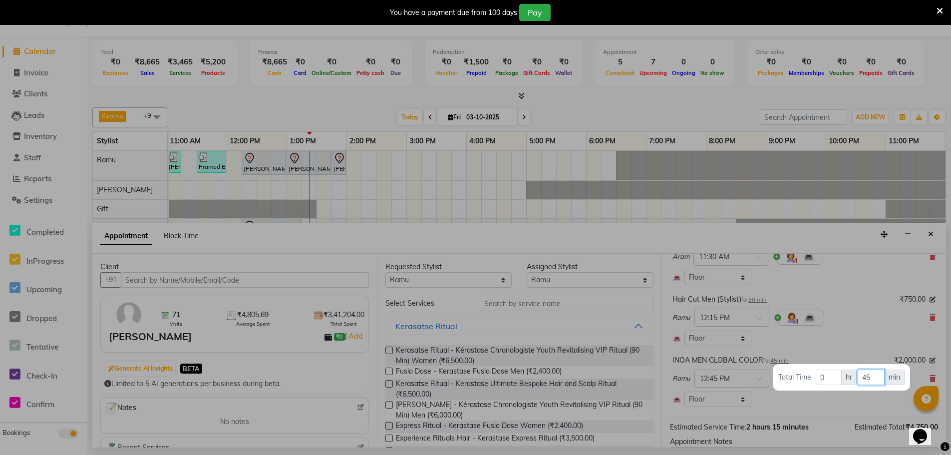
click at [871, 377] on input "45" at bounding box center [871, 376] width 26 height 15
type input "4"
type input "30"
click at [869, 323] on div at bounding box center [475, 227] width 951 height 455
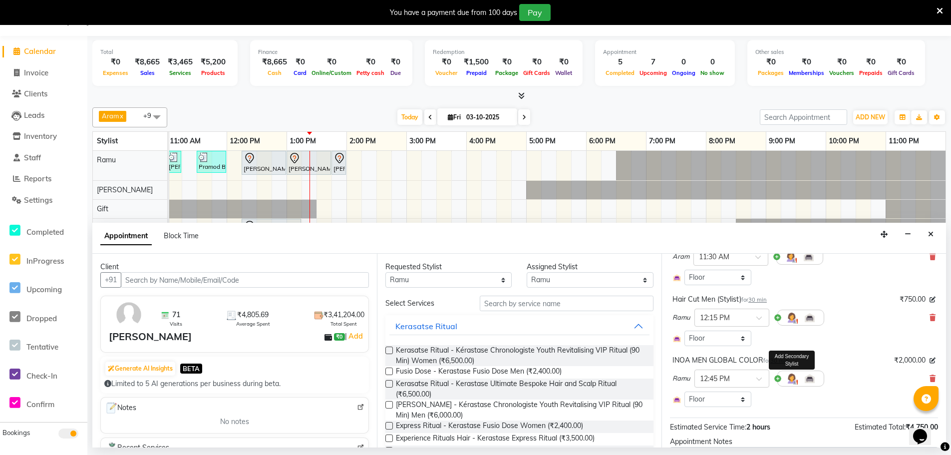
scroll to position [229, 0]
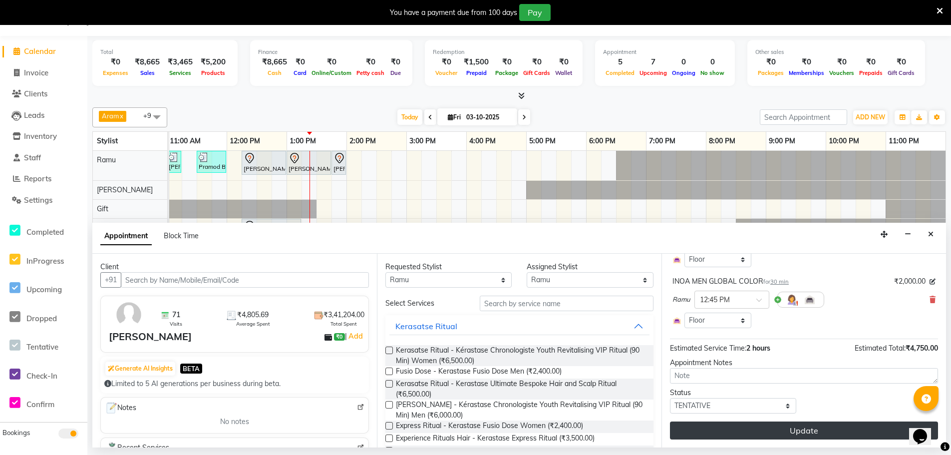
click at [774, 428] on button "Update" at bounding box center [804, 430] width 268 height 18
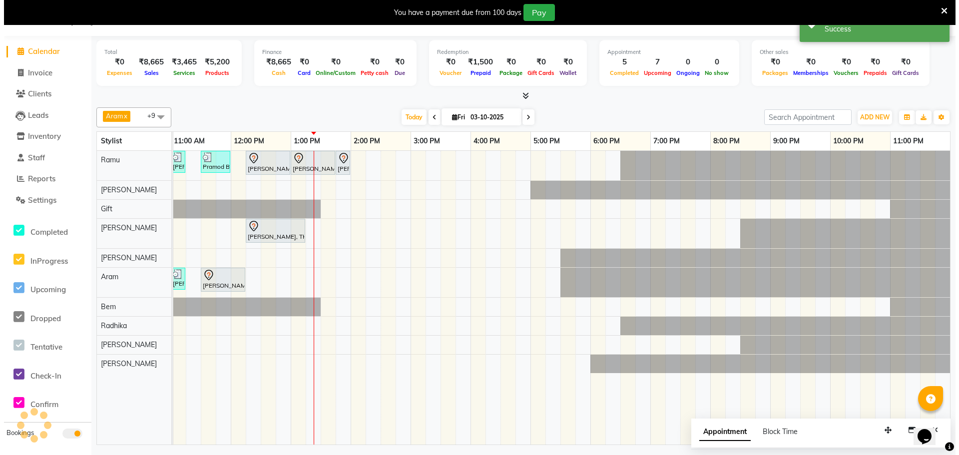
scroll to position [0, 0]
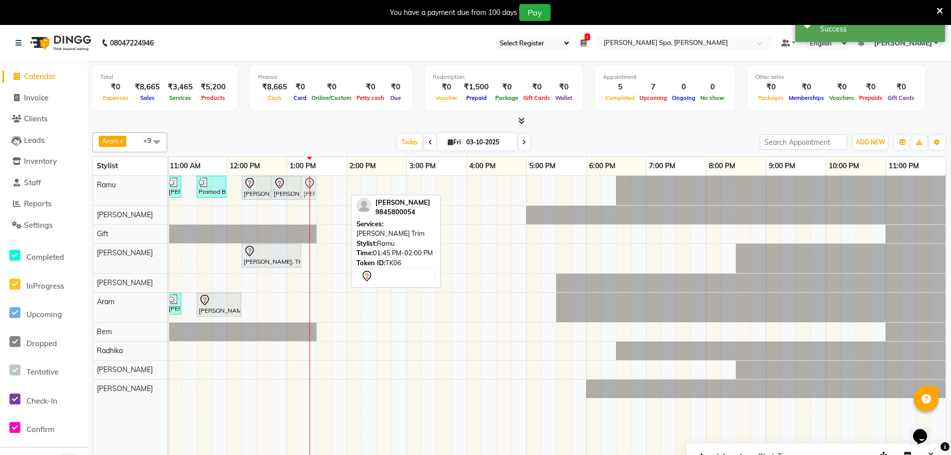
drag, startPoint x: 340, startPoint y: 188, endPoint x: 313, endPoint y: 193, distance: 27.3
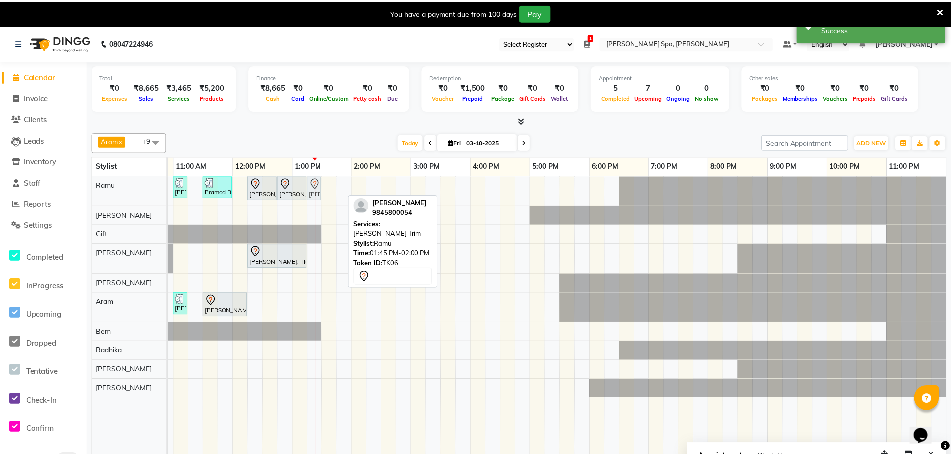
scroll to position [0, 235]
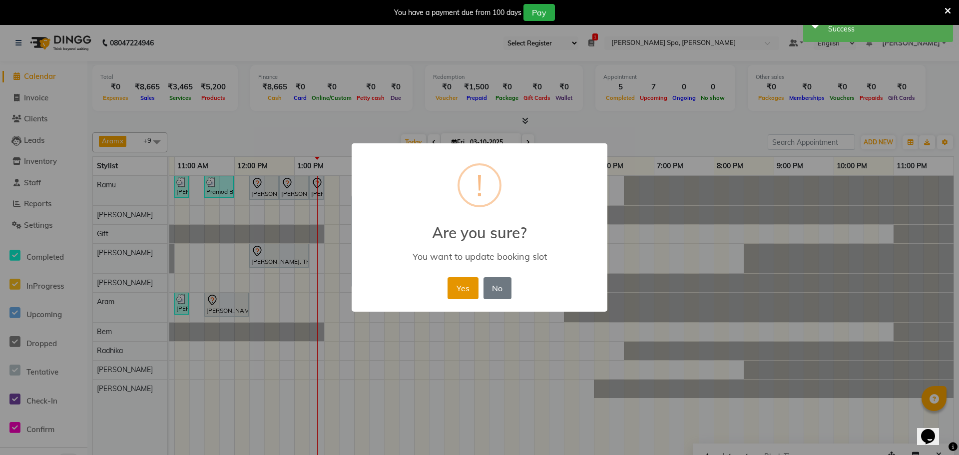
click at [466, 290] on button "Yes" at bounding box center [462, 288] width 30 height 22
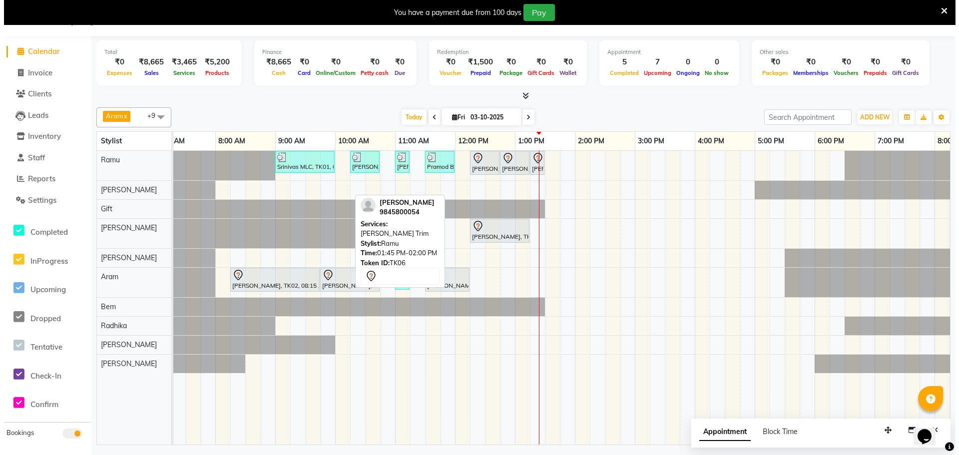
scroll to position [0, 0]
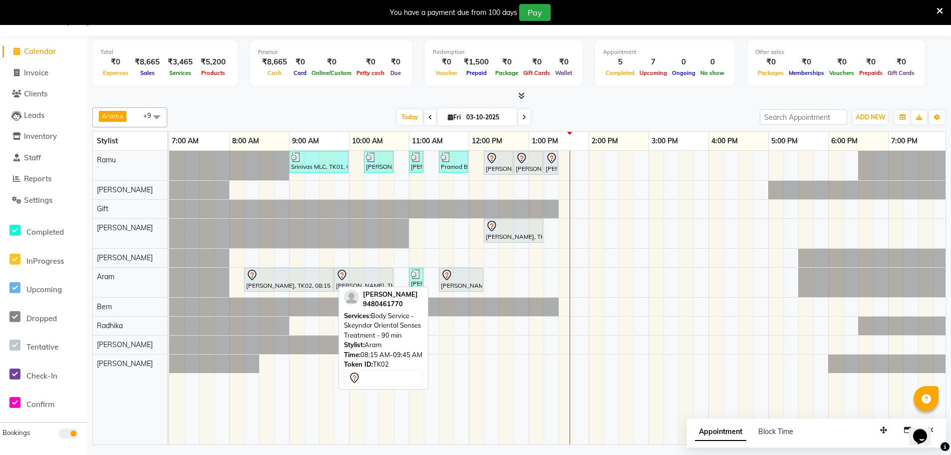
click at [280, 281] on div "Raghavendra Basur, TK02, 08:15 AM-09:45 AM, Body Service - Skeyndor Oriental Se…" at bounding box center [288, 279] width 87 height 21
click at [314, 270] on div at bounding box center [288, 275] width 85 height 12
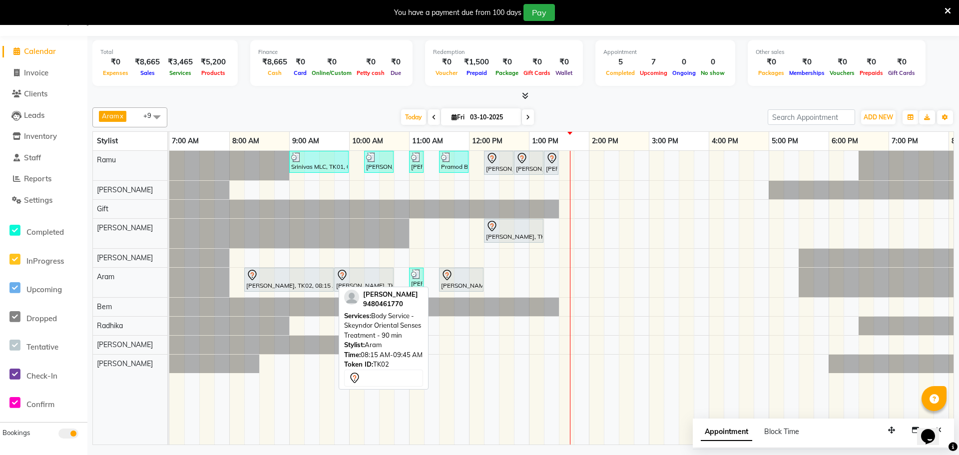
select select "7"
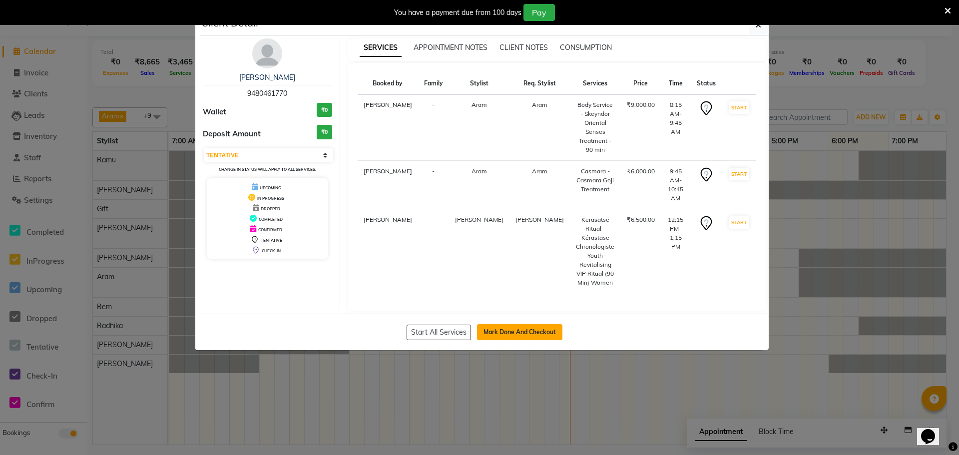
click at [505, 324] on button "Mark Done And Checkout" at bounding box center [519, 332] width 85 height 16
select select "service"
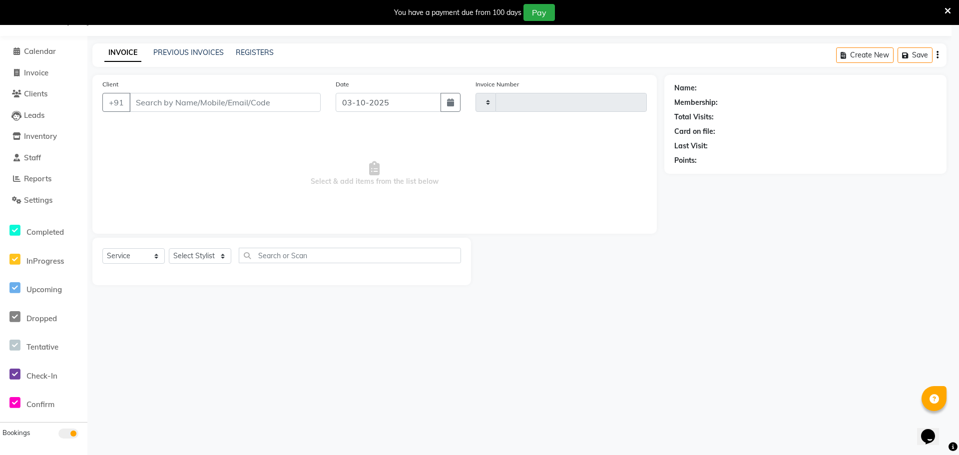
type input "1880"
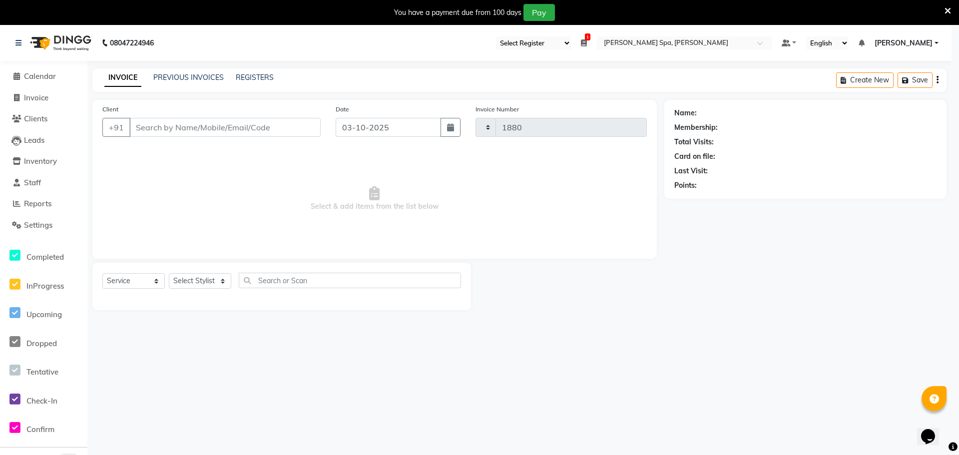
select select "8545"
type input "9480461770"
select select "84958"
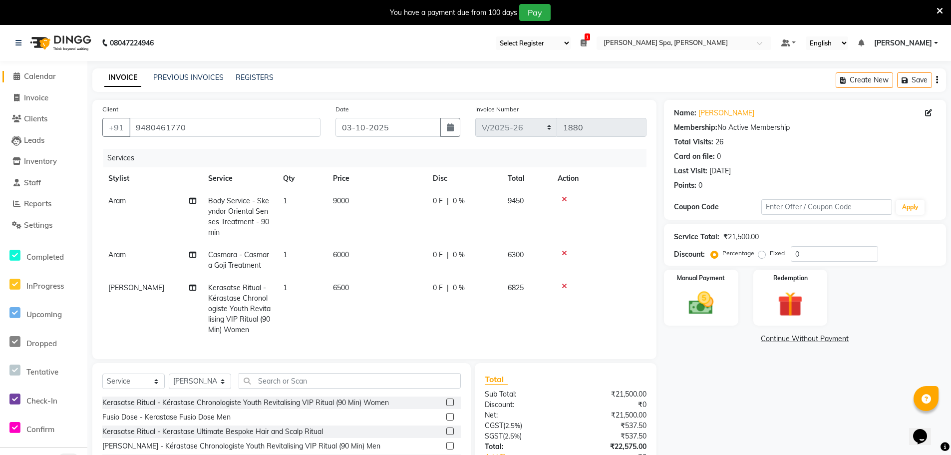
click at [48, 77] on span "Calendar" at bounding box center [40, 75] width 32 height 9
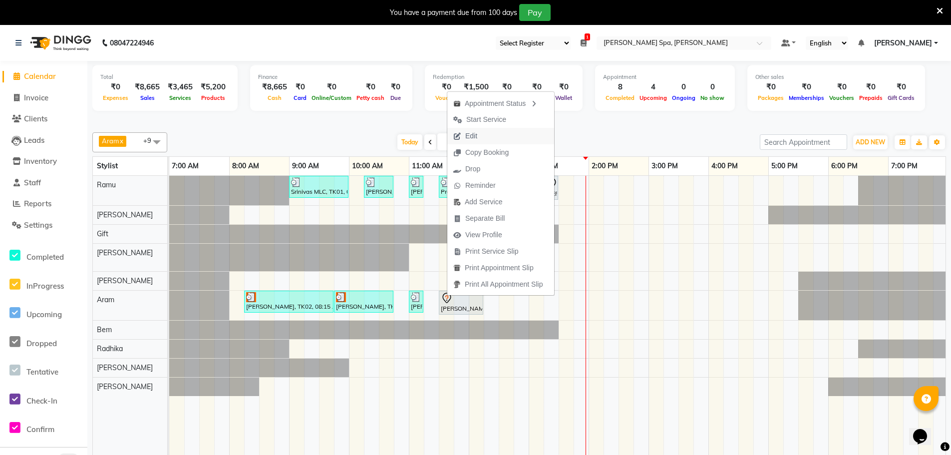
click at [479, 135] on span "Edit" at bounding box center [465, 136] width 36 height 16
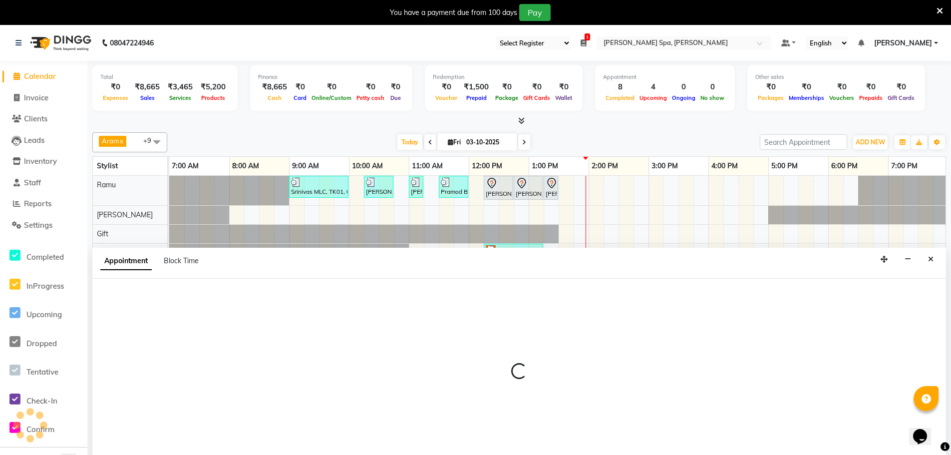
scroll to position [25, 0]
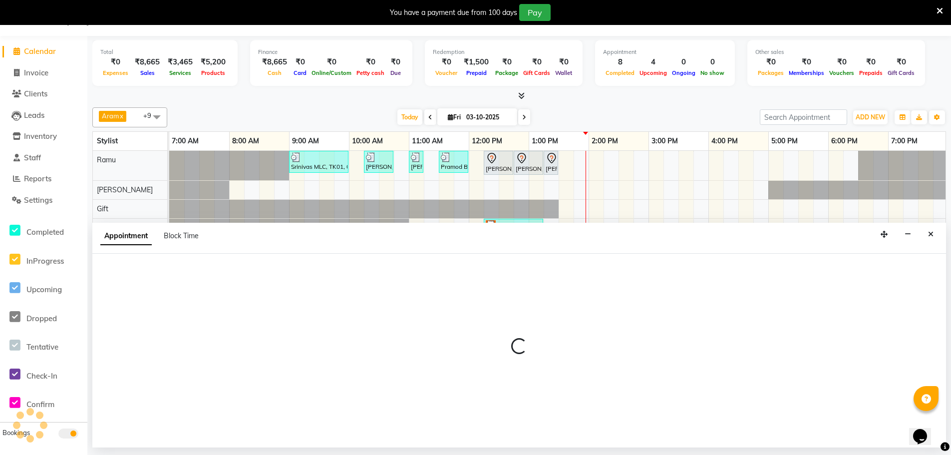
select select "tentative"
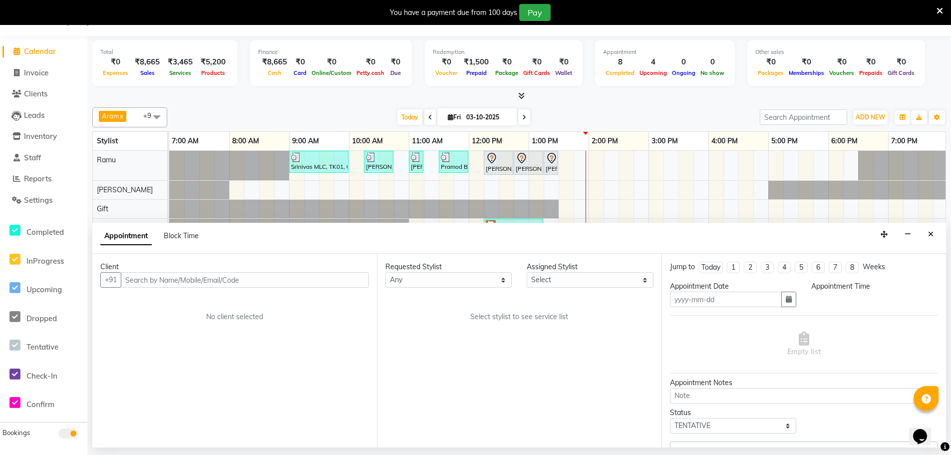
type input "03-10-2025"
select select "84952"
select select "690"
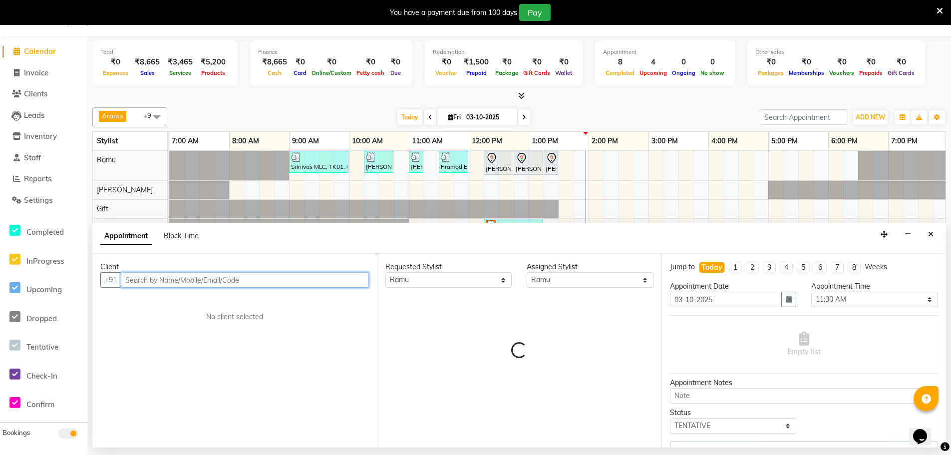
scroll to position [0, 242]
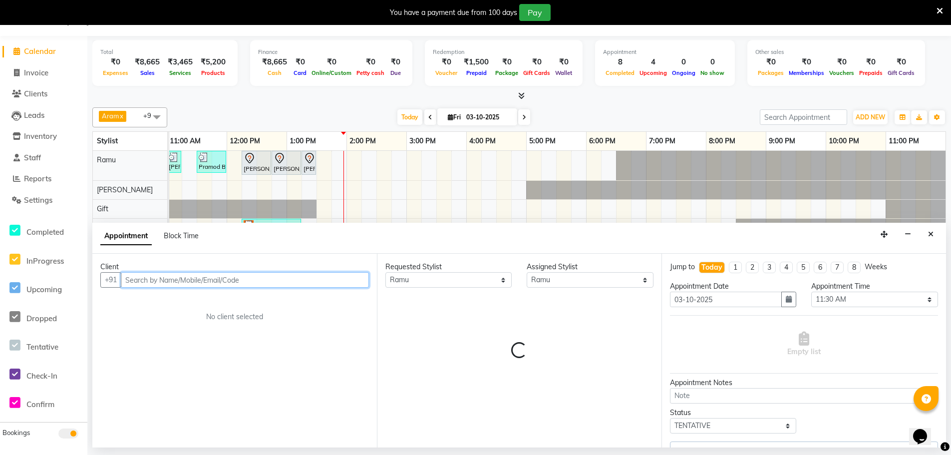
select select "4302"
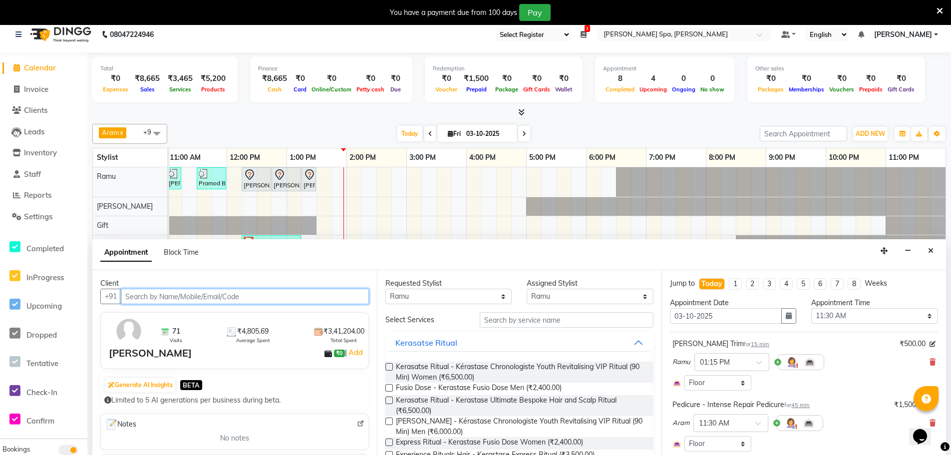
scroll to position [0, 0]
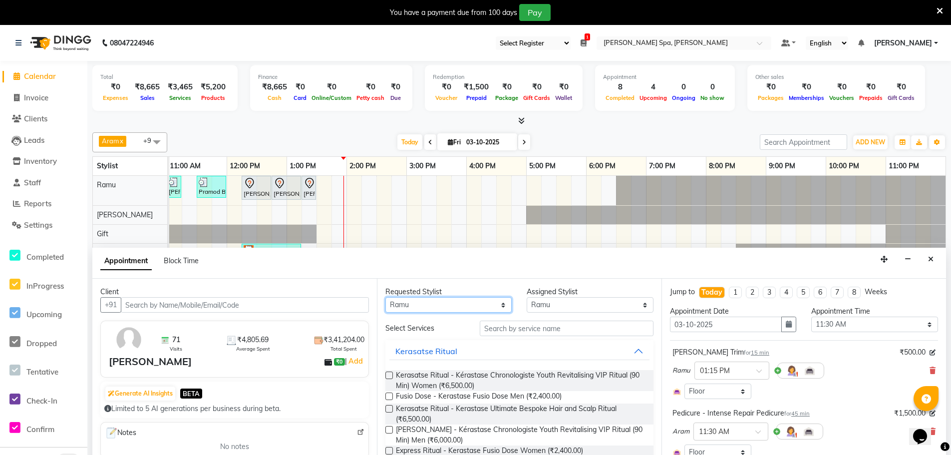
click at [476, 305] on select "Any Amy Aram Bem Gift Nirmal Poornesh Priscilla Radhika Ramu Ricky Shantha Shea…" at bounding box center [448, 304] width 126 height 15
select select "84961"
click at [385, 297] on select "Any Amy Aram Bem Gift Nirmal Poornesh Priscilla Radhika Ramu Ricky Shantha Shea…" at bounding box center [448, 304] width 126 height 15
select select "84961"
click at [528, 329] on input "text" at bounding box center [567, 328] width 174 height 15
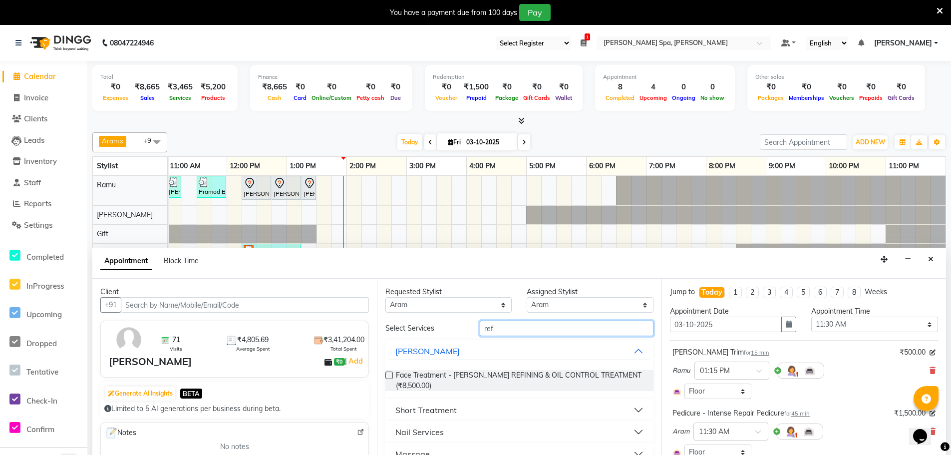
type input "ref"
click at [461, 409] on button "Short Treatment" at bounding box center [519, 410] width 260 height 18
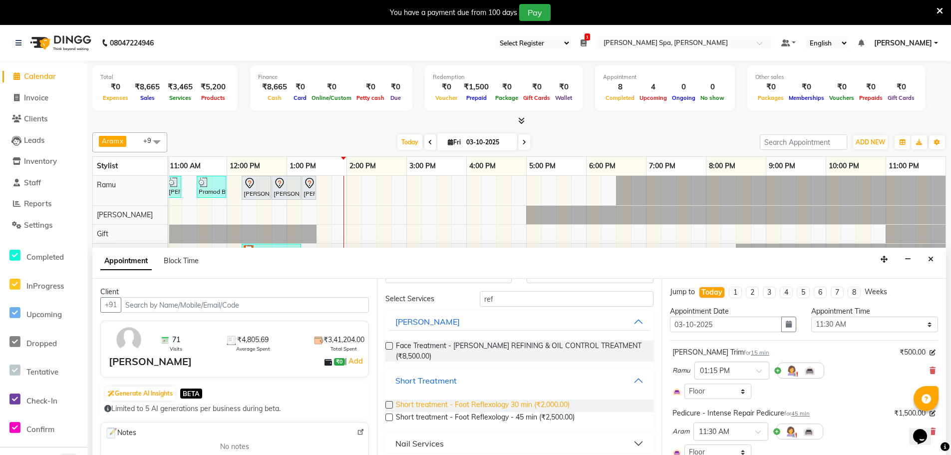
scroll to position [41, 0]
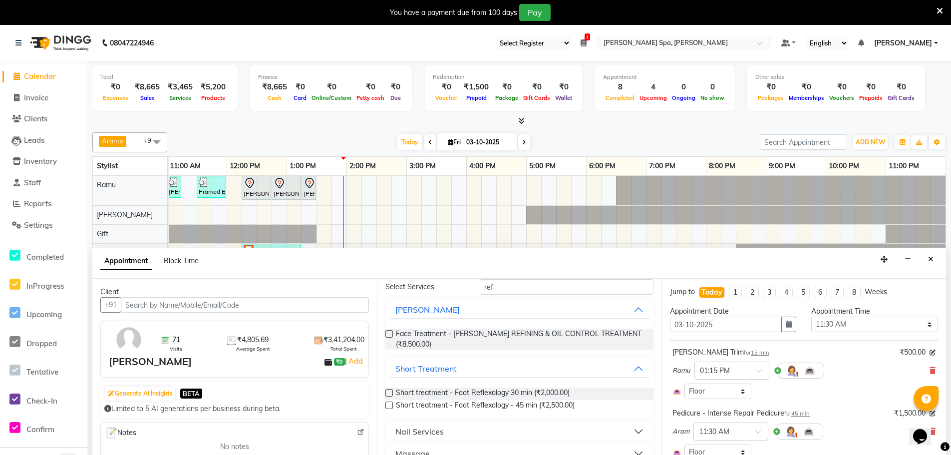
click at [392, 396] on label at bounding box center [388, 392] width 7 height 7
click at [392, 396] on input "checkbox" at bounding box center [388, 393] width 6 height 6
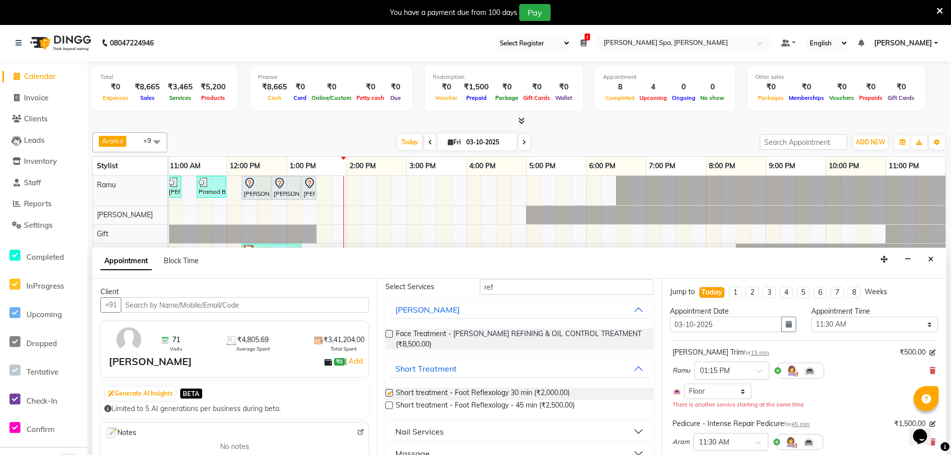
checkbox input "false"
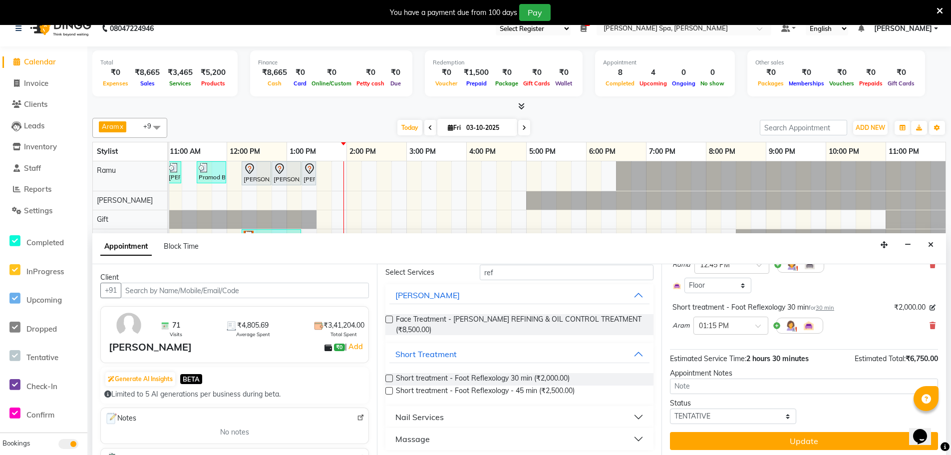
scroll to position [25, 0]
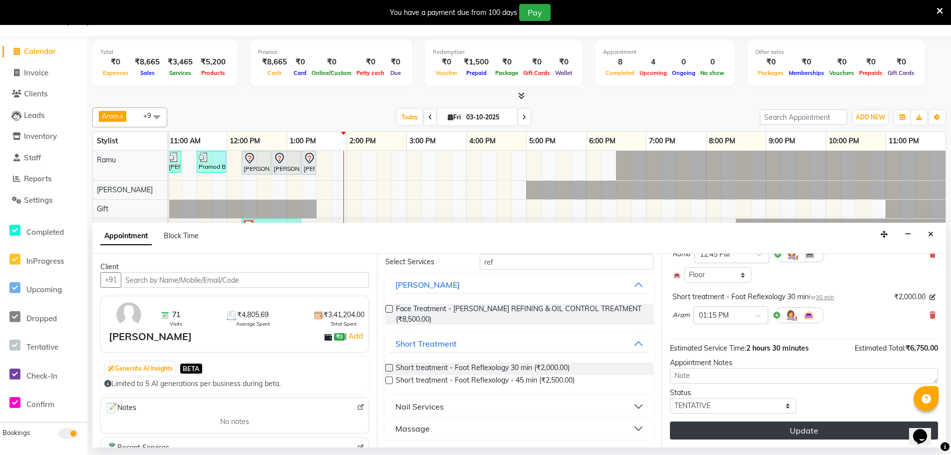
click at [726, 433] on button "Update" at bounding box center [804, 430] width 268 height 18
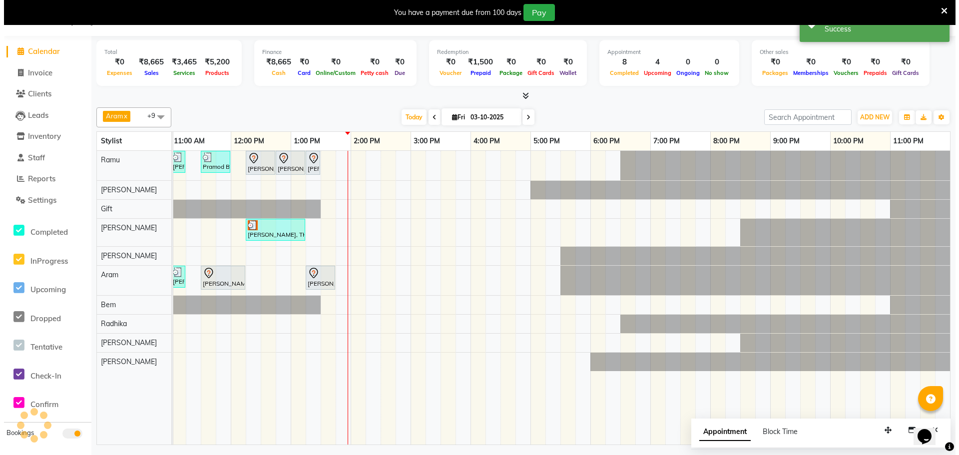
scroll to position [0, 0]
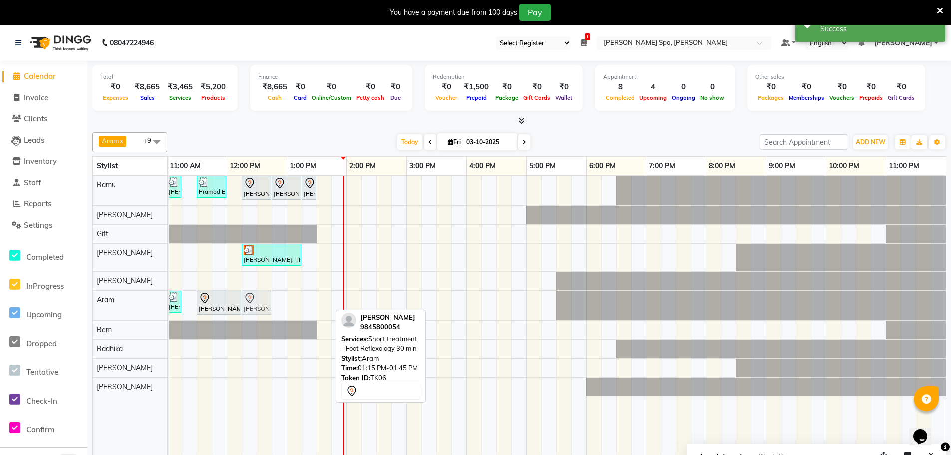
drag, startPoint x: 320, startPoint y: 299, endPoint x: 264, endPoint y: 295, distance: 55.5
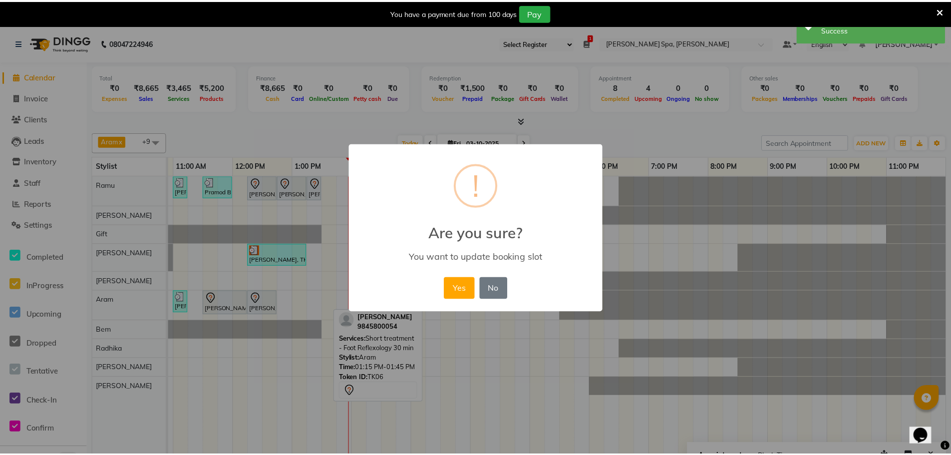
scroll to position [0, 235]
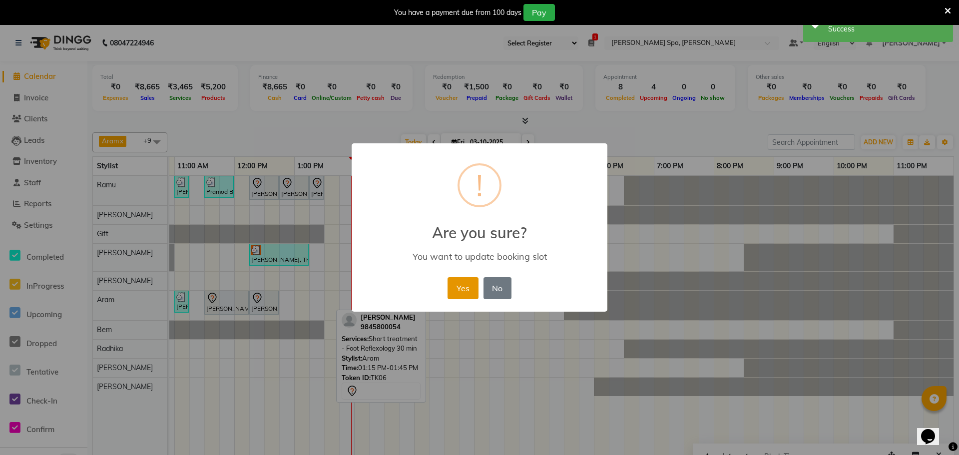
click at [456, 293] on button "Yes" at bounding box center [462, 288] width 30 height 22
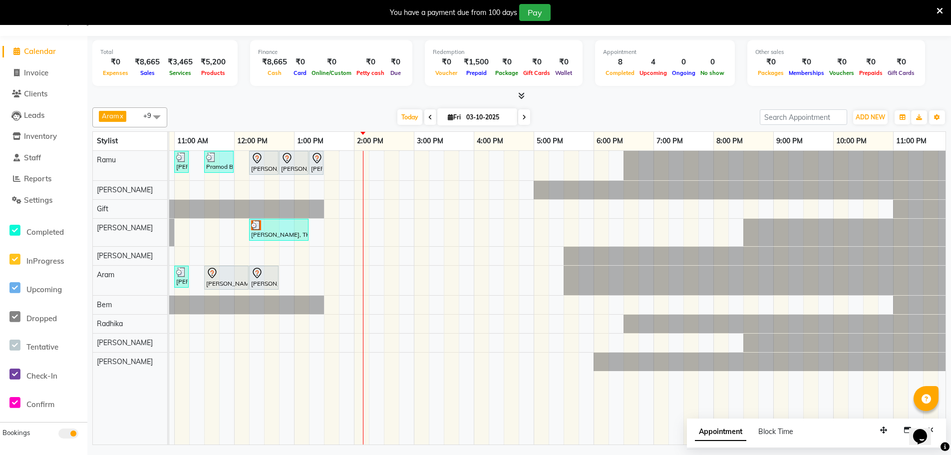
scroll to position [0, 0]
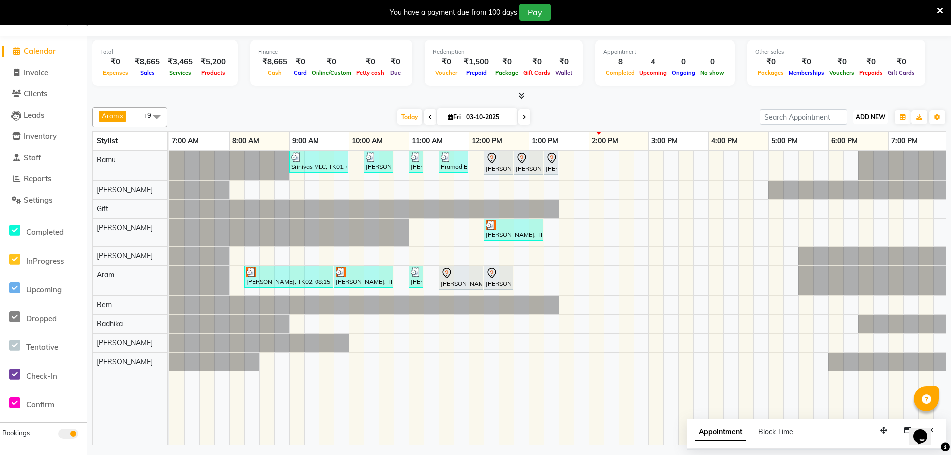
click at [863, 116] on span "ADD NEW" at bounding box center [870, 116] width 29 height 7
click at [850, 149] on link "Add Invoice" at bounding box center [847, 149] width 79 height 13
select select "service"
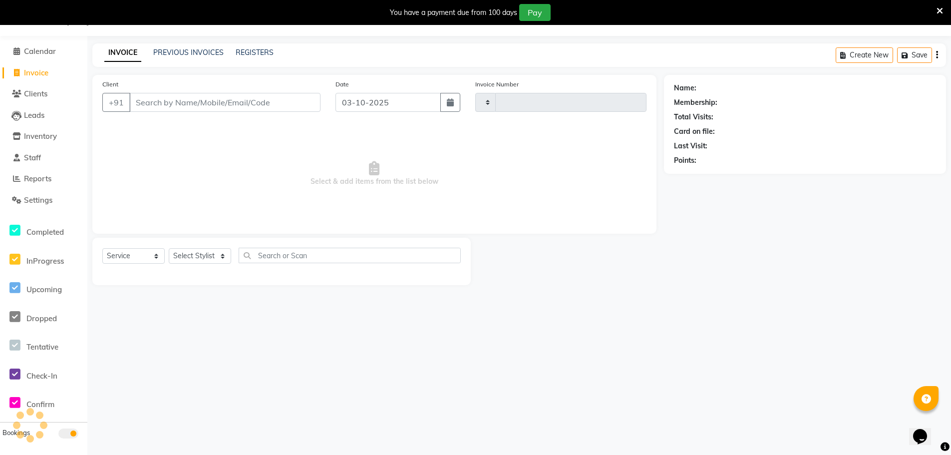
type input "1880"
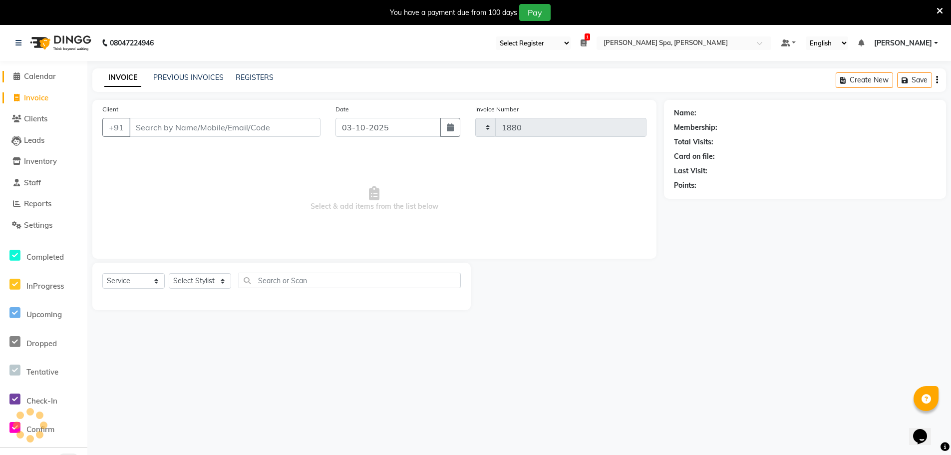
select select "8545"
click at [224, 126] on input "Client" at bounding box center [224, 127] width 191 height 19
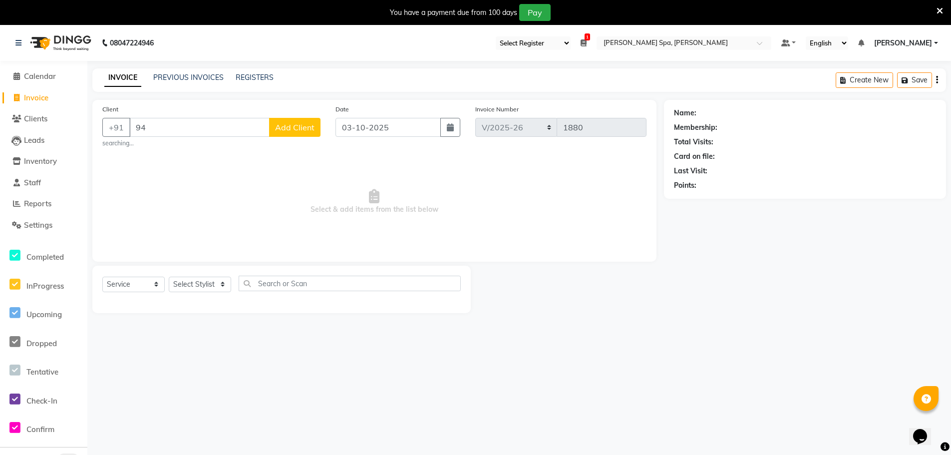
type input "9"
click at [201, 153] on span "Raghavendra Basur" at bounding box center [173, 150] width 64 height 10
type input "9480461770"
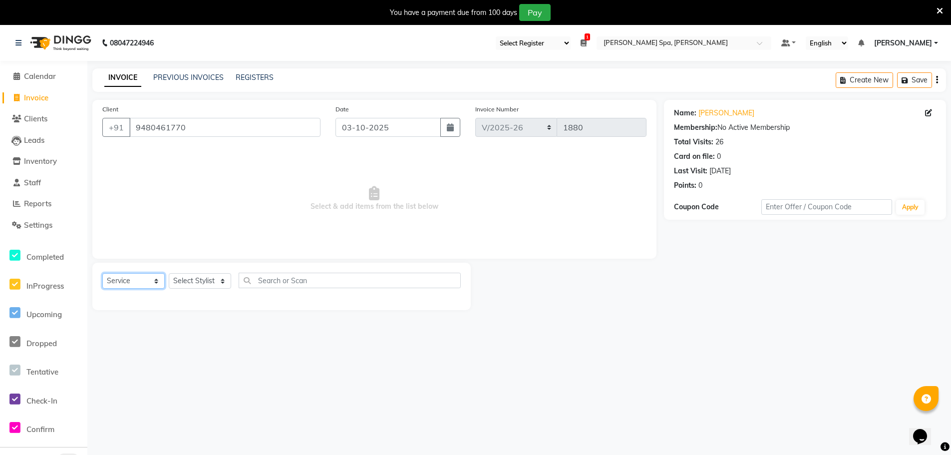
click at [128, 280] on select "Select Service Product Membership Package Voucher Prepaid Gift Card" at bounding box center [133, 280] width 62 height 15
click at [102, 273] on select "Select Service Product Membership Package Voucher Prepaid Gift Card" at bounding box center [133, 280] width 62 height 15
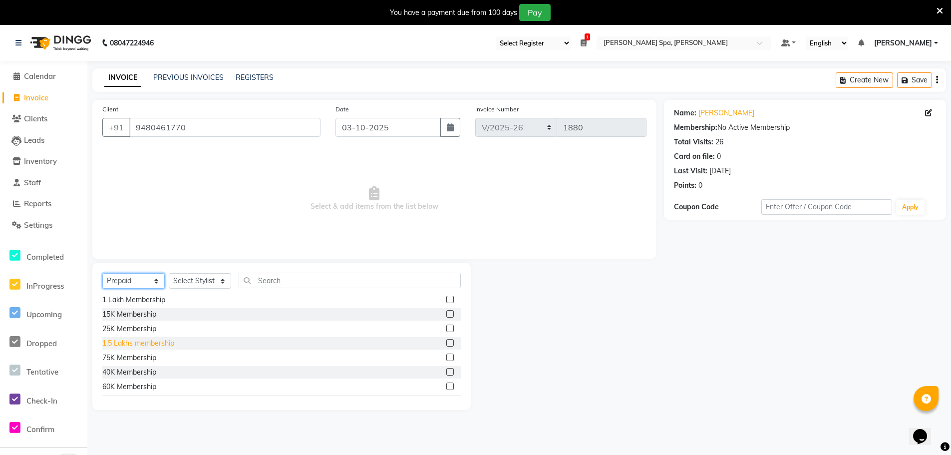
scroll to position [88, 0]
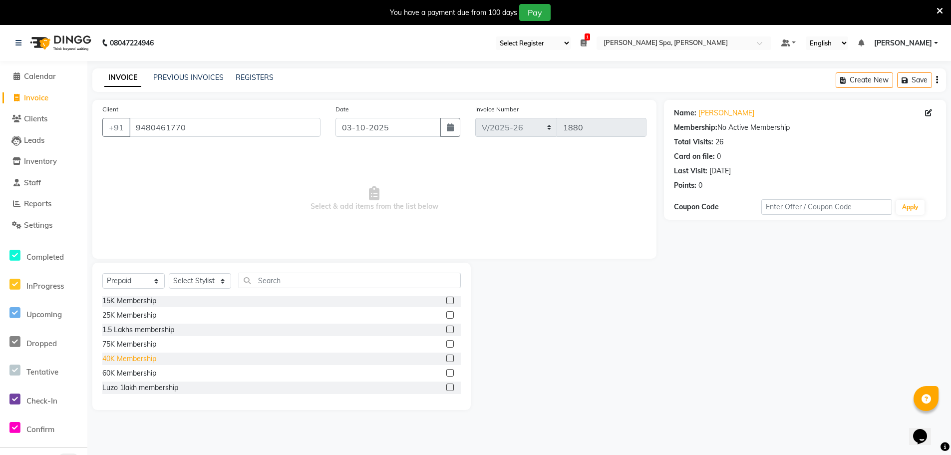
click at [135, 362] on div "40K Membership" at bounding box center [129, 358] width 54 height 10
click at [201, 281] on select "Select Stylist Amir Amy Aram Bem Gift Lakhinath Nirmal Poornesh Priscilla Radhi…" at bounding box center [200, 280] width 62 height 15
click at [169, 273] on select "Select Stylist Amir Amy Aram Bem Gift Lakhinath Nirmal Poornesh Priscilla Radhi…" at bounding box center [200, 280] width 62 height 15
click at [446, 358] on label at bounding box center [449, 357] width 7 height 7
click at [446, 358] on input "checkbox" at bounding box center [449, 358] width 6 height 6
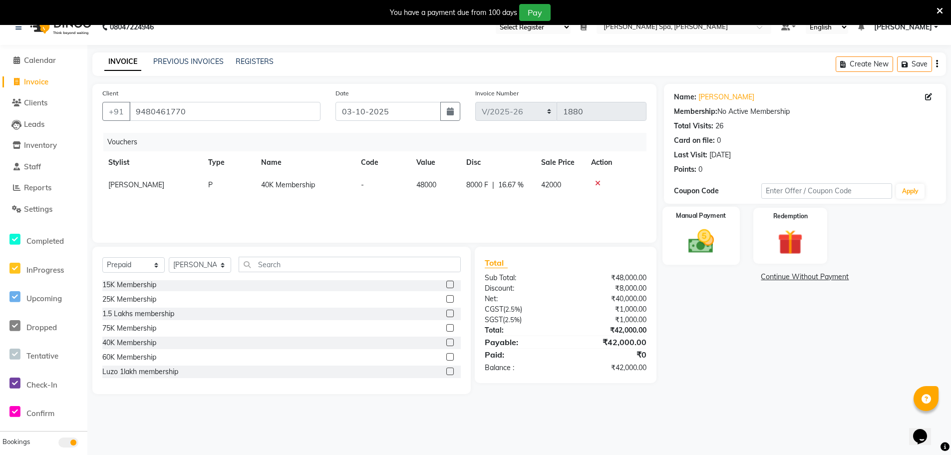
scroll to position [25, 0]
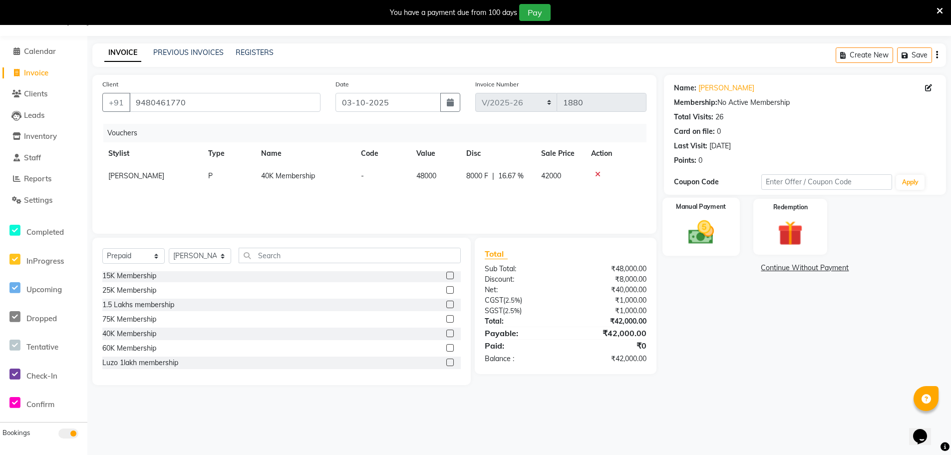
click at [706, 232] on img at bounding box center [701, 232] width 42 height 30
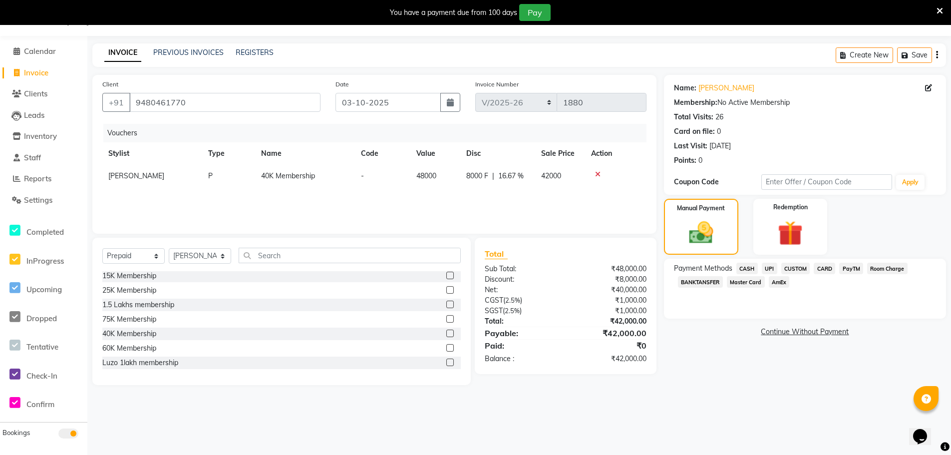
click at [754, 269] on span "CASH" at bounding box center [746, 268] width 21 height 11
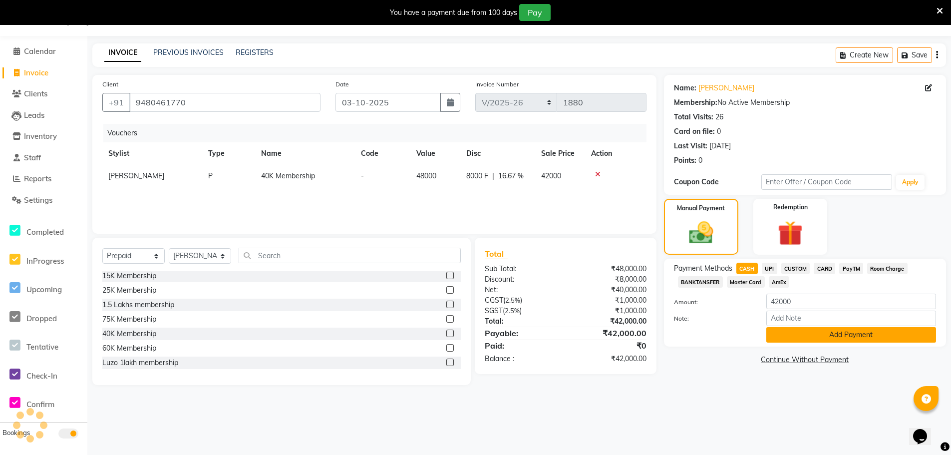
click at [800, 335] on button "Add Payment" at bounding box center [851, 334] width 170 height 15
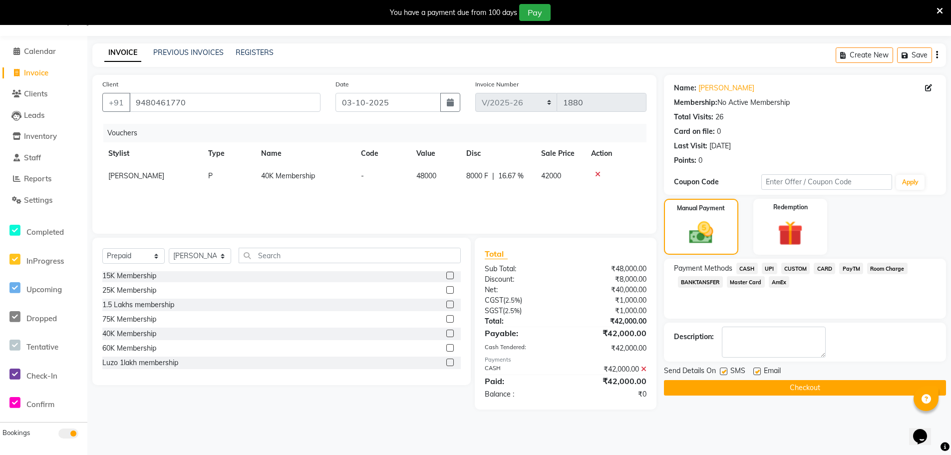
click at [756, 369] on label at bounding box center [756, 370] width 7 height 7
click at [756, 369] on input "checkbox" at bounding box center [756, 371] width 6 height 6
click at [757, 390] on button "Checkout" at bounding box center [805, 387] width 282 height 15
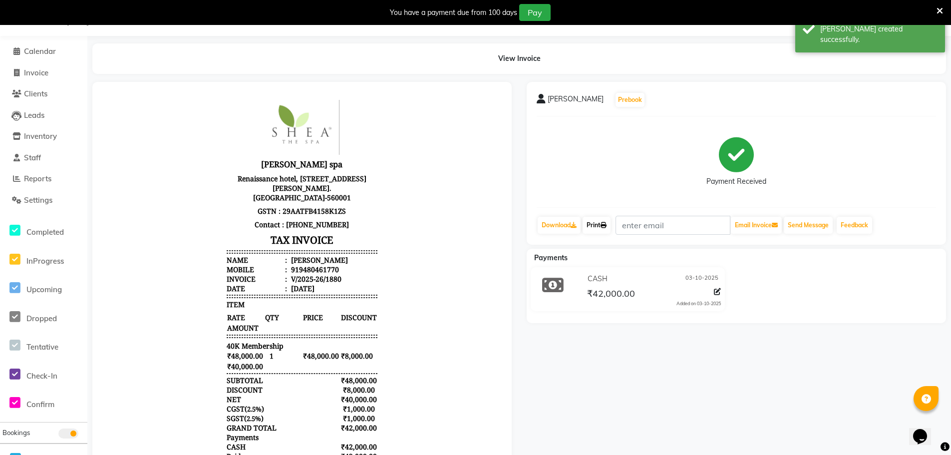
click at [606, 229] on link "Print" at bounding box center [597, 225] width 28 height 17
click at [42, 51] on span "Calendar" at bounding box center [40, 50] width 32 height 9
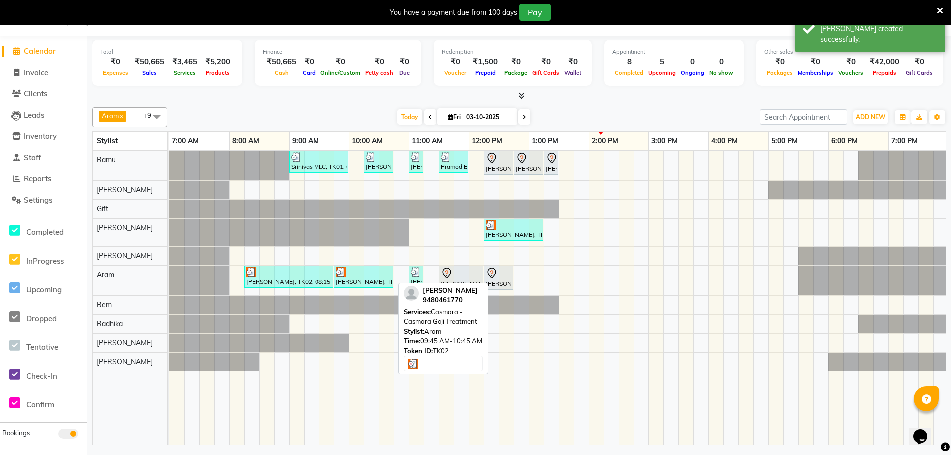
click at [360, 270] on div at bounding box center [363, 272] width 55 height 10
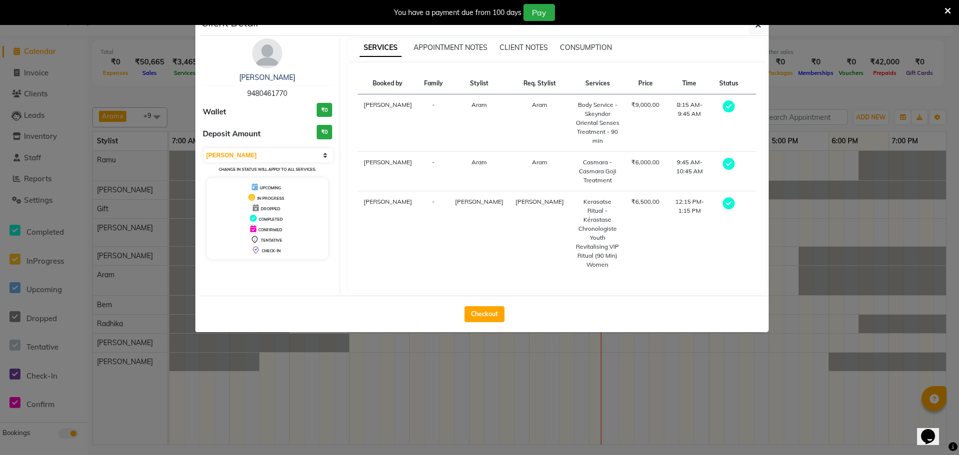
drag, startPoint x: 476, startPoint y: 286, endPoint x: 409, endPoint y: 391, distance: 124.9
click at [410, 391] on ngb-modal-window "Client Detail Raghavendra Basur 9480461770 Wallet ₹0 Deposit Amount ₹0 Select M…" at bounding box center [479, 227] width 959 height 455
click at [754, 28] on button "button" at bounding box center [757, 24] width 19 height 19
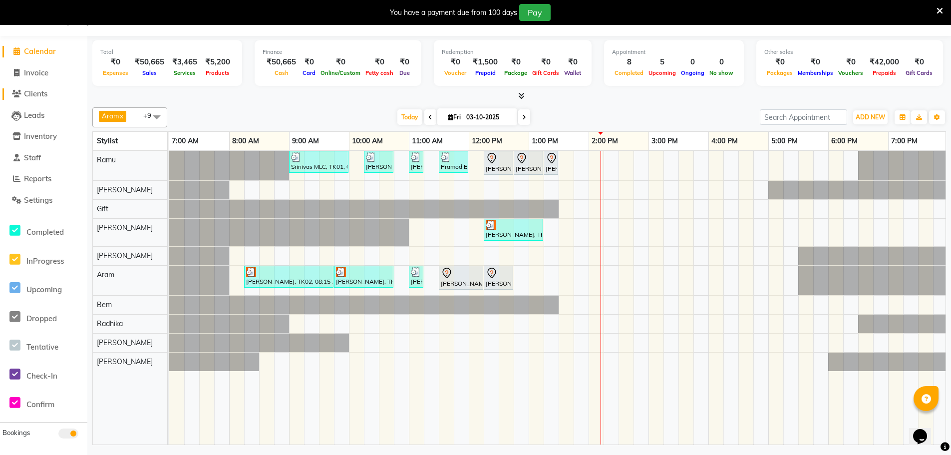
click at [37, 93] on span "Clients" at bounding box center [35, 93] width 23 height 9
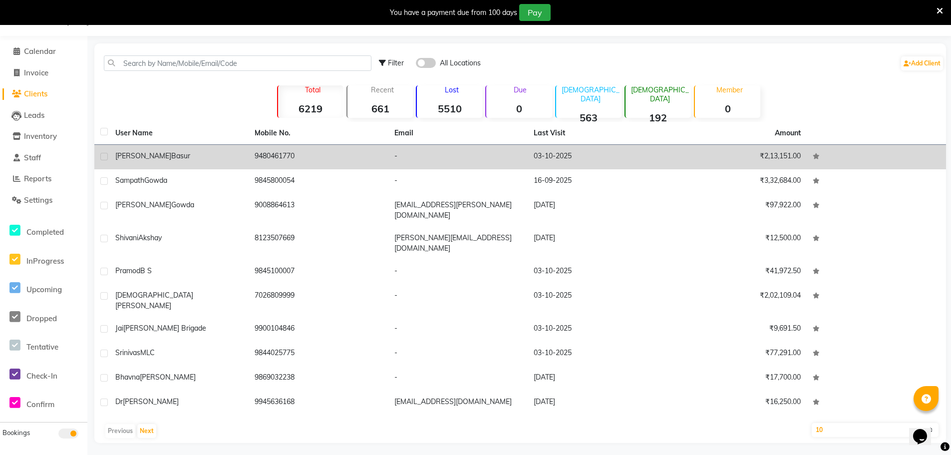
click at [151, 157] on span "Raghavendra" at bounding box center [143, 155] width 56 height 9
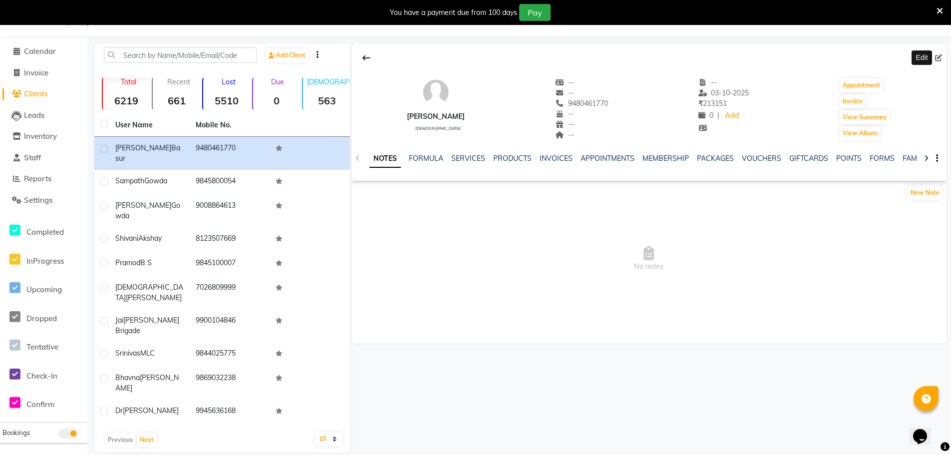
click at [939, 55] on icon at bounding box center [938, 57] width 7 height 7
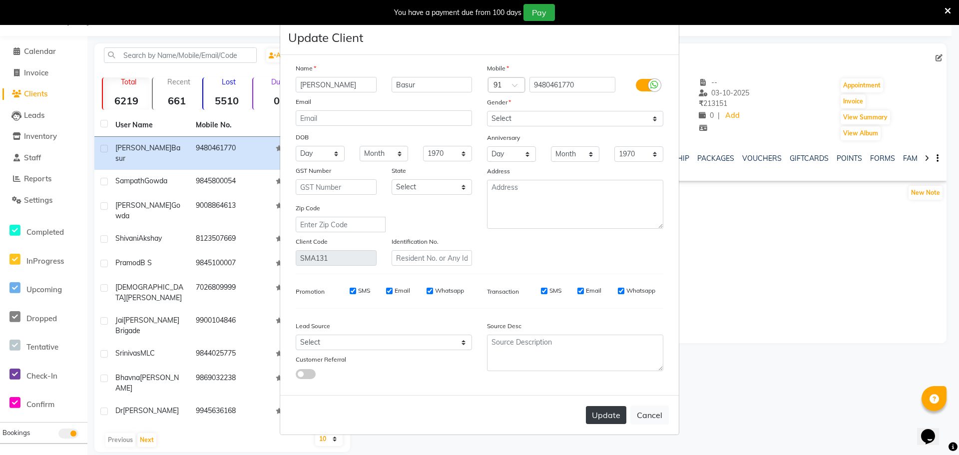
click at [610, 415] on button "Update" at bounding box center [606, 415] width 40 height 18
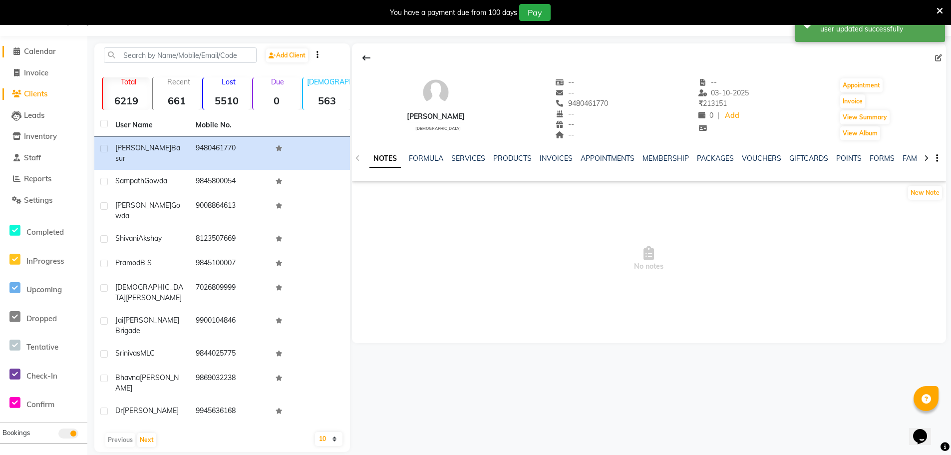
click at [43, 56] on link "Calendar" at bounding box center [43, 51] width 82 height 11
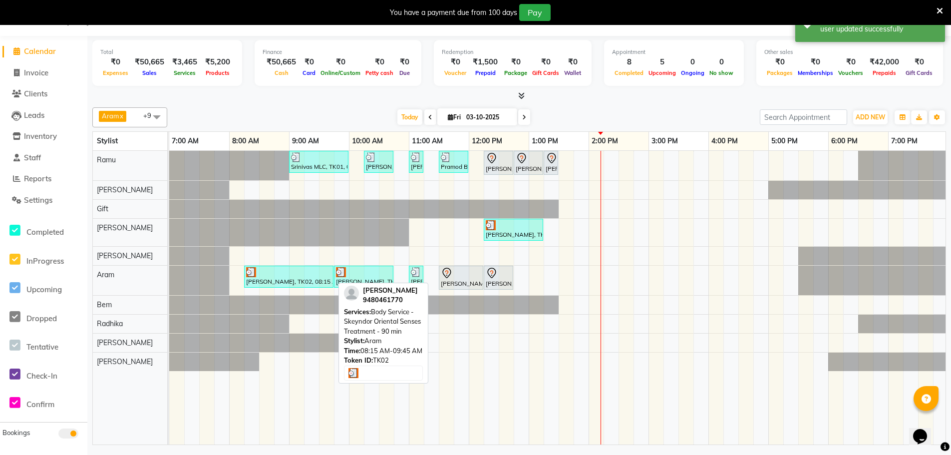
click at [314, 277] on div "Raghavendra Basur, TK02, 08:15 AM-09:45 AM, Body Service - Skeyndor Oriental Se…" at bounding box center [288, 276] width 87 height 19
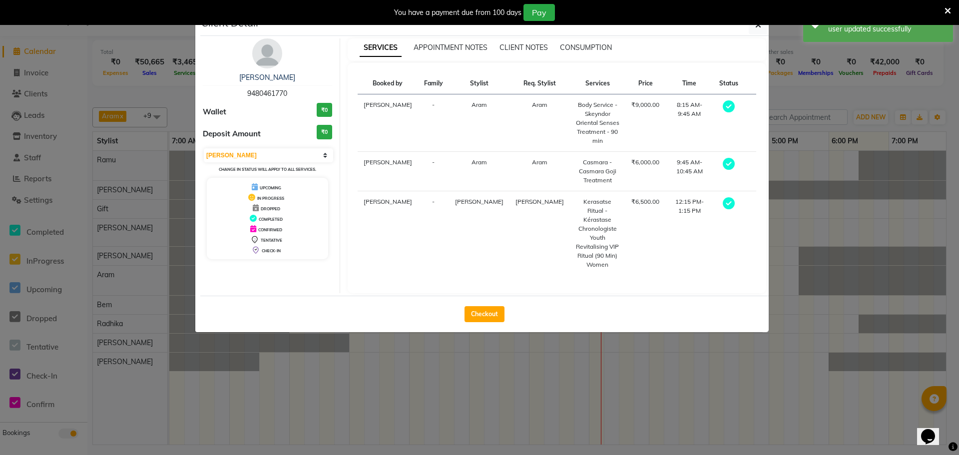
click at [480, 296] on div "Checkout" at bounding box center [484, 314] width 568 height 36
click at [479, 306] on button "Checkout" at bounding box center [484, 314] width 40 height 16
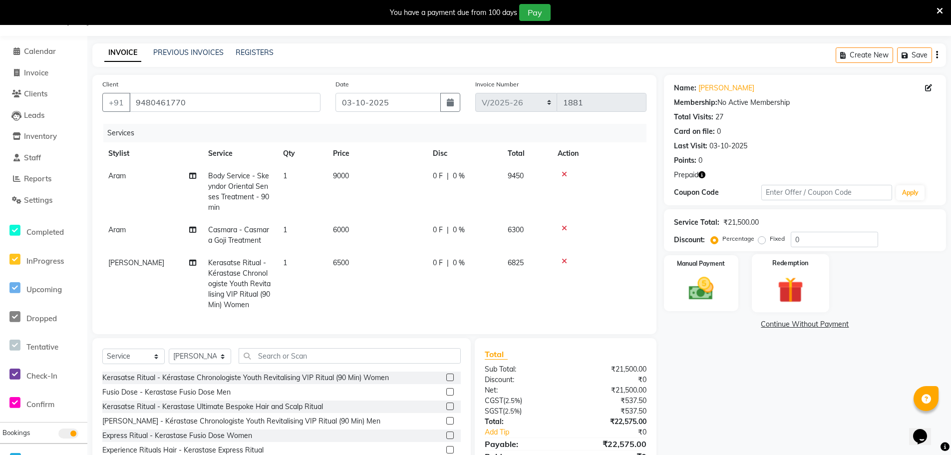
click at [781, 279] on img at bounding box center [790, 290] width 42 height 32
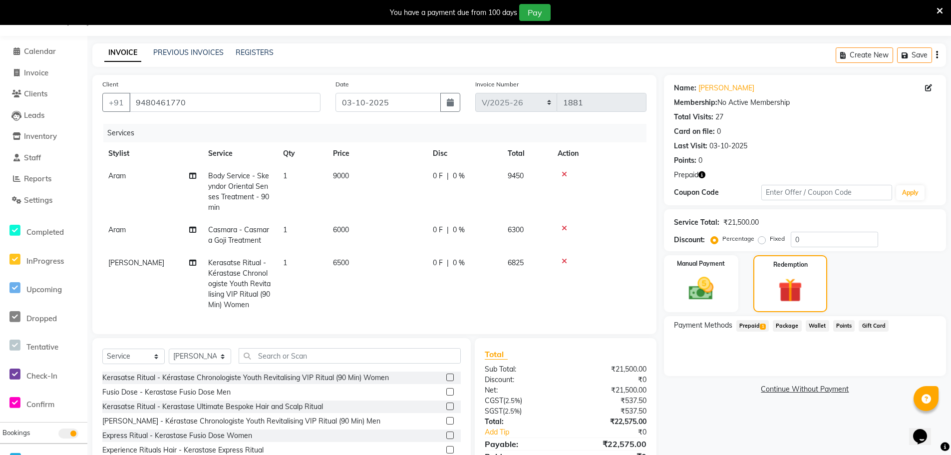
click at [760, 325] on span "Prepaid 1" at bounding box center [752, 325] width 32 height 11
click at [910, 369] on button "Add" at bounding box center [912, 365] width 36 height 17
click at [698, 365] on button "Send OTP" at bounding box center [701, 357] width 52 height 17
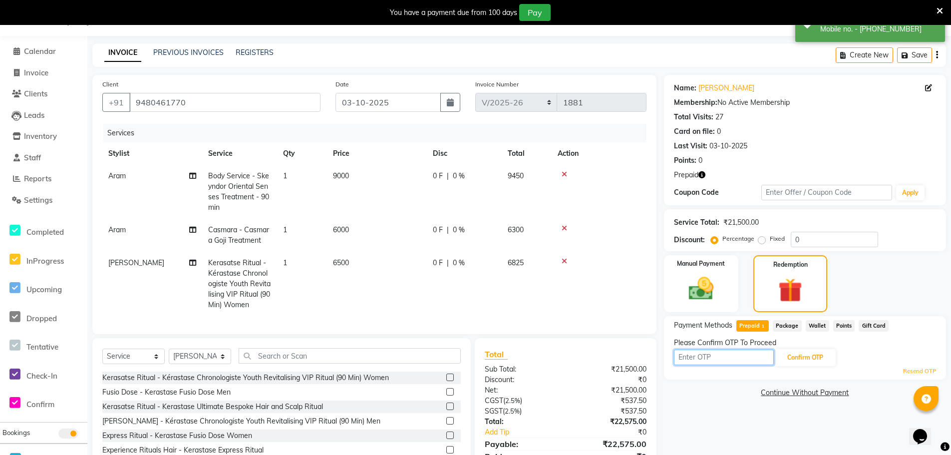
click at [741, 362] on input "text" at bounding box center [724, 356] width 100 height 15
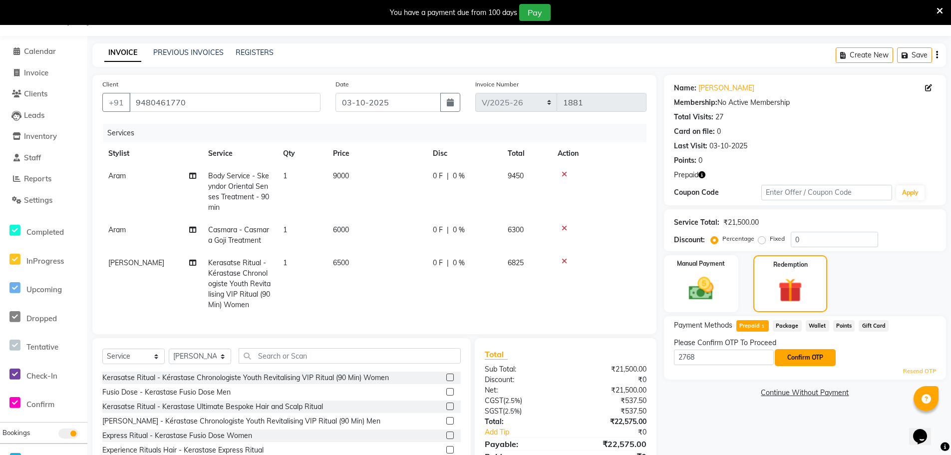
click at [818, 355] on button "Confirm OTP" at bounding box center [805, 357] width 61 height 17
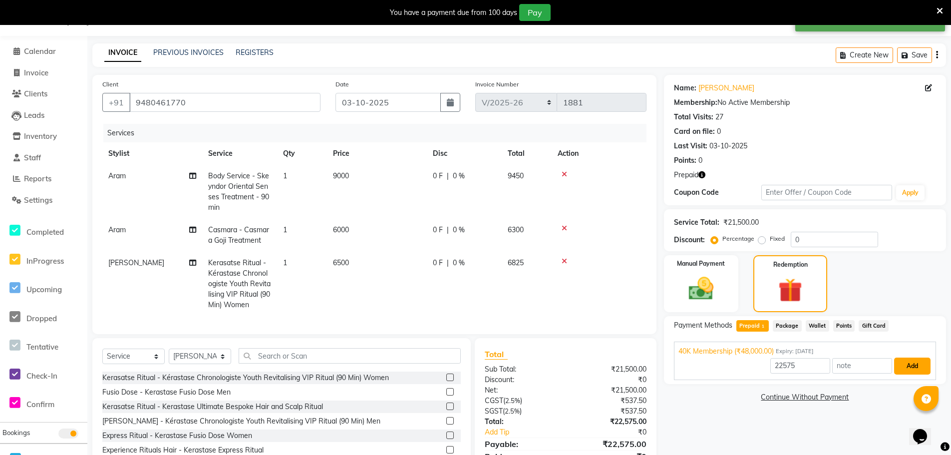
click at [921, 364] on button "Add" at bounding box center [912, 365] width 36 height 17
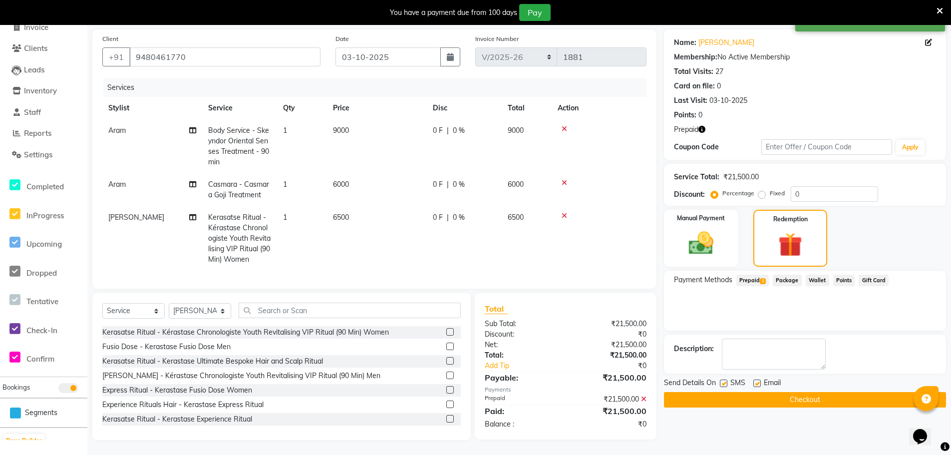
scroll to position [78, 0]
click at [754, 379] on label at bounding box center [756, 382] width 7 height 7
click at [754, 380] on input "checkbox" at bounding box center [756, 383] width 6 height 6
click at [748, 396] on button "Checkout" at bounding box center [805, 399] width 282 height 15
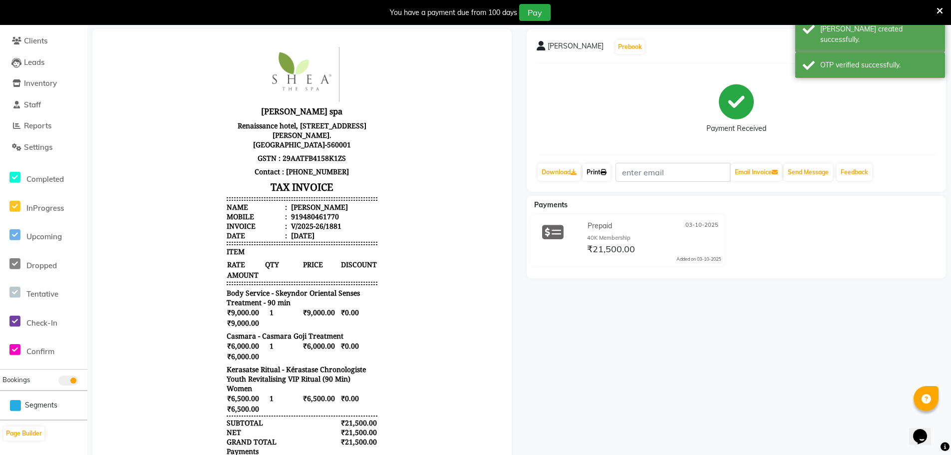
drag, startPoint x: 601, startPoint y: 174, endPoint x: 595, endPoint y: 176, distance: 6.5
click at [601, 174] on link "Print" at bounding box center [597, 172] width 28 height 17
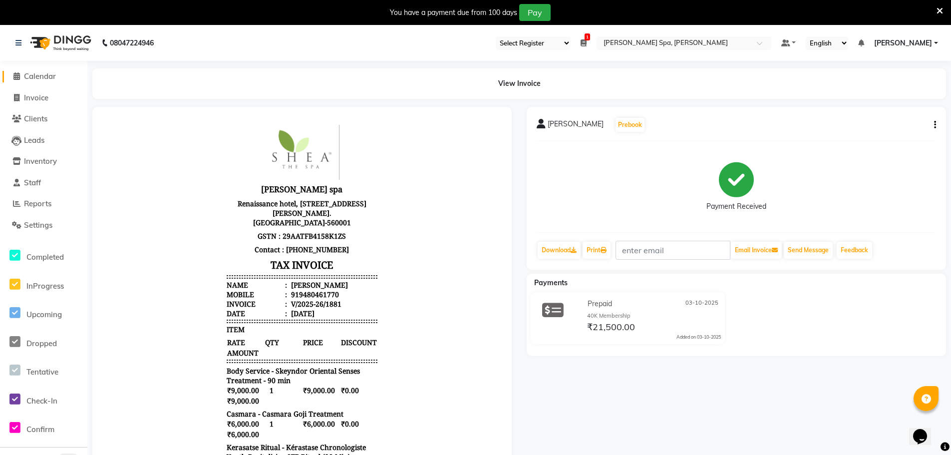
click at [46, 74] on span "Calendar" at bounding box center [40, 75] width 32 height 9
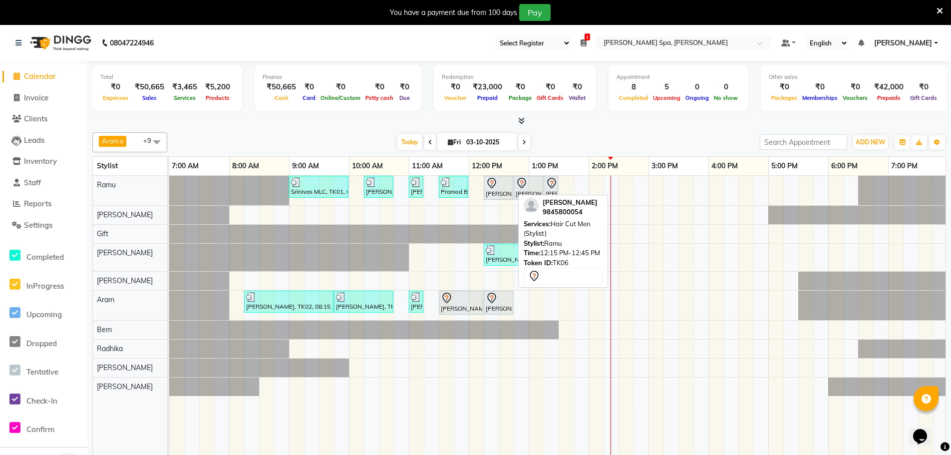
click at [496, 187] on icon at bounding box center [492, 183] width 12 height 12
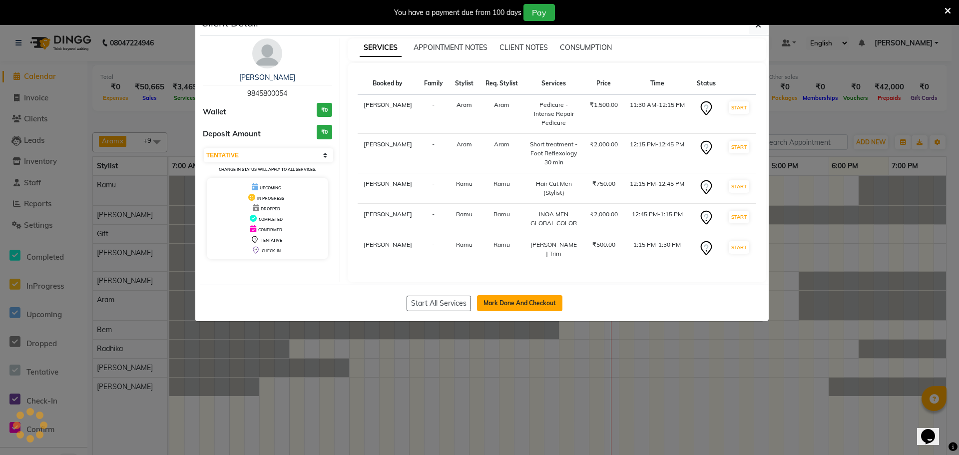
click at [529, 295] on button "Mark Done And Checkout" at bounding box center [519, 303] width 85 height 16
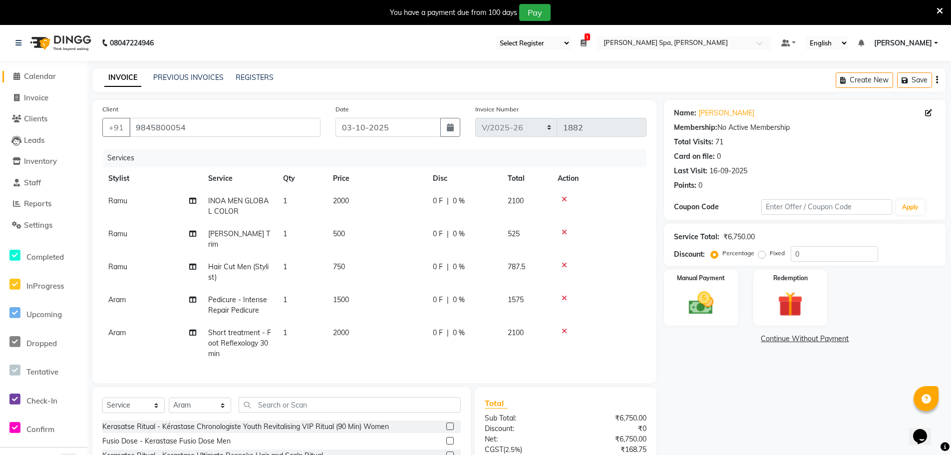
click at [50, 78] on span "Calendar" at bounding box center [40, 75] width 32 height 9
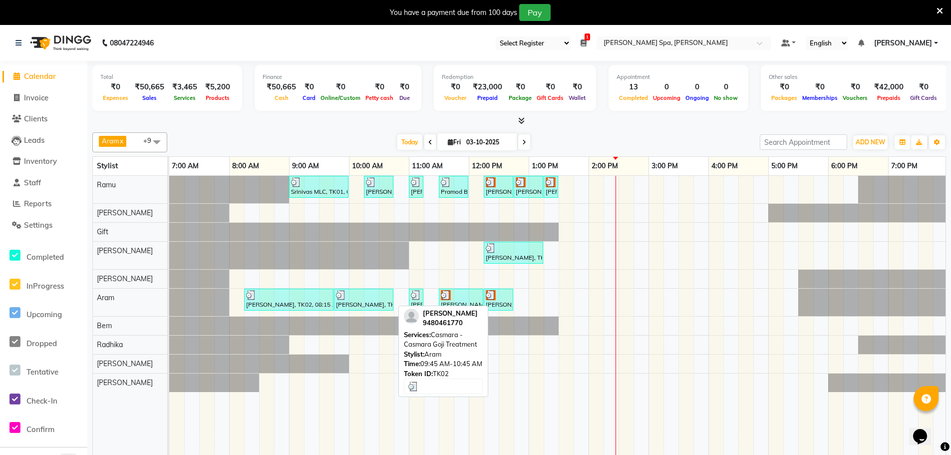
click at [351, 298] on div at bounding box center [363, 295] width 55 height 10
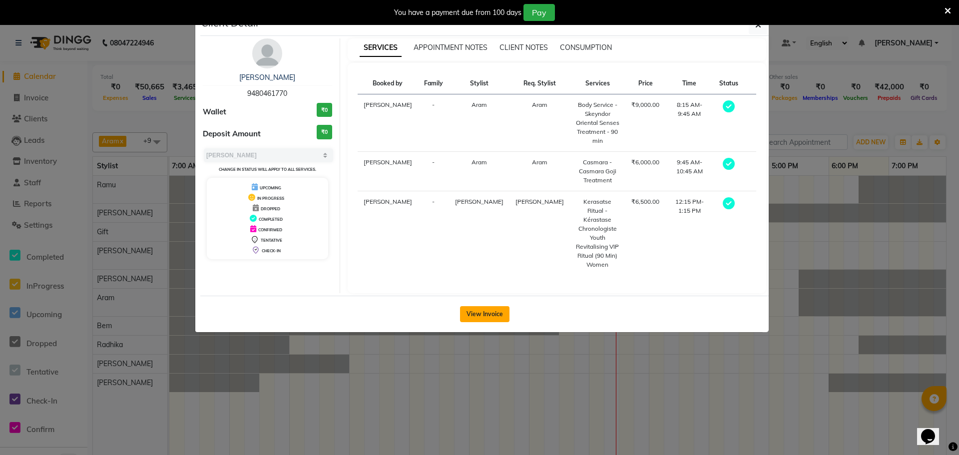
click at [479, 306] on button "View Invoice" at bounding box center [484, 314] width 49 height 16
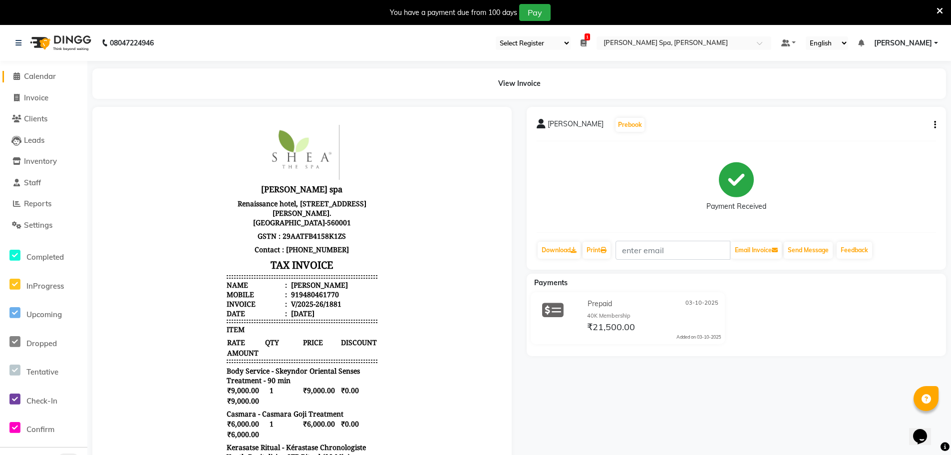
click at [47, 78] on span "Calendar" at bounding box center [40, 75] width 32 height 9
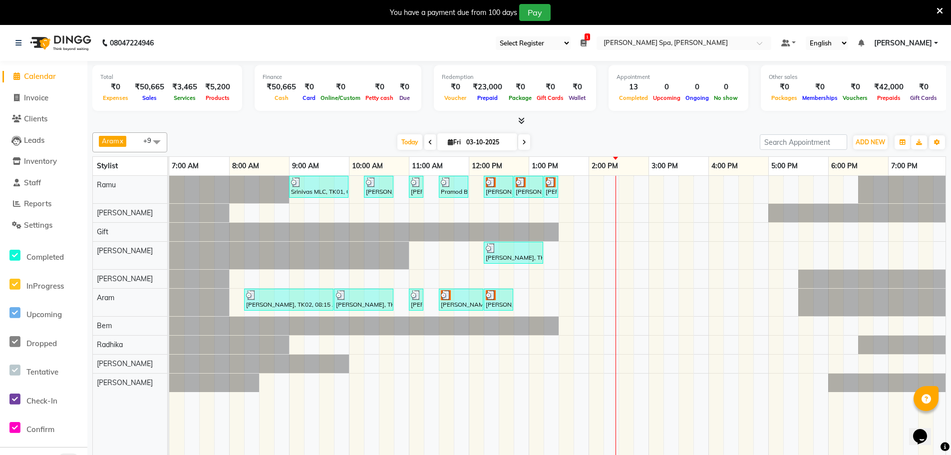
click at [43, 112] on li "Clients" at bounding box center [43, 118] width 87 height 21
click at [40, 120] on span "Clients" at bounding box center [35, 118] width 23 height 9
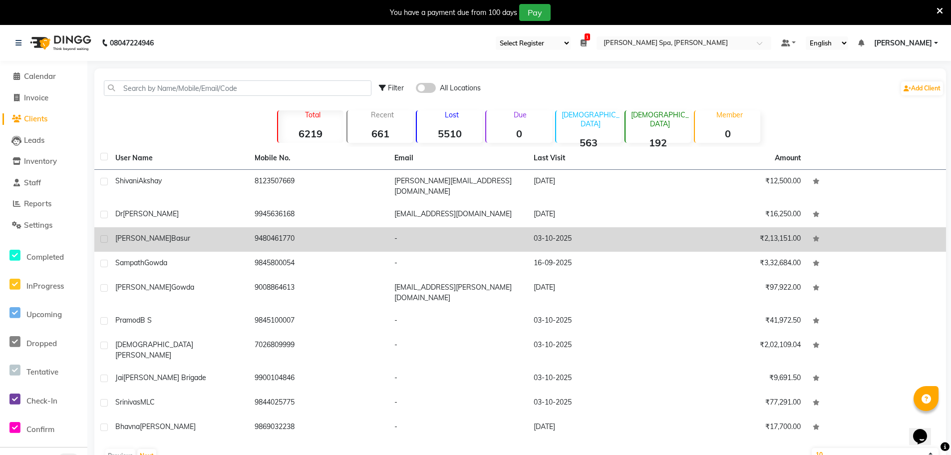
click at [151, 234] on span "Raghavendra" at bounding box center [143, 238] width 56 height 9
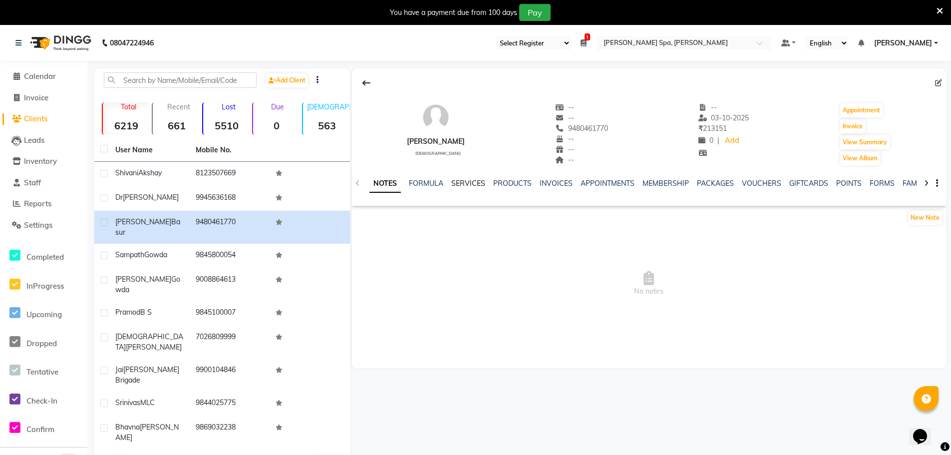
click at [460, 183] on link "SERVICES" at bounding box center [468, 183] width 34 height 9
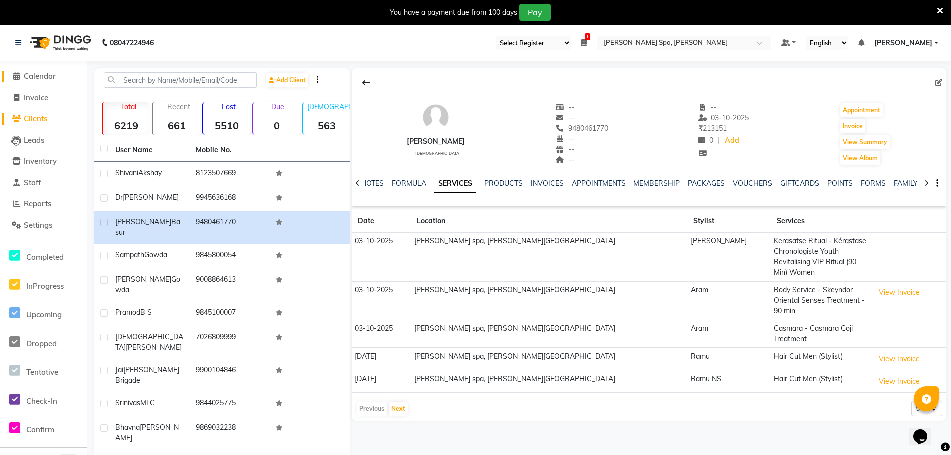
click at [45, 79] on span "Calendar" at bounding box center [40, 75] width 32 height 9
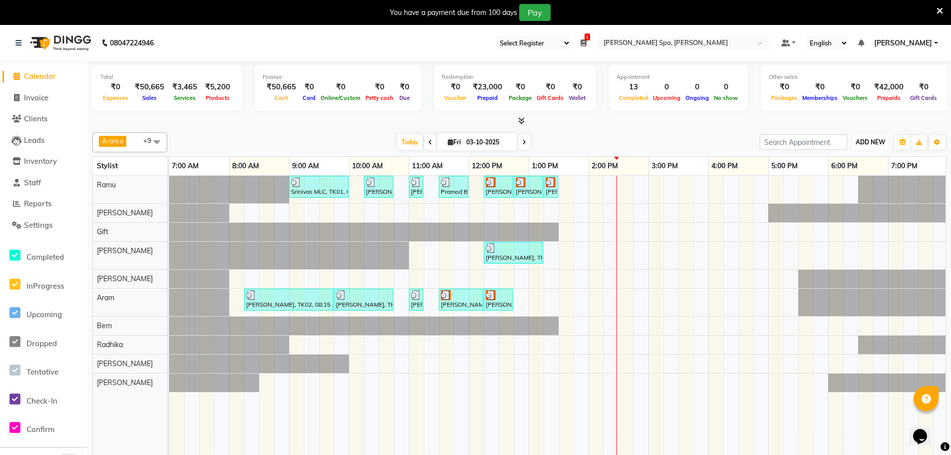
click at [871, 136] on button "ADD NEW Toggle Dropdown" at bounding box center [870, 142] width 34 height 14
click at [847, 172] on link "Add Invoice" at bounding box center [847, 174] width 79 height 13
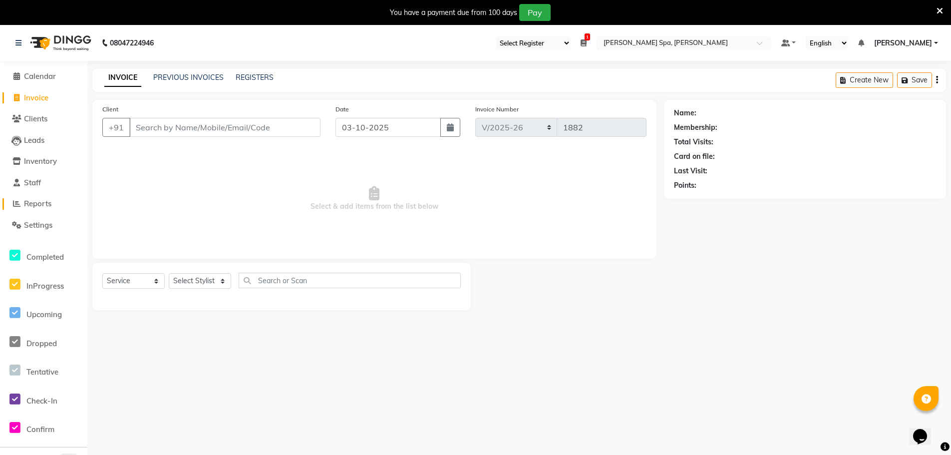
click at [31, 203] on span "Reports" at bounding box center [37, 203] width 27 height 9
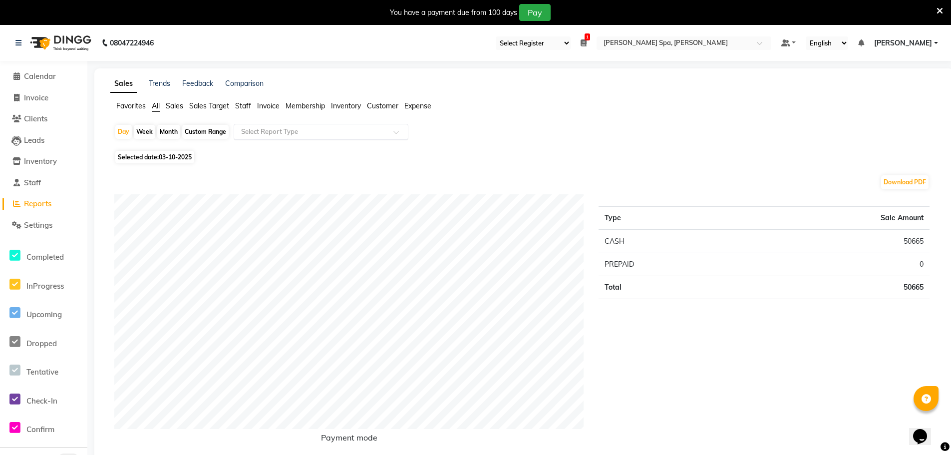
click at [298, 128] on input "text" at bounding box center [311, 132] width 144 height 10
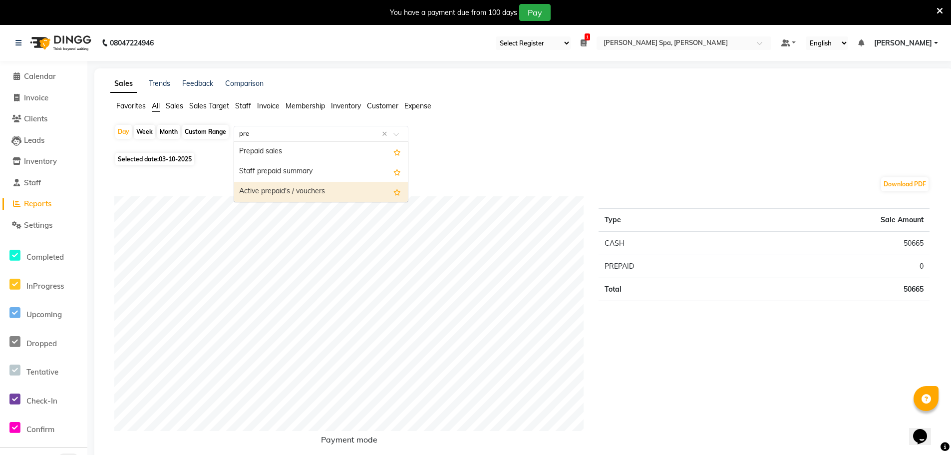
click at [306, 196] on div "Active prepaid's / vouchers" at bounding box center [321, 192] width 174 height 20
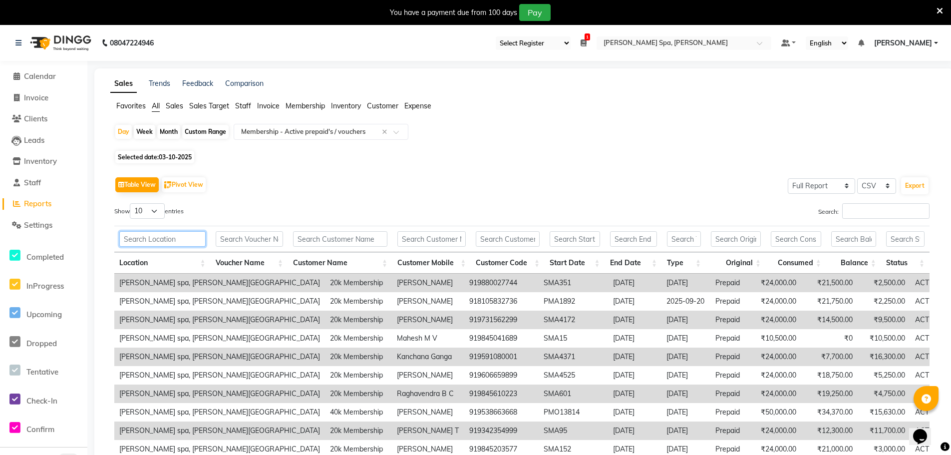
click at [150, 241] on input "text" at bounding box center [162, 238] width 86 height 15
click at [338, 238] on input "text" at bounding box center [340, 238] width 94 height 15
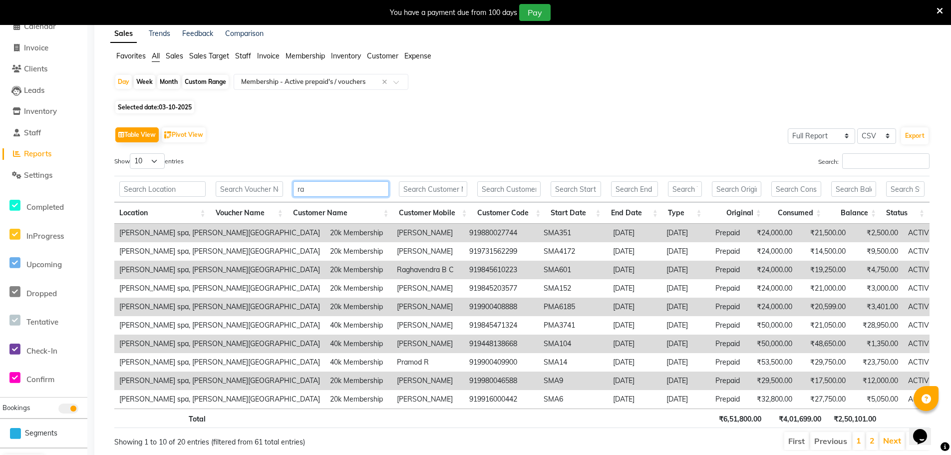
scroll to position [86, 0]
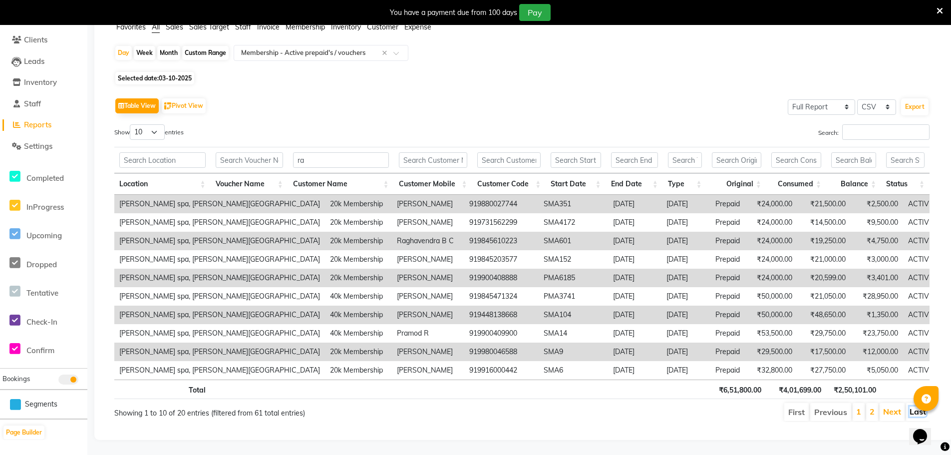
click at [910, 406] on link "Last" at bounding box center [918, 411] width 16 height 10
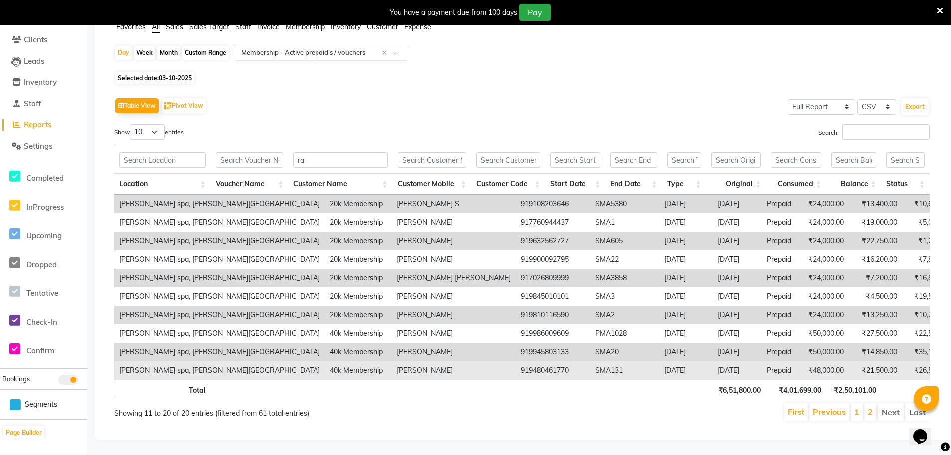
click at [392, 365] on td "Raghavendra Basur" at bounding box center [454, 370] width 124 height 18
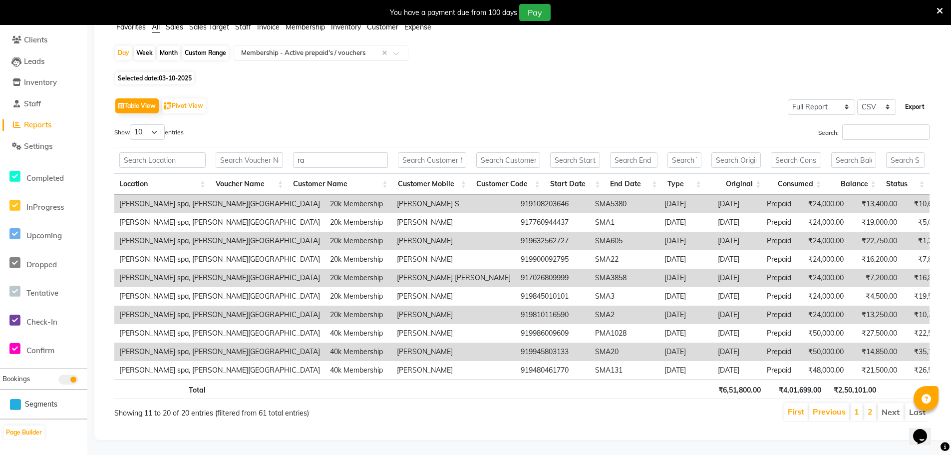
click at [916, 103] on button "Export" at bounding box center [914, 106] width 27 height 17
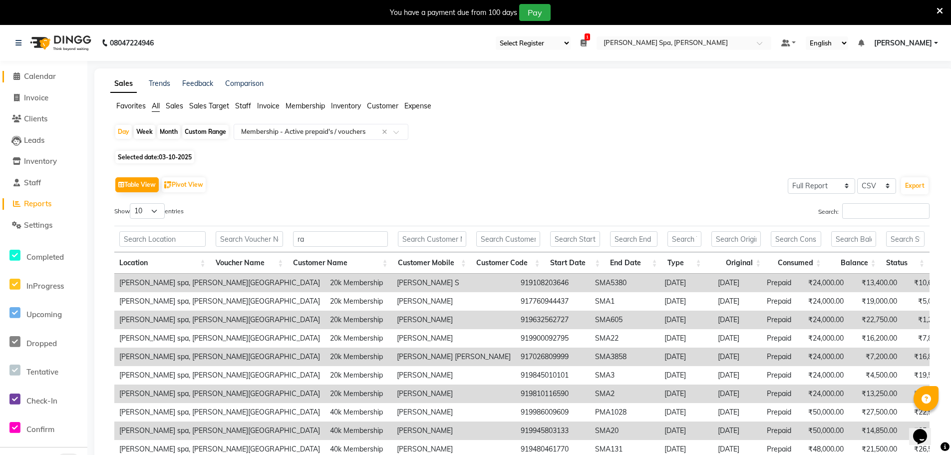
click at [38, 81] on link "Calendar" at bounding box center [43, 76] width 82 height 11
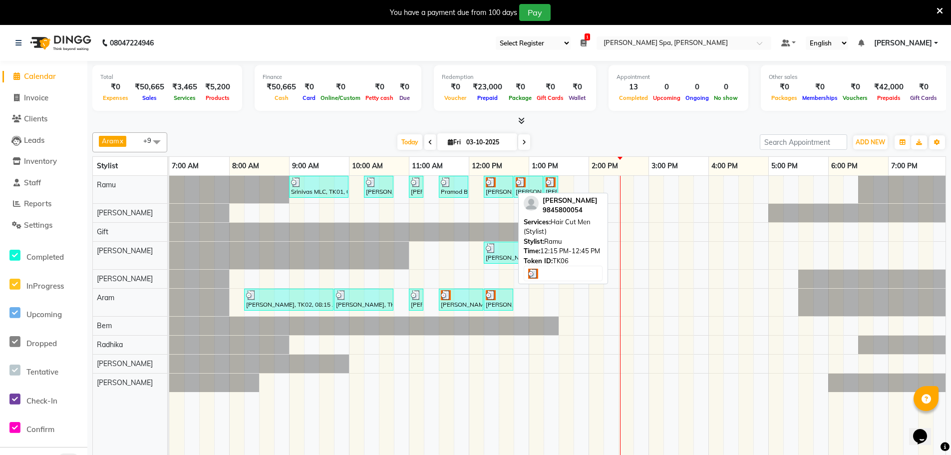
click at [491, 184] on img at bounding box center [491, 182] width 10 height 10
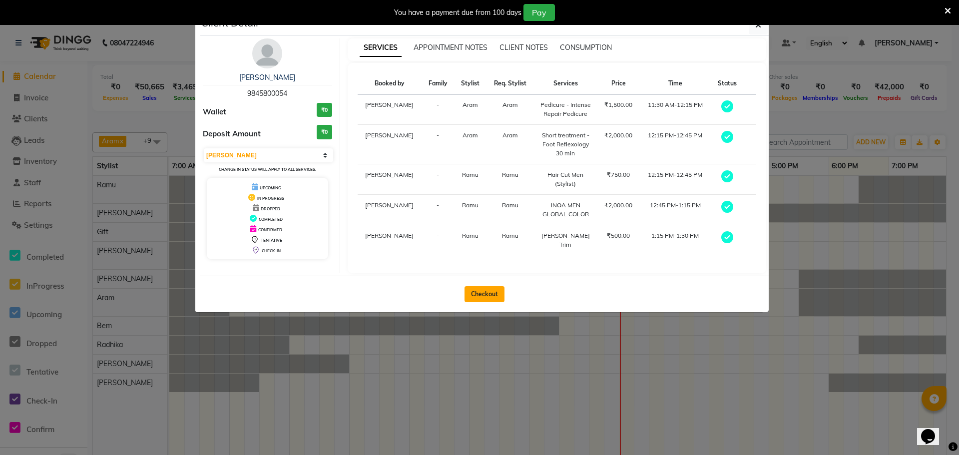
click at [482, 295] on button "Checkout" at bounding box center [484, 294] width 40 height 16
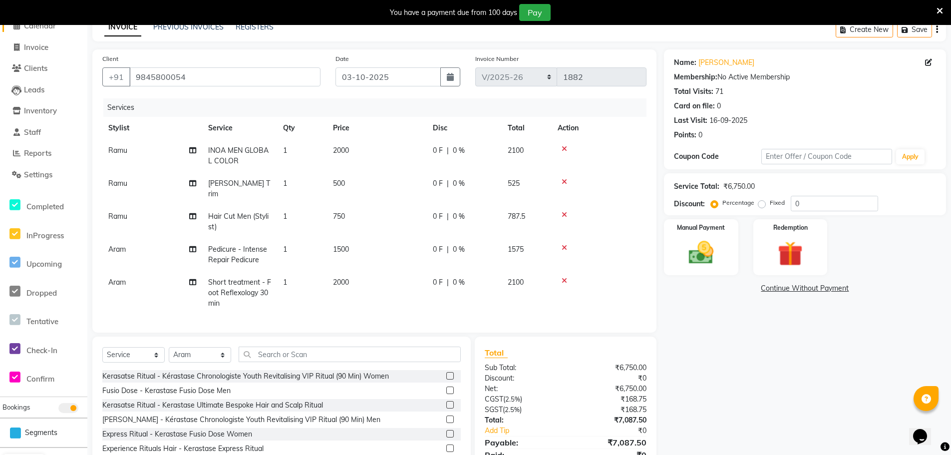
scroll to position [102, 0]
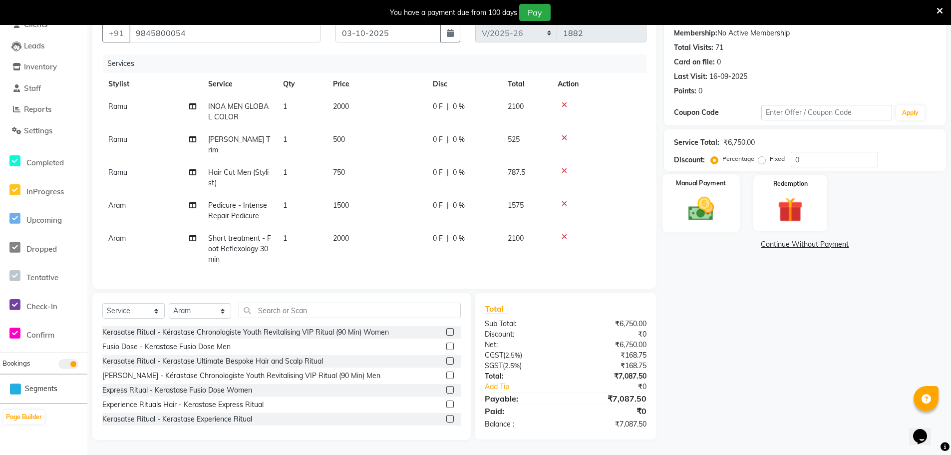
click at [711, 208] on img at bounding box center [701, 209] width 42 height 30
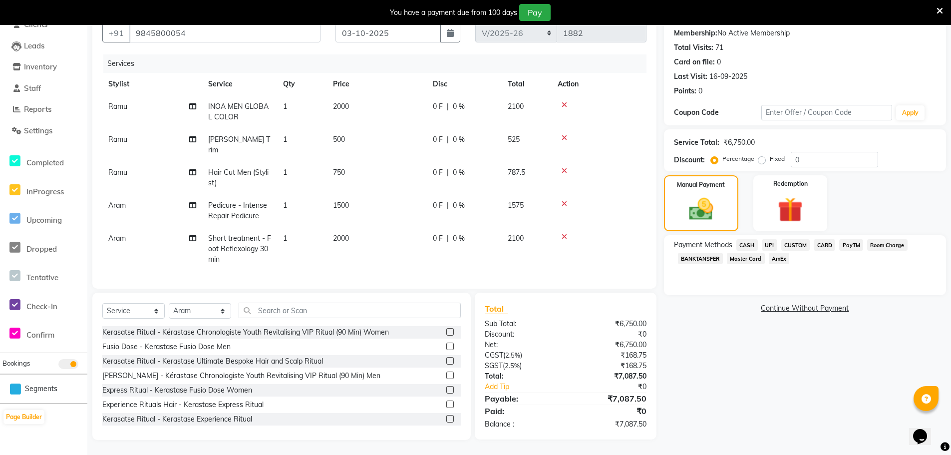
click at [745, 239] on span "CASH" at bounding box center [746, 244] width 21 height 11
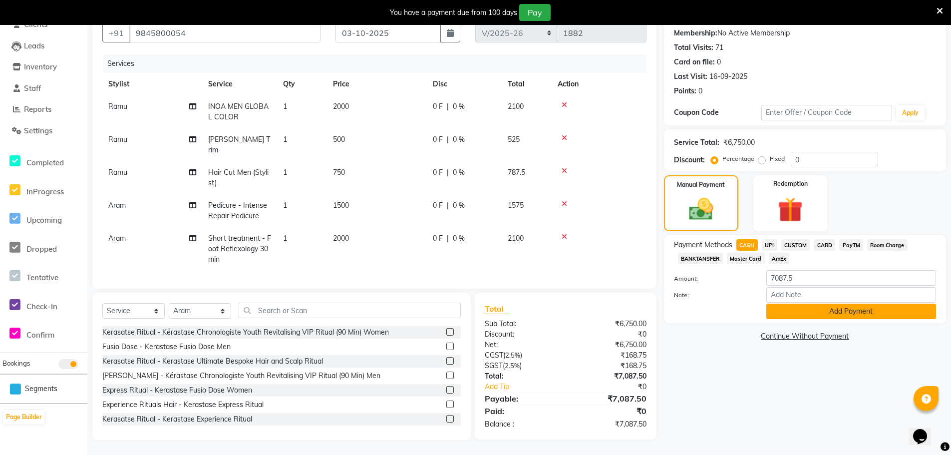
click at [775, 304] on button "Add Payment" at bounding box center [851, 311] width 170 height 15
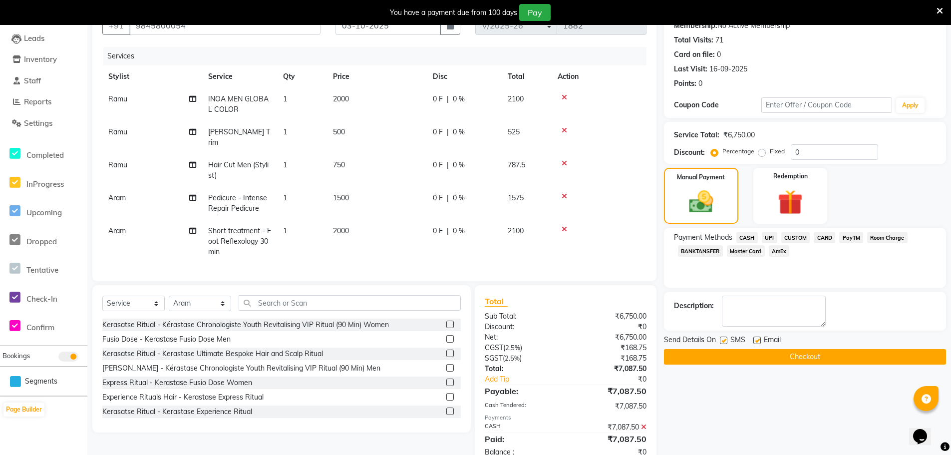
click at [759, 340] on label at bounding box center [756, 339] width 7 height 7
click at [759, 340] on input "checkbox" at bounding box center [756, 340] width 6 height 6
click at [758, 359] on button "Checkout" at bounding box center [805, 356] width 282 height 15
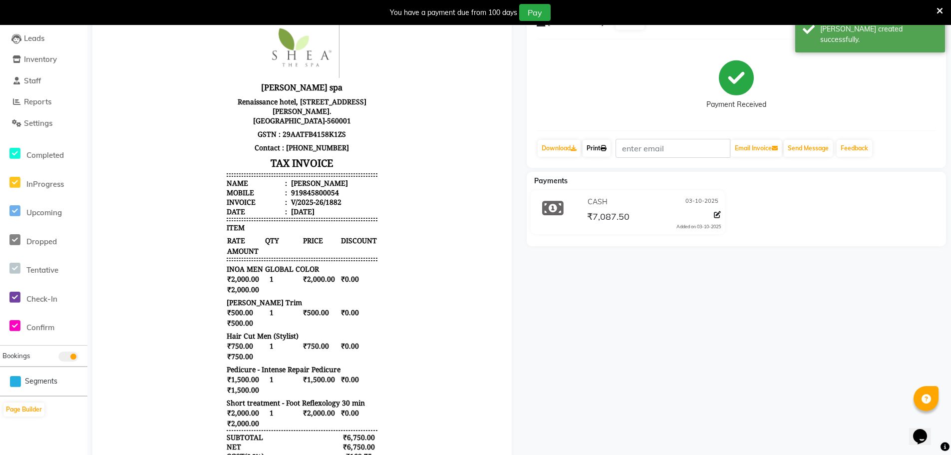
click at [602, 149] on link "Print" at bounding box center [597, 148] width 28 height 17
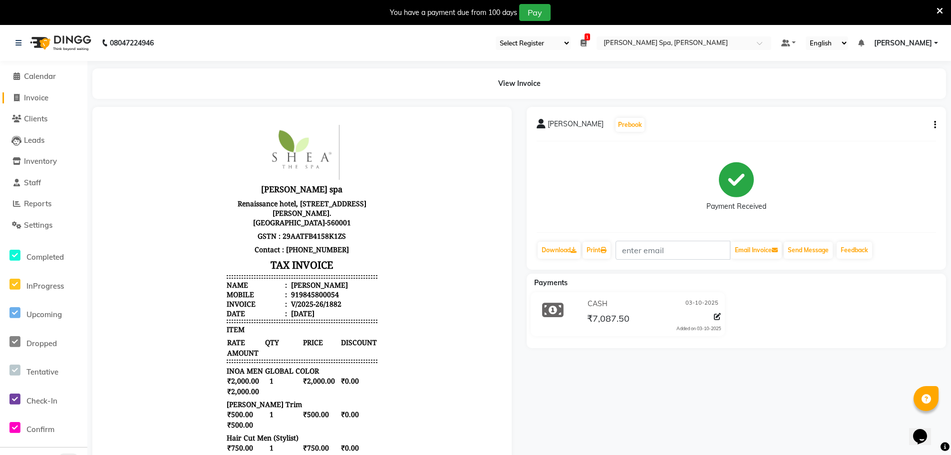
click at [37, 95] on span "Invoice" at bounding box center [36, 97] width 24 height 9
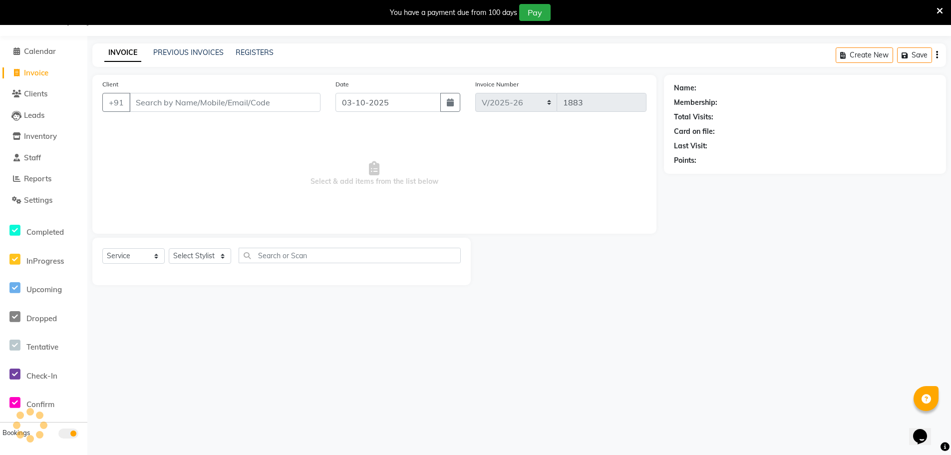
click at [259, 101] on input "Client" at bounding box center [224, 102] width 191 height 19
click at [41, 98] on span "Clients" at bounding box center [35, 93] width 23 height 9
click at [159, 102] on input "ra" at bounding box center [224, 102] width 191 height 19
click at [32, 93] on span "Clients" at bounding box center [35, 93] width 23 height 9
click at [42, 52] on span "Calendar" at bounding box center [40, 50] width 32 height 9
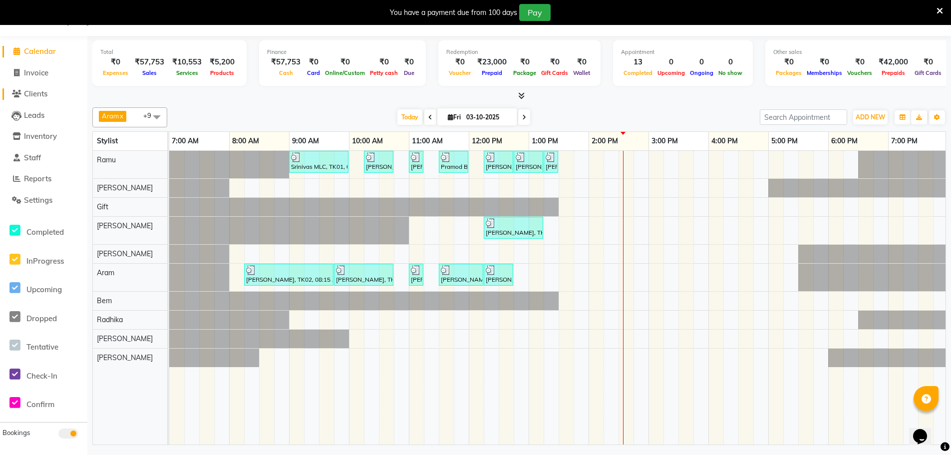
click at [39, 91] on span "Clients" at bounding box center [35, 93] width 23 height 9
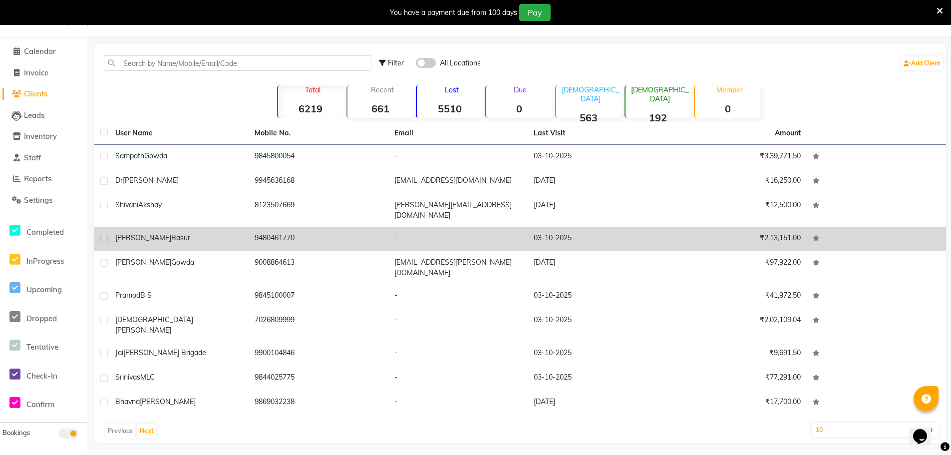
click at [149, 234] on div "Raghavendra Basur" at bounding box center [178, 238] width 127 height 10
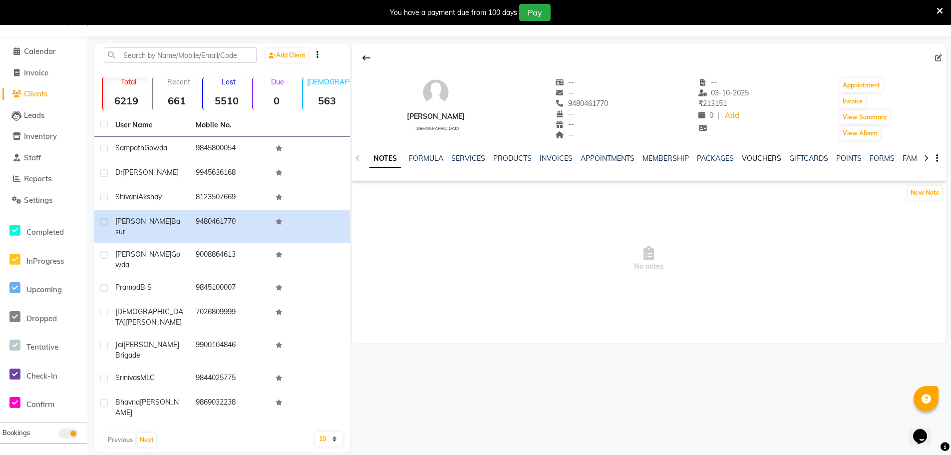
click at [744, 156] on link "VOUCHERS" at bounding box center [761, 158] width 39 height 9
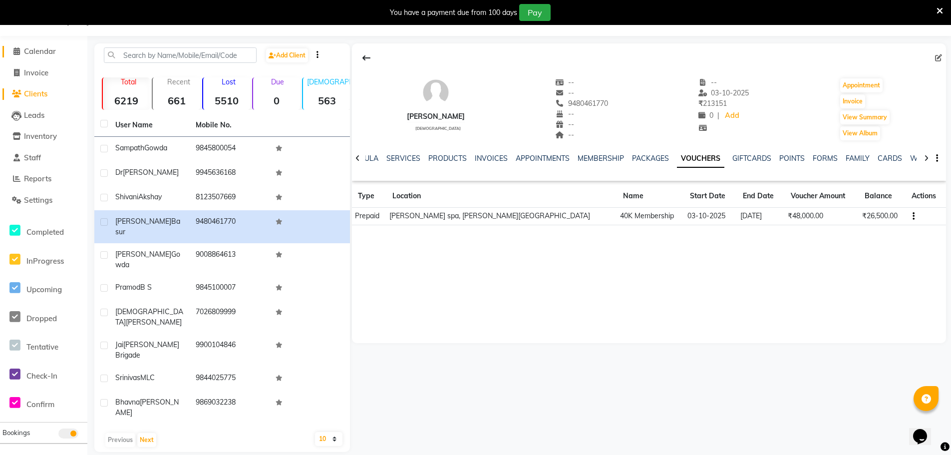
click at [45, 50] on span "Calendar" at bounding box center [40, 50] width 32 height 9
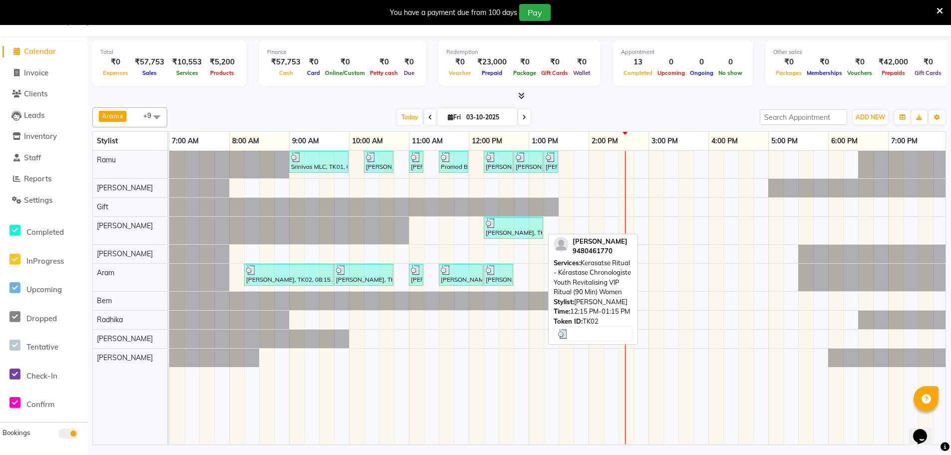
click at [514, 231] on div "Raghavendra Basur, TK02, 12:15 PM-01:15 PM, Kerasatse Ritual - Kérastase Chrono…" at bounding box center [513, 227] width 57 height 19
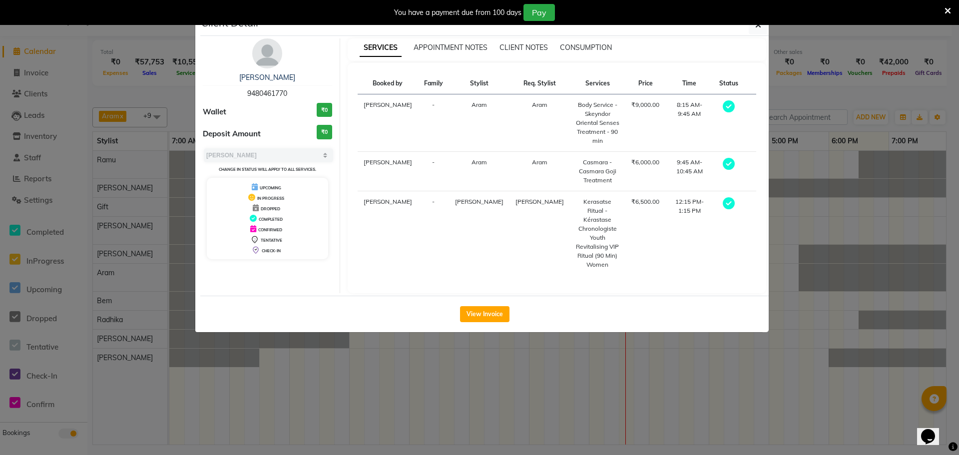
drag, startPoint x: 424, startPoint y: 345, endPoint x: 399, endPoint y: 295, distance: 56.7
click at [423, 344] on ngb-modal-window "Client Detail Raghavendra Basur 9480461770 Wallet ₹0 Deposit Amount ₹0 Select M…" at bounding box center [479, 227] width 959 height 455
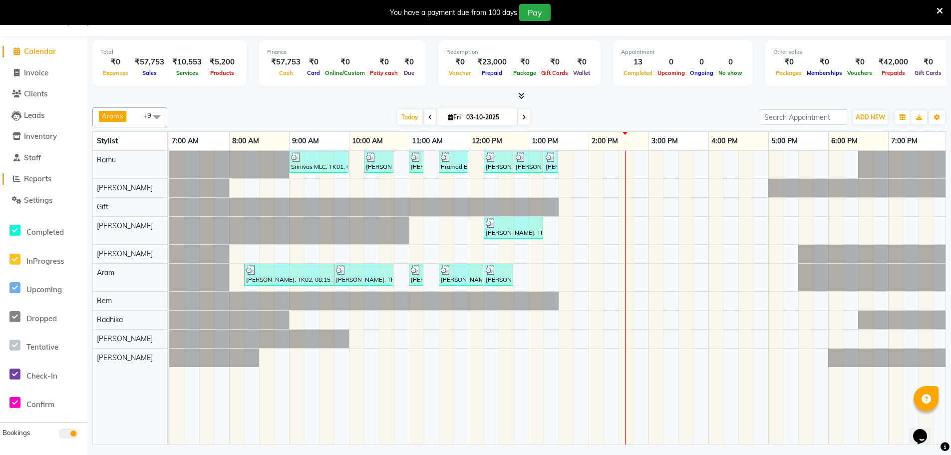
click at [39, 184] on link "Reports" at bounding box center [43, 178] width 82 height 11
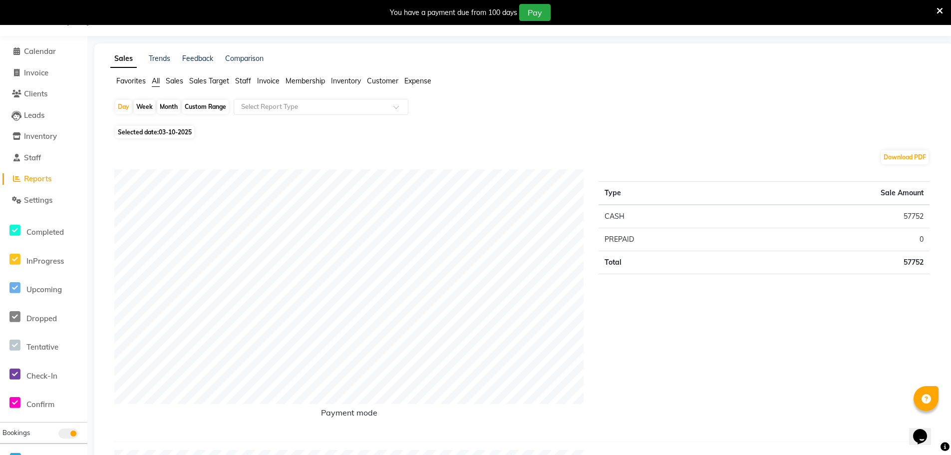
click at [238, 78] on span "Staff" at bounding box center [243, 80] width 16 height 9
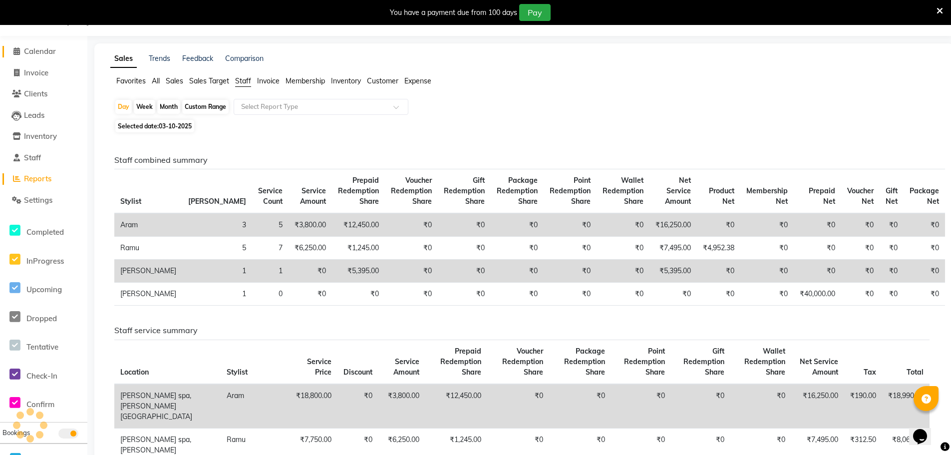
click at [44, 48] on span "Calendar" at bounding box center [40, 50] width 32 height 9
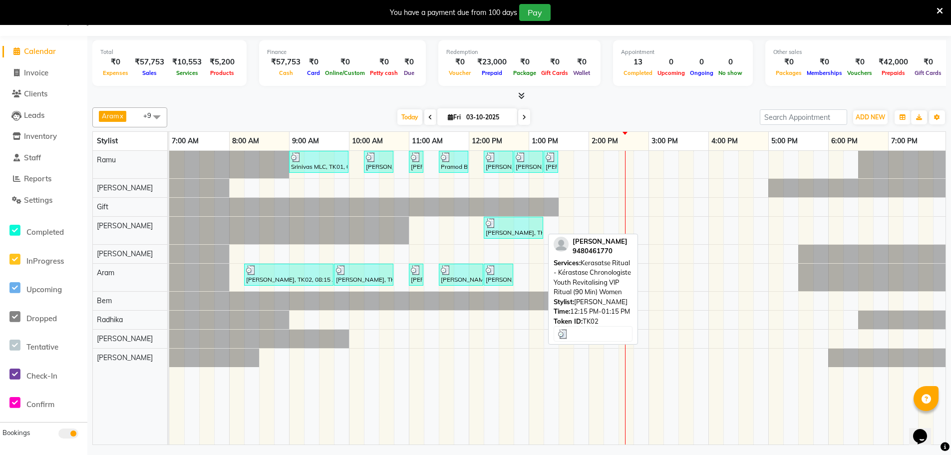
click at [511, 235] on div "Raghavendra Basur, TK02, 12:15 PM-01:15 PM, Kerasatse Ritual - Kérastase Chrono…" at bounding box center [513, 227] width 57 height 19
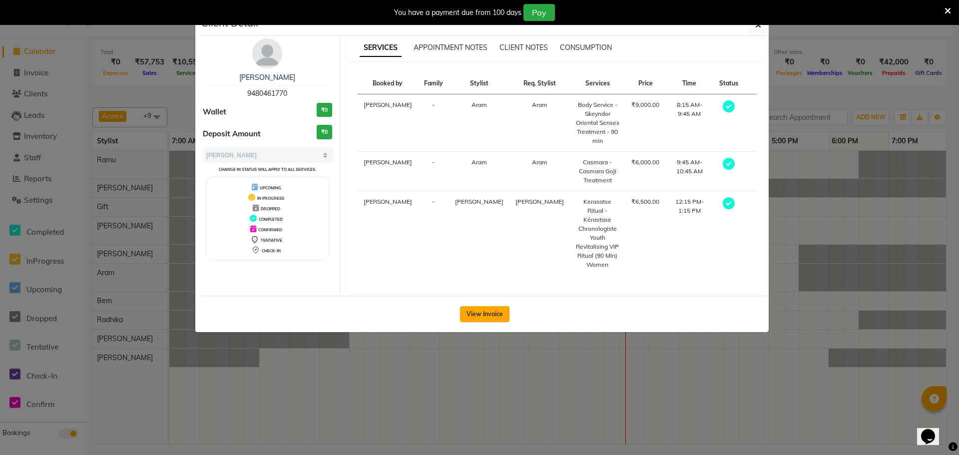
click at [485, 306] on button "View Invoice" at bounding box center [484, 314] width 49 height 16
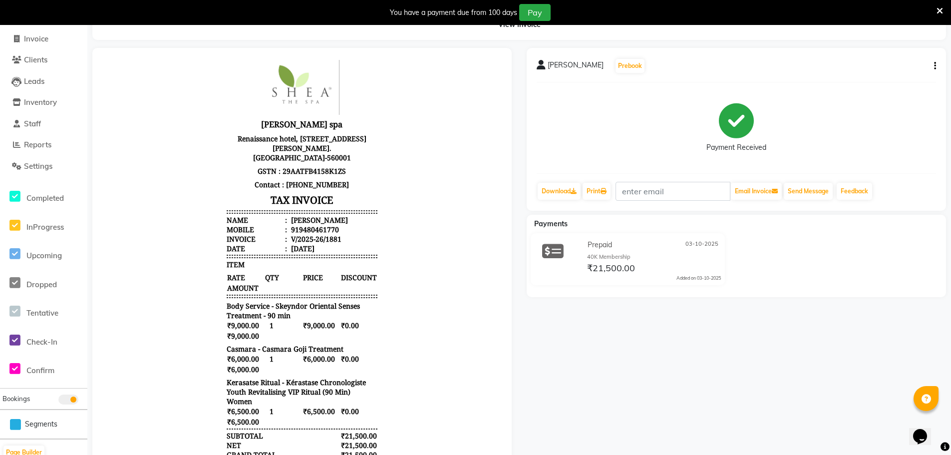
scroll to position [8, 0]
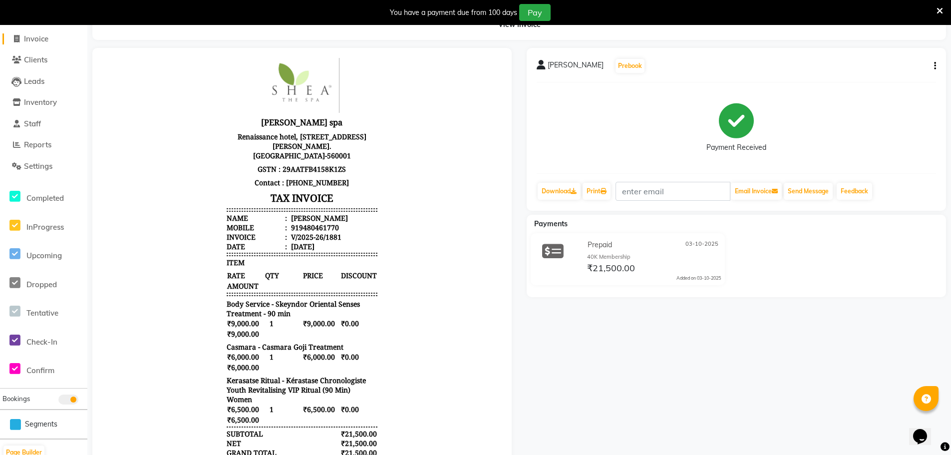
click at [30, 38] on span "Invoice" at bounding box center [36, 38] width 24 height 9
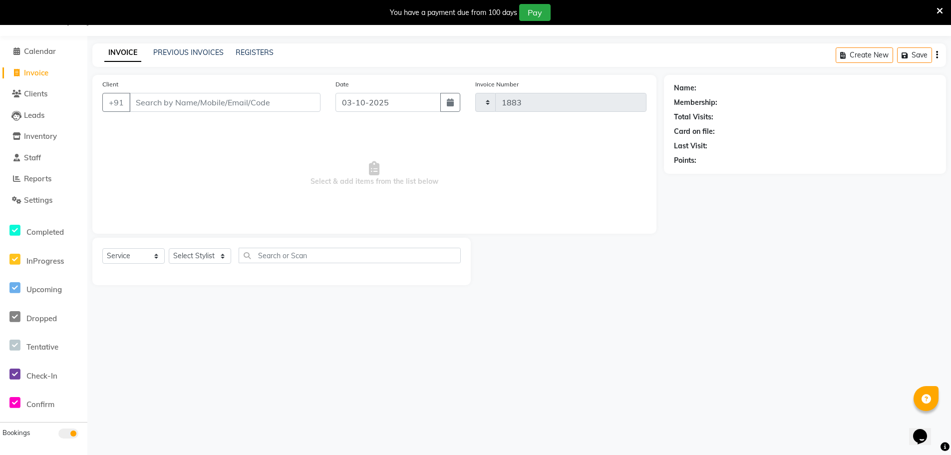
scroll to position [25, 0]
click at [37, 51] on span "Calendar" at bounding box center [40, 50] width 32 height 9
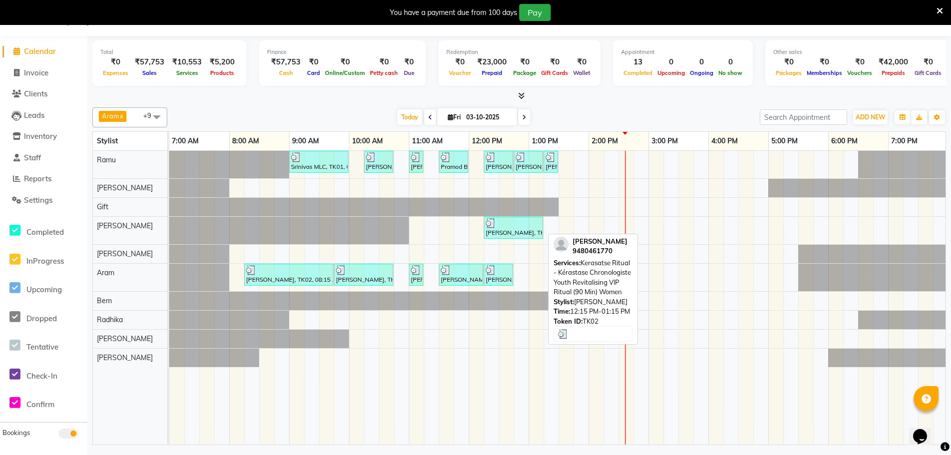
click at [507, 230] on div "Raghavendra Basur, TK02, 12:15 PM-01:15 PM, Kerasatse Ritual - Kérastase Chrono…" at bounding box center [513, 227] width 57 height 19
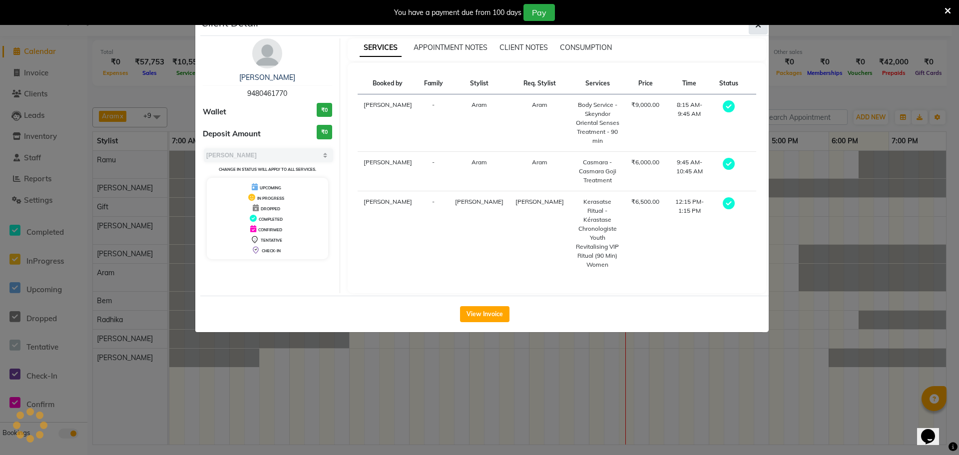
click at [759, 27] on icon "button" at bounding box center [758, 25] width 6 height 8
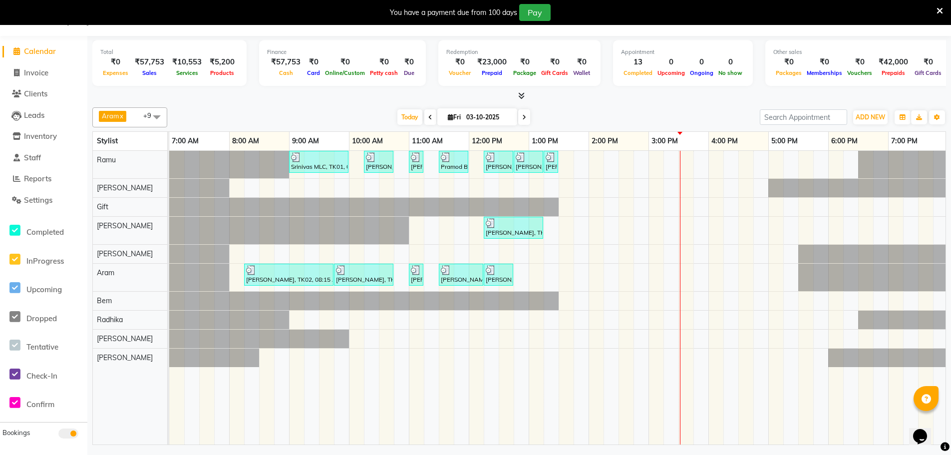
click at [588, 160] on div "Srinivas MLC, TK01, 09:00 AM-10:00 AM, Men Hair Cut - Hair cut Men Style Direct…" at bounding box center [678, 298] width 1018 height 294
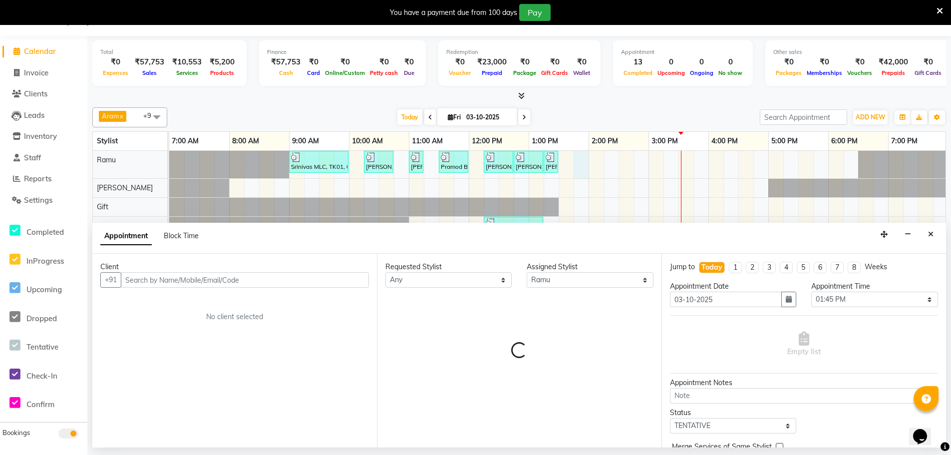
click at [162, 280] on input "text" at bounding box center [245, 279] width 248 height 15
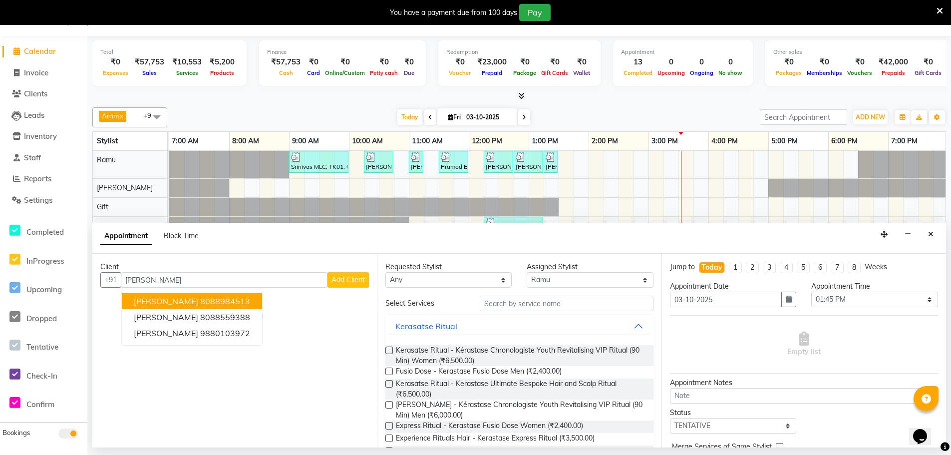
click at [220, 298] on ngb-highlight "8088984513" at bounding box center [225, 301] width 50 height 10
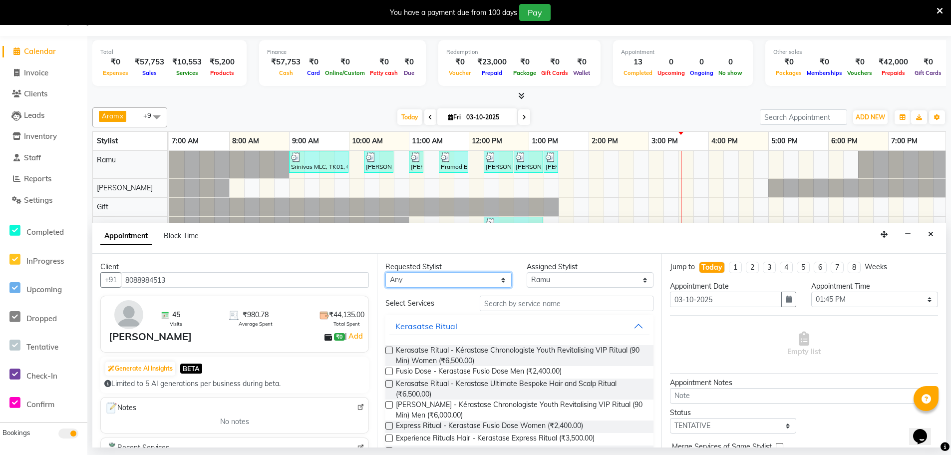
click at [481, 275] on select "Any Amy Aram Bem Gift Nirmal Poornesh Priscilla Radhika Ramu Ricky Shantha Shea…" at bounding box center [448, 279] width 126 height 15
click at [385, 272] on select "Any Amy Aram Bem Gift Nirmal Poornesh Priscilla Radhika Ramu Ricky Shantha Shea…" at bounding box center [448, 279] width 126 height 15
click at [510, 302] on input "text" at bounding box center [567, 303] width 174 height 15
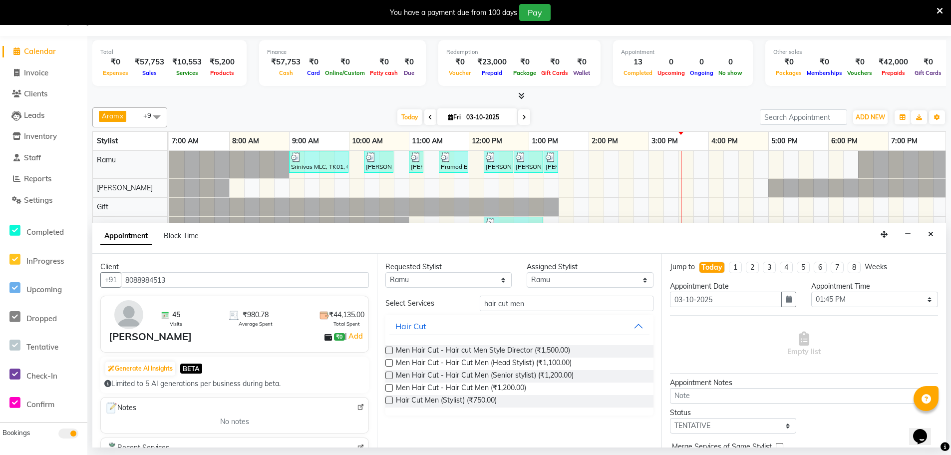
click at [391, 348] on div "Men Hair Cut - Hair cut Men Style Director (₹1,500.00)" at bounding box center [519, 351] width 268 height 12
click at [389, 350] on label at bounding box center [388, 349] width 7 height 7
click at [389, 350] on input "checkbox" at bounding box center [388, 351] width 6 height 6
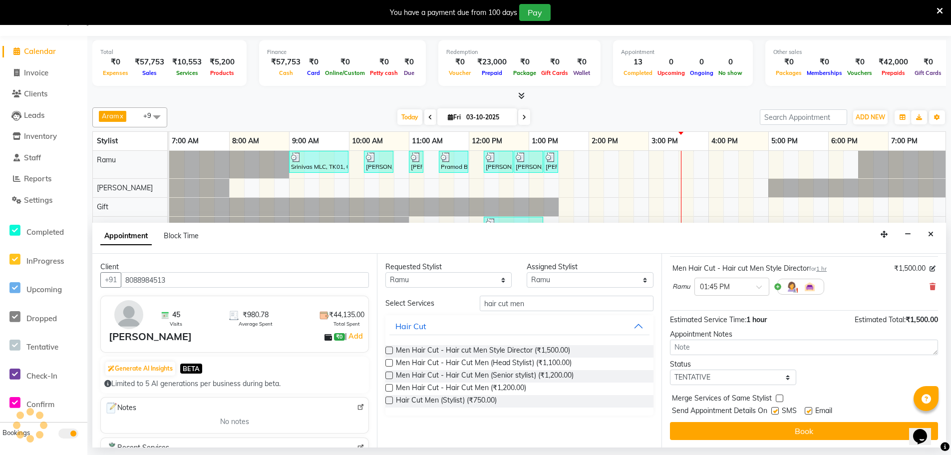
scroll to position [59, 0]
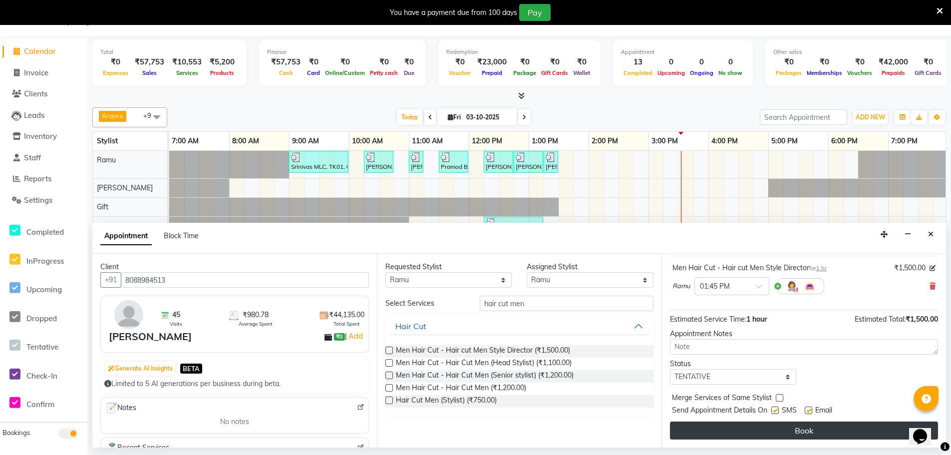
click at [765, 432] on button "Book" at bounding box center [804, 430] width 268 height 18
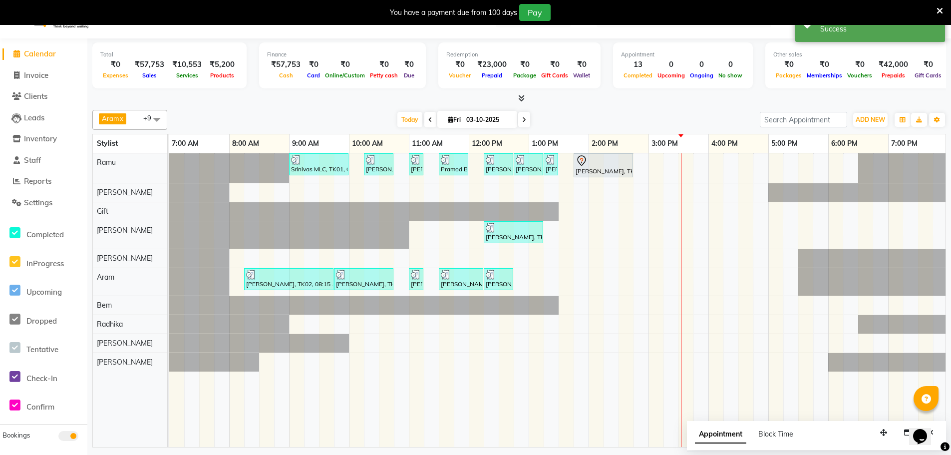
scroll to position [25, 0]
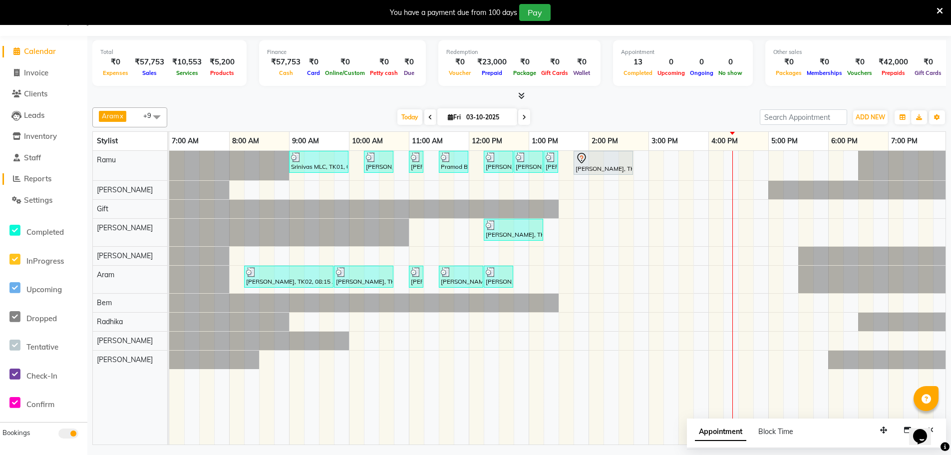
click at [34, 181] on span "Reports" at bounding box center [37, 178] width 27 height 9
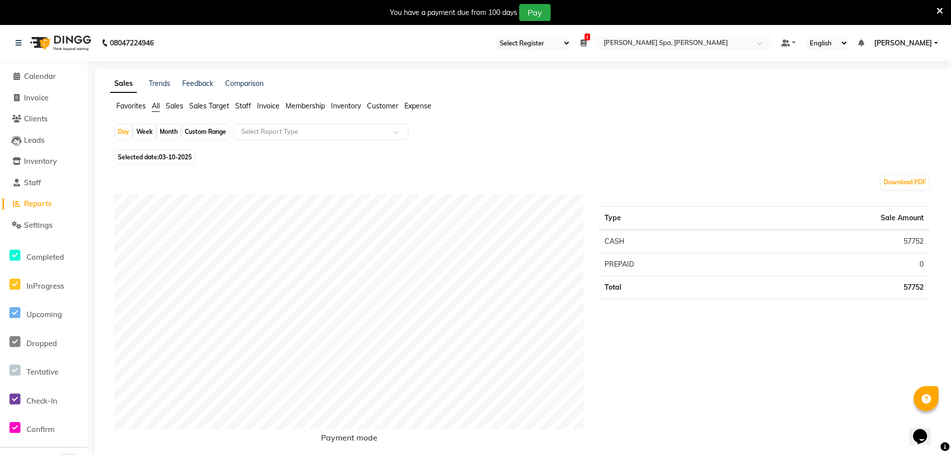
click at [270, 105] on span "Invoice" at bounding box center [268, 105] width 22 height 9
click at [215, 128] on div "Custom Range" at bounding box center [205, 132] width 46 height 14
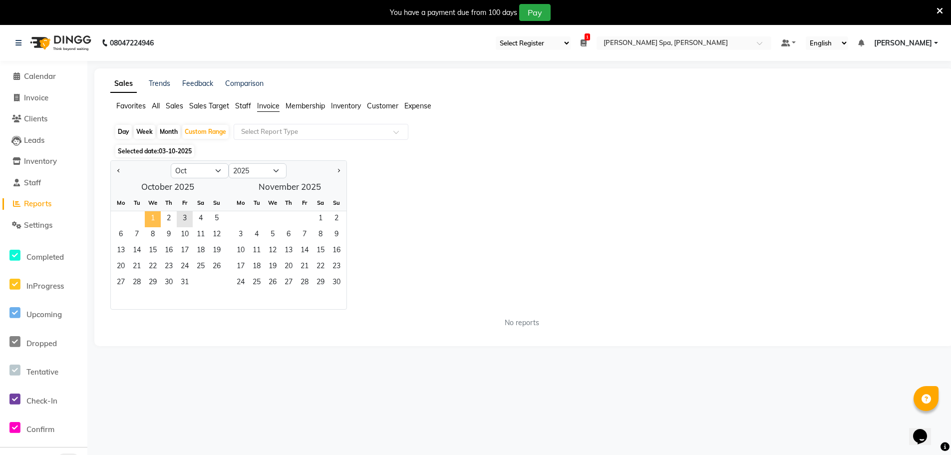
click at [154, 222] on span "1" at bounding box center [153, 219] width 16 height 16
click at [187, 221] on span "3" at bounding box center [185, 219] width 16 height 16
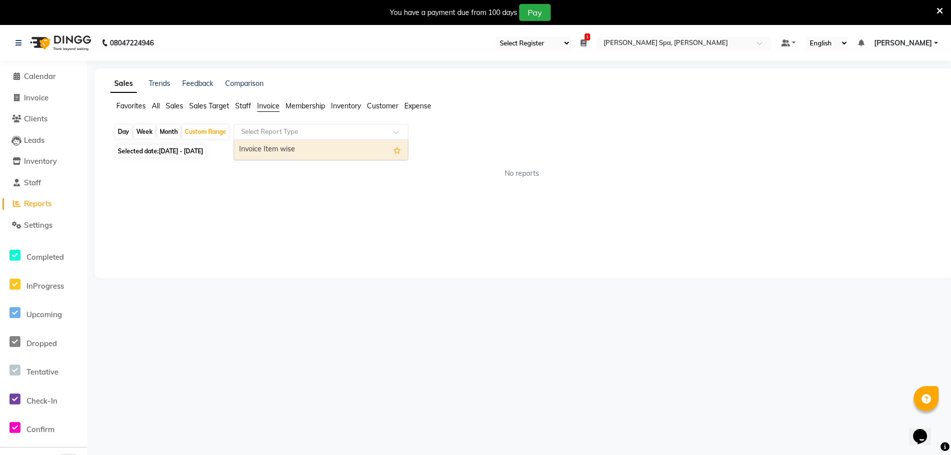
click at [293, 134] on input "text" at bounding box center [311, 132] width 144 height 10
click at [289, 153] on div "Invoice Item wise" at bounding box center [321, 150] width 174 height 20
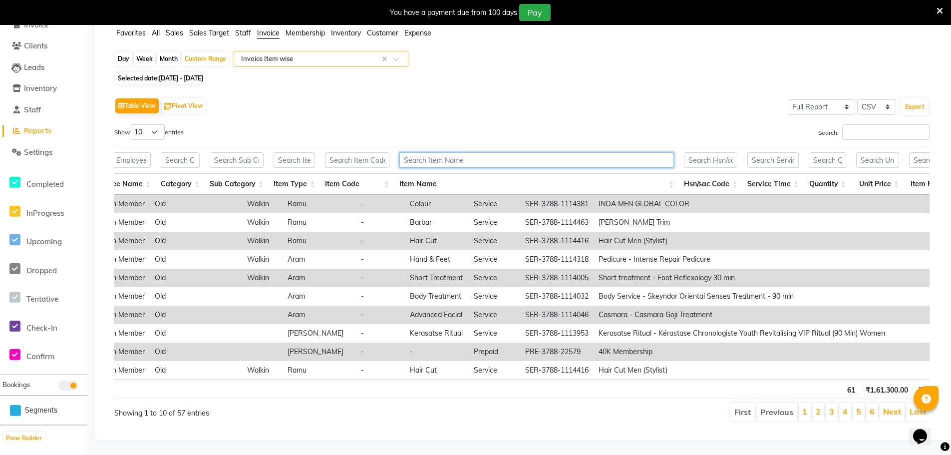
click at [417, 152] on input "text" at bounding box center [536, 159] width 275 height 15
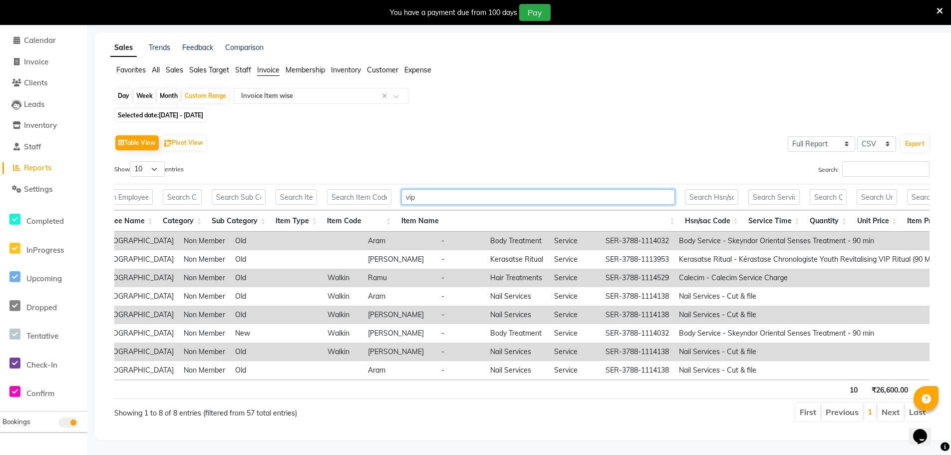
scroll to position [25, 0]
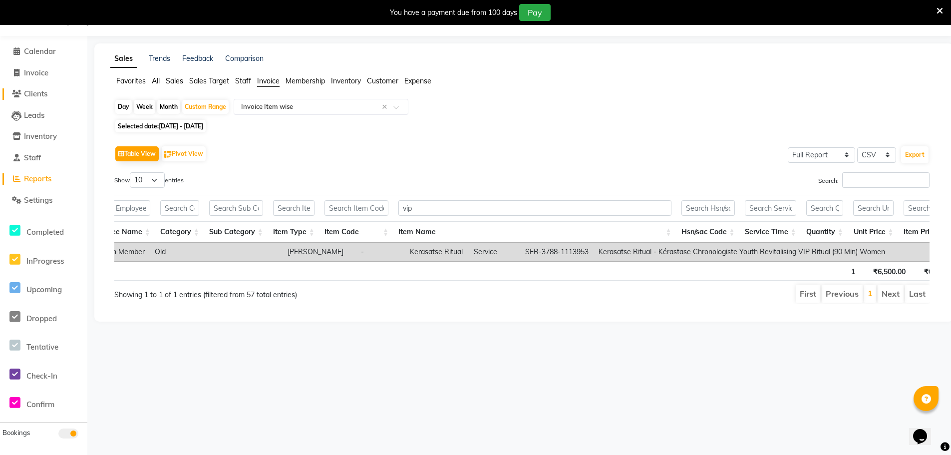
click at [37, 92] on span "Clients" at bounding box center [35, 93] width 23 height 9
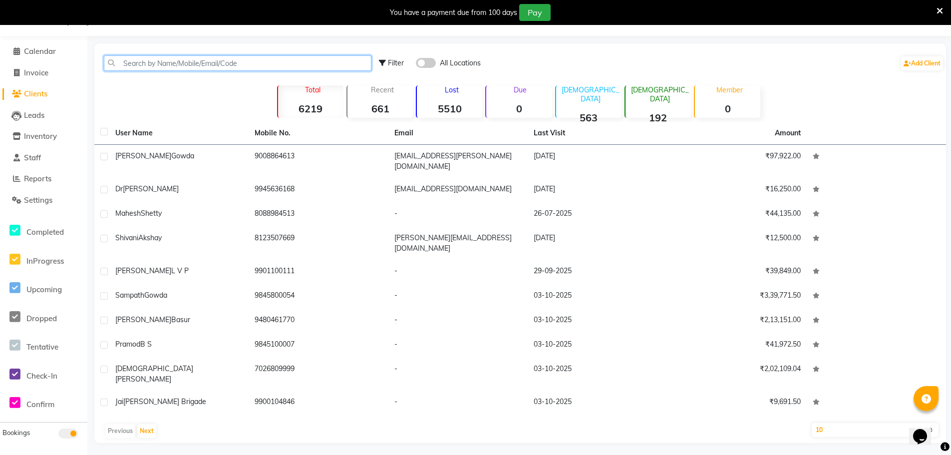
click at [185, 66] on input "text" at bounding box center [238, 62] width 268 height 15
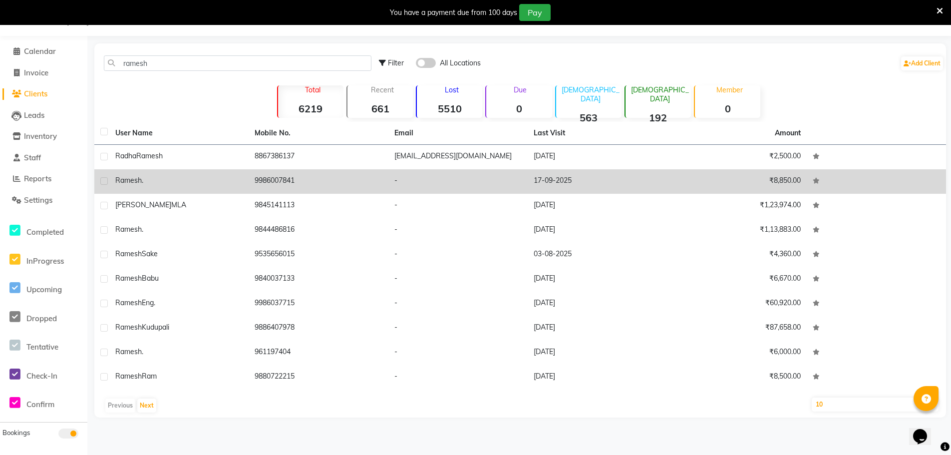
click at [170, 177] on div "Ramesh ." at bounding box center [178, 180] width 127 height 10
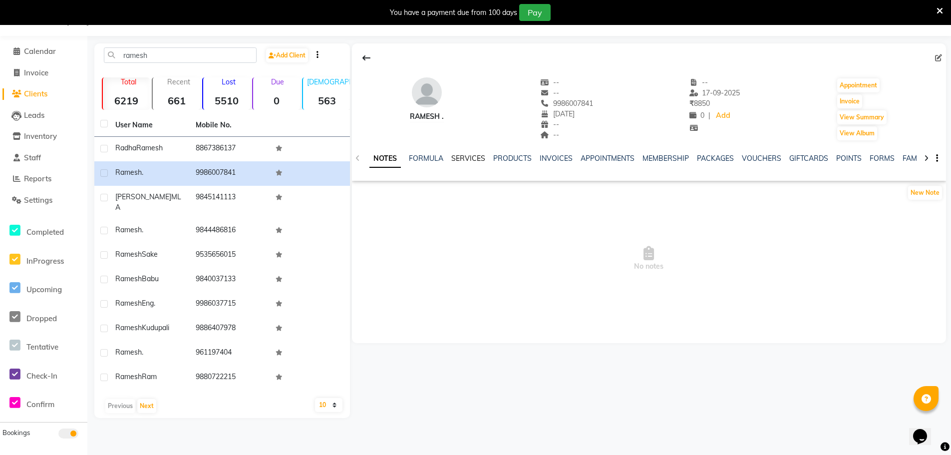
click at [459, 155] on link "SERVICES" at bounding box center [468, 158] width 34 height 9
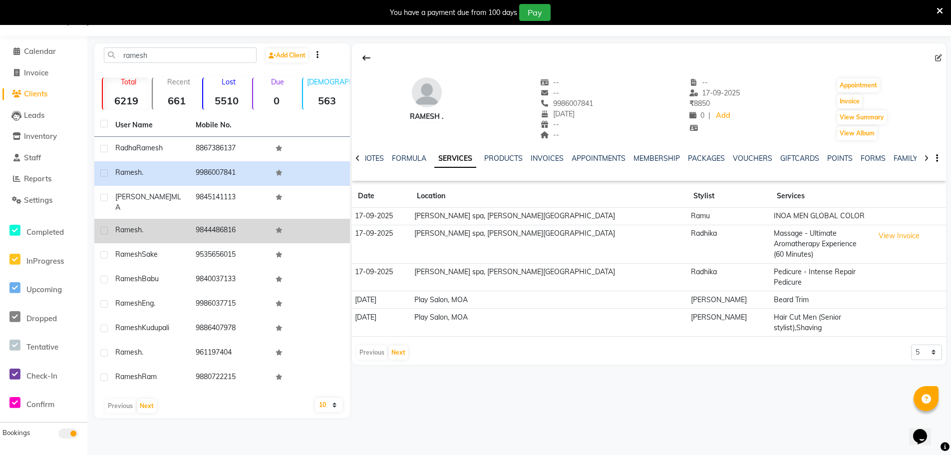
click at [147, 225] on div "Ramesh ." at bounding box center [149, 230] width 68 height 10
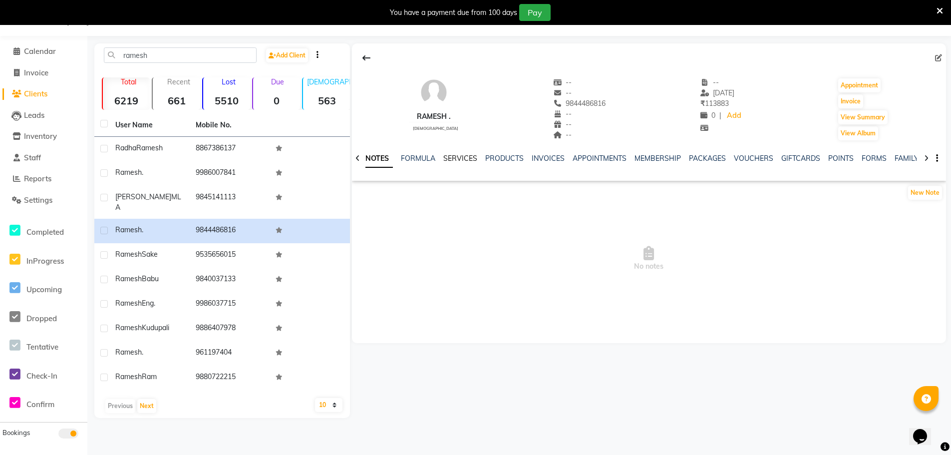
click at [464, 156] on link "SERVICES" at bounding box center [460, 158] width 34 height 9
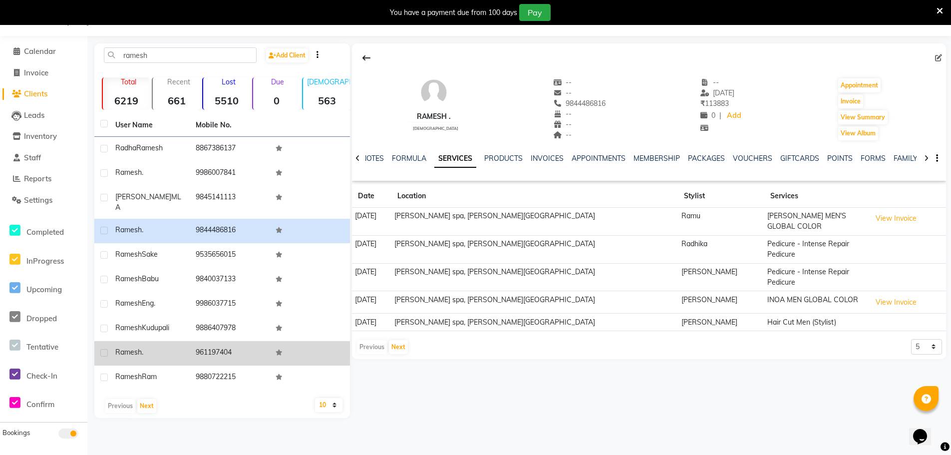
click at [123, 350] on td "Ramesh ." at bounding box center [149, 353] width 80 height 24
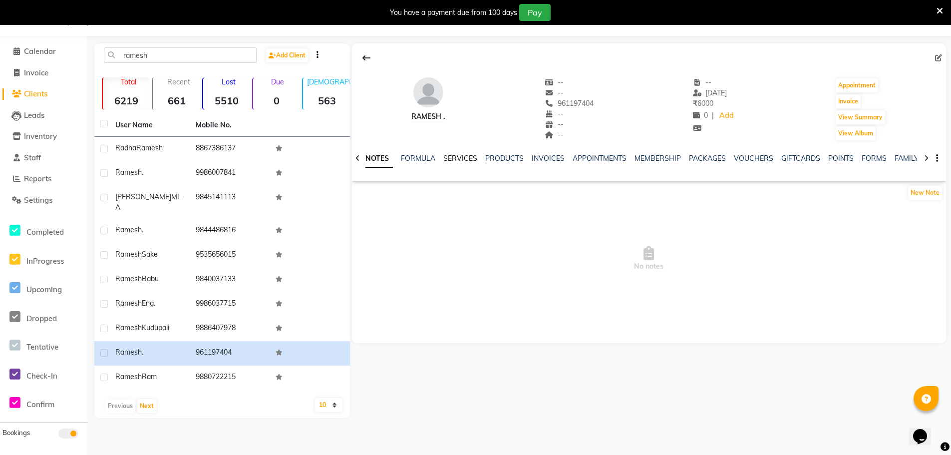
click at [457, 162] on link "SERVICES" at bounding box center [460, 158] width 34 height 9
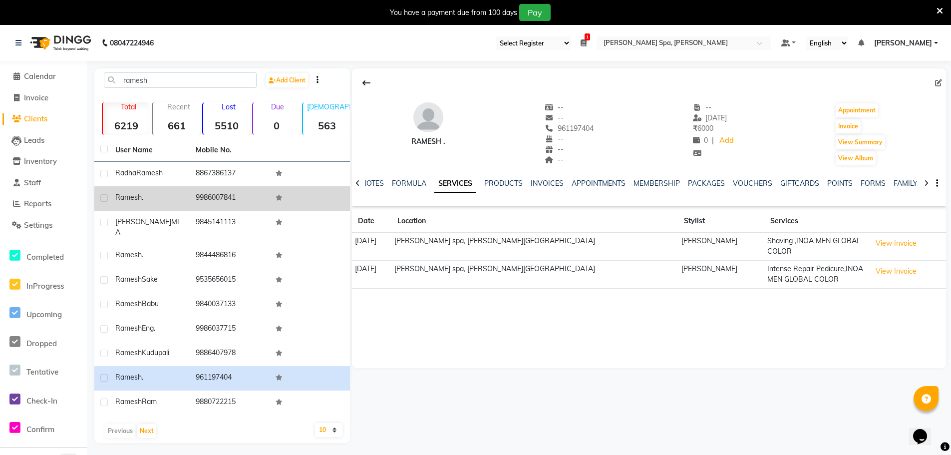
click at [142, 197] on span "." at bounding box center [142, 197] width 1 height 9
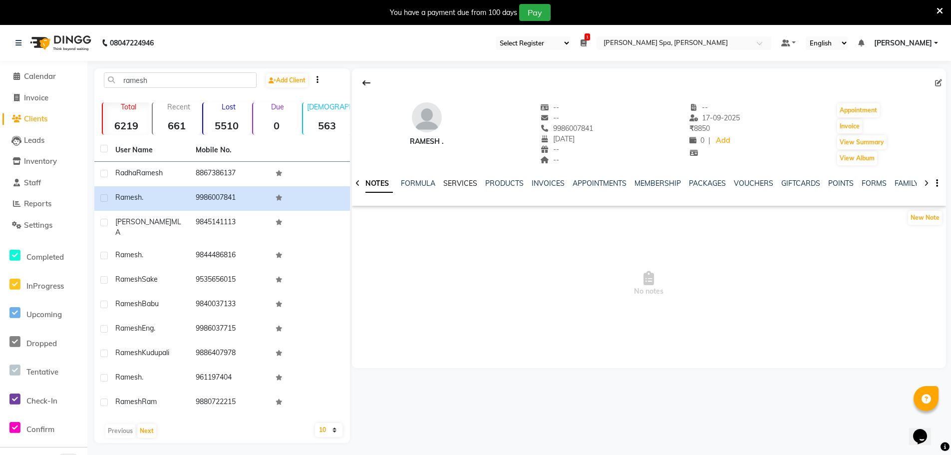
click at [457, 181] on link "SERVICES" at bounding box center [460, 183] width 34 height 9
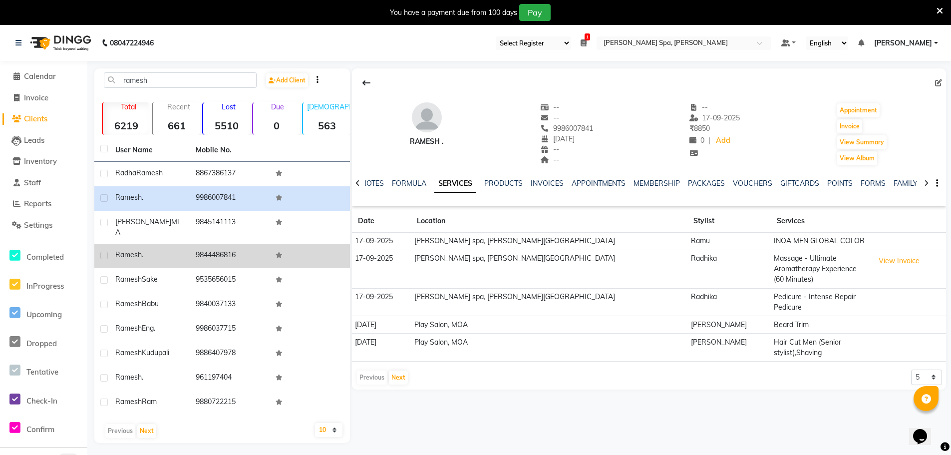
click at [132, 250] on span "Ramesh" at bounding box center [128, 254] width 26 height 9
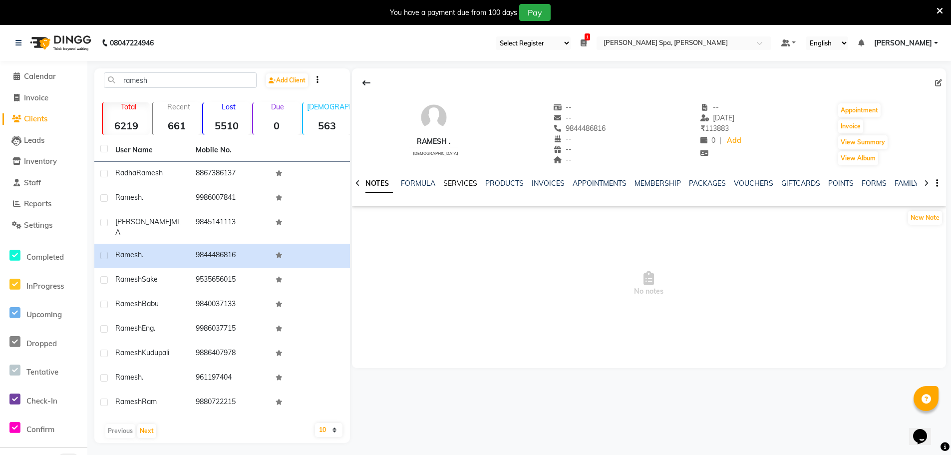
click at [457, 184] on link "SERVICES" at bounding box center [460, 183] width 34 height 9
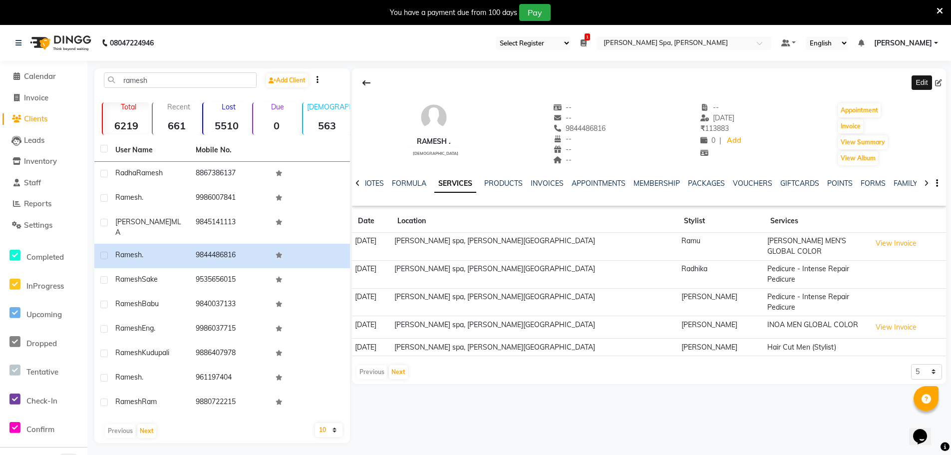
click at [938, 82] on icon at bounding box center [938, 82] width 7 height 7
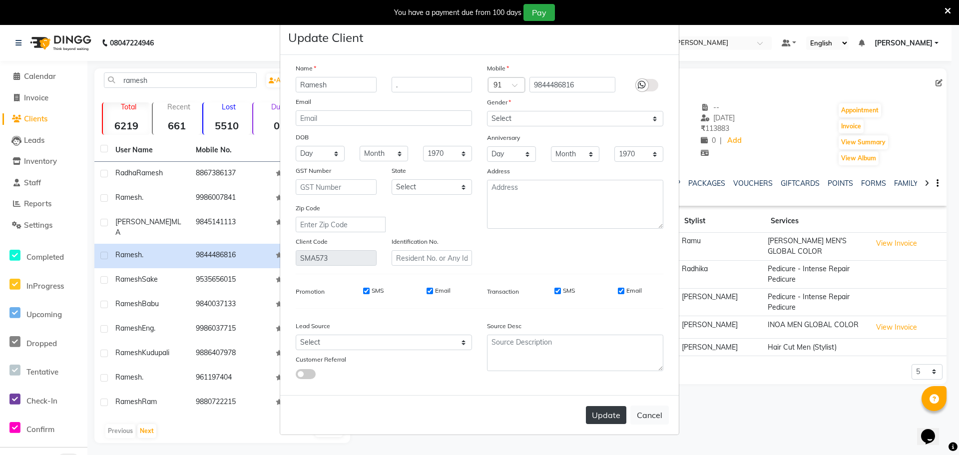
click at [612, 412] on button "Update" at bounding box center [606, 415] width 40 height 18
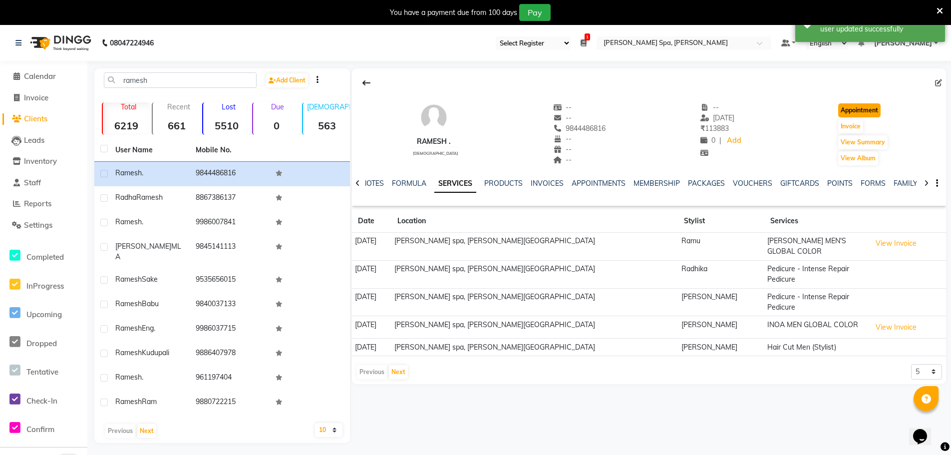
click at [853, 109] on button "Appointment" at bounding box center [859, 110] width 42 height 14
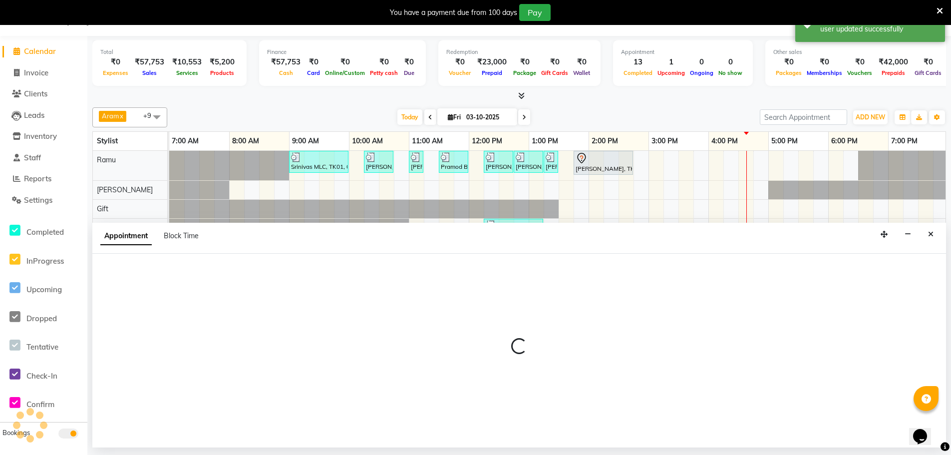
scroll to position [0, 242]
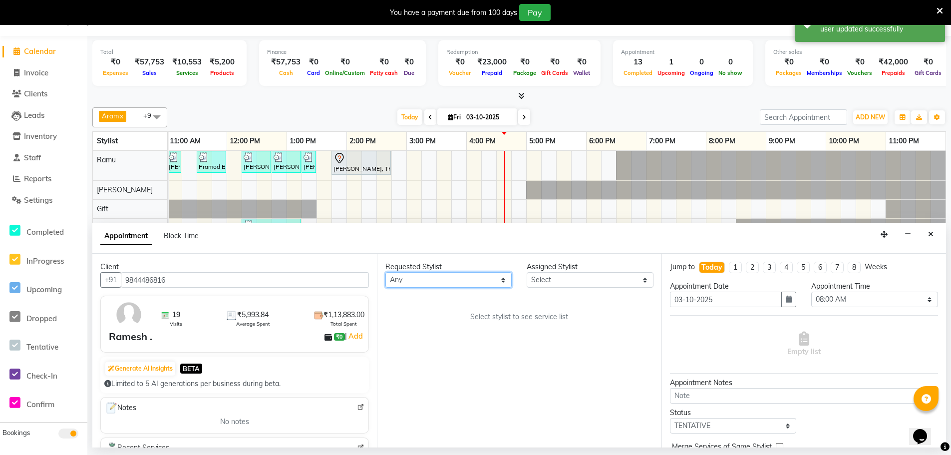
click at [431, 278] on select "Any Amy Aram Bem Gift Nirmal Poornesh Priscilla Radhika Ramu Ricky Shantha Shea…" at bounding box center [448, 279] width 126 height 15
click at [385, 272] on select "Any Amy Aram Bem Gift Nirmal Poornesh Priscilla Radhika Ramu Ricky Shantha Shea…" at bounding box center [448, 279] width 126 height 15
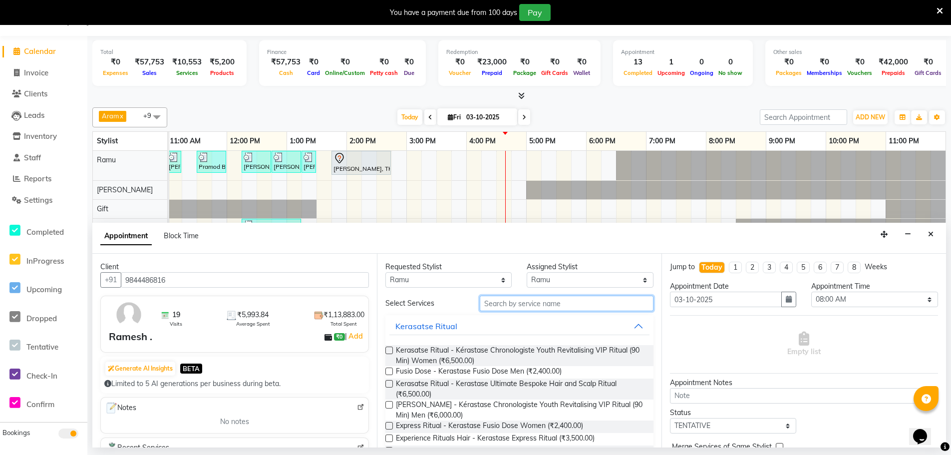
click at [516, 303] on input "text" at bounding box center [567, 303] width 174 height 15
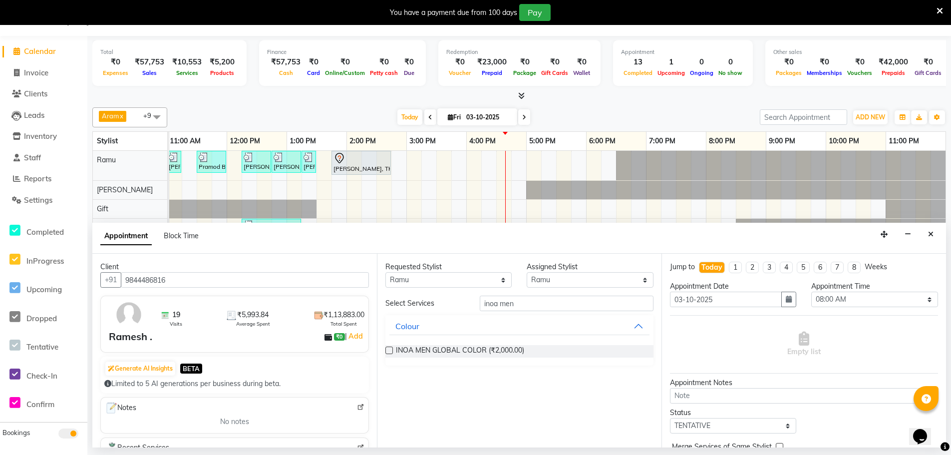
click at [390, 350] on label at bounding box center [388, 349] width 7 height 7
click at [390, 350] on input "checkbox" at bounding box center [388, 351] width 6 height 6
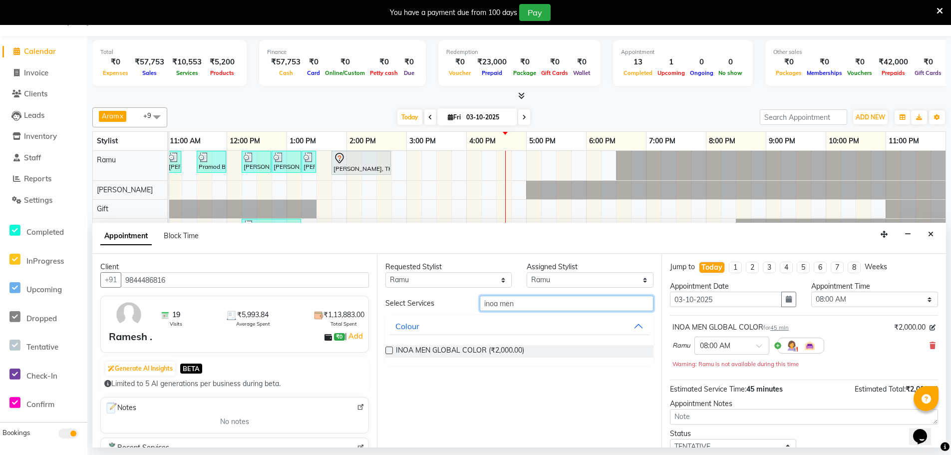
drag, startPoint x: 541, startPoint y: 306, endPoint x: 362, endPoint y: 324, distance: 180.2
click at [362, 324] on div "Client +91 9844486816 19 Visits ₹5,993.84 Average Spent ₹1,13,883.00 Total Spen…" at bounding box center [519, 351] width 854 height 194
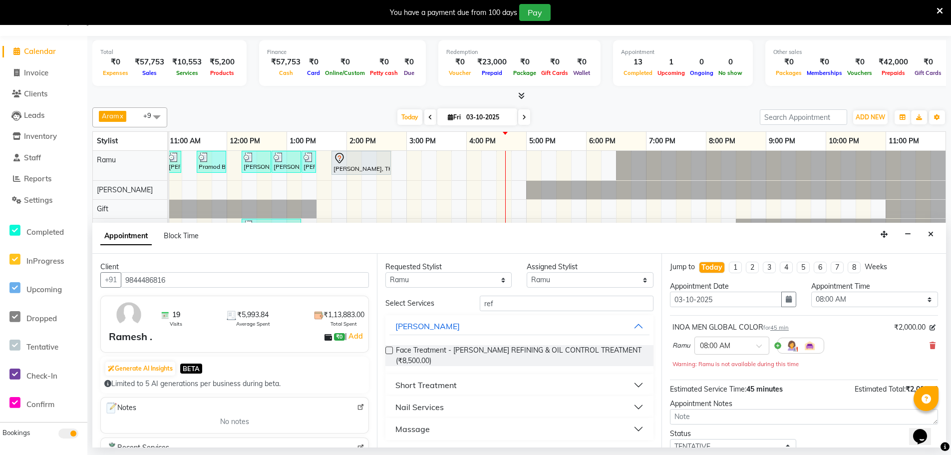
click at [425, 386] on div "Short Treatment" at bounding box center [425, 385] width 61 height 12
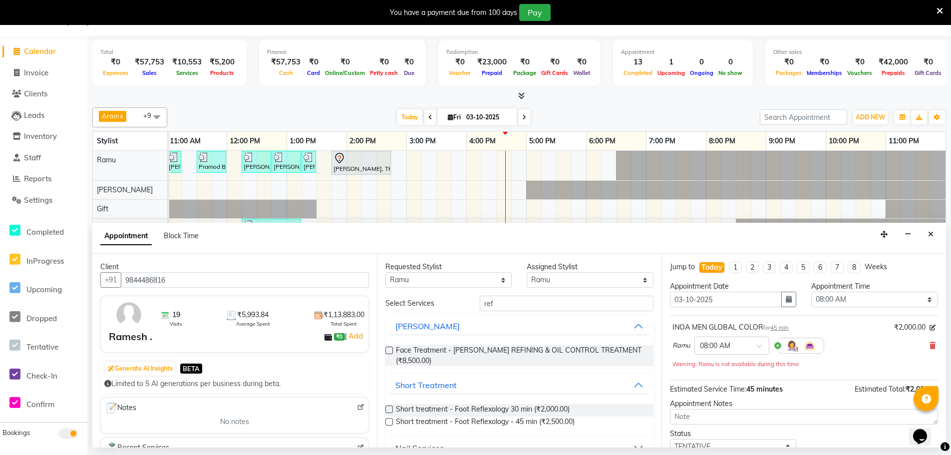
click at [389, 409] on label at bounding box center [388, 408] width 7 height 7
click at [389, 409] on input "checkbox" at bounding box center [388, 410] width 6 height 6
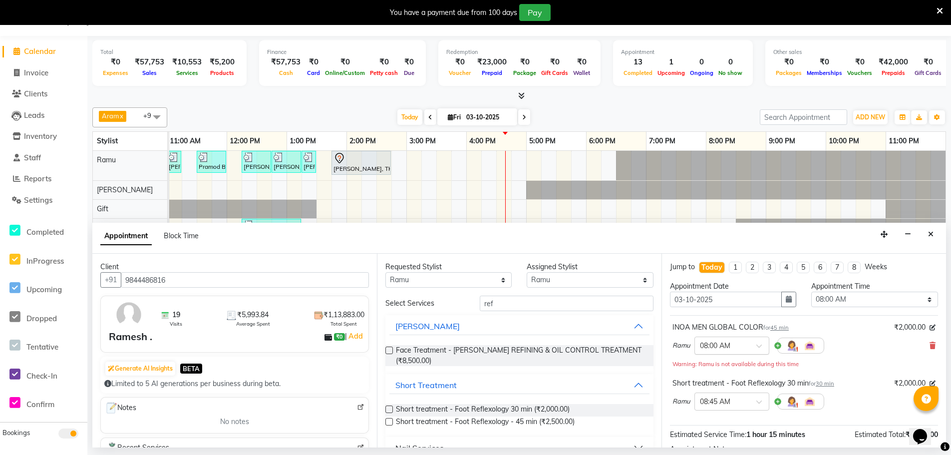
click at [740, 340] on input "text" at bounding box center [722, 344] width 44 height 10
click at [714, 401] on div "03:00 PM" at bounding box center [732, 403] width 74 height 18
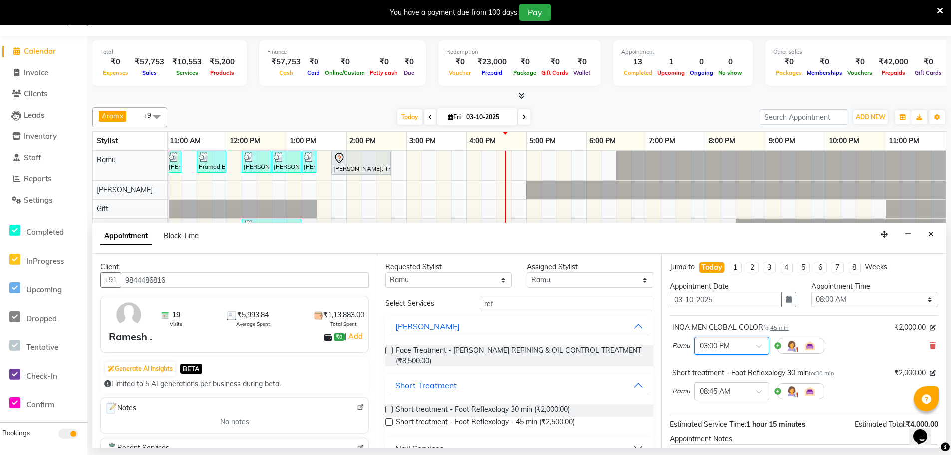
click at [779, 327] on span "45 min" at bounding box center [779, 327] width 18 height 7
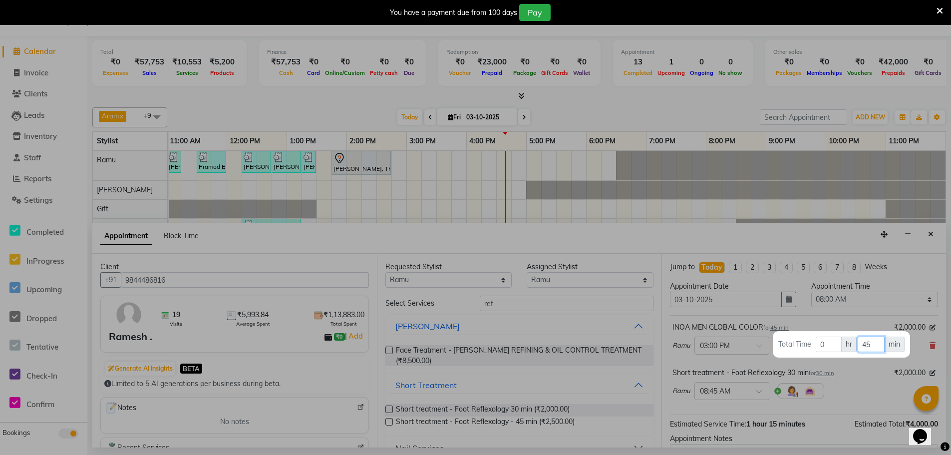
click at [871, 342] on input "45" at bounding box center [871, 343] width 26 height 15
click at [847, 377] on div at bounding box center [475, 227] width 951 height 455
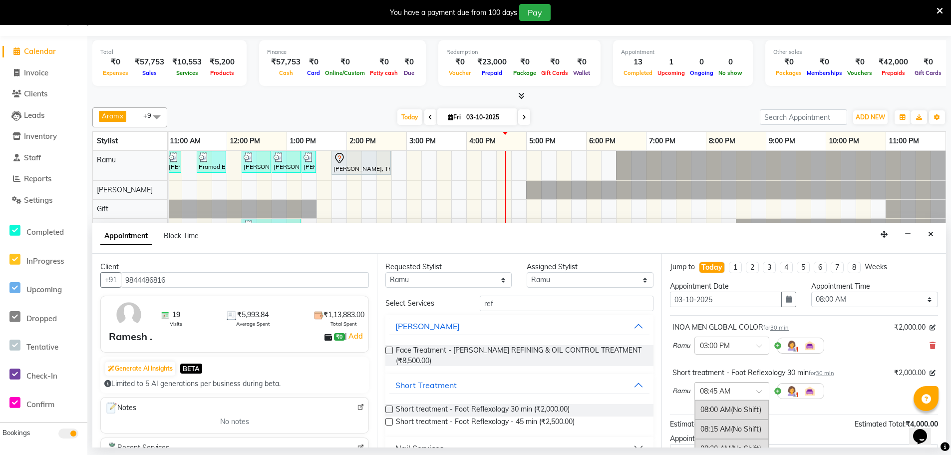
click at [725, 393] on input "text" at bounding box center [722, 390] width 44 height 10
click at [718, 432] on div "03:30 PM" at bounding box center [732, 436] width 74 height 18
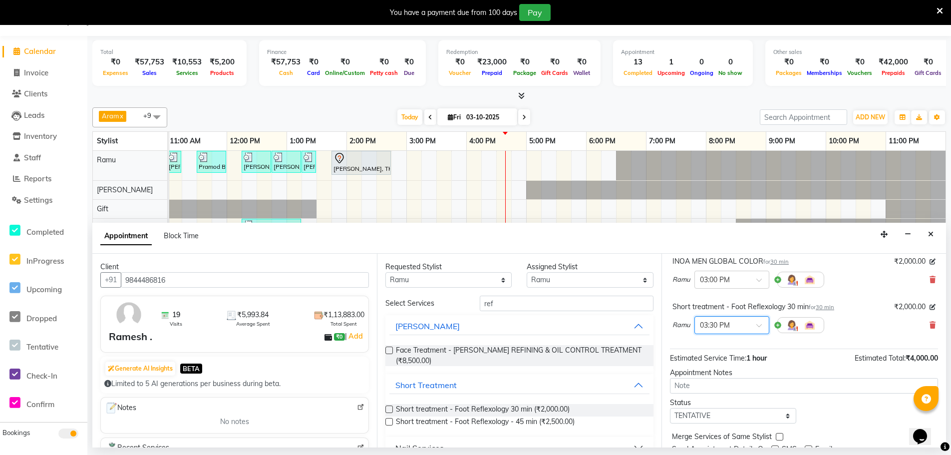
scroll to position [105, 0]
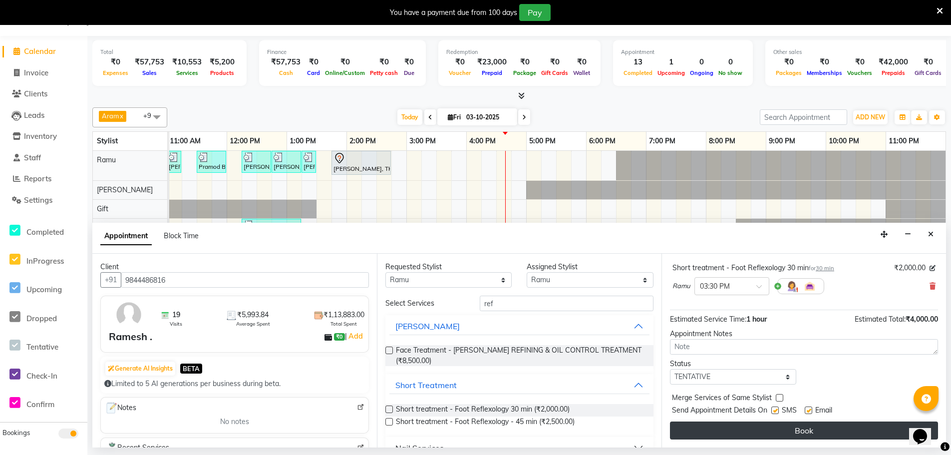
click at [788, 431] on button "Book" at bounding box center [804, 430] width 268 height 18
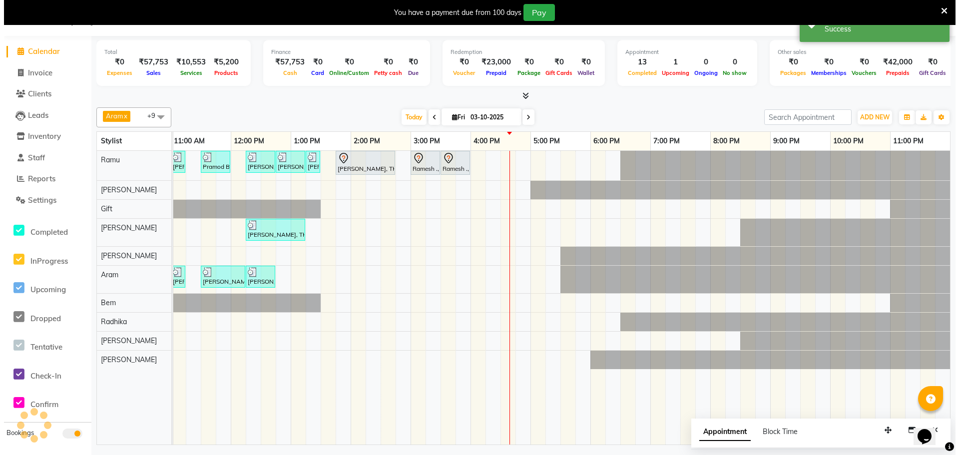
scroll to position [0, 0]
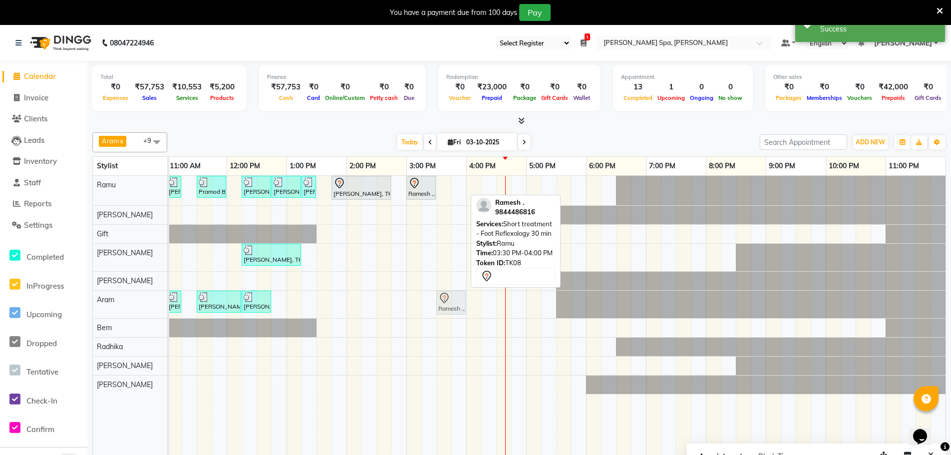
drag, startPoint x: 454, startPoint y: 185, endPoint x: 452, endPoint y: 295, distance: 109.8
click at [452, 295] on tbody "Srinivas MLC, TK01, 09:00 AM-10:00 AM, Men Hair Cut - Hair cut Men Style Direct…" at bounding box center [436, 285] width 1018 height 218
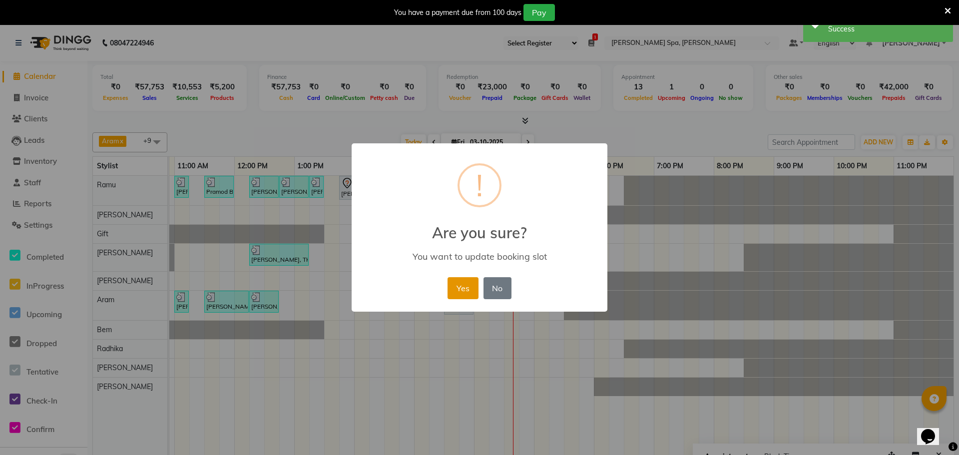
click at [459, 287] on button "Yes" at bounding box center [462, 288] width 30 height 22
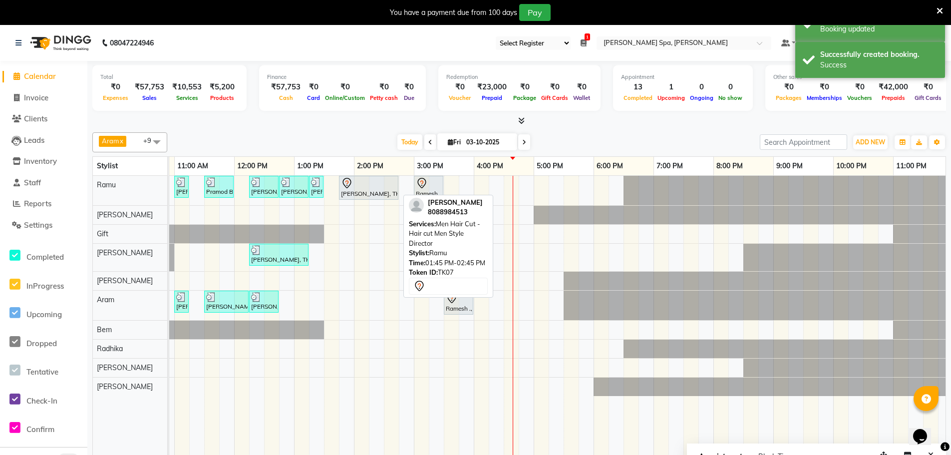
click at [375, 189] on div "Mahesh Shetty, TK07, 01:45 PM-02:45 PM, Men Hair Cut - Hair cut Men Style Direc…" at bounding box center [368, 187] width 57 height 21
click at [372, 190] on div "Mahesh Shetty, TK07, 01:45 PM-02:45 PM, Men Hair Cut - Hair cut Men Style Direc…" at bounding box center [368, 187] width 57 height 21
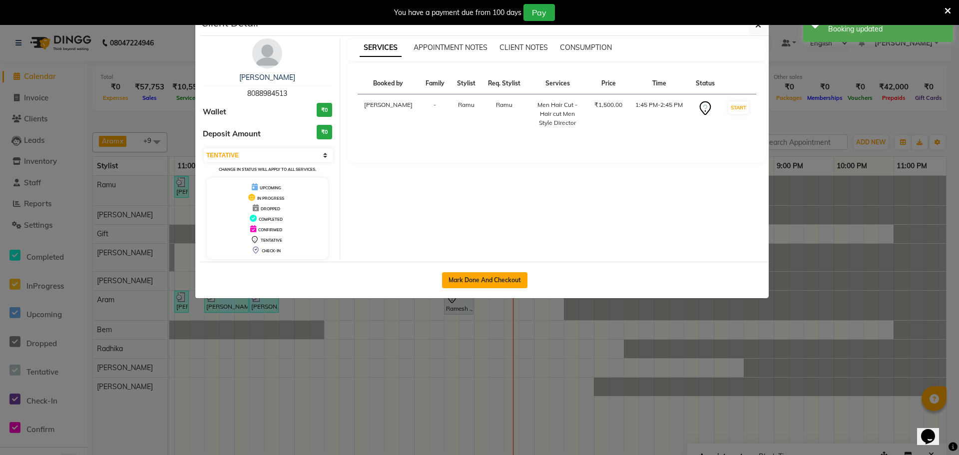
click at [462, 275] on button "Mark Done And Checkout" at bounding box center [484, 280] width 85 height 16
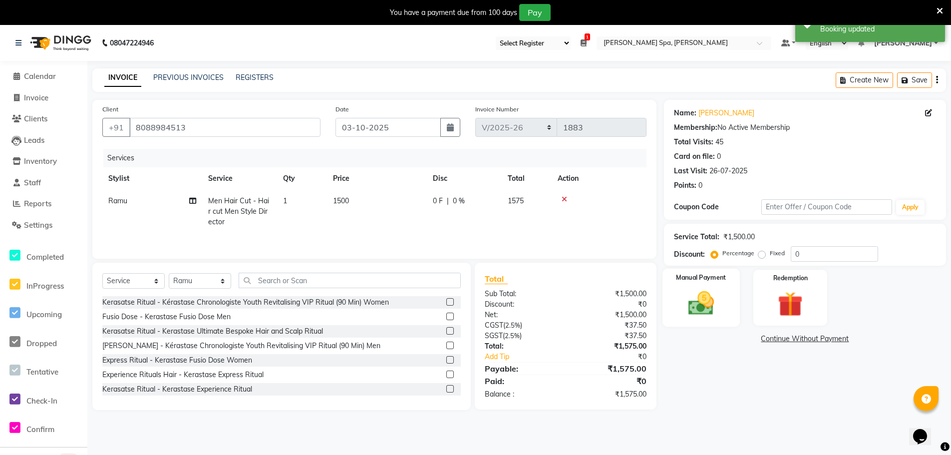
click at [700, 296] on img at bounding box center [701, 303] width 42 height 30
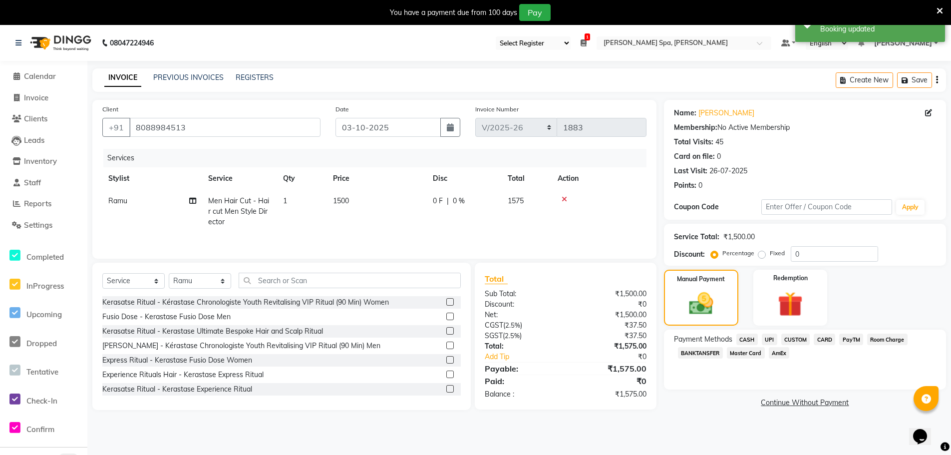
click at [747, 340] on span "CASH" at bounding box center [746, 338] width 21 height 11
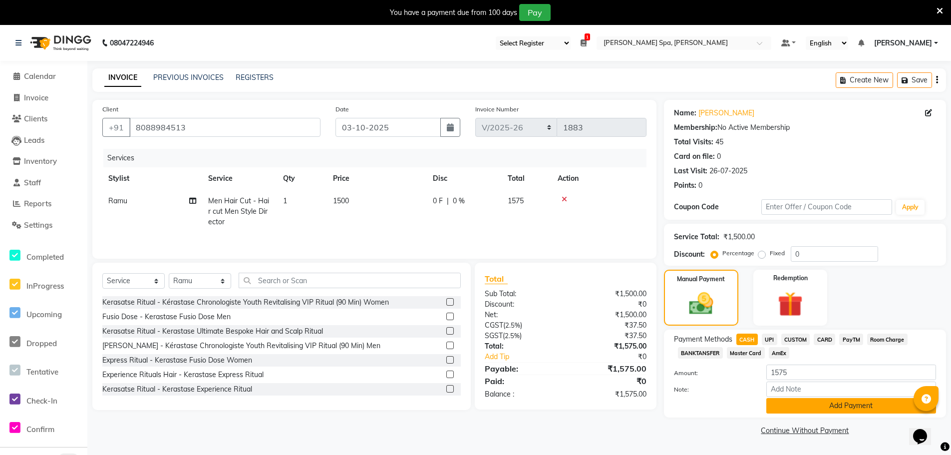
click at [780, 404] on button "Add Payment" at bounding box center [851, 405] width 170 height 15
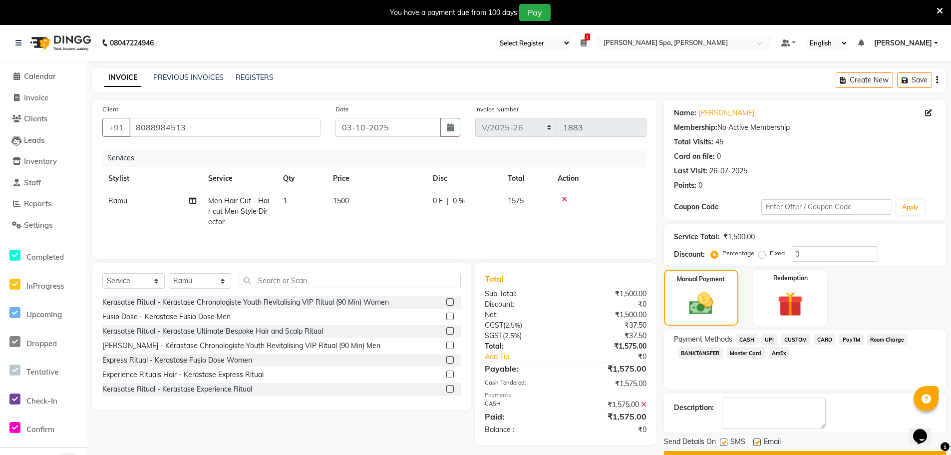
click at [757, 441] on label at bounding box center [756, 441] width 7 height 7
click at [757, 441] on input "checkbox" at bounding box center [756, 442] width 6 height 6
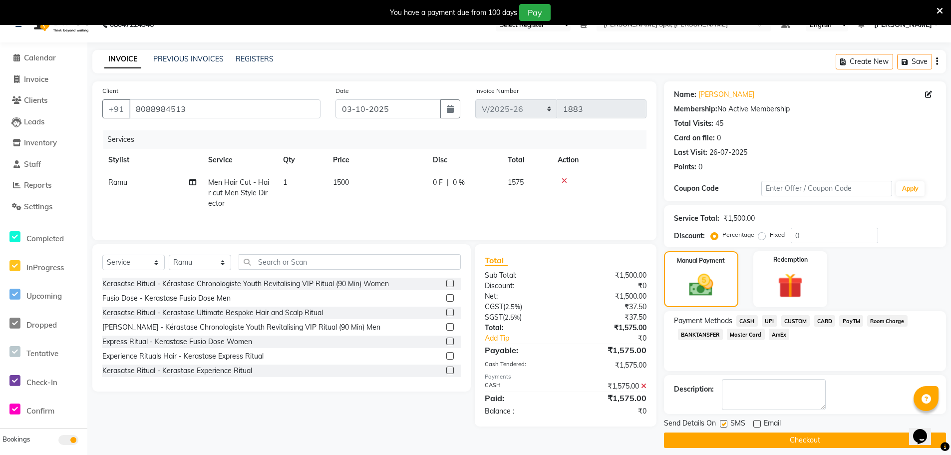
scroll to position [26, 0]
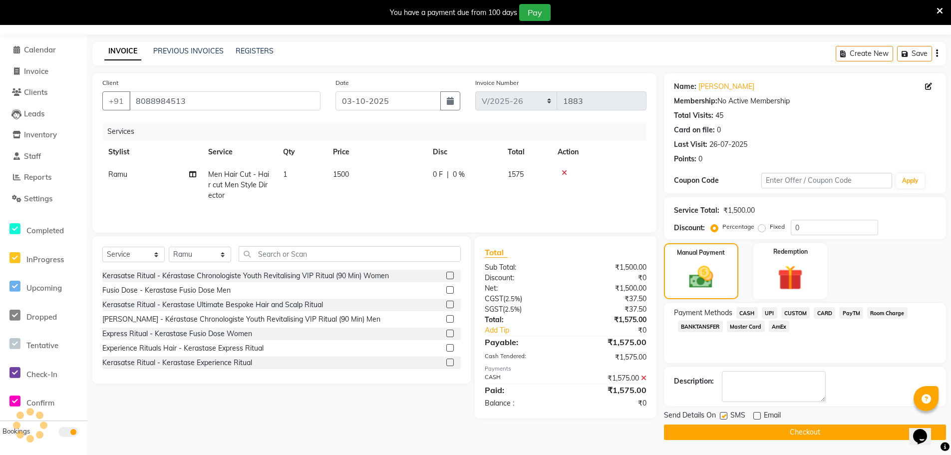
click at [768, 433] on button "Checkout" at bounding box center [805, 431] width 282 height 15
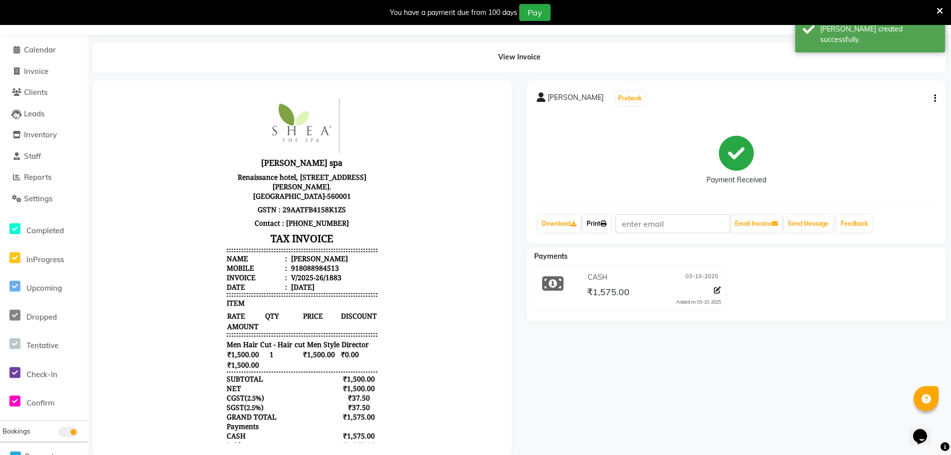
click at [595, 221] on link "Print" at bounding box center [597, 223] width 28 height 17
click at [32, 45] on span "Calendar" at bounding box center [40, 49] width 32 height 9
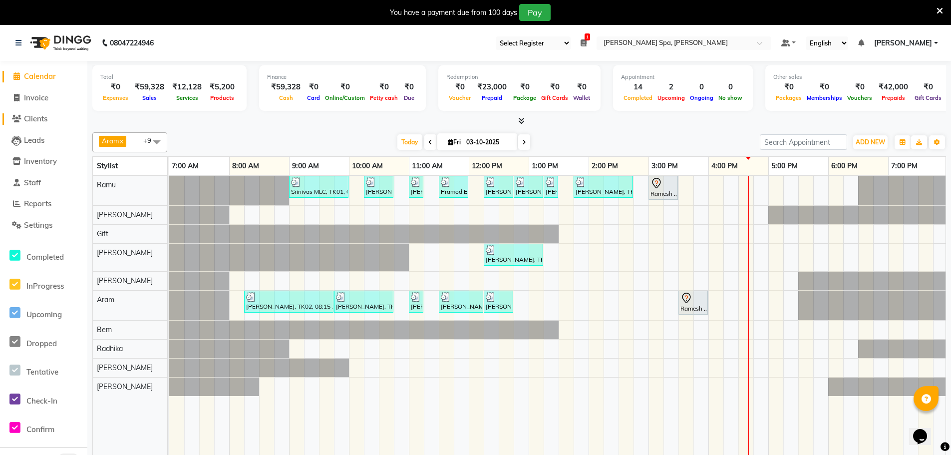
click at [34, 121] on span "Clients" at bounding box center [35, 118] width 23 height 9
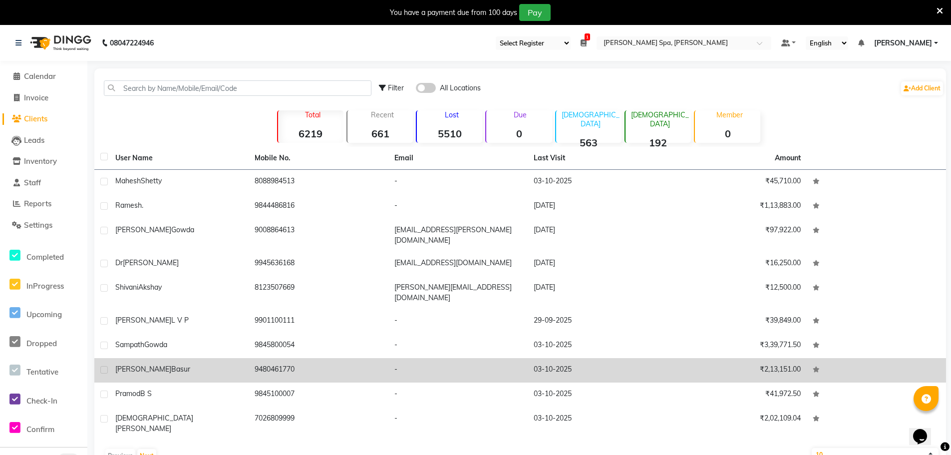
click at [155, 364] on div "Raghavendra Basur" at bounding box center [178, 369] width 127 height 10
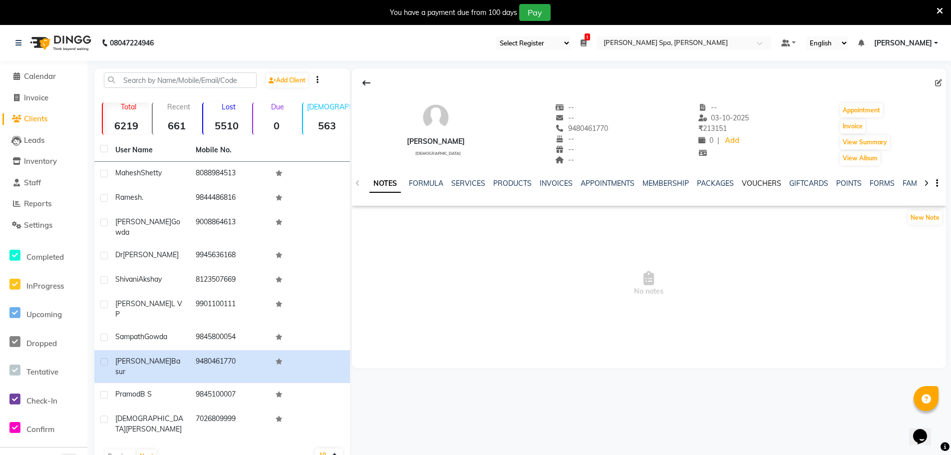
click at [767, 181] on link "VOUCHERS" at bounding box center [761, 183] width 39 height 9
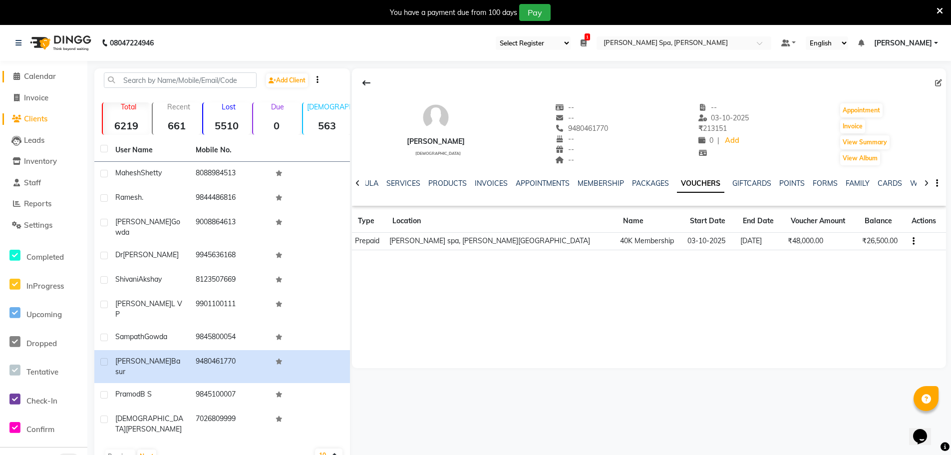
click at [45, 76] on span "Calendar" at bounding box center [40, 75] width 32 height 9
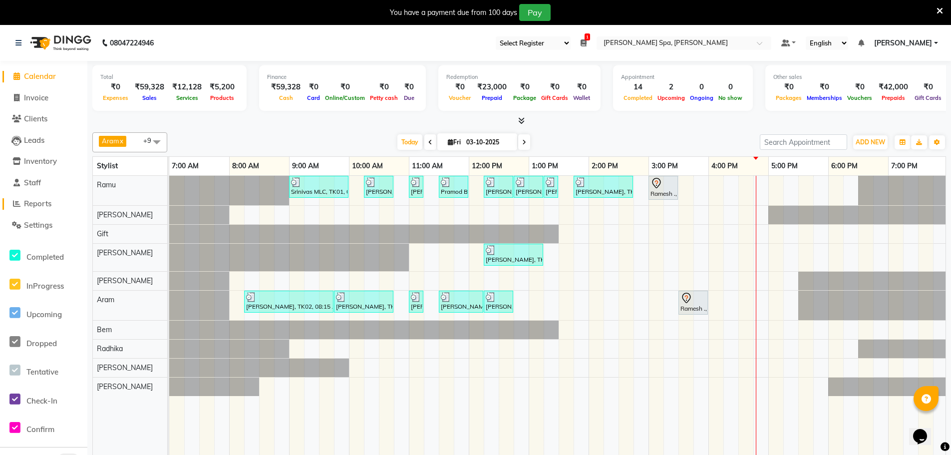
click at [36, 205] on span "Reports" at bounding box center [37, 203] width 27 height 9
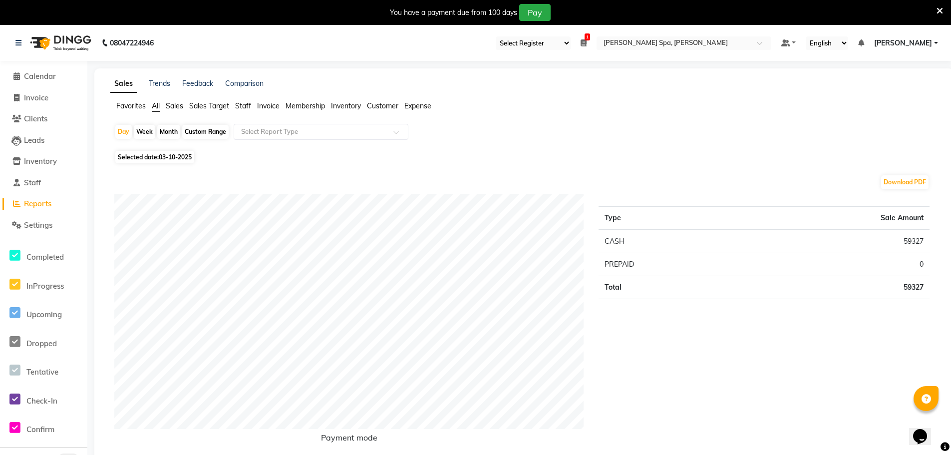
click at [165, 105] on ul "Favorites All Sales Sales Target Staff Invoice Membership Inventory Customer Ex…" at bounding box center [523, 106] width 827 height 11
click at [243, 105] on span "Staff" at bounding box center [243, 105] width 16 height 9
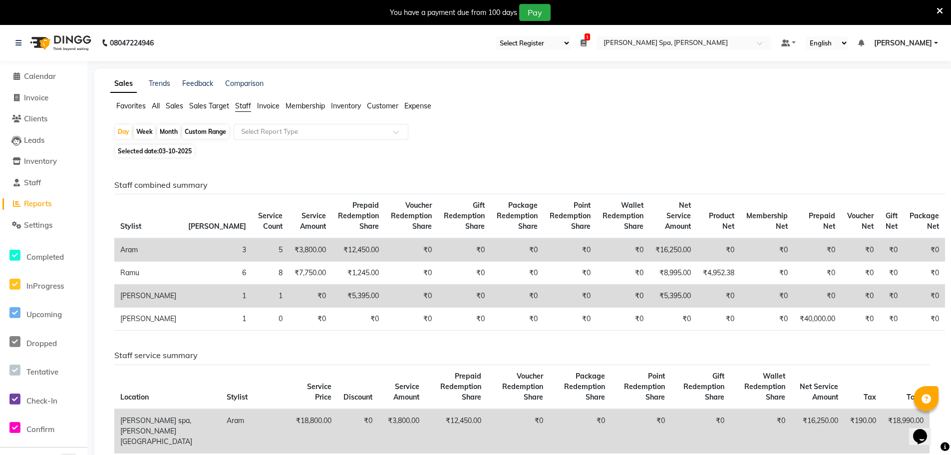
click at [167, 159] on div "Day Week Month Custom Range Select Report Type Selected date: 03-10-2025 Staff …" at bounding box center [523, 393] width 827 height 538
click at [170, 153] on span "03-10-2025" at bounding box center [175, 150] width 33 height 7
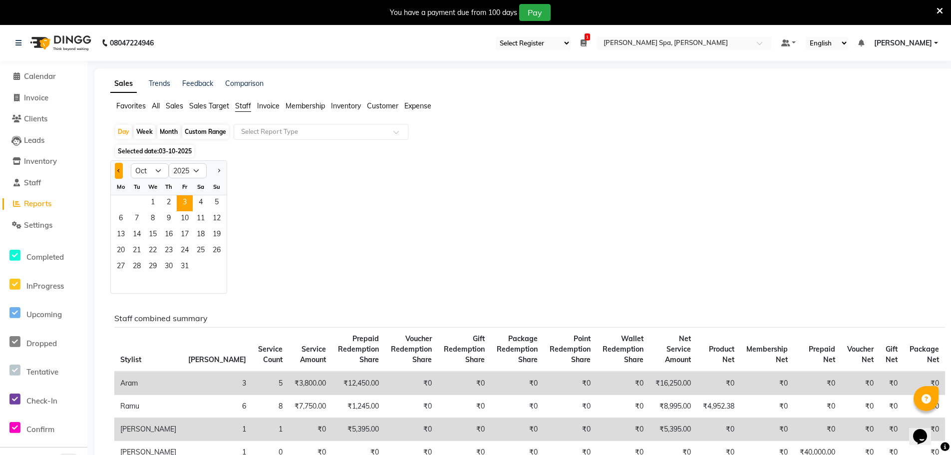
click at [122, 171] on button "Previous month" at bounding box center [119, 171] width 8 height 16
click at [213, 250] on span "28" at bounding box center [217, 251] width 16 height 16
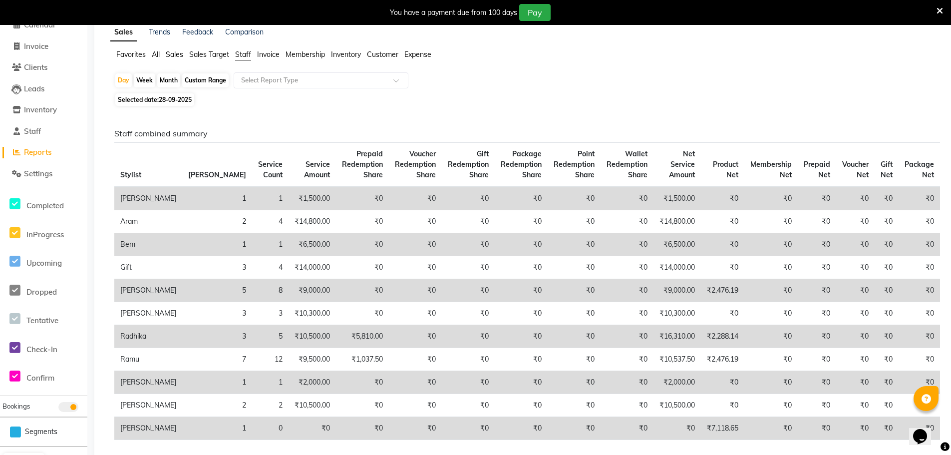
scroll to position [50, 0]
click at [178, 101] on span "28-09-2025" at bounding box center [175, 100] width 33 height 7
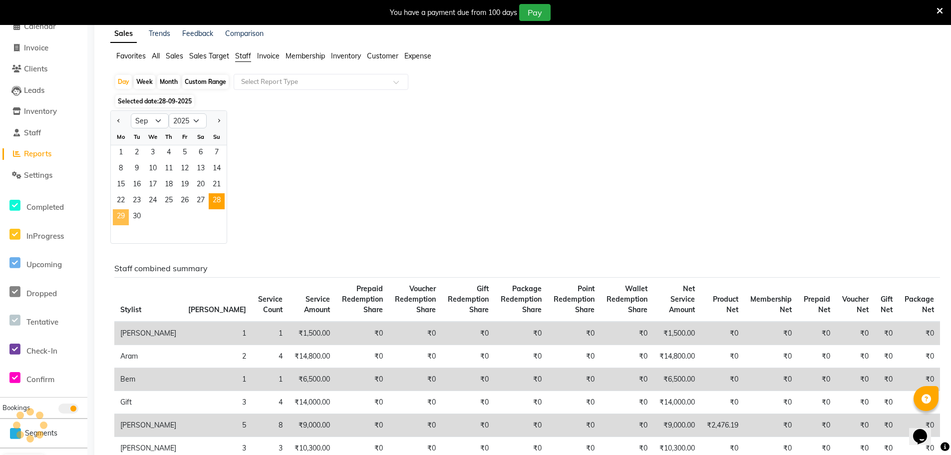
click at [124, 218] on span "29" at bounding box center [121, 217] width 16 height 16
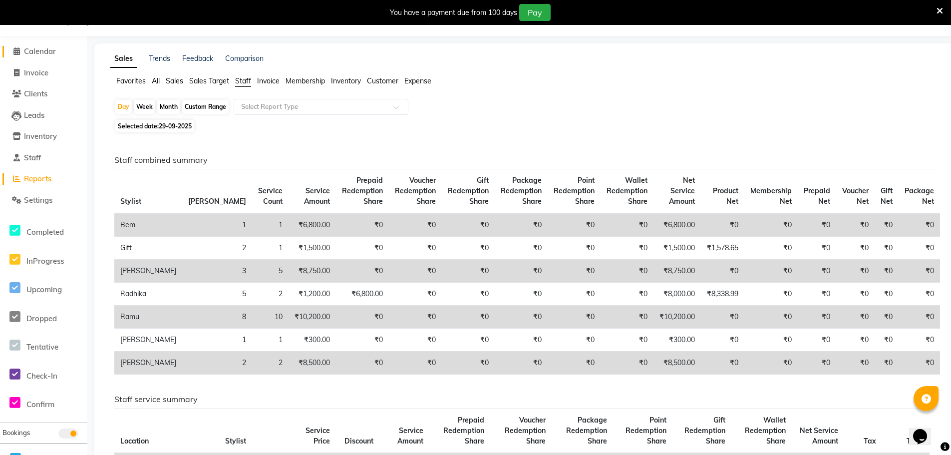
scroll to position [0, 0]
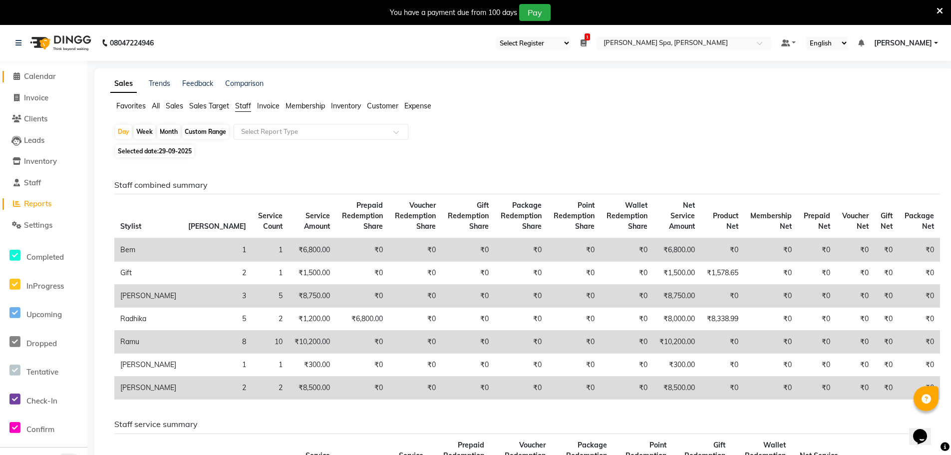
drag, startPoint x: 34, startPoint y: 74, endPoint x: 48, endPoint y: 54, distance: 24.4
click at [34, 74] on span "Calendar" at bounding box center [40, 75] width 32 height 9
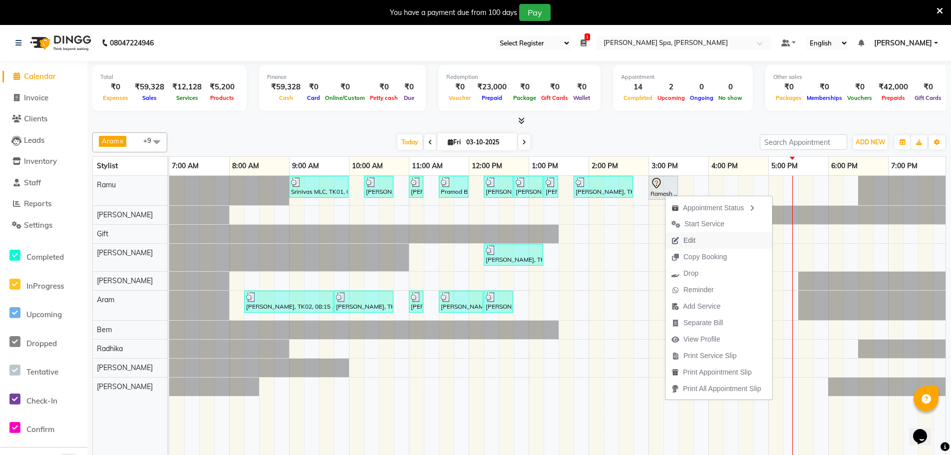
click at [698, 244] on span "Edit" at bounding box center [683, 240] width 36 height 16
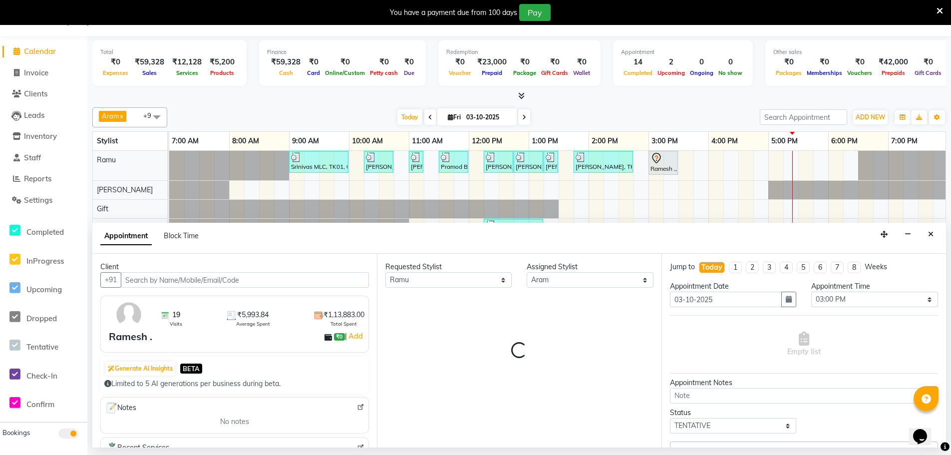
scroll to position [0, 242]
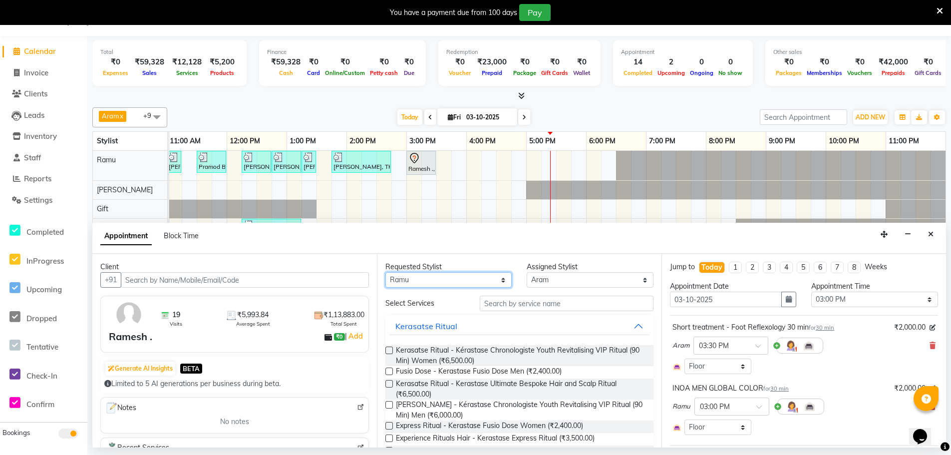
click at [453, 280] on select "Any Amy Aram Bem Gift Nirmal Poornesh Priscilla Radhika Ramu Ricky Shantha Shea…" at bounding box center [448, 279] width 126 height 15
click at [385, 272] on select "Any Amy Aram Bem Gift Nirmal Poornesh Priscilla Radhika Ramu Ricky Shantha Shea…" at bounding box center [448, 279] width 126 height 15
click at [492, 304] on input "text" at bounding box center [567, 303] width 174 height 15
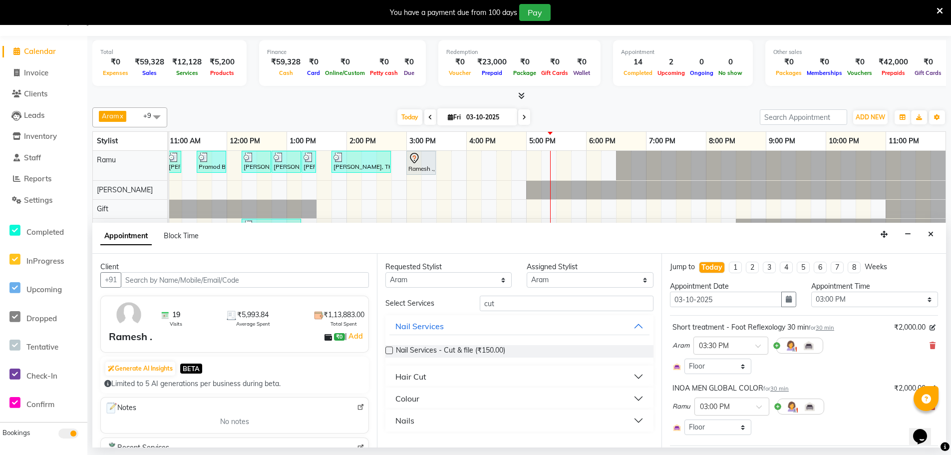
click at [390, 352] on label at bounding box center [388, 349] width 7 height 7
click at [390, 352] on input "checkbox" at bounding box center [388, 351] width 6 height 6
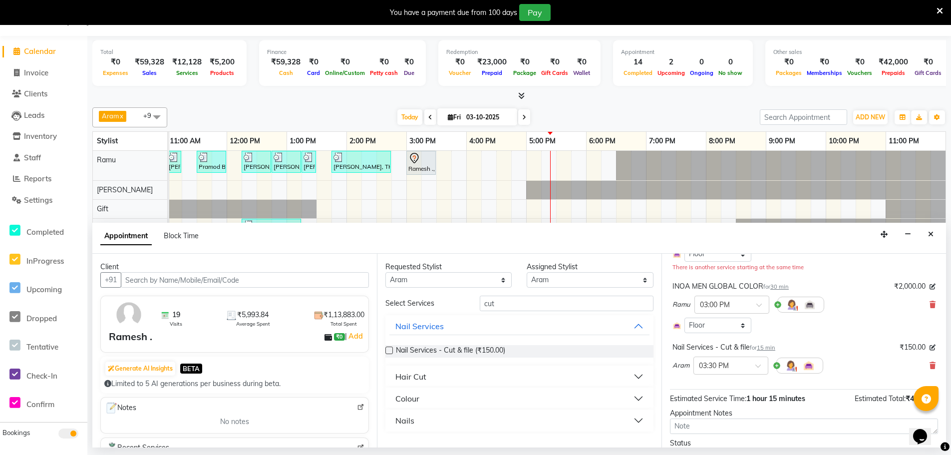
scroll to position [163, 0]
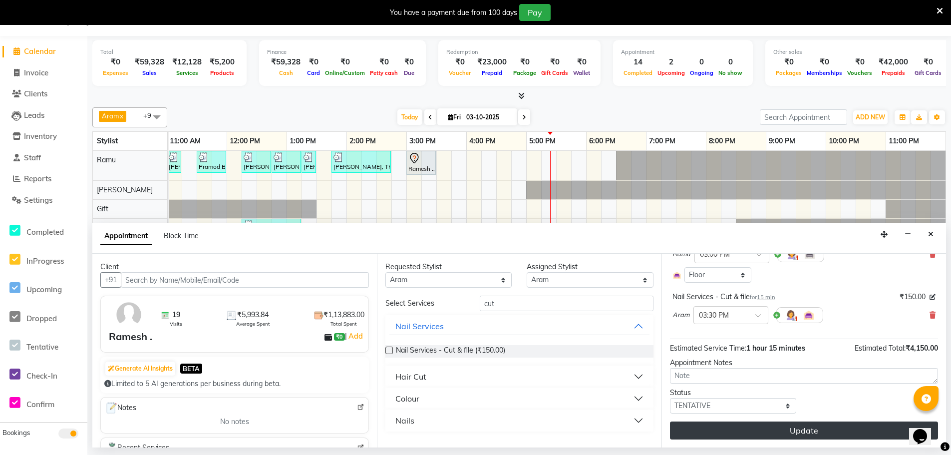
click at [812, 428] on button "Update" at bounding box center [804, 430] width 268 height 18
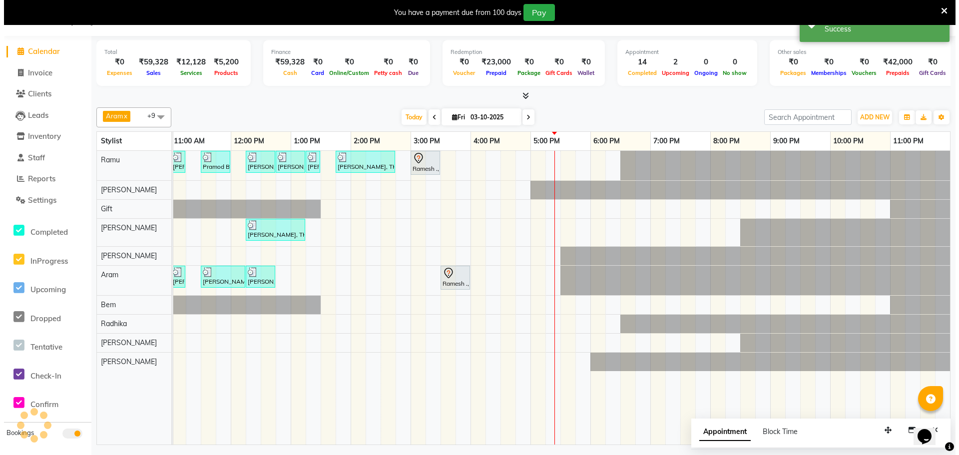
scroll to position [0, 0]
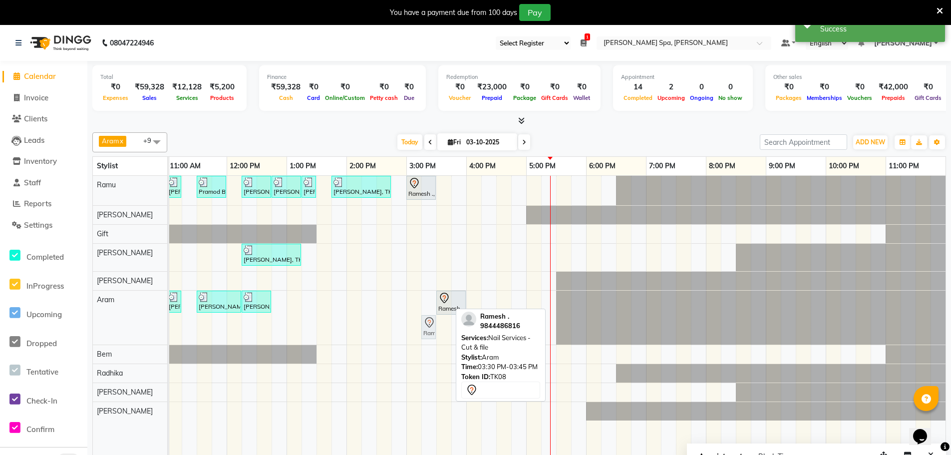
drag, startPoint x: 441, startPoint y: 327, endPoint x: 428, endPoint y: 297, distance: 32.9
click at [428, 297] on div "Srinivas MLC, TK01, 09:00 AM-10:00 AM, Men Hair Cut - Hair cut Men Style Direct…" at bounding box center [436, 323] width 1018 height 294
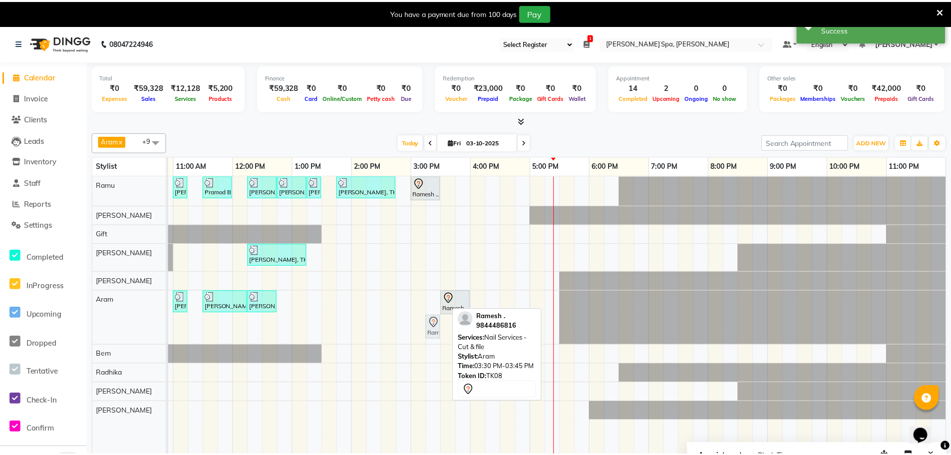
scroll to position [0, 235]
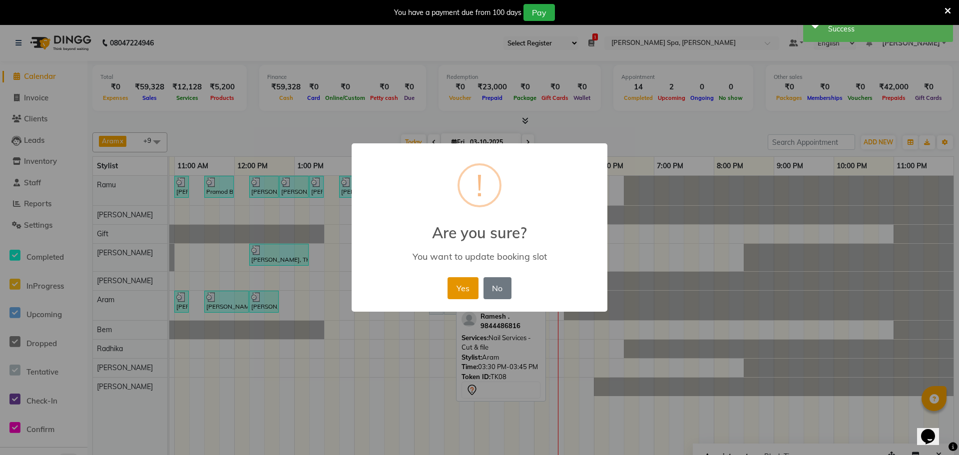
click at [466, 290] on button "Yes" at bounding box center [462, 288] width 30 height 22
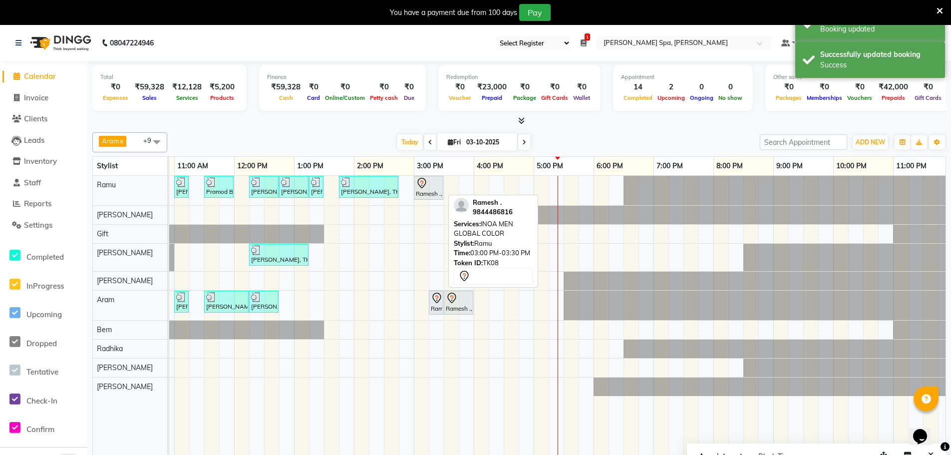
click at [425, 181] on icon at bounding box center [422, 183] width 12 height 12
click at [421, 191] on div "Ramesh ., TK08, 03:00 PM-03:30 PM, INOA MEN GLOBAL COLOR" at bounding box center [428, 187] width 27 height 21
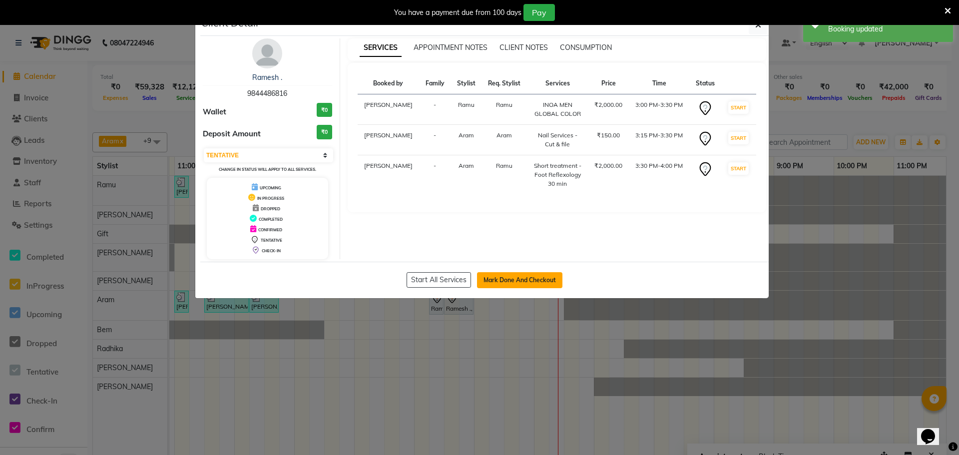
click at [505, 277] on button "Mark Done And Checkout" at bounding box center [519, 280] width 85 height 16
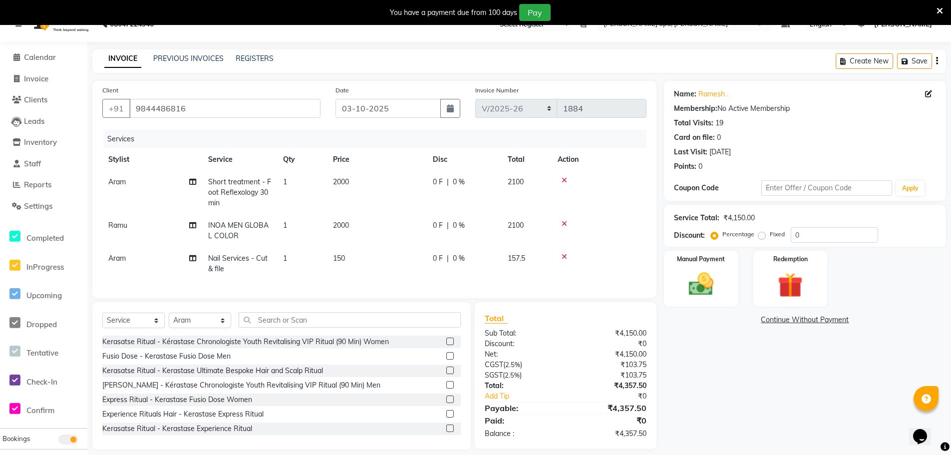
scroll to position [36, 0]
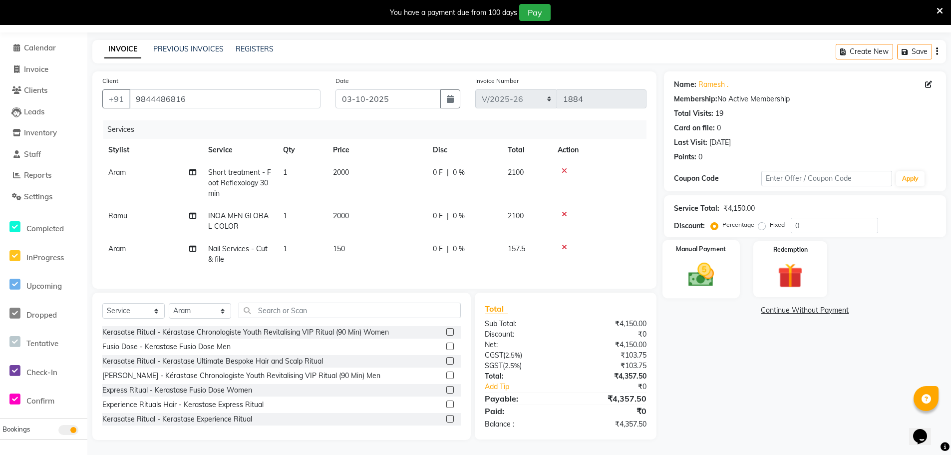
click at [705, 247] on div "Manual Payment" at bounding box center [700, 269] width 77 height 58
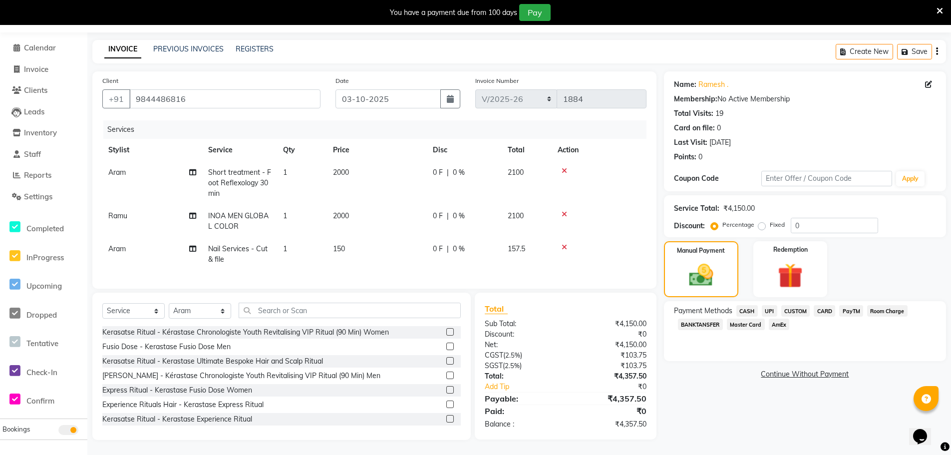
click at [750, 306] on span "CASH" at bounding box center [746, 310] width 21 height 11
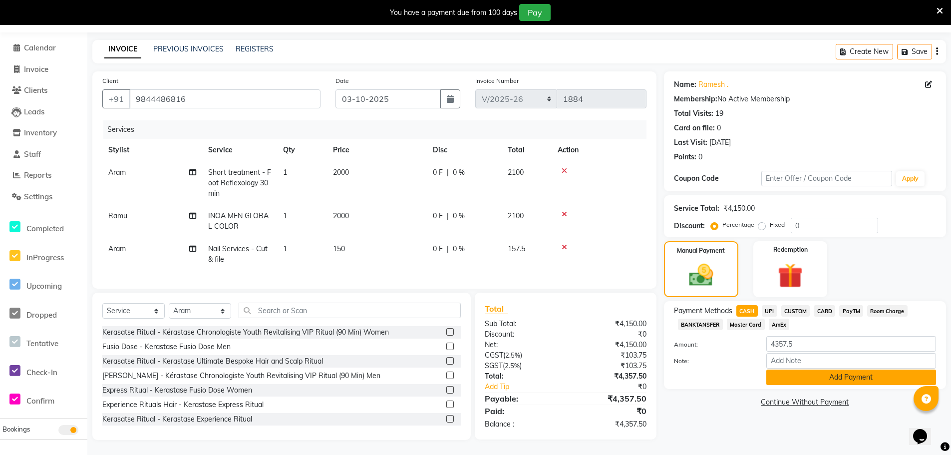
click at [793, 369] on button "Add Payment" at bounding box center [851, 376] width 170 height 15
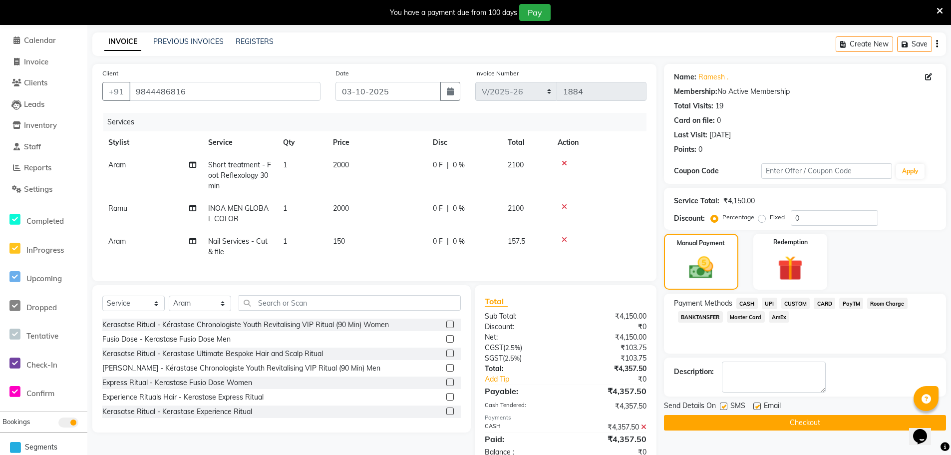
click at [754, 404] on label at bounding box center [756, 405] width 7 height 7
click at [754, 404] on input "checkbox" at bounding box center [756, 406] width 6 height 6
click at [777, 419] on button "Checkout" at bounding box center [805, 422] width 282 height 15
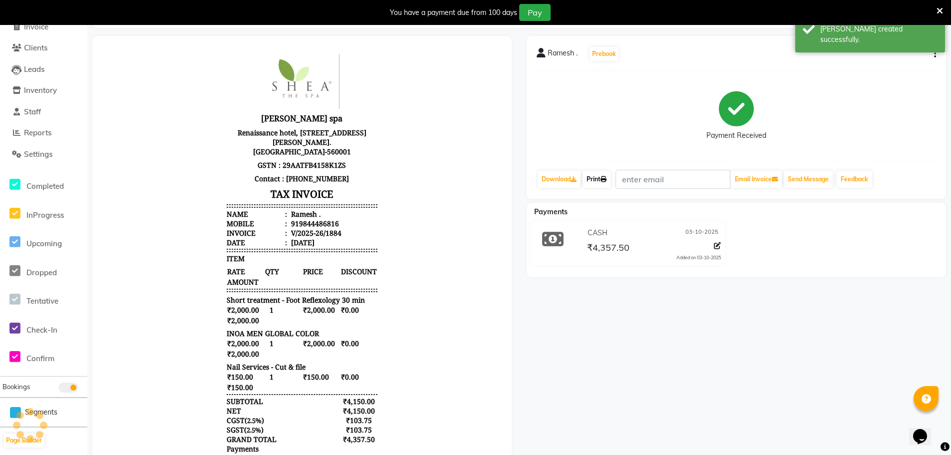
click at [593, 179] on link "Print" at bounding box center [597, 179] width 28 height 17
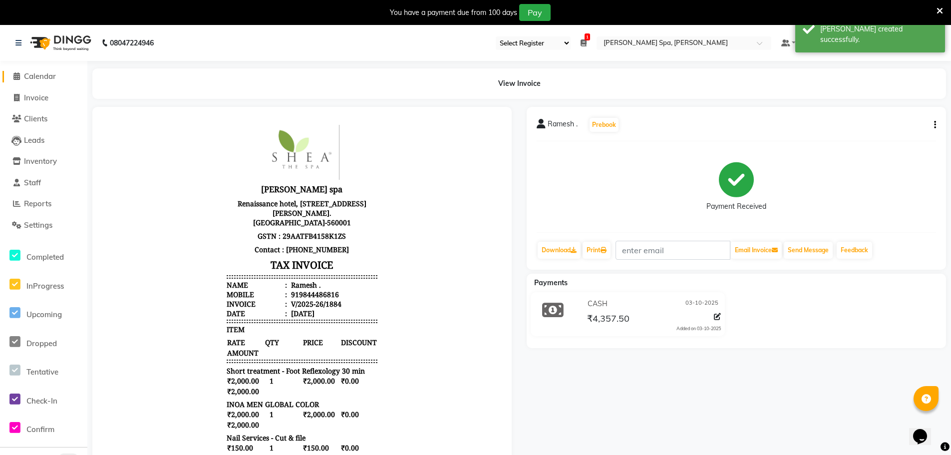
click at [42, 76] on span "Calendar" at bounding box center [40, 75] width 32 height 9
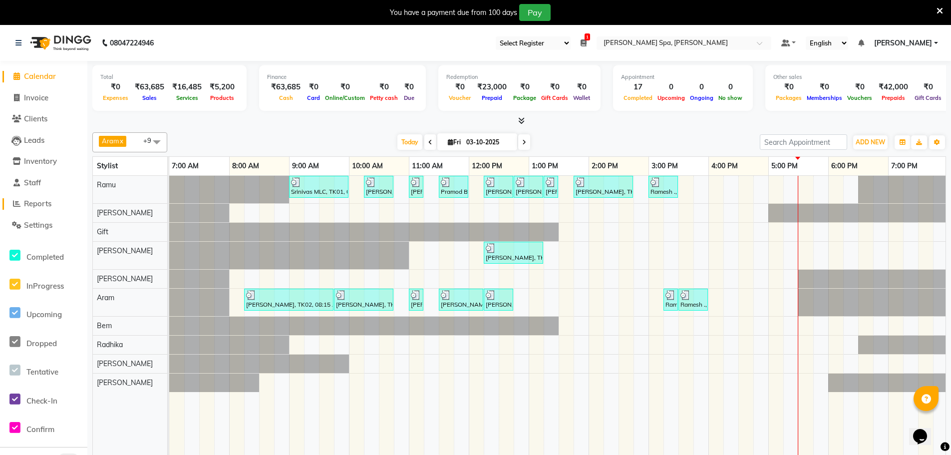
click at [31, 205] on span "Reports" at bounding box center [37, 203] width 27 height 9
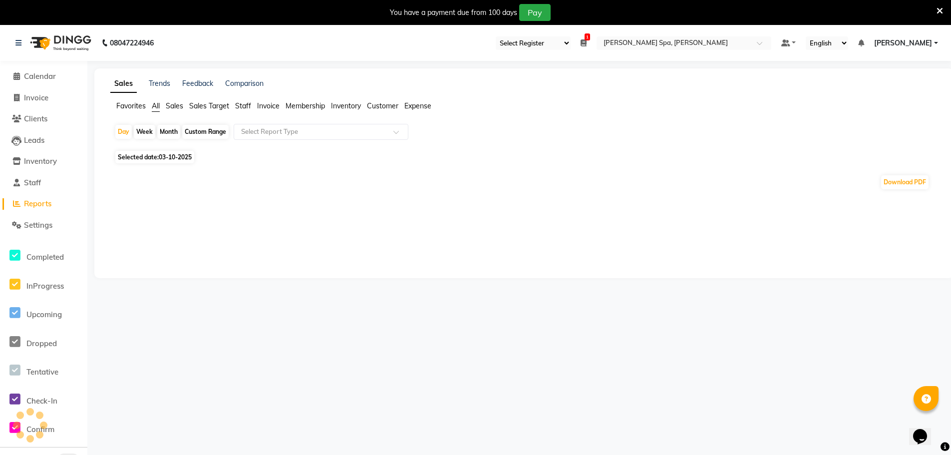
click at [174, 107] on span "Sales" at bounding box center [174, 105] width 17 height 9
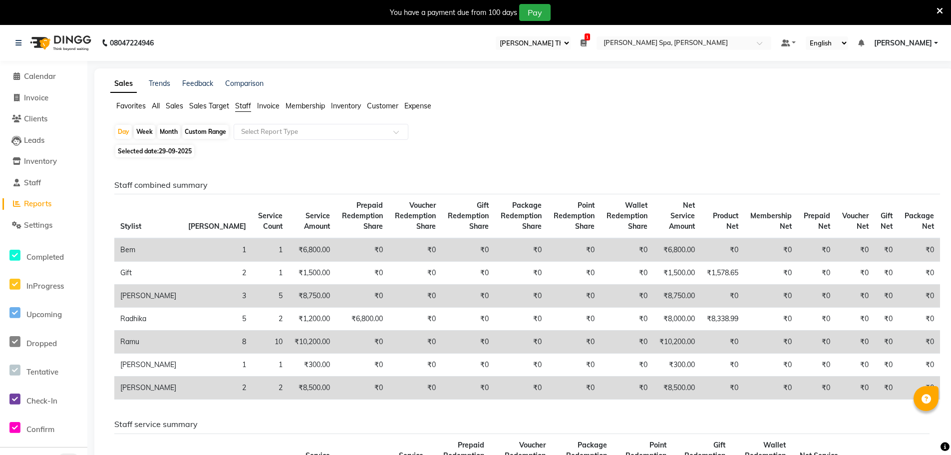
select select "100"
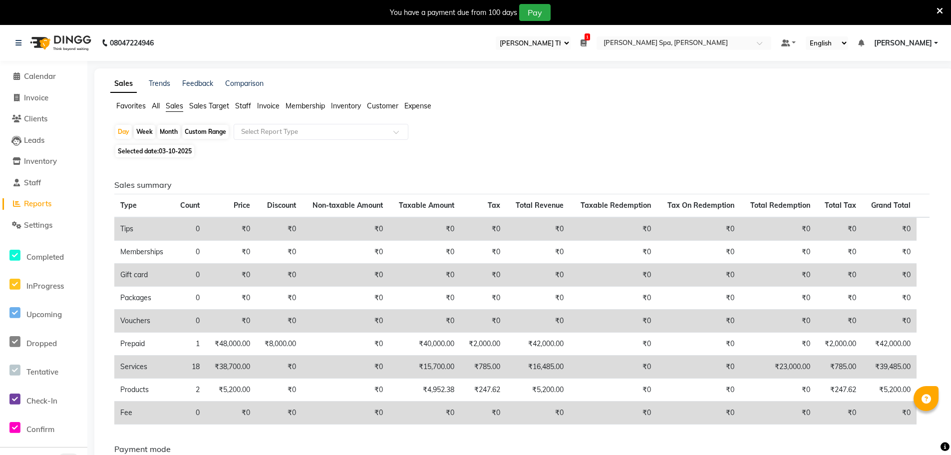
select select "100"
click at [41, 78] on span "Calendar" at bounding box center [40, 75] width 32 height 9
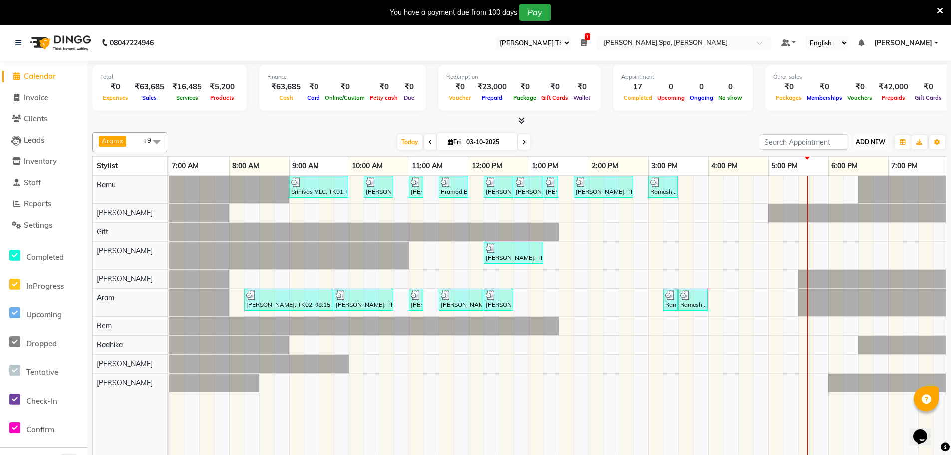
click at [880, 144] on span "ADD NEW" at bounding box center [870, 141] width 29 height 7
click at [857, 175] on link "Add Invoice" at bounding box center [847, 174] width 79 height 13
select select "8545"
select select "service"
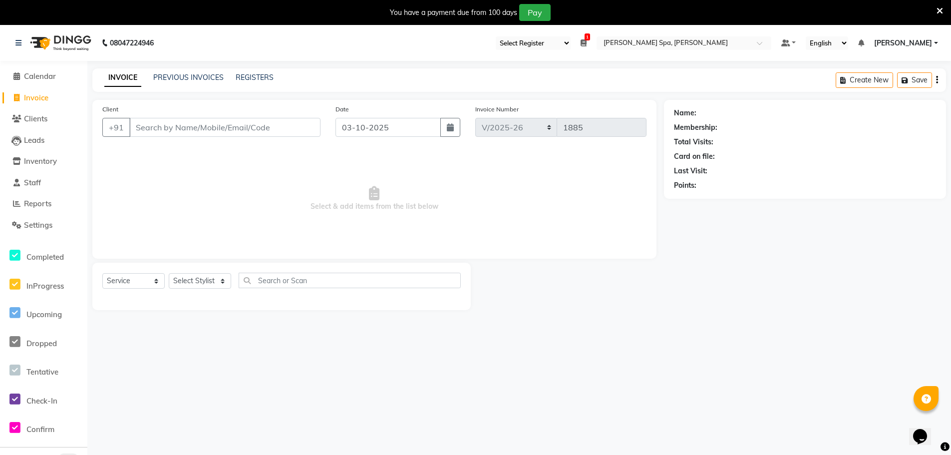
click at [174, 126] on input "Client" at bounding box center [224, 127] width 191 height 19
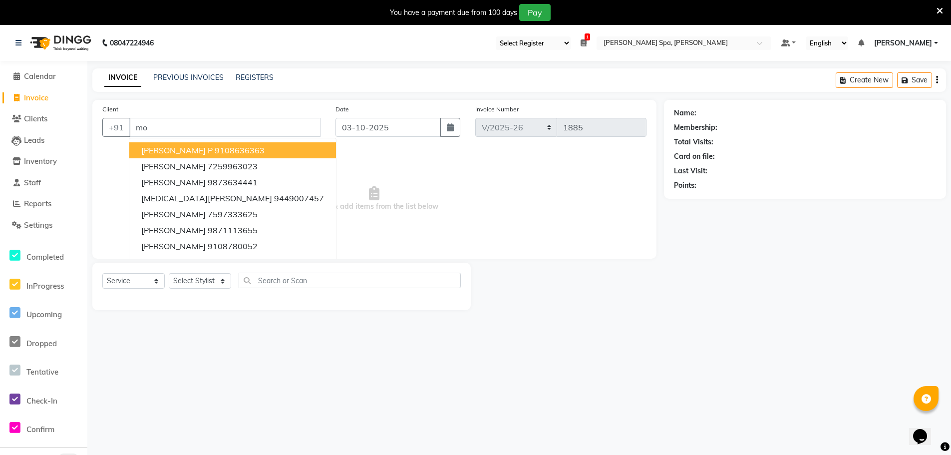
type input "m"
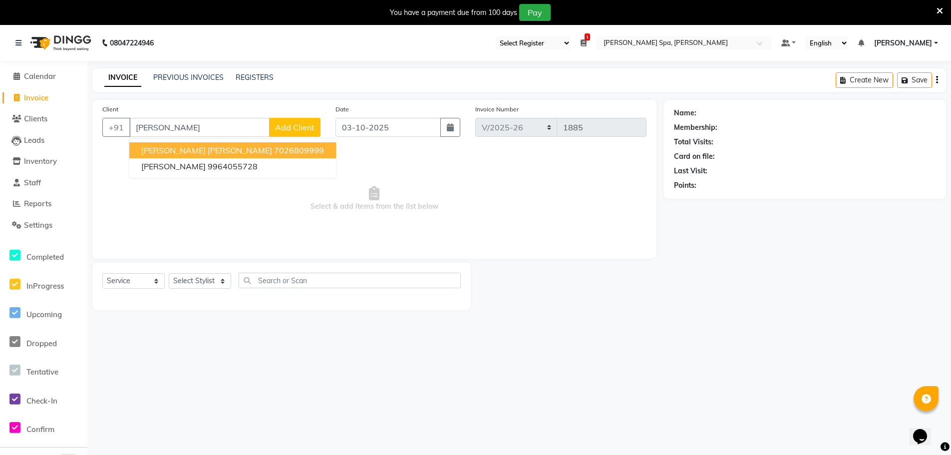
click at [205, 151] on span "[PERSON_NAME] [PERSON_NAME]" at bounding box center [206, 150] width 131 height 10
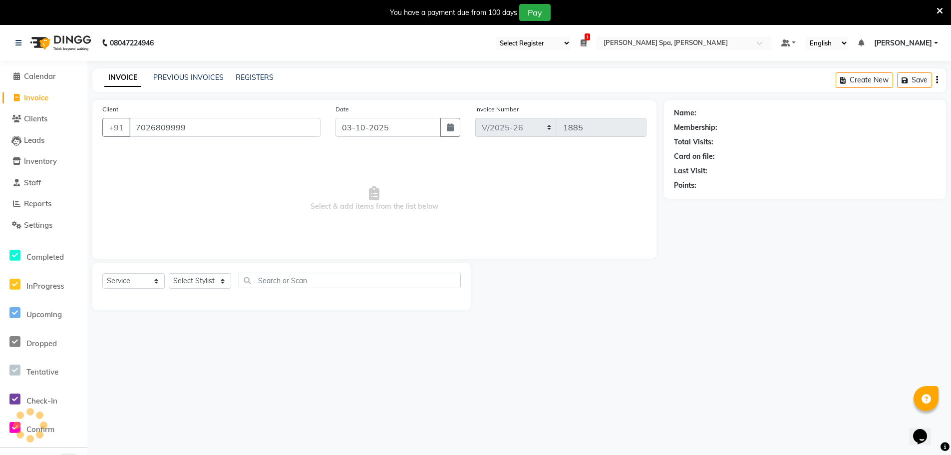
type input "7026809999"
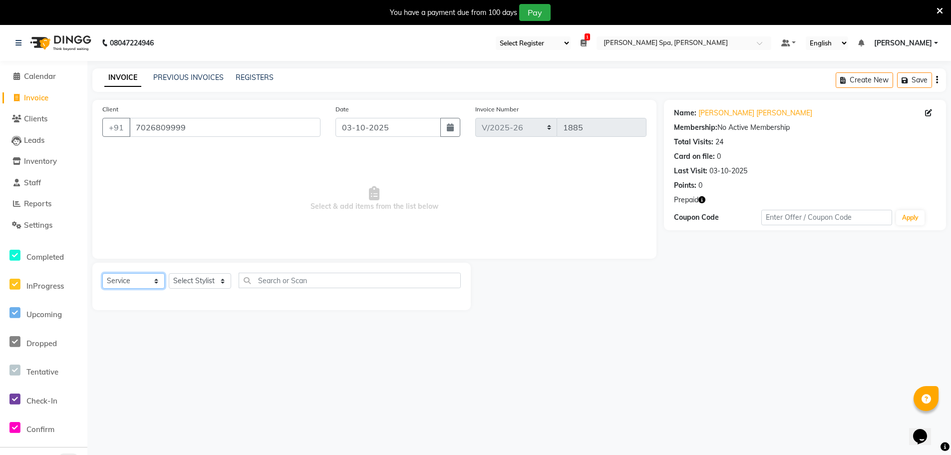
click at [117, 277] on select "Select Service Product Membership Package Voucher Prepaid Gift Card" at bounding box center [133, 280] width 62 height 15
select select "product"
click at [102, 273] on select "Select Service Product Membership Package Voucher Prepaid Gift Card" at bounding box center [133, 280] width 62 height 15
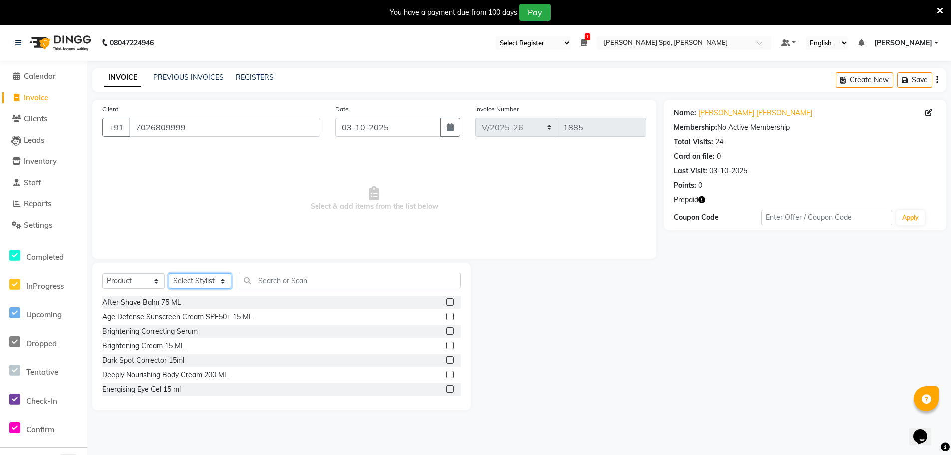
click at [204, 279] on select "Select Stylist Amir Amy Aram Bem Gift Lakhinath Nirmal Poornesh Priscilla Radhi…" at bounding box center [200, 280] width 62 height 15
select select "84953"
click at [169, 273] on select "Select Stylist Amir Amy Aram Bem Gift Lakhinath Nirmal Poornesh Priscilla Radhi…" at bounding box center [200, 280] width 62 height 15
click at [294, 283] on input "text" at bounding box center [350, 280] width 222 height 15
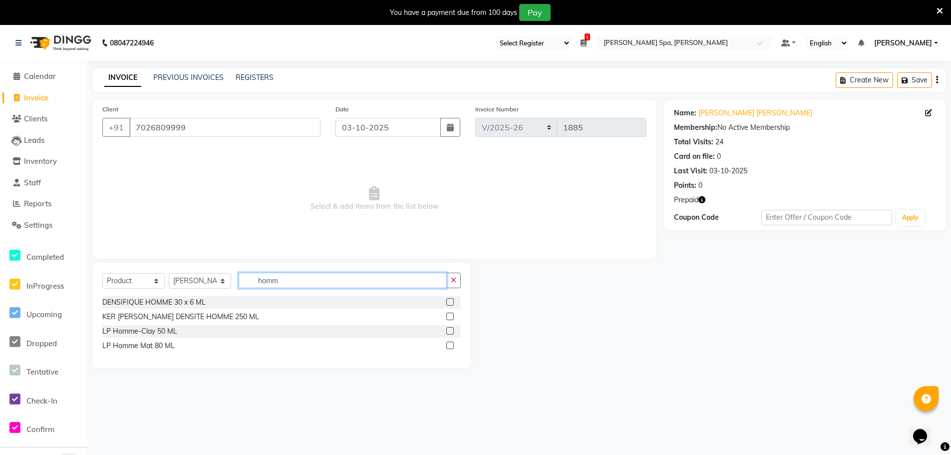
type input "homm"
click at [450, 318] on label at bounding box center [449, 316] width 7 height 7
click at [450, 318] on input "checkbox" at bounding box center [449, 317] width 6 height 6
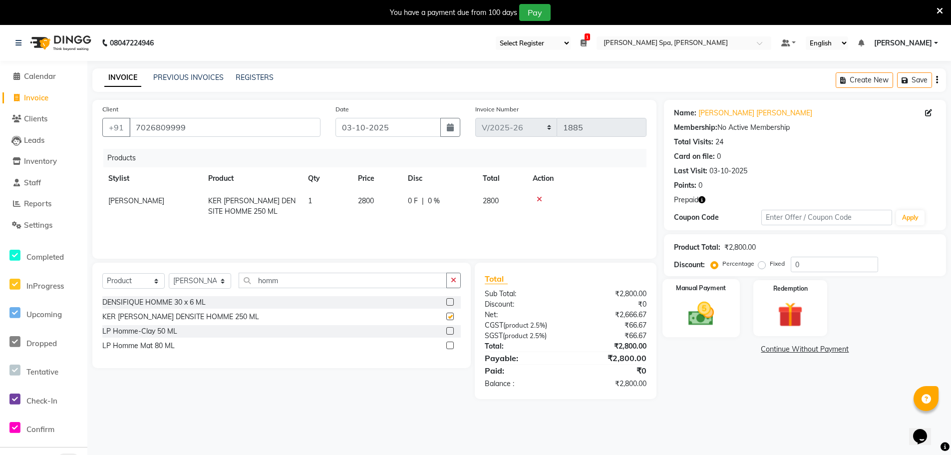
checkbox input "false"
click at [368, 201] on span "2800" at bounding box center [366, 200] width 16 height 9
select select "84953"
click at [382, 205] on input "2800" at bounding box center [377, 203] width 38 height 15
type input "2600"
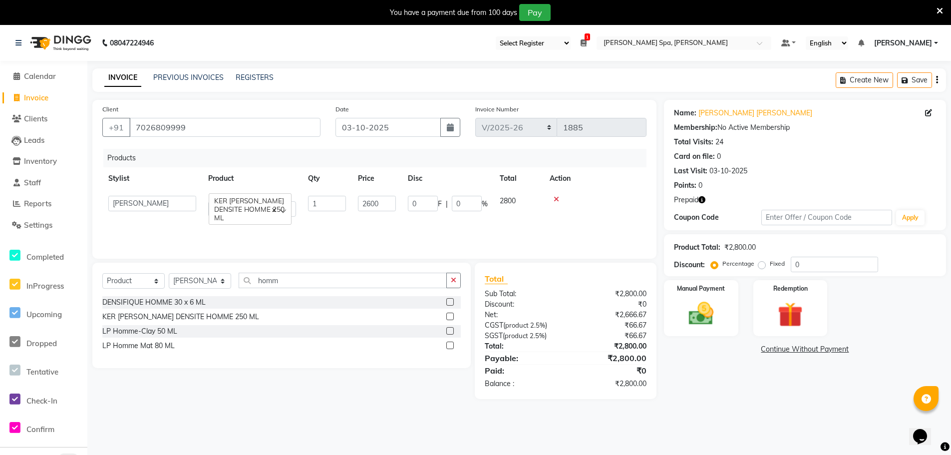
click at [532, 222] on div "Products Stylist Product Qty Price Disc Total Action Amir Amy Aram Bem Gift Lak…" at bounding box center [374, 199] width 544 height 100
click at [715, 301] on img at bounding box center [701, 314] width 42 height 30
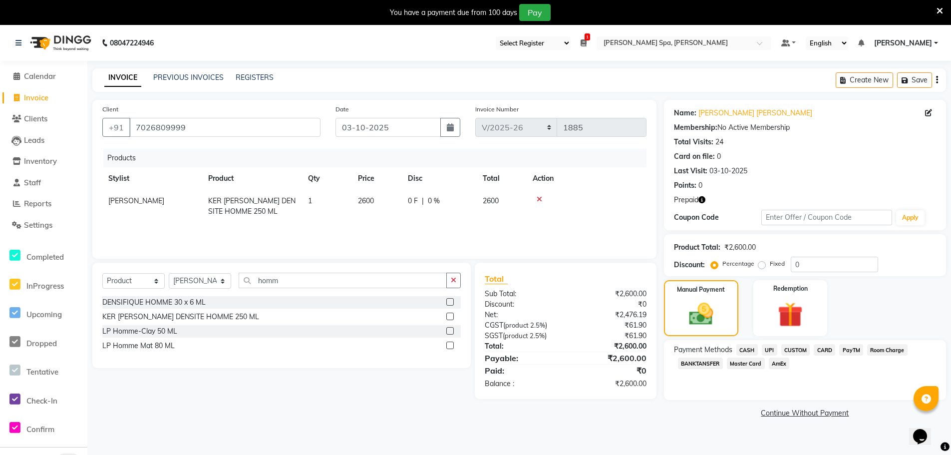
click at [749, 349] on span "CASH" at bounding box center [746, 349] width 21 height 11
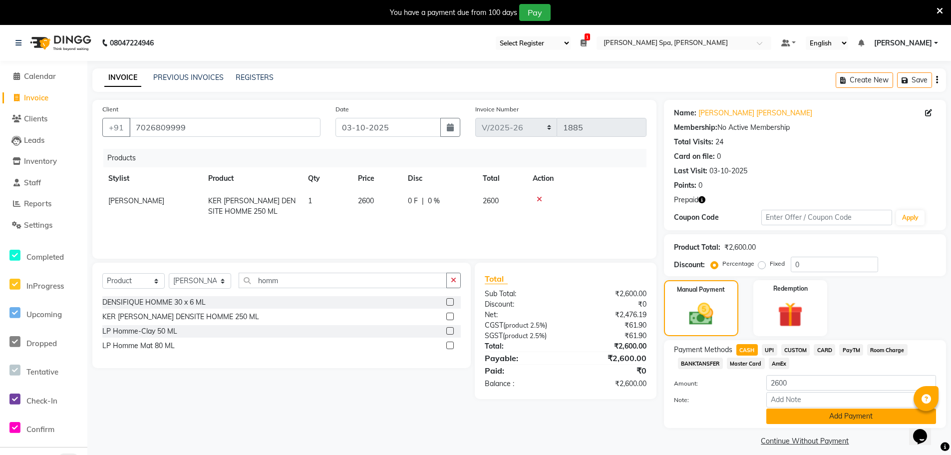
click at [787, 415] on button "Add Payment" at bounding box center [851, 415] width 170 height 15
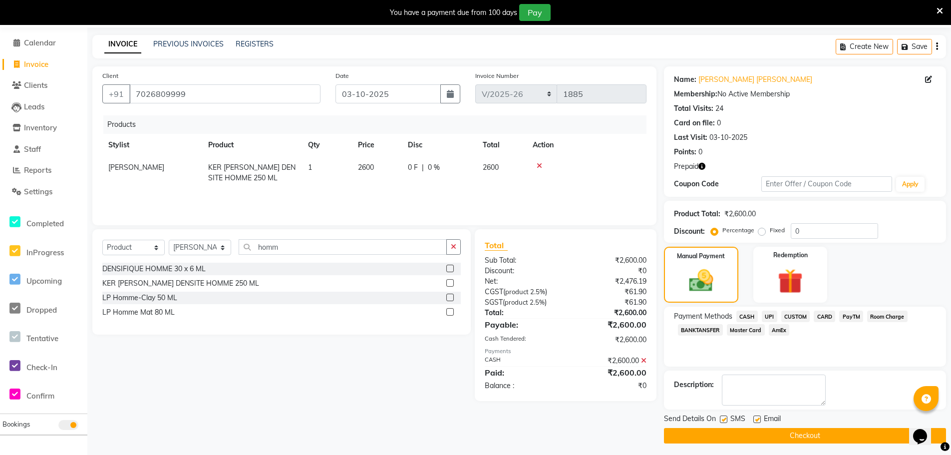
scroll to position [37, 0]
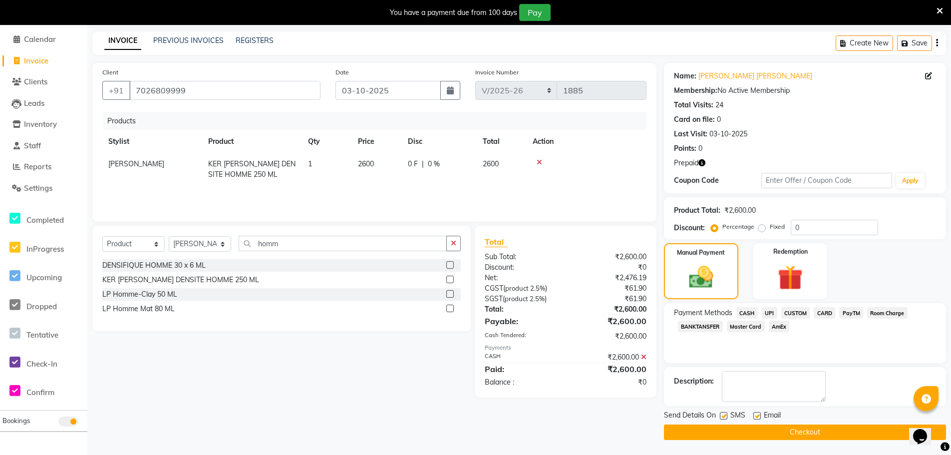
click at [760, 416] on label at bounding box center [756, 415] width 7 height 7
click at [760, 416] on input "checkbox" at bounding box center [756, 416] width 6 height 6
checkbox input "false"
click at [761, 427] on button "Checkout" at bounding box center [805, 431] width 282 height 15
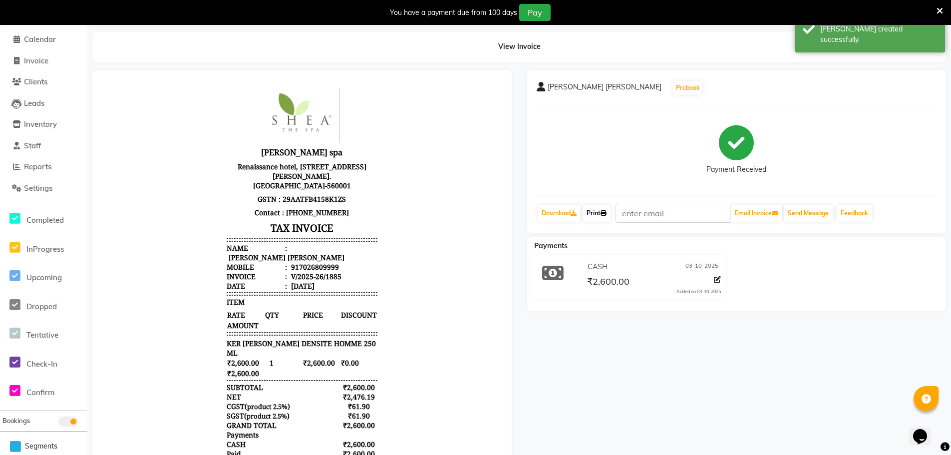
click at [605, 213] on icon at bounding box center [604, 213] width 6 height 6
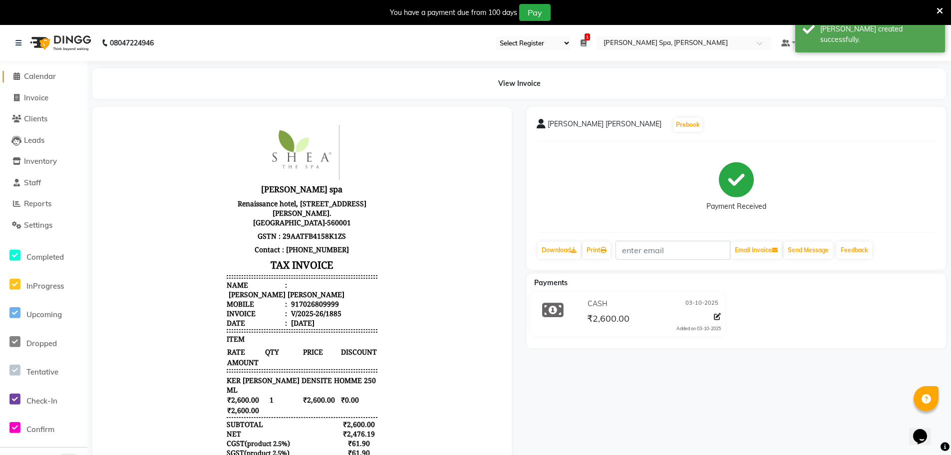
click at [45, 74] on span "Calendar" at bounding box center [40, 75] width 32 height 9
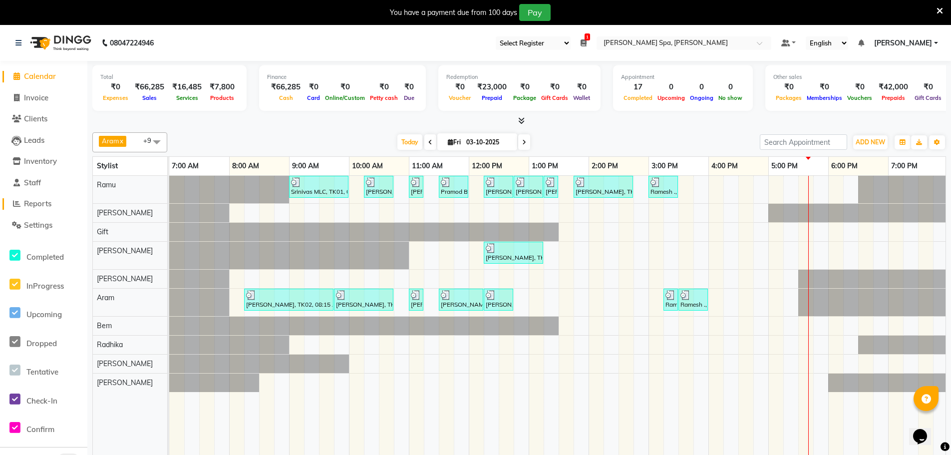
click at [36, 201] on span "Reports" at bounding box center [37, 203] width 27 height 9
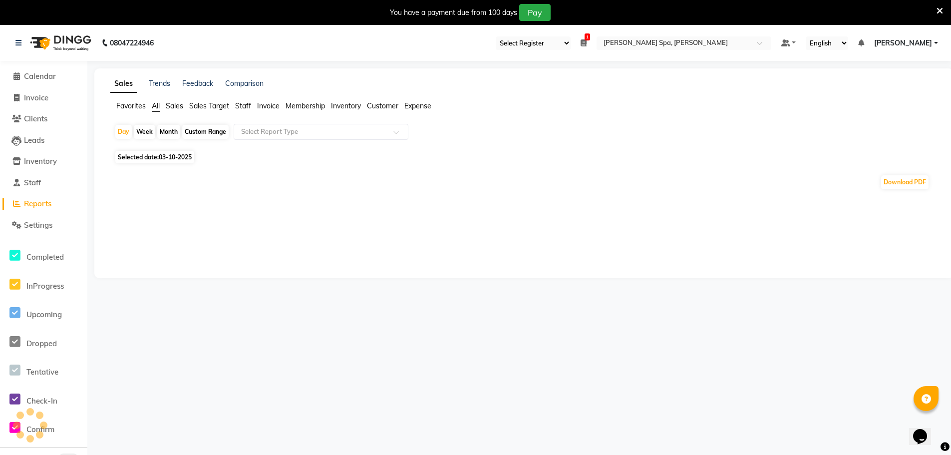
click at [173, 105] on span "Sales" at bounding box center [174, 105] width 17 height 9
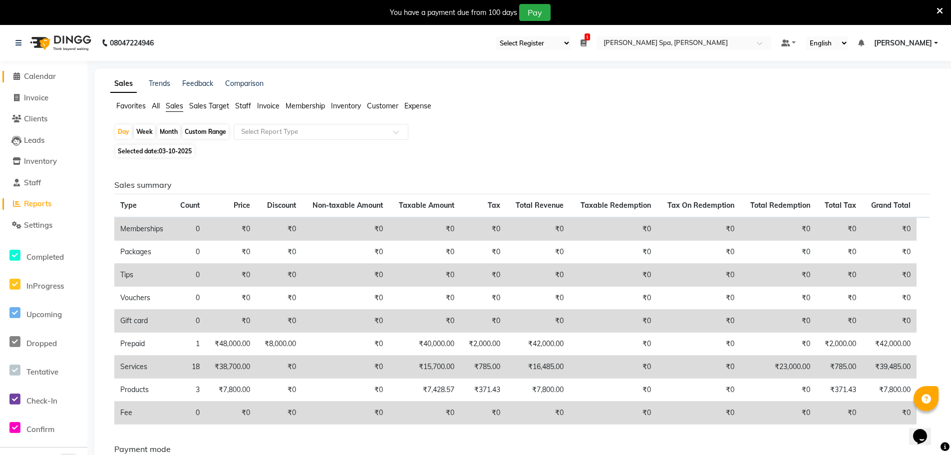
click at [45, 75] on span "Calendar" at bounding box center [40, 75] width 32 height 9
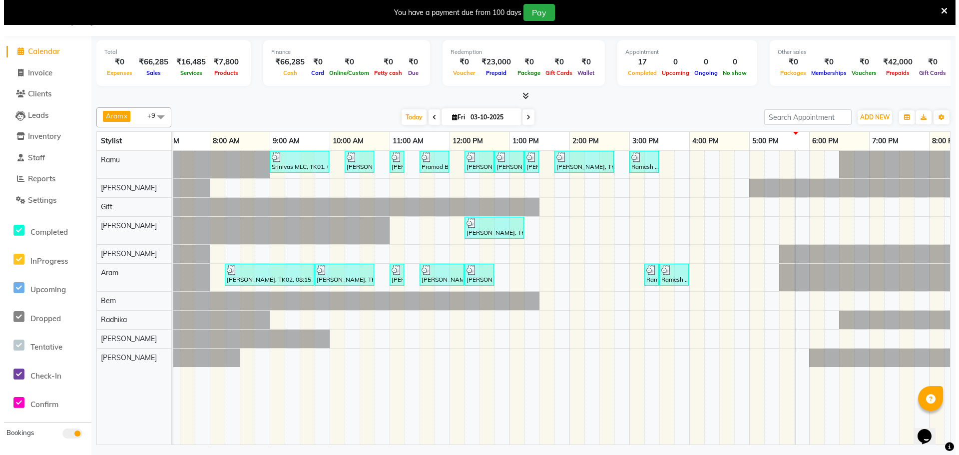
scroll to position [0, 21]
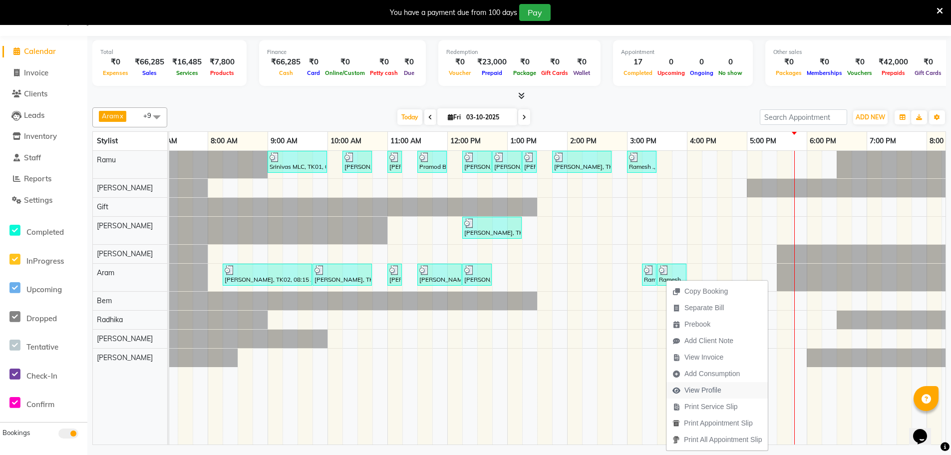
click at [709, 386] on span "View Profile" at bounding box center [702, 390] width 37 height 10
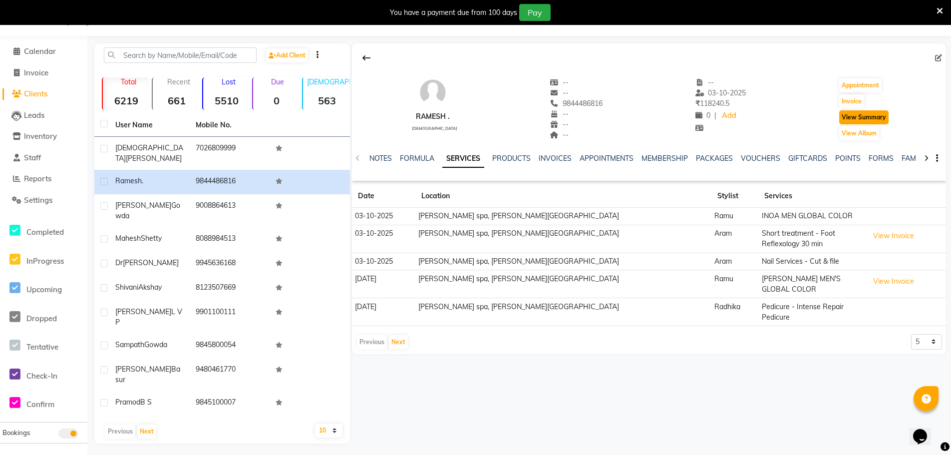
click at [866, 121] on button "View Summary" at bounding box center [863, 117] width 49 height 14
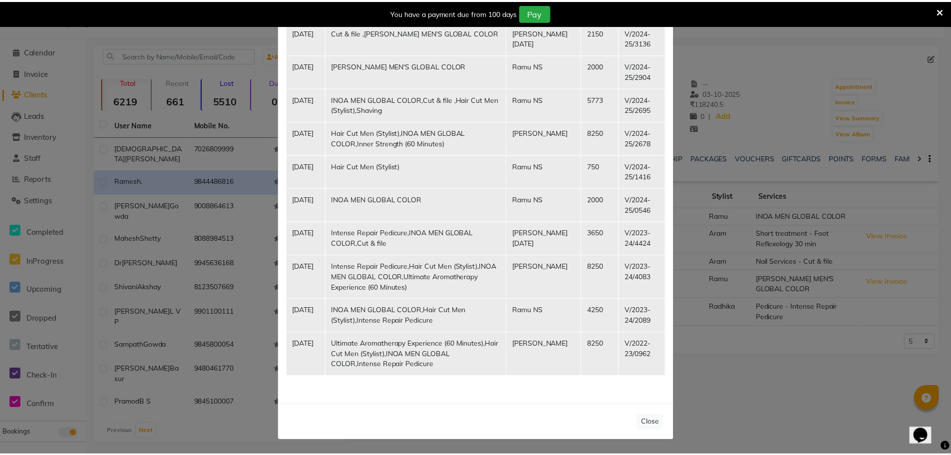
scroll to position [725, 0]
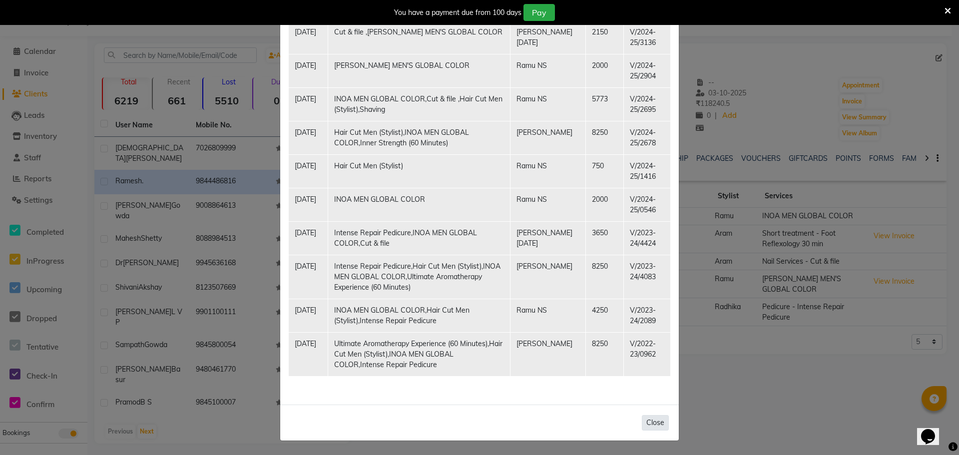
click at [646, 423] on button "Close" at bounding box center [655, 422] width 27 height 15
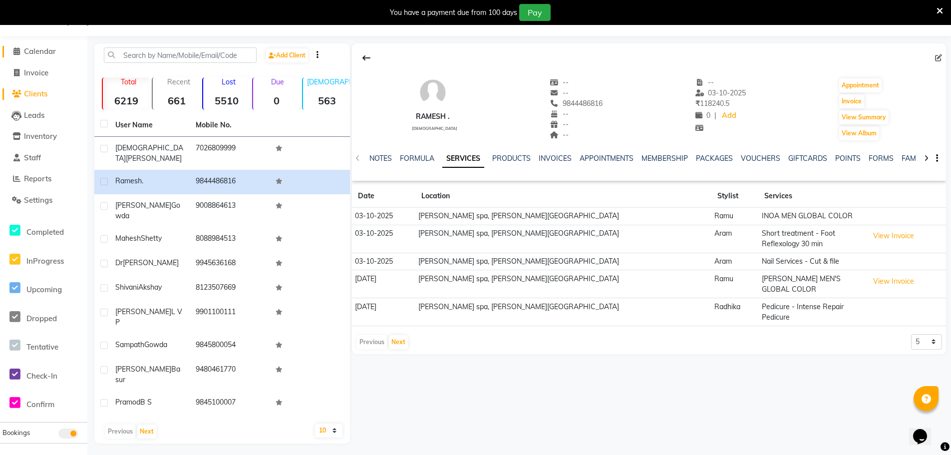
click at [34, 53] on span "Calendar" at bounding box center [40, 50] width 32 height 9
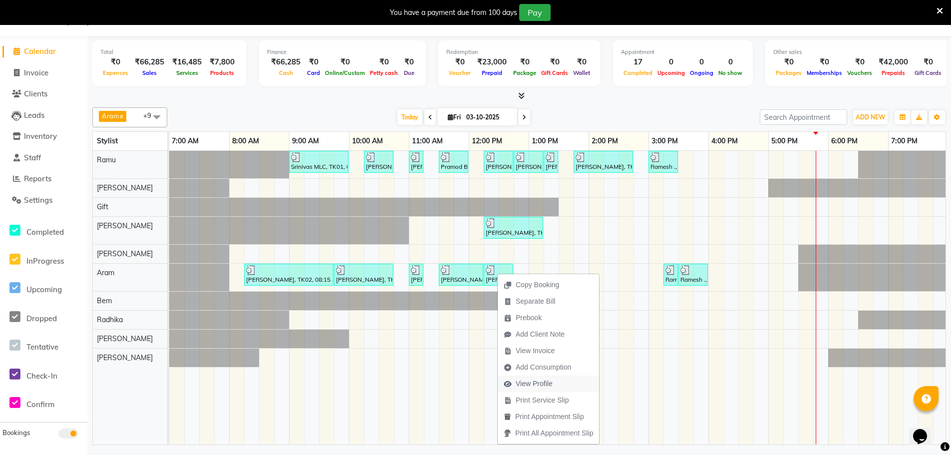
click at [544, 383] on span "View Profile" at bounding box center [534, 383] width 37 height 10
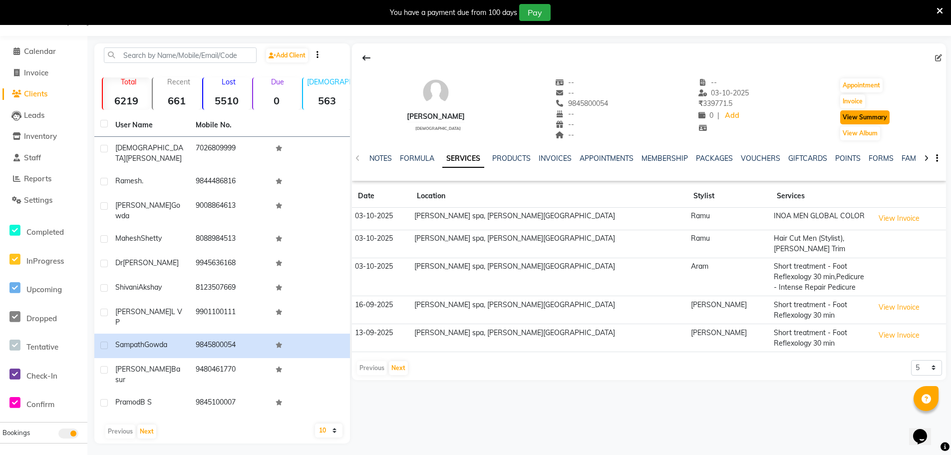
click at [882, 119] on button "View Summary" at bounding box center [864, 117] width 49 height 14
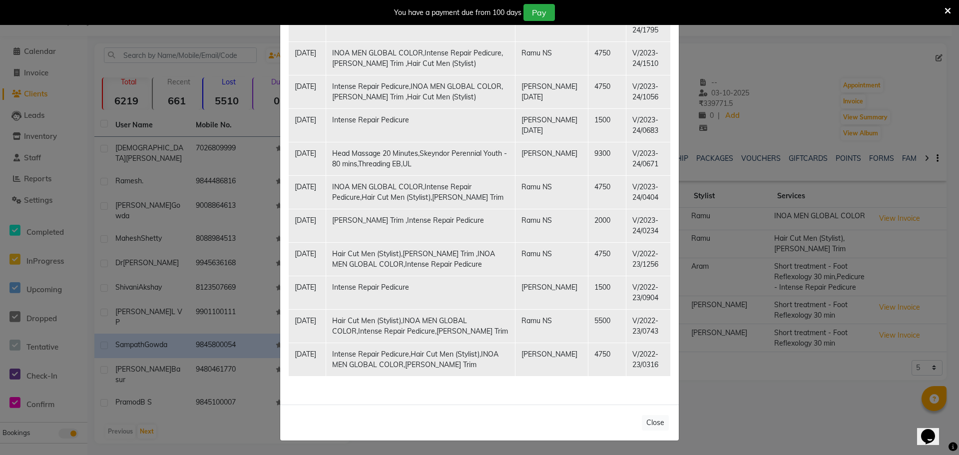
scroll to position [2498, 0]
click at [248, 205] on ngb-modal-window "Client Summary Print Sampath Gowda 9845800054 2025-10-03 Membership Services Da…" at bounding box center [479, 227] width 959 height 455
drag, startPoint x: 47, startPoint y: 76, endPoint x: 102, endPoint y: 53, distance: 59.1
click at [50, 76] on ngb-modal-window "Client Summary Print Sampath Gowda 9845800054 2025-10-03 Membership Services Da…" at bounding box center [479, 227] width 959 height 455
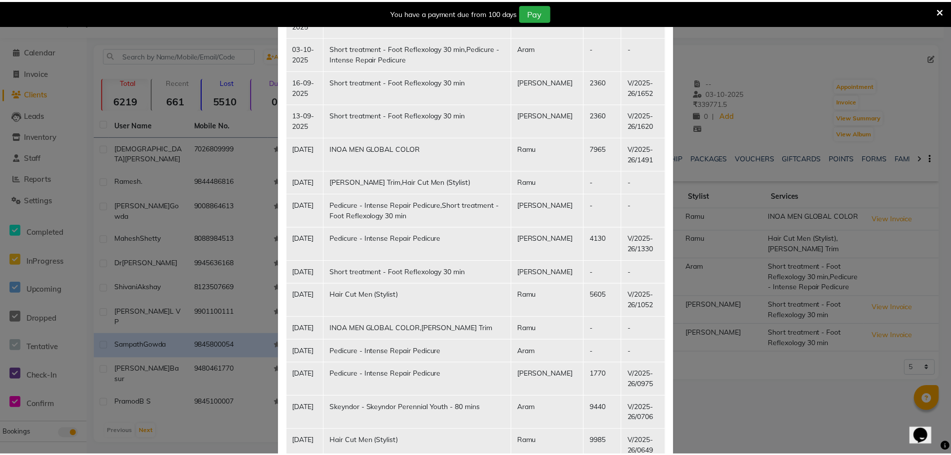
scroll to position [0, 0]
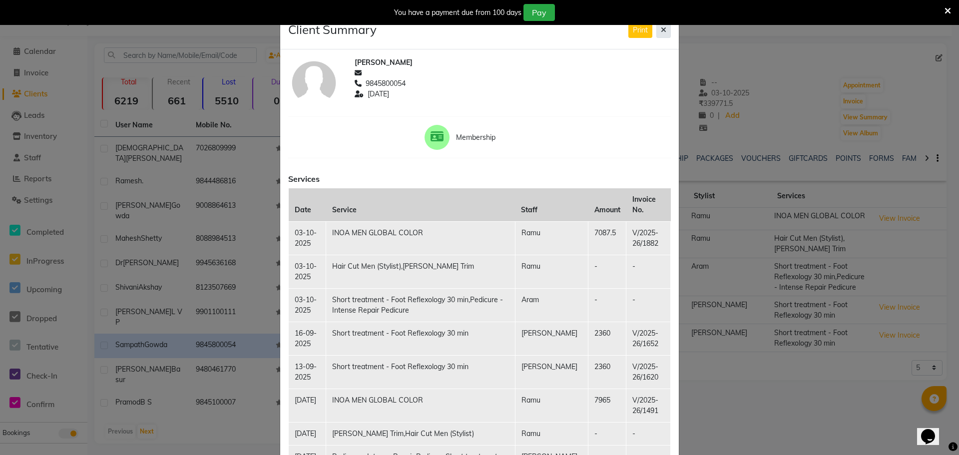
click at [662, 26] on icon at bounding box center [662, 29] width 5 height 7
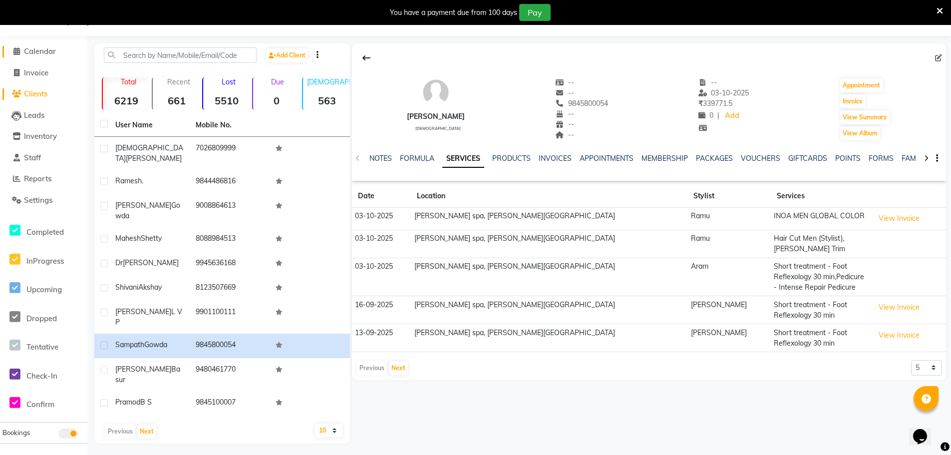
click at [36, 52] on span "Calendar" at bounding box center [40, 50] width 32 height 9
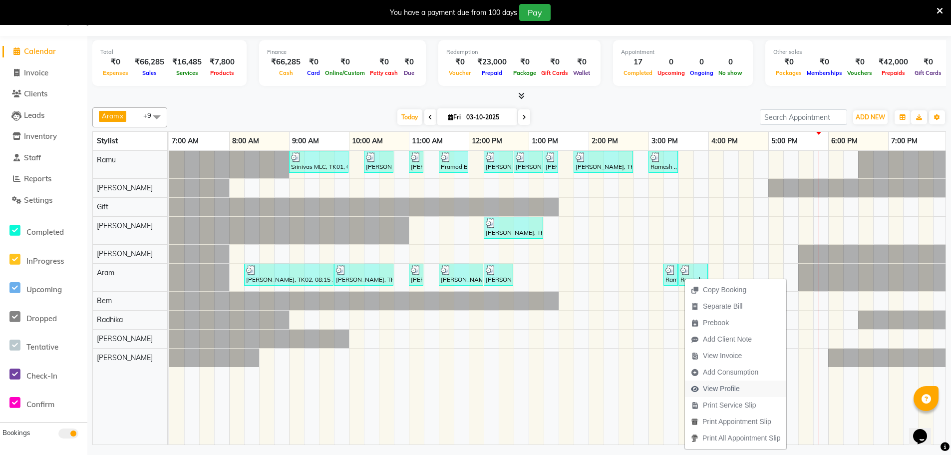
click at [725, 387] on span "View Profile" at bounding box center [721, 388] width 37 height 10
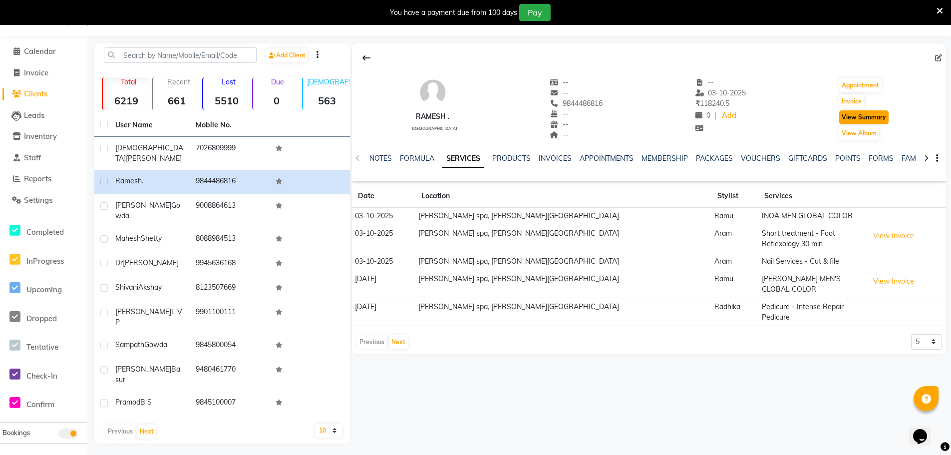
click at [869, 120] on button "View Summary" at bounding box center [863, 117] width 49 height 14
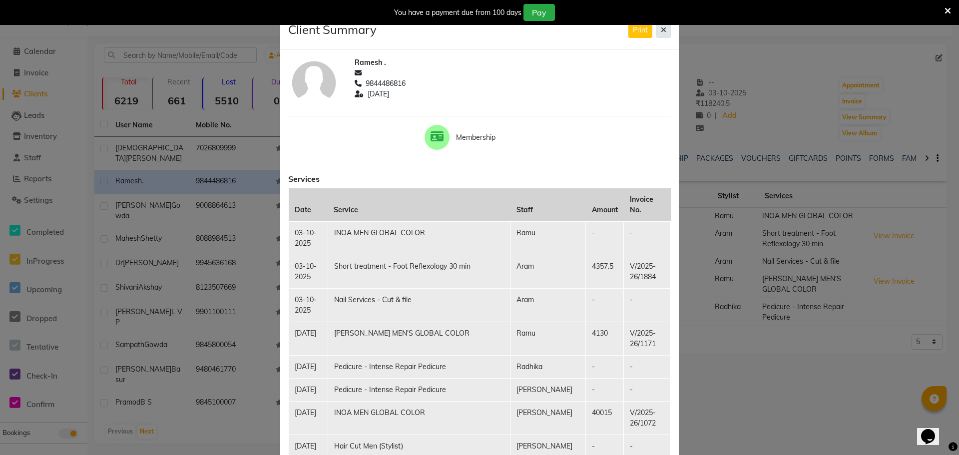
click at [664, 29] on button at bounding box center [663, 29] width 14 height 15
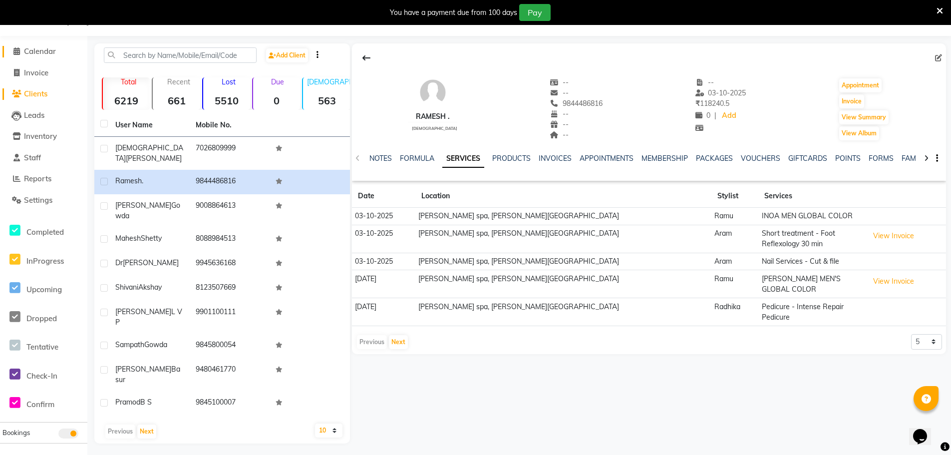
click at [50, 48] on span "Calendar" at bounding box center [40, 50] width 32 height 9
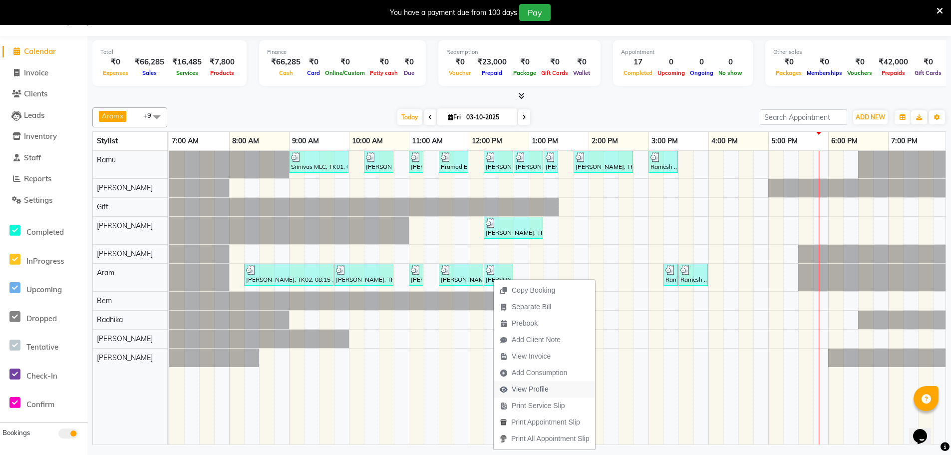
click at [531, 387] on span "View Profile" at bounding box center [530, 389] width 37 height 10
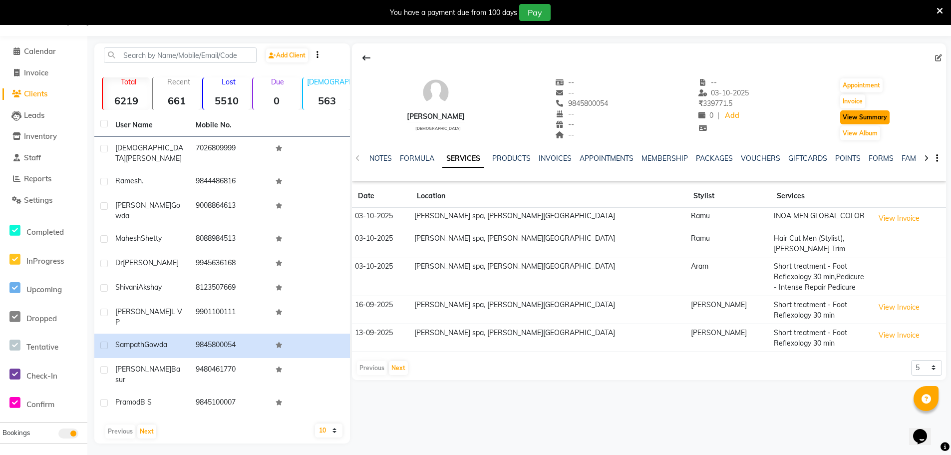
click at [875, 116] on button "View Summary" at bounding box center [864, 117] width 49 height 14
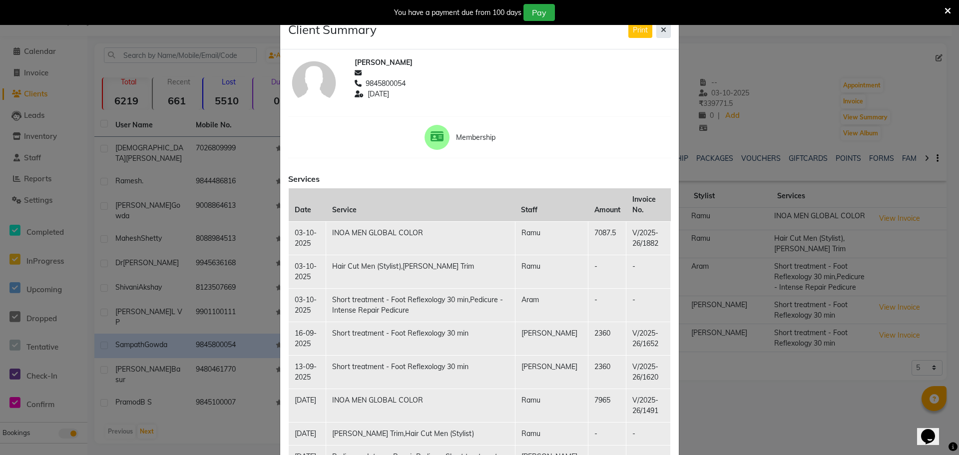
click at [661, 31] on icon at bounding box center [662, 29] width 5 height 7
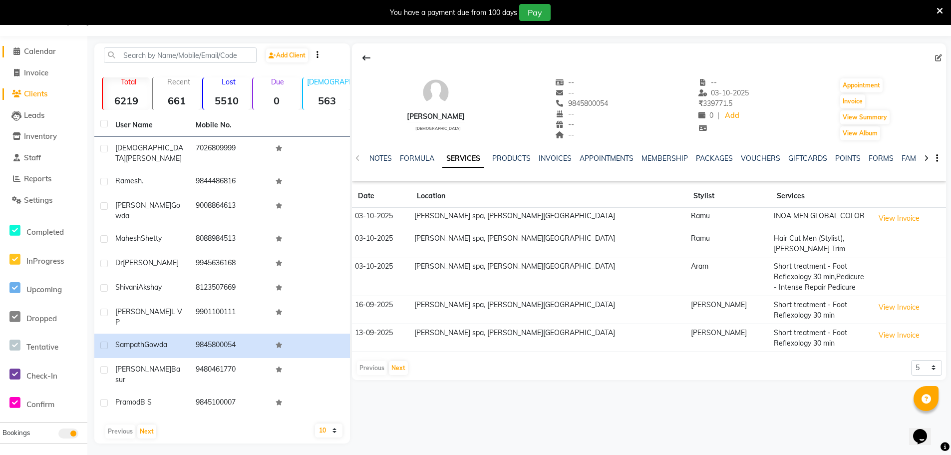
click at [33, 56] on link "Calendar" at bounding box center [43, 51] width 82 height 11
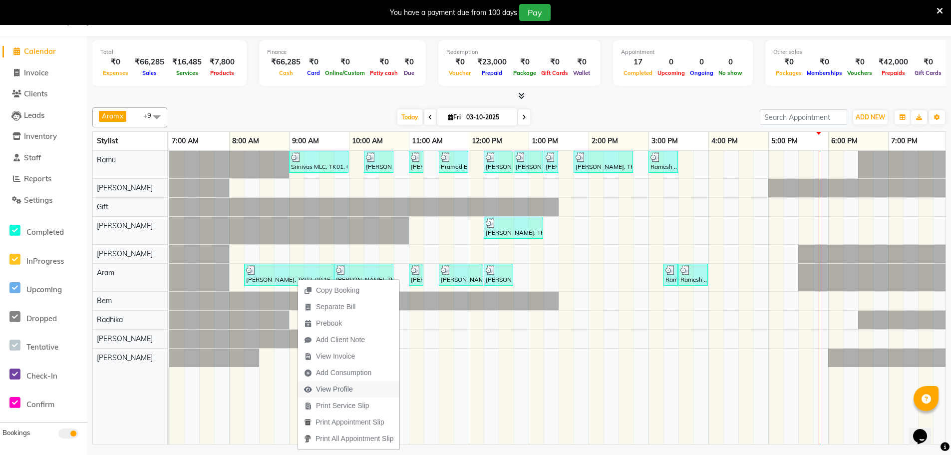
click at [340, 386] on span "View Profile" at bounding box center [334, 389] width 37 height 10
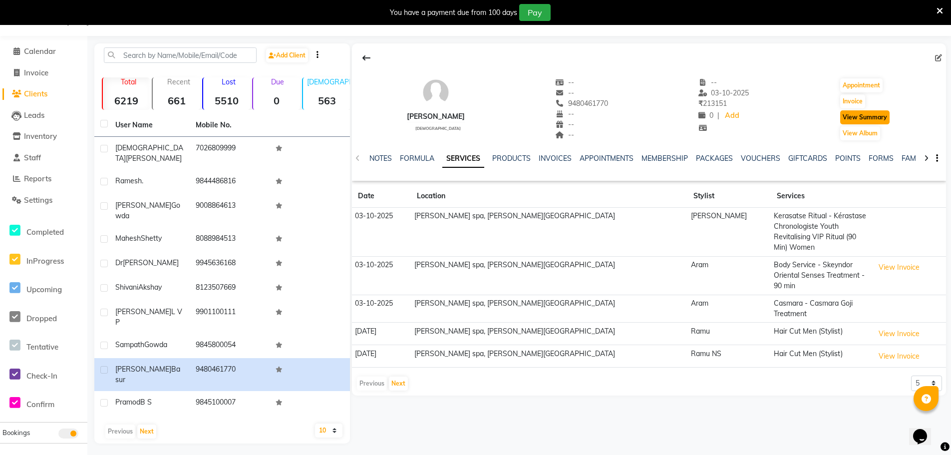
click at [868, 119] on button "View Summary" at bounding box center [864, 117] width 49 height 14
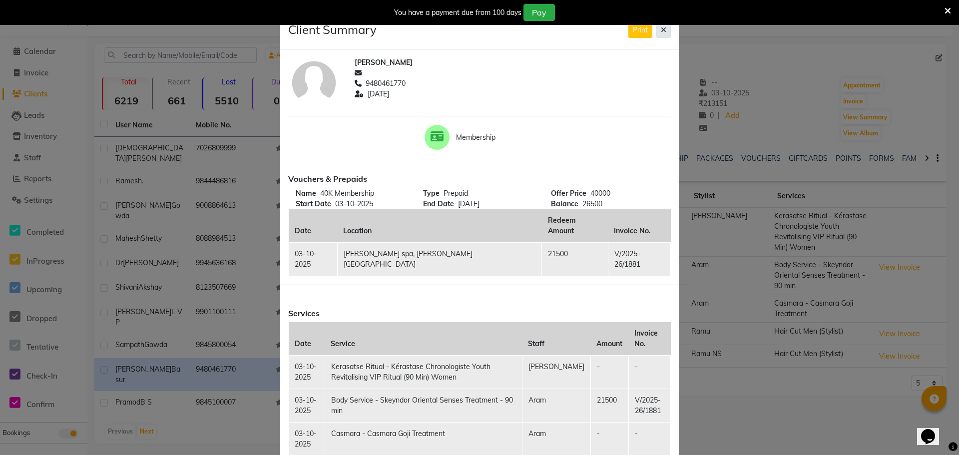
click at [660, 32] on icon at bounding box center [662, 29] width 5 height 7
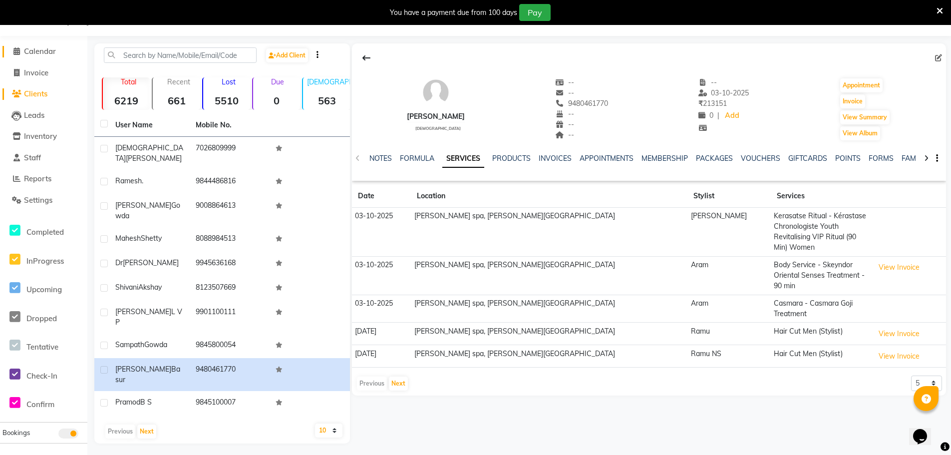
click at [33, 54] on span "Calendar" at bounding box center [40, 50] width 32 height 9
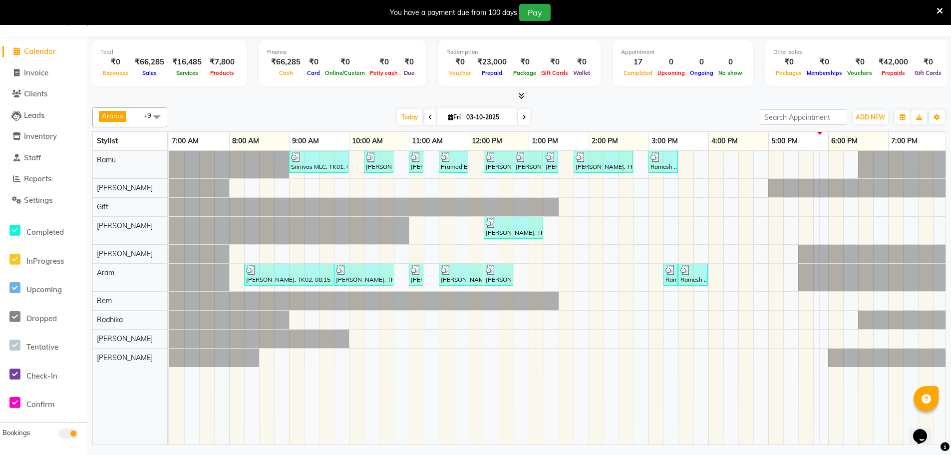
click at [811, 211] on div "Srinivas MLC, TK01, 09:00 AM-10:00 AM, Men Hair Cut - Hair cut Men Style Direct…" at bounding box center [678, 298] width 1018 height 294
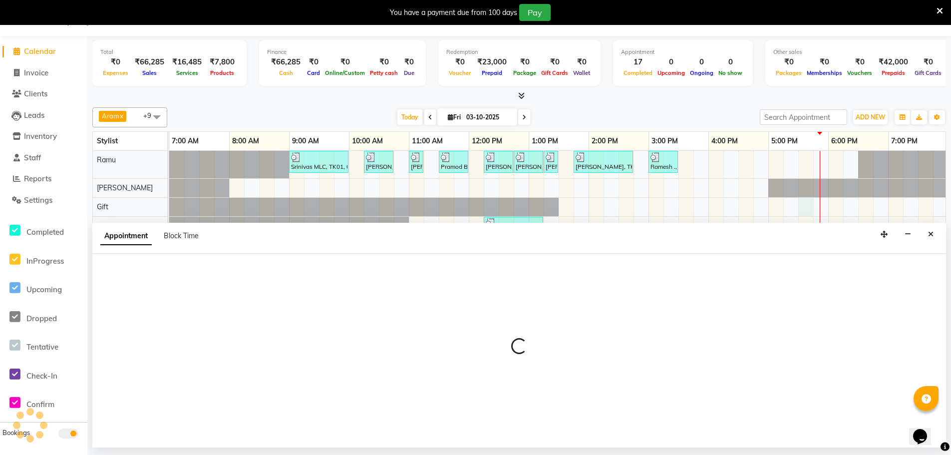
select select "84955"
select select "1050"
select select "tentative"
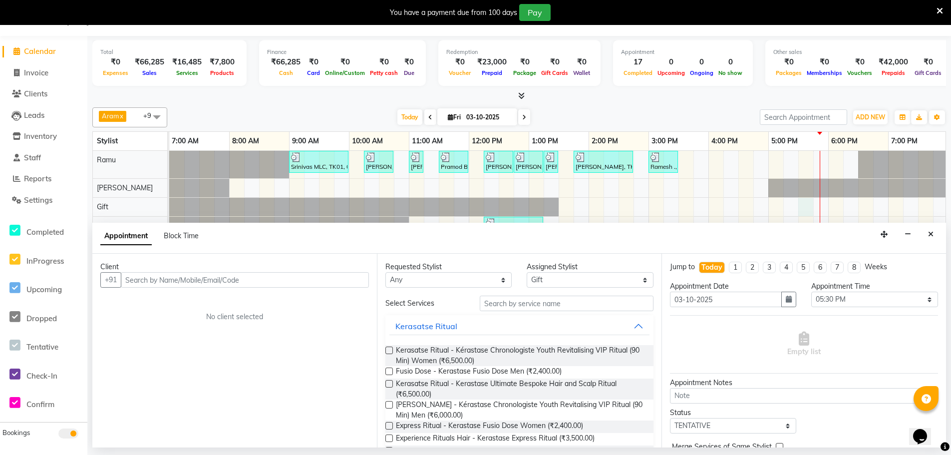
click at [206, 283] on input "text" at bounding box center [245, 279] width 248 height 15
type input "9503909630"
click at [351, 279] on span "Add Client" at bounding box center [347, 279] width 33 height 9
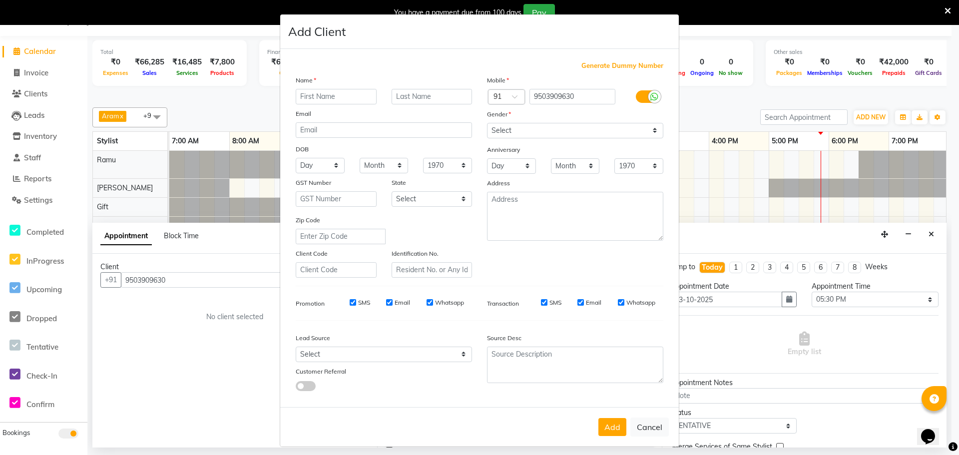
click at [316, 98] on input "text" at bounding box center [336, 96] width 81 height 15
type input "RE 804"
click at [405, 99] on input "text" at bounding box center [431, 96] width 81 height 15
type input "Abdul Sheikh"
click at [649, 129] on select "Select Male Female Other Prefer Not To Say" at bounding box center [575, 130] width 176 height 15
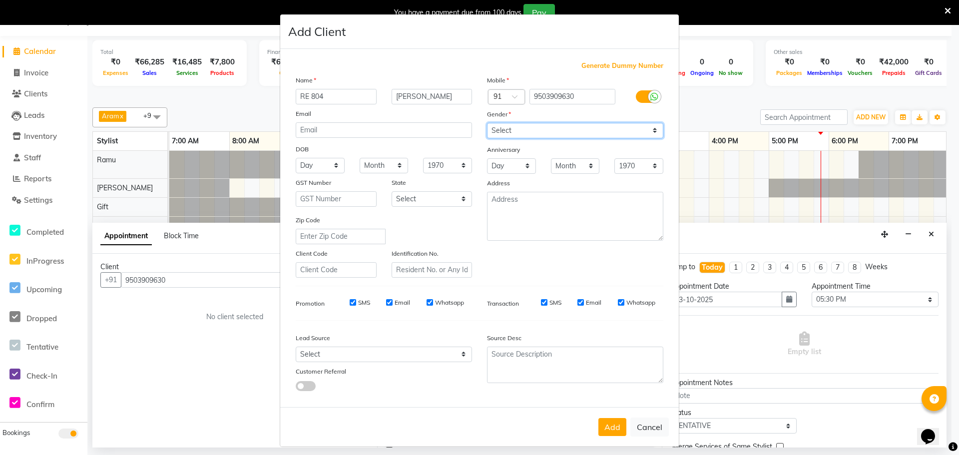
select select "male"
click at [487, 123] on select "Select Male Female Other Prefer Not To Say" at bounding box center [575, 130] width 176 height 15
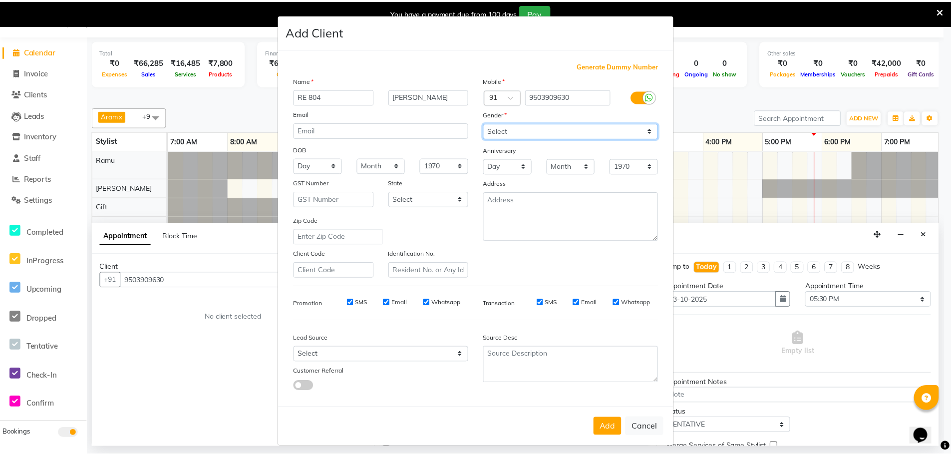
scroll to position [6, 0]
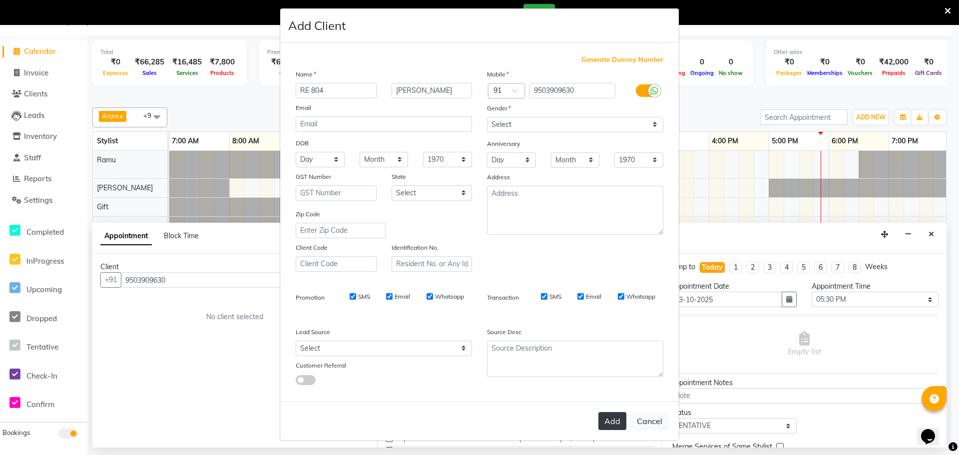
click at [617, 424] on button "Add" at bounding box center [612, 421] width 28 height 18
select select
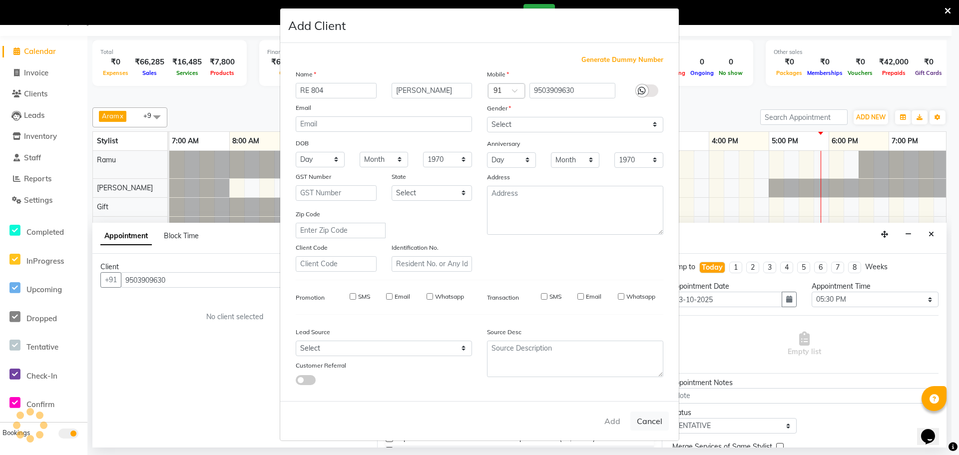
select select
checkbox input "false"
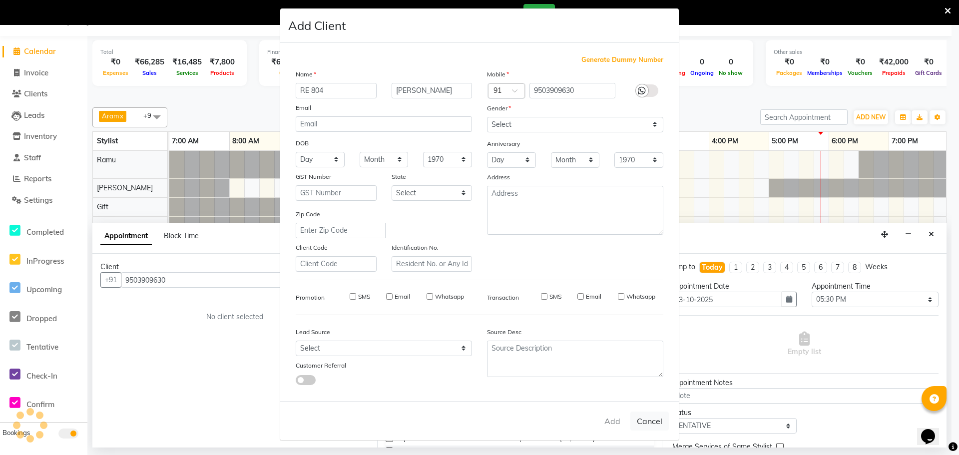
checkbox input "false"
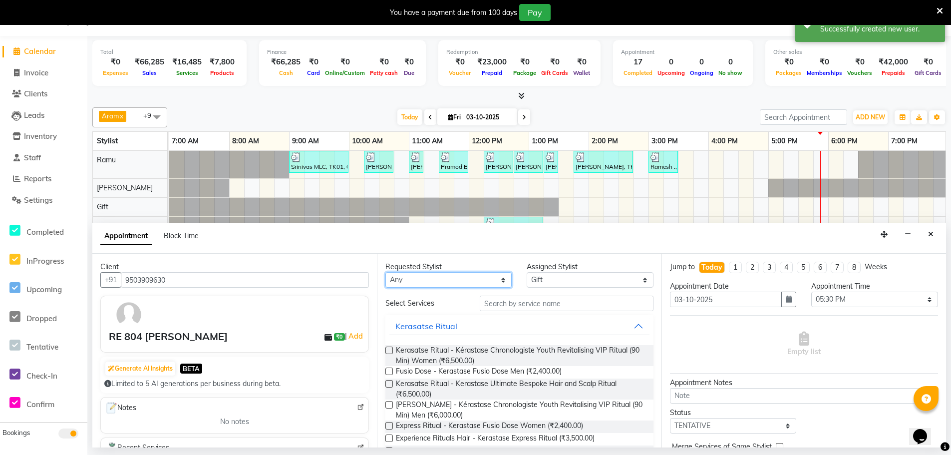
click at [499, 283] on select "Any Amy Aram Bem Gift Nirmal Poornesh Priscilla Radhika Ramu Ricky Shantha Shea…" at bounding box center [448, 279] width 126 height 15
select select "84955"
click at [385, 272] on select "Any Amy Aram Bem Gift Nirmal Poornesh Priscilla Radhika Ramu Ricky Shantha Shea…" at bounding box center [448, 279] width 126 height 15
click at [610, 309] on input "text" at bounding box center [567, 303] width 174 height 15
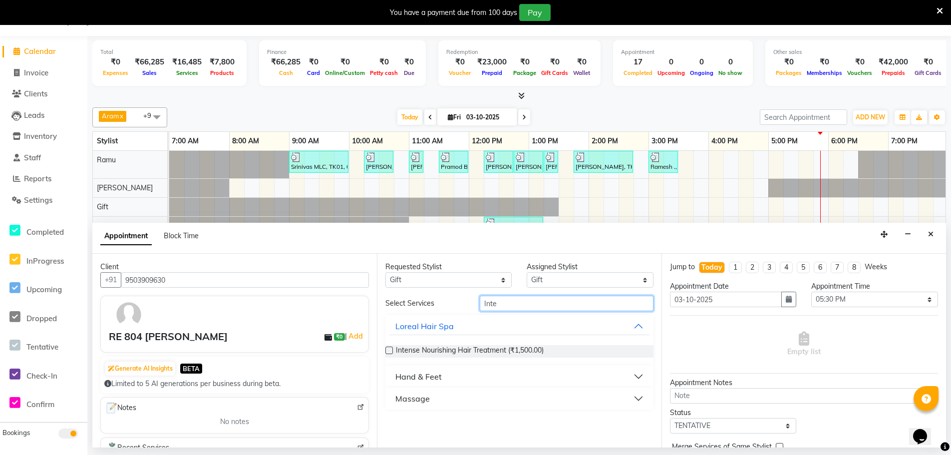
type input "Inte"
click at [460, 402] on button "Massage" at bounding box center [519, 398] width 260 height 18
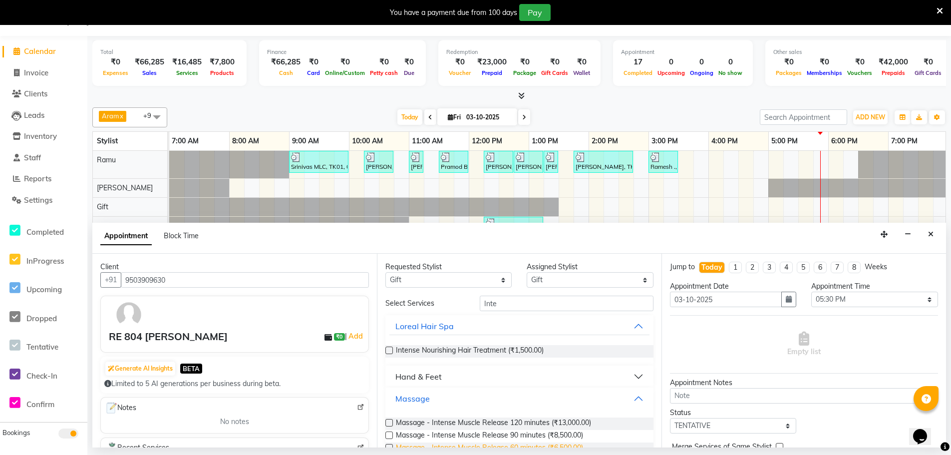
scroll to position [23, 0]
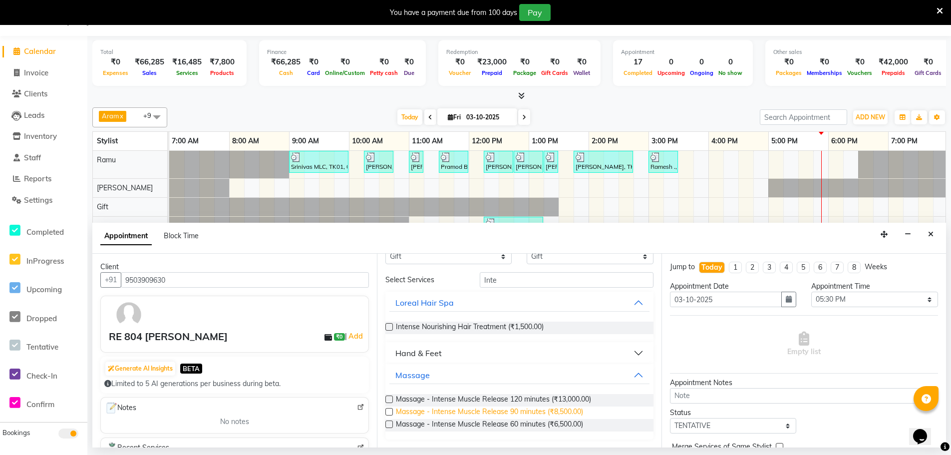
click at [524, 409] on span "Massage - Intense Muscle Release 90 minutes (₹8,500.00)" at bounding box center [489, 412] width 187 height 12
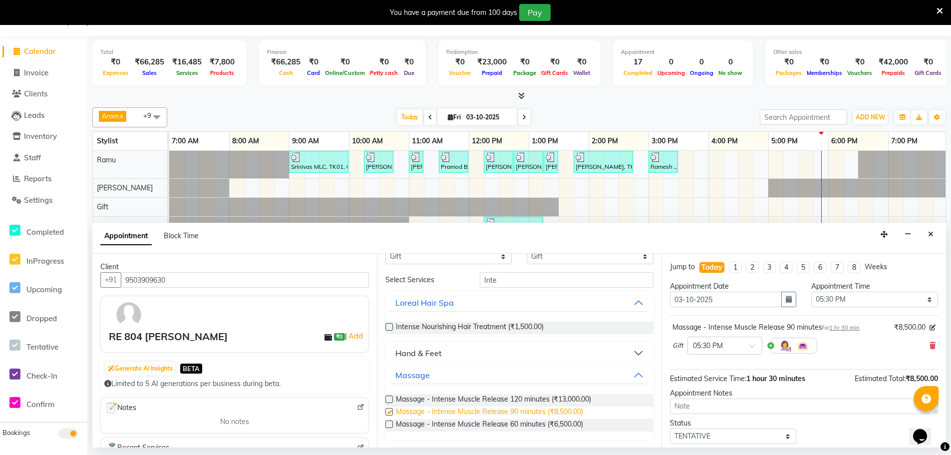
checkbox input "false"
click at [751, 345] on span at bounding box center [755, 348] width 12 height 10
click at [710, 403] on div "06:00 PM" at bounding box center [725, 400] width 74 height 18
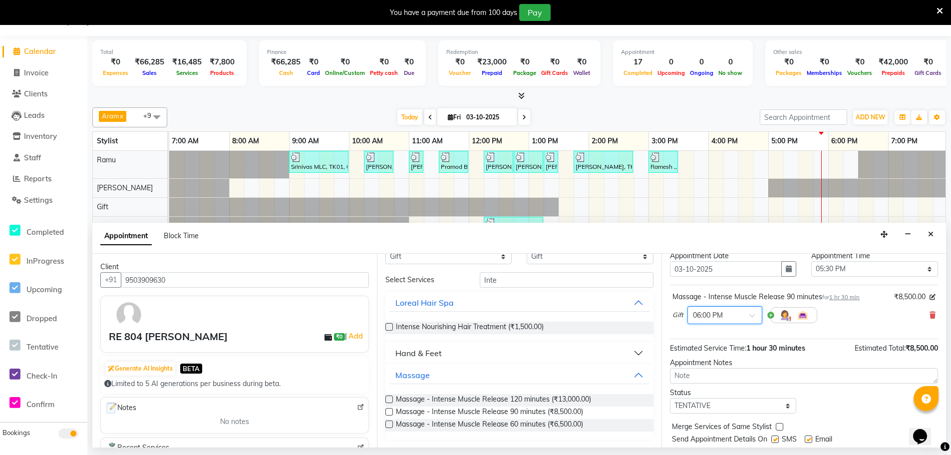
scroll to position [59, 0]
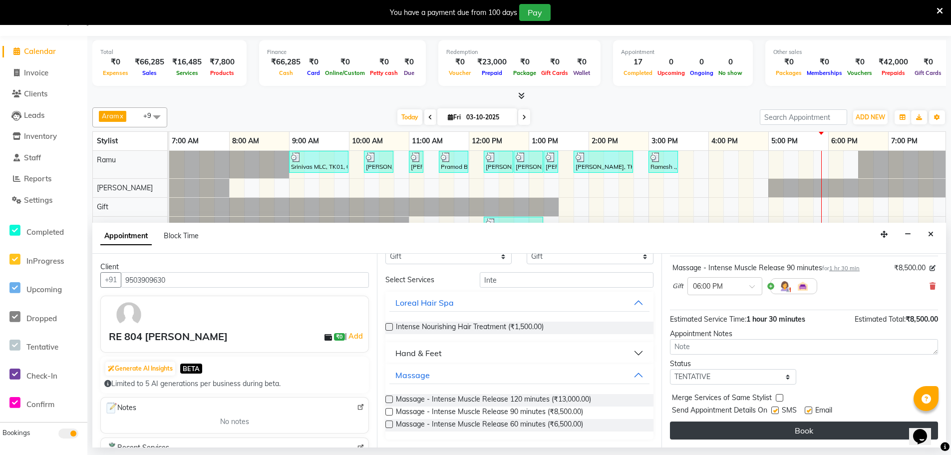
click at [795, 432] on button "Book" at bounding box center [804, 430] width 268 height 18
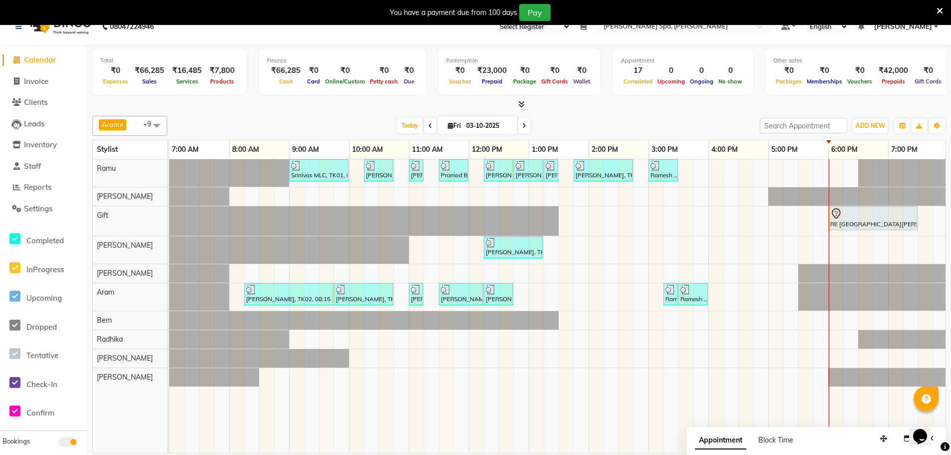
scroll to position [25, 0]
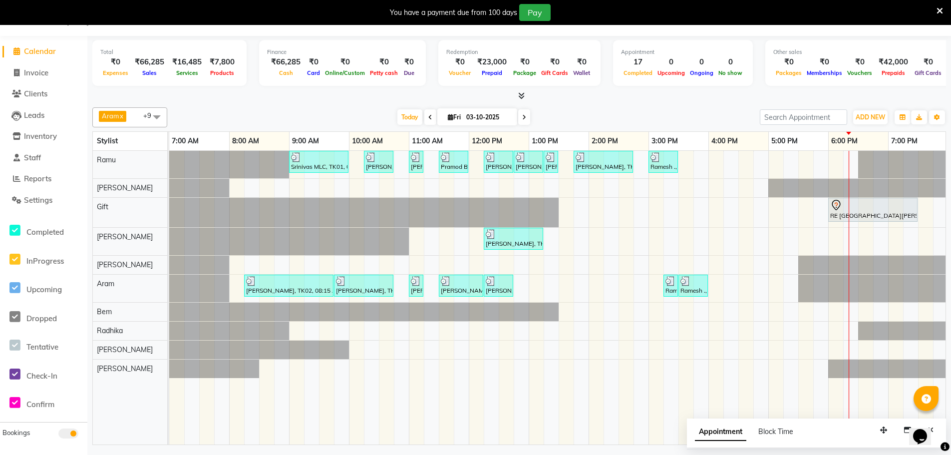
click at [703, 152] on div "Srinivas MLC, TK01, 09:00 AM-10:00 AM, Men Hair Cut - Hair cut Men Style Direct…" at bounding box center [678, 298] width 1018 height 294
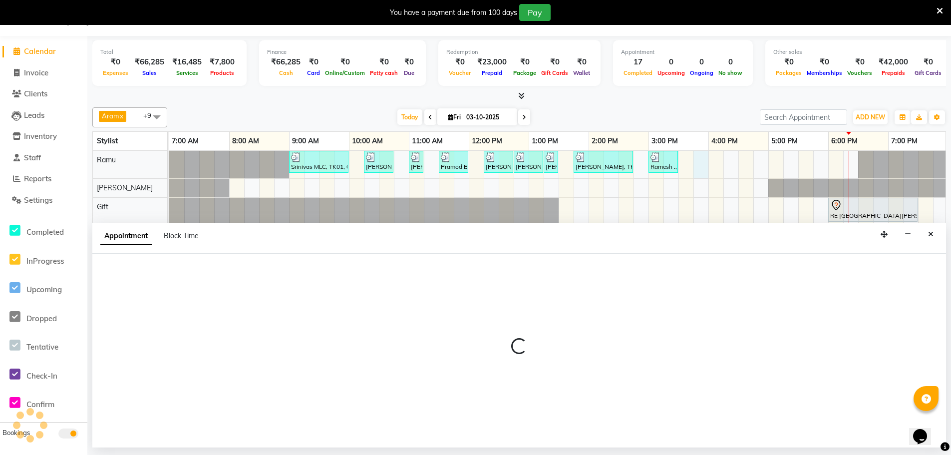
select select "84952"
select select "945"
select select "tentative"
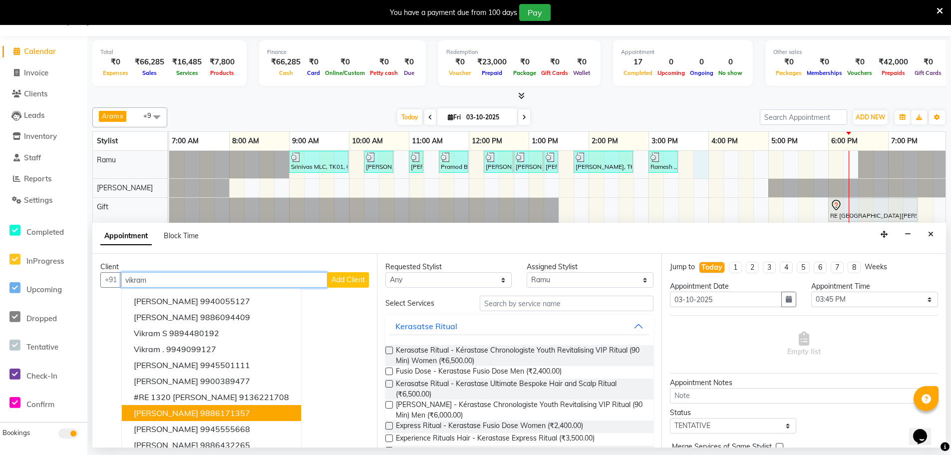
click at [176, 412] on span "Vikram Mohan" at bounding box center [166, 413] width 64 height 10
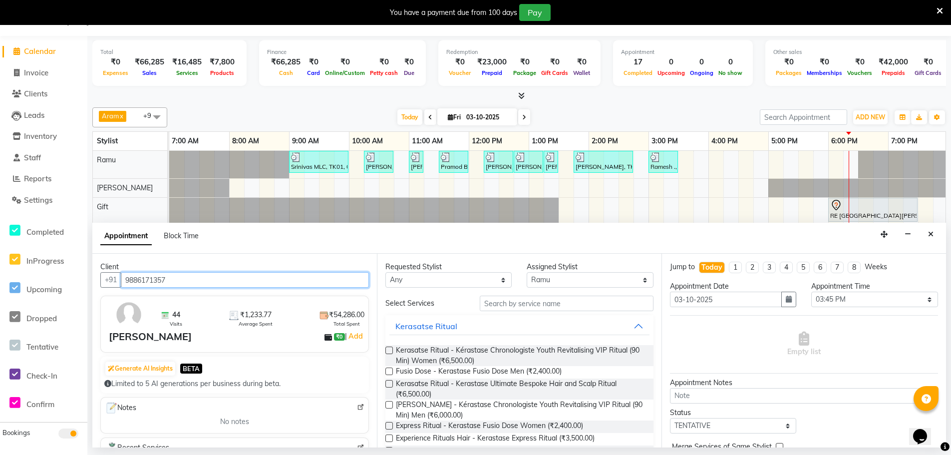
type input "9886171357"
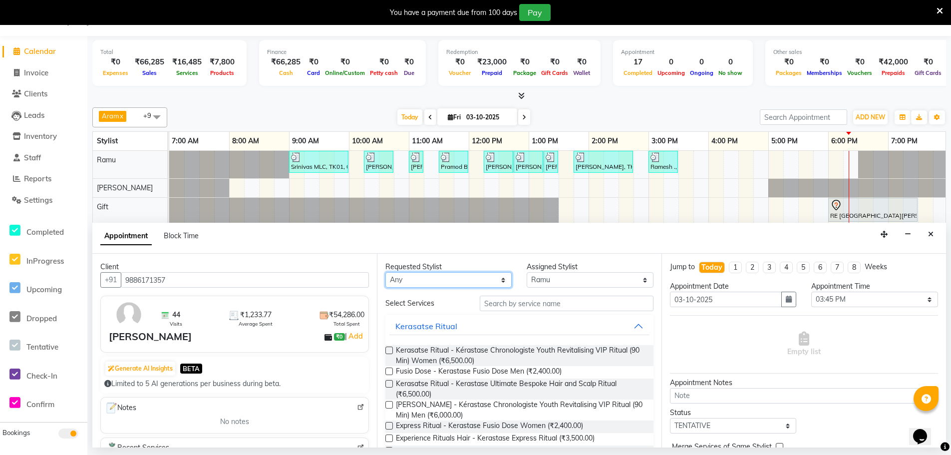
click at [417, 278] on select "Any Amy Aram Bem Gift Nirmal Poornesh Priscilla Radhika Ramu Ricky Shantha Shea…" at bounding box center [448, 279] width 126 height 15
select select "84952"
click at [385, 272] on select "Any Amy Aram Bem Gift Nirmal Poornesh Priscilla Radhika Ramu Ricky Shantha Shea…" at bounding box center [448, 279] width 126 height 15
click at [508, 299] on input "text" at bounding box center [567, 303] width 174 height 15
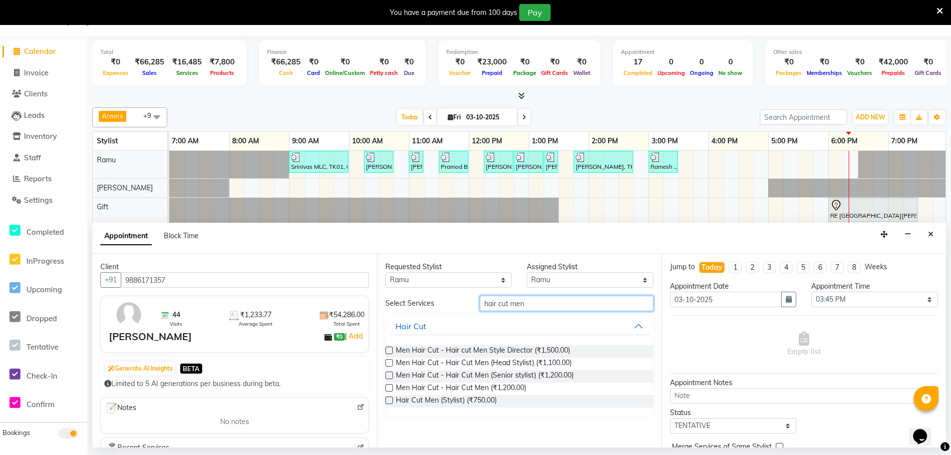
type input "hair cut men"
click at [392, 399] on label at bounding box center [388, 399] width 7 height 7
click at [392, 399] on input "checkbox" at bounding box center [388, 401] width 6 height 6
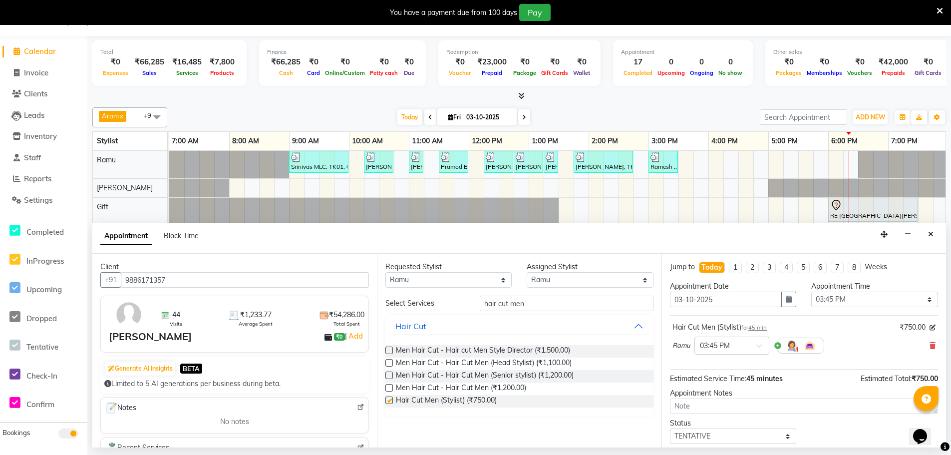
checkbox input "false"
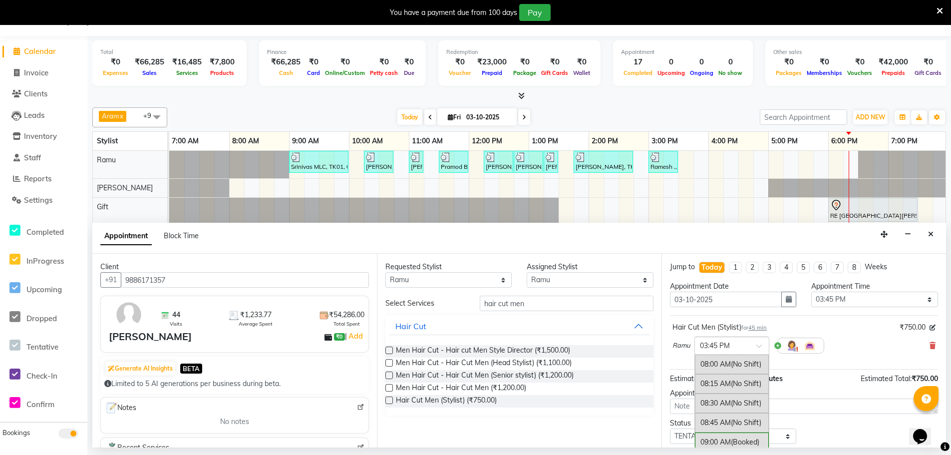
click at [750, 346] on div at bounding box center [732, 344] width 74 height 10
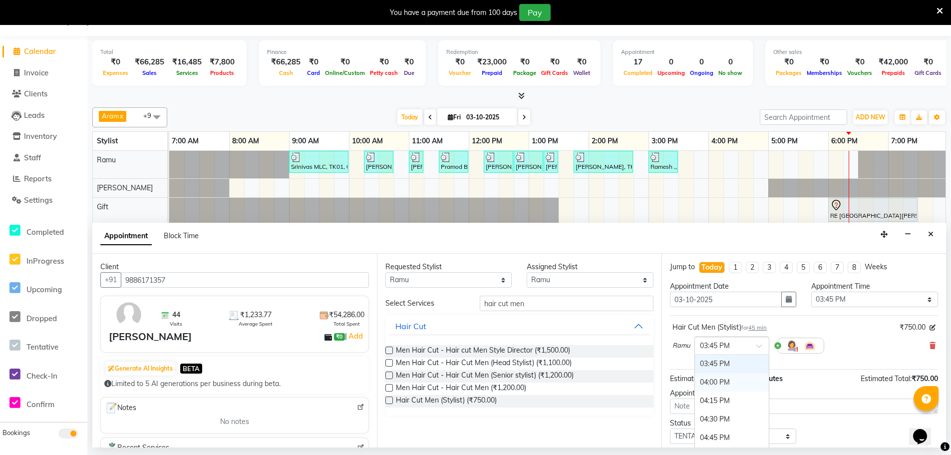
click at [738, 384] on div "04:00 PM" at bounding box center [732, 382] width 74 height 18
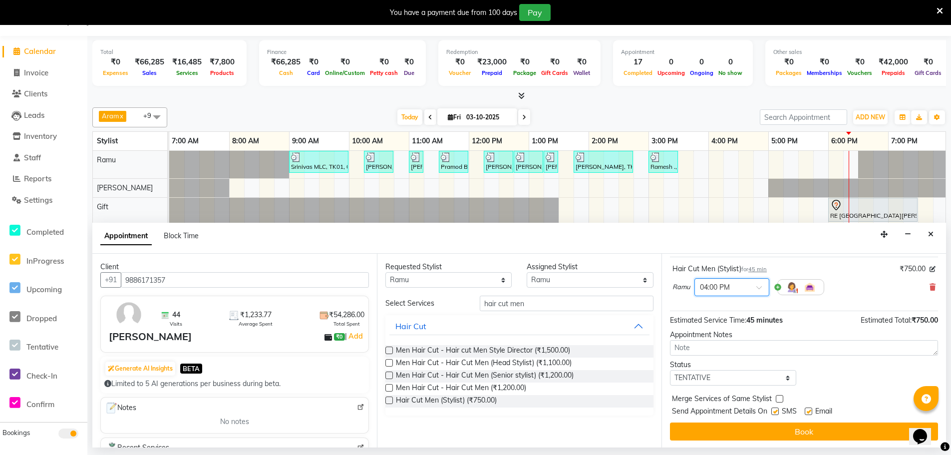
scroll to position [59, 0]
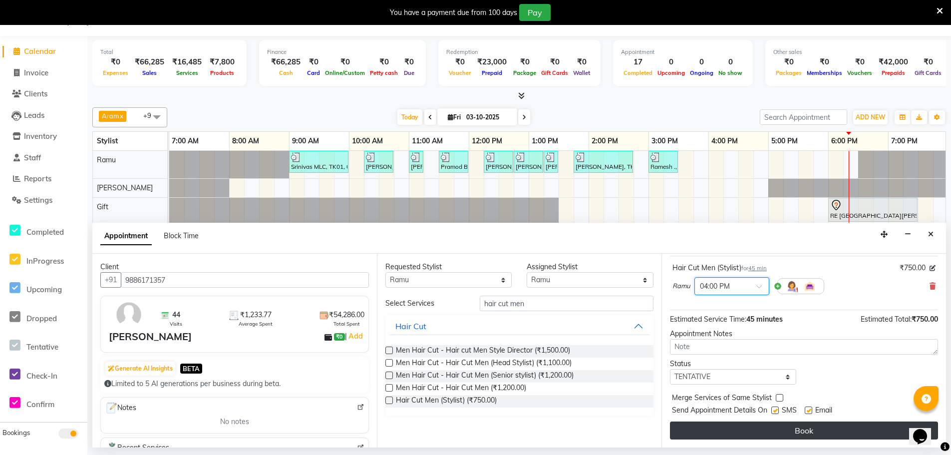
click at [732, 424] on button "Book" at bounding box center [804, 430] width 268 height 18
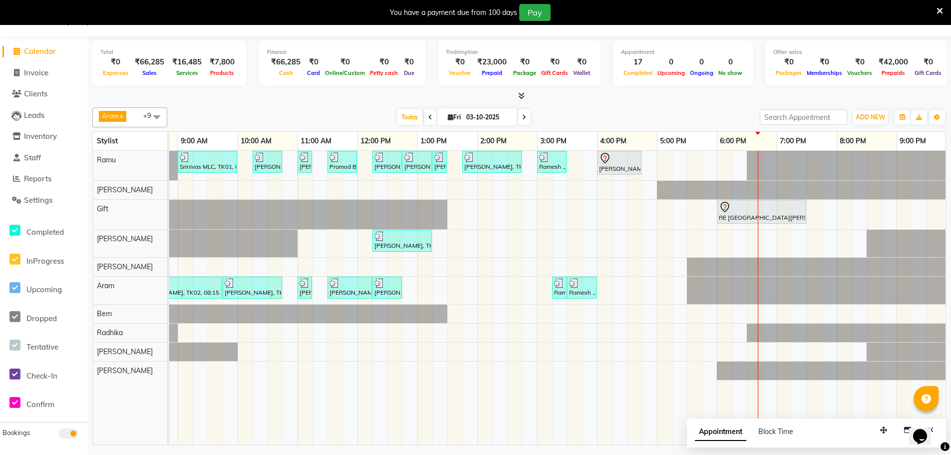
scroll to position [0, 0]
click at [770, 431] on span "Block Time" at bounding box center [775, 431] width 35 height 9
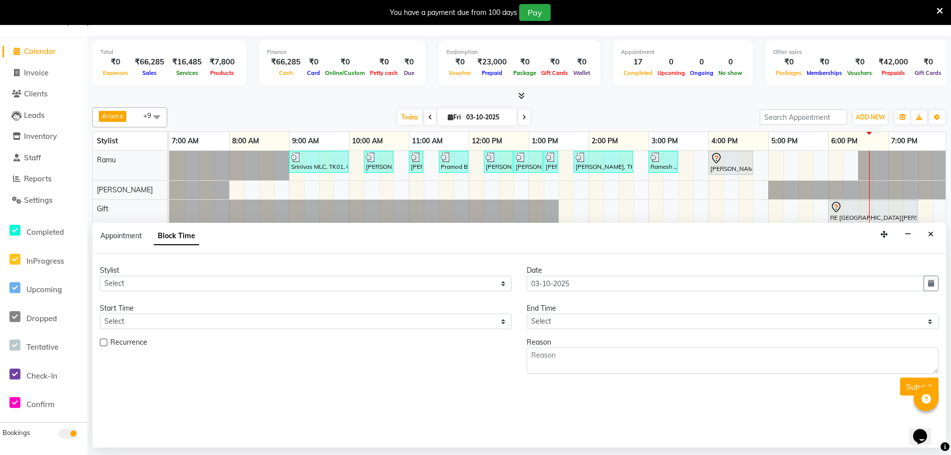
scroll to position [0, 242]
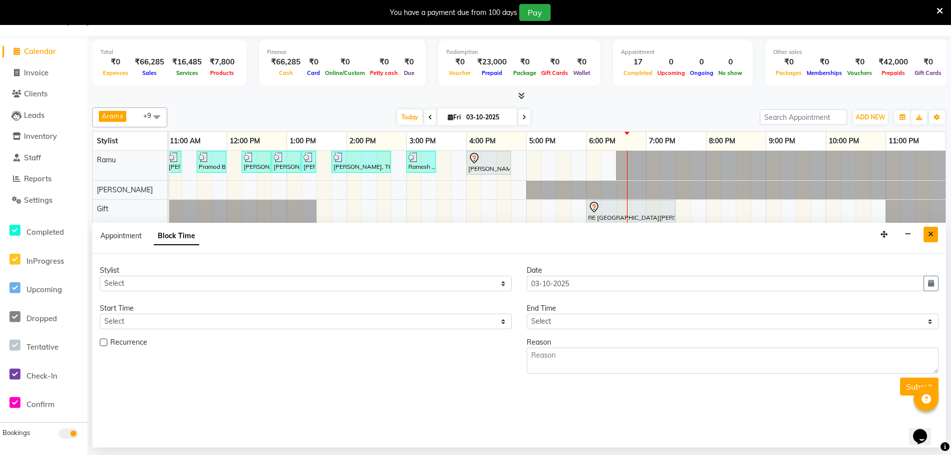
click at [928, 233] on icon "Close" at bounding box center [930, 234] width 5 height 7
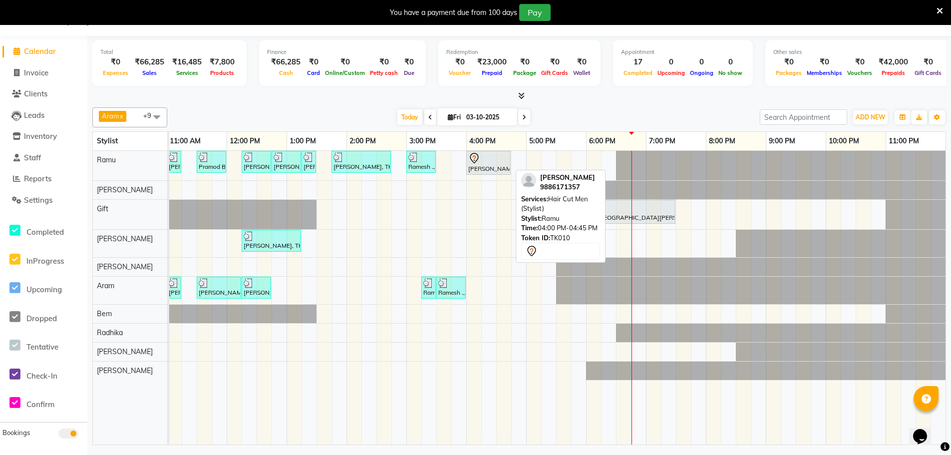
click at [486, 159] on div at bounding box center [488, 158] width 40 height 12
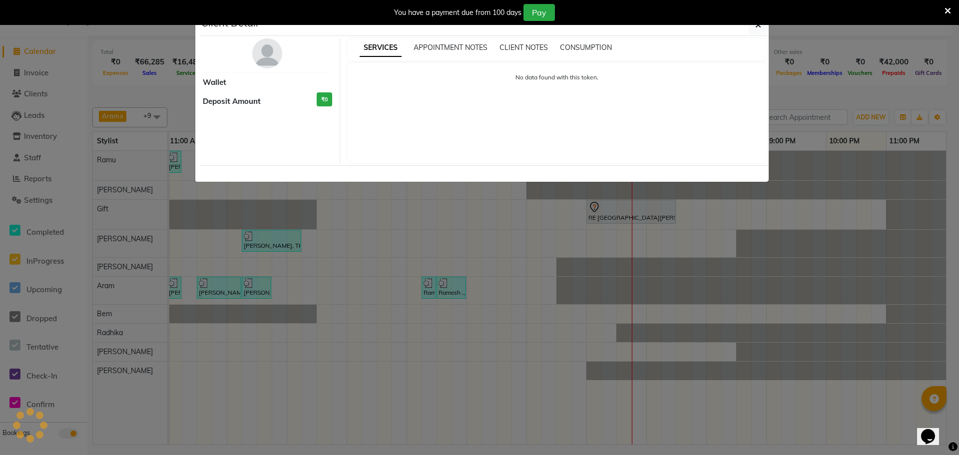
select select "7"
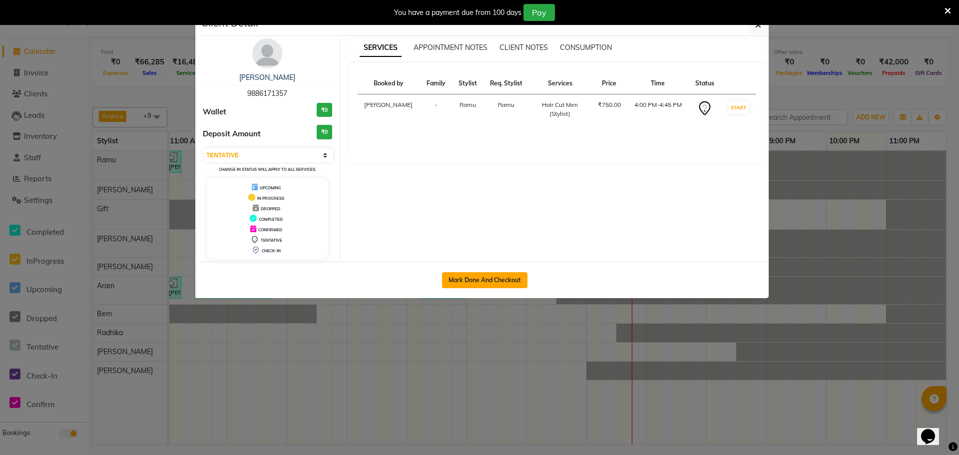
click at [505, 279] on button "Mark Done And Checkout" at bounding box center [484, 280] width 85 height 16
select select "service"
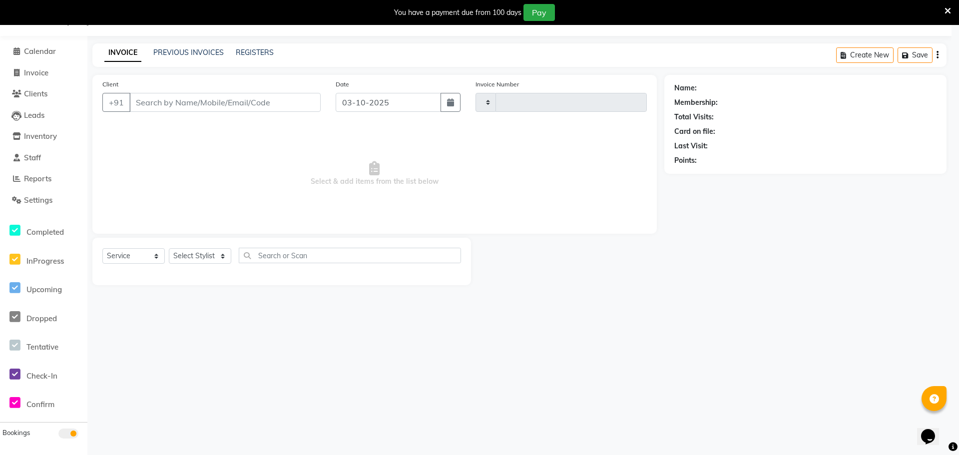
select select "3"
type input "1886"
select select "8545"
type input "9886171357"
select select "84952"
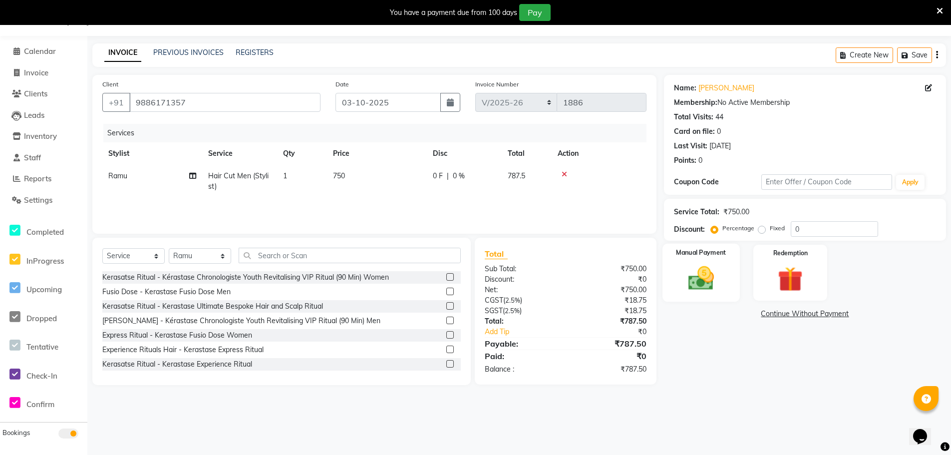
click at [712, 267] on img at bounding box center [701, 278] width 42 height 30
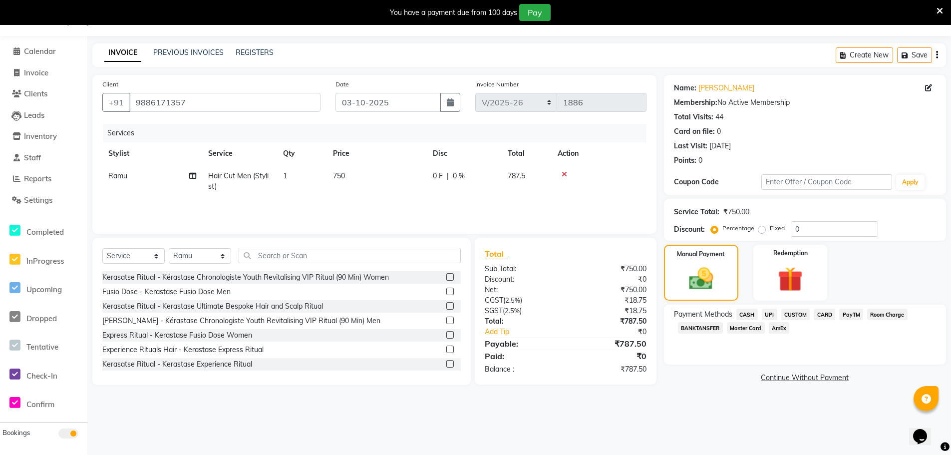
click at [771, 314] on span "UPI" at bounding box center [769, 314] width 15 height 11
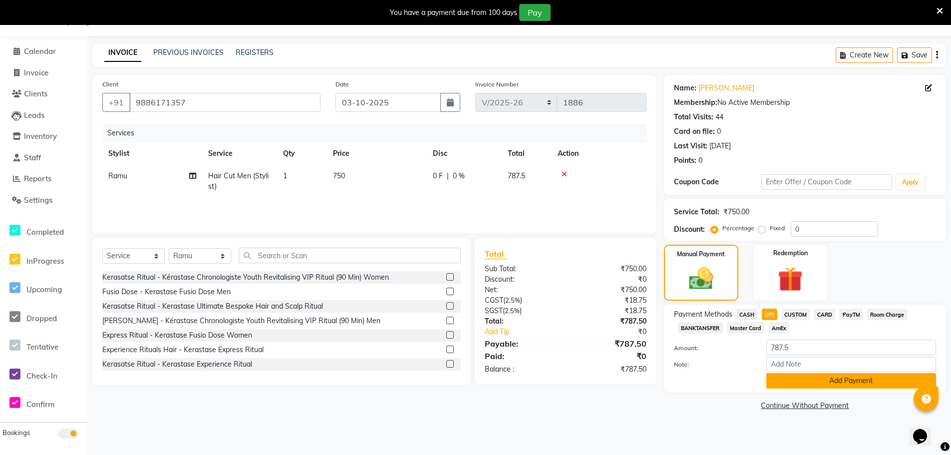
click at [835, 381] on button "Add Payment" at bounding box center [851, 380] width 170 height 15
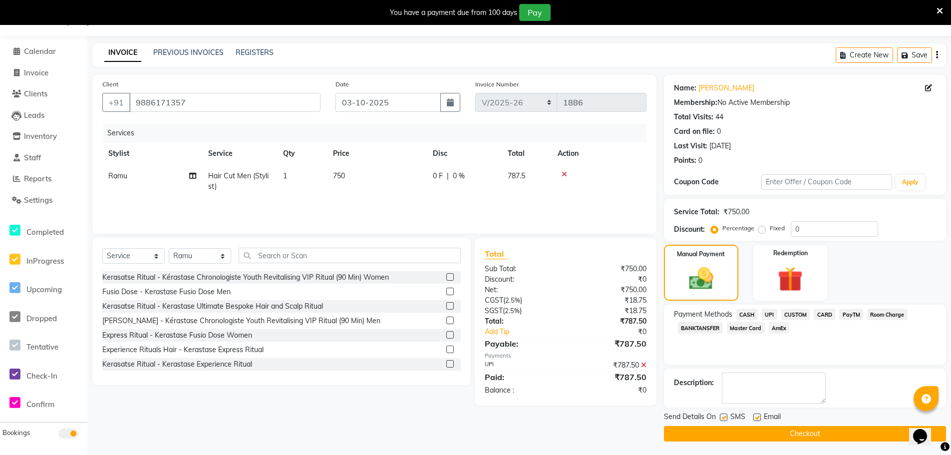
click at [757, 417] on label at bounding box center [756, 416] width 7 height 7
click at [757, 417] on input "checkbox" at bounding box center [756, 417] width 6 height 6
checkbox input "false"
click at [726, 417] on label at bounding box center [723, 416] width 7 height 7
click at [726, 417] on input "checkbox" at bounding box center [723, 417] width 6 height 6
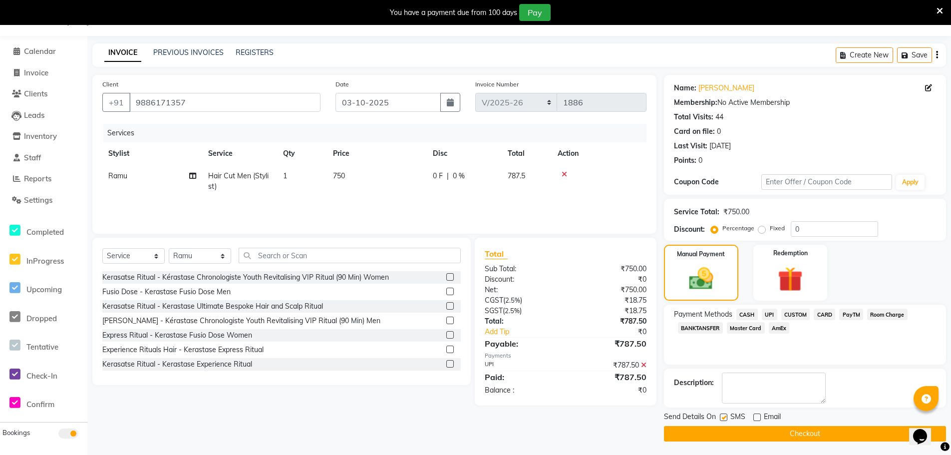
checkbox input "false"
click at [788, 432] on button "Checkout" at bounding box center [805, 433] width 282 height 15
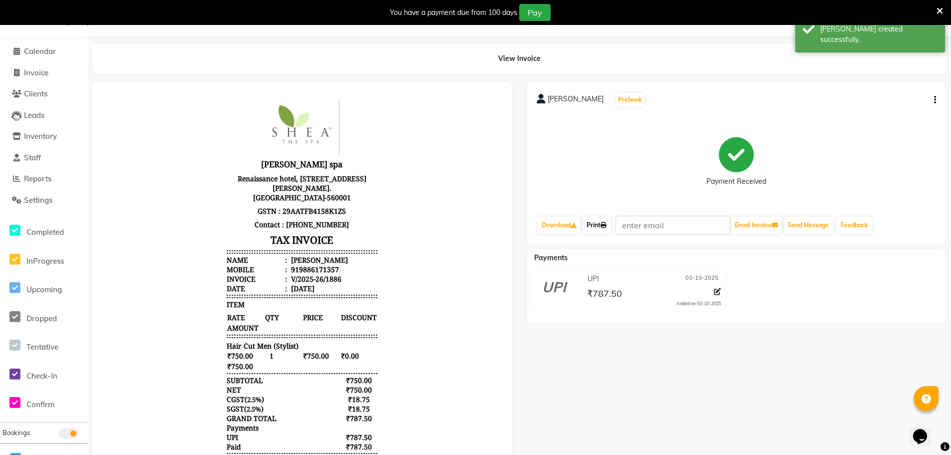
click at [607, 226] on icon at bounding box center [604, 225] width 6 height 6
click at [605, 229] on link "Print" at bounding box center [597, 225] width 28 height 17
click at [598, 226] on link "Print" at bounding box center [597, 225] width 28 height 17
click at [603, 223] on link "Print" at bounding box center [597, 225] width 28 height 17
click at [606, 224] on icon at bounding box center [604, 225] width 6 height 6
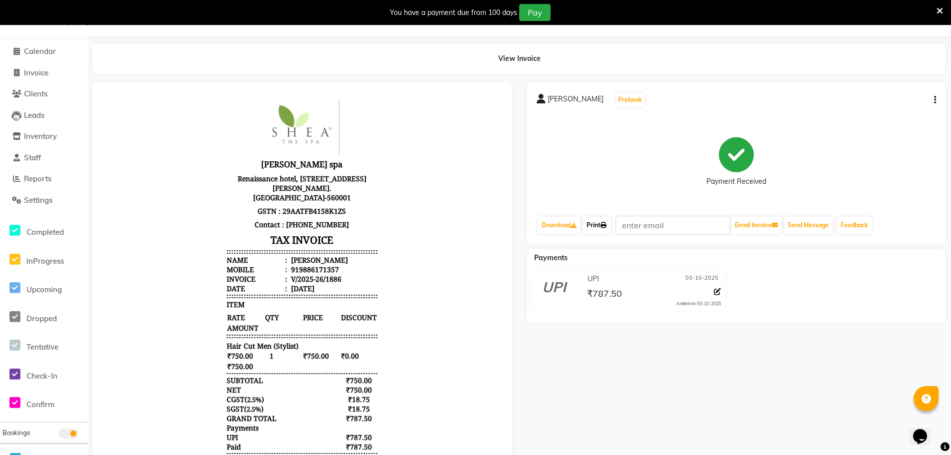
click at [600, 224] on link "Print" at bounding box center [597, 225] width 28 height 17
click at [607, 226] on icon at bounding box center [604, 225] width 6 height 6
click at [595, 222] on link "Print" at bounding box center [597, 225] width 28 height 17
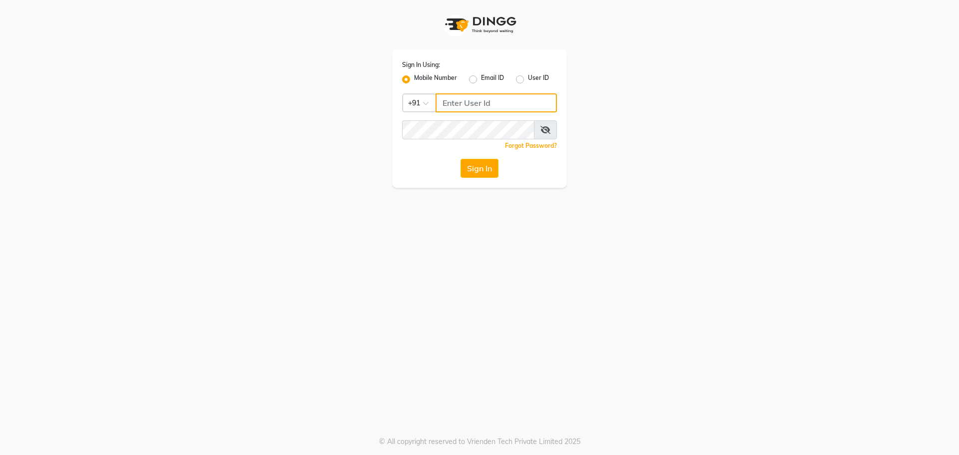
click at [463, 105] on input "Username" at bounding box center [495, 102] width 121 height 19
type input "9845409552"
click at [477, 168] on button "Sign In" at bounding box center [479, 168] width 38 height 19
